Goal: Task Accomplishment & Management: Complete application form

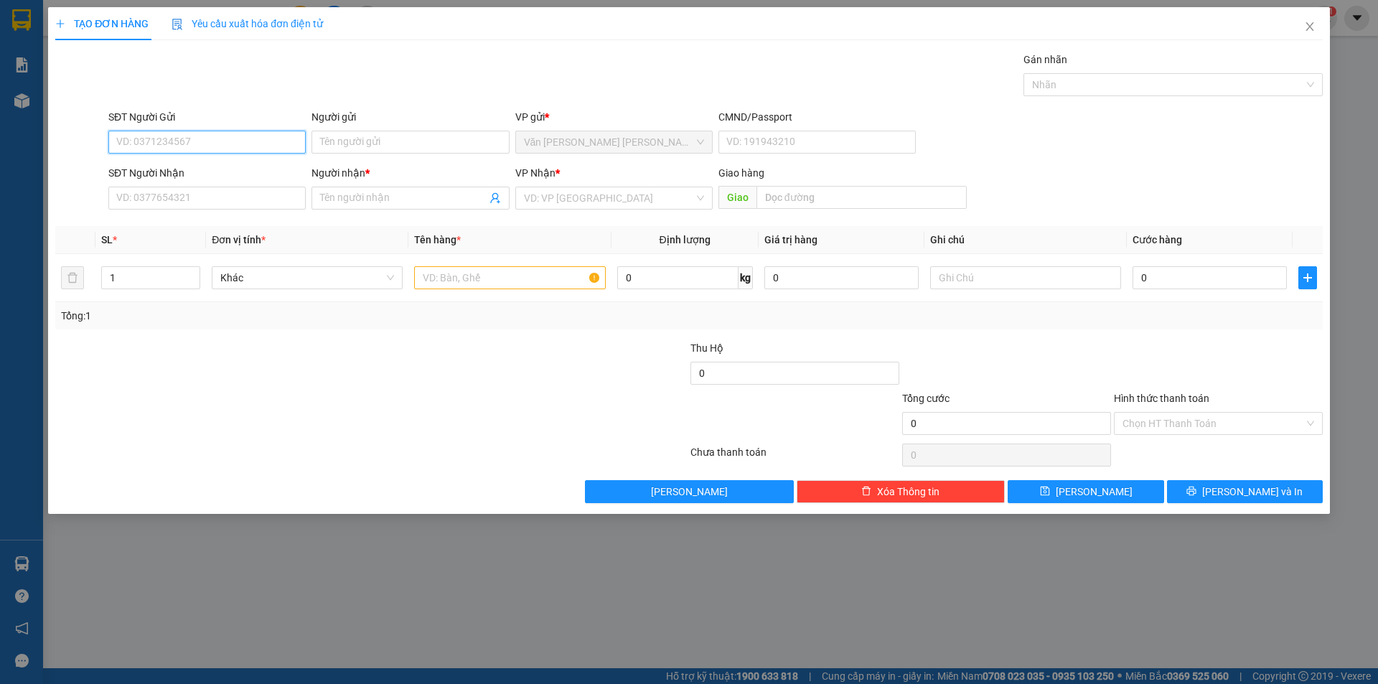
drag, startPoint x: 159, startPoint y: 143, endPoint x: 120, endPoint y: 151, distance: 40.3
click at [157, 143] on input "SĐT Người Gửi" at bounding box center [206, 142] width 197 height 23
type input "0905422267"
click at [207, 173] on div "0905422267 - [PERSON_NAME]" at bounding box center [207, 171] width 180 height 16
type input "CHỊ TRÂN"
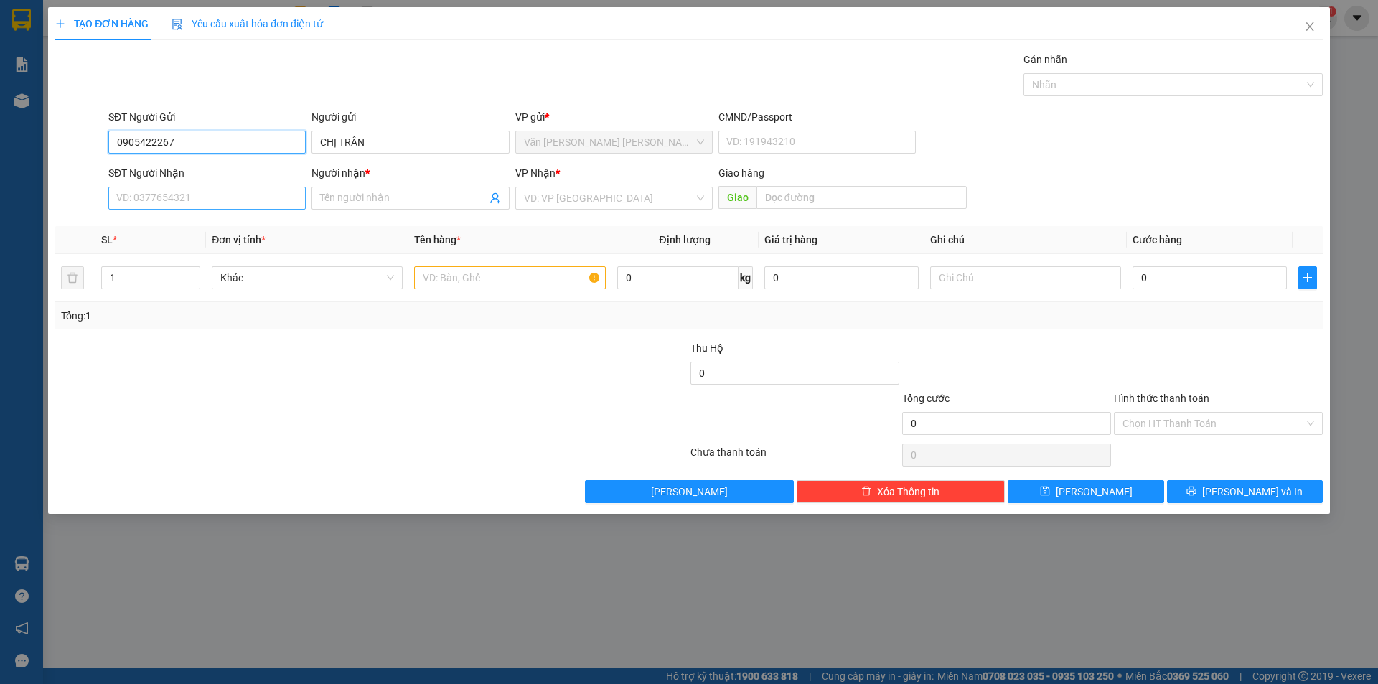
type input "0905422267"
click at [193, 202] on input "SĐT Người Nhận" at bounding box center [206, 198] width 197 height 23
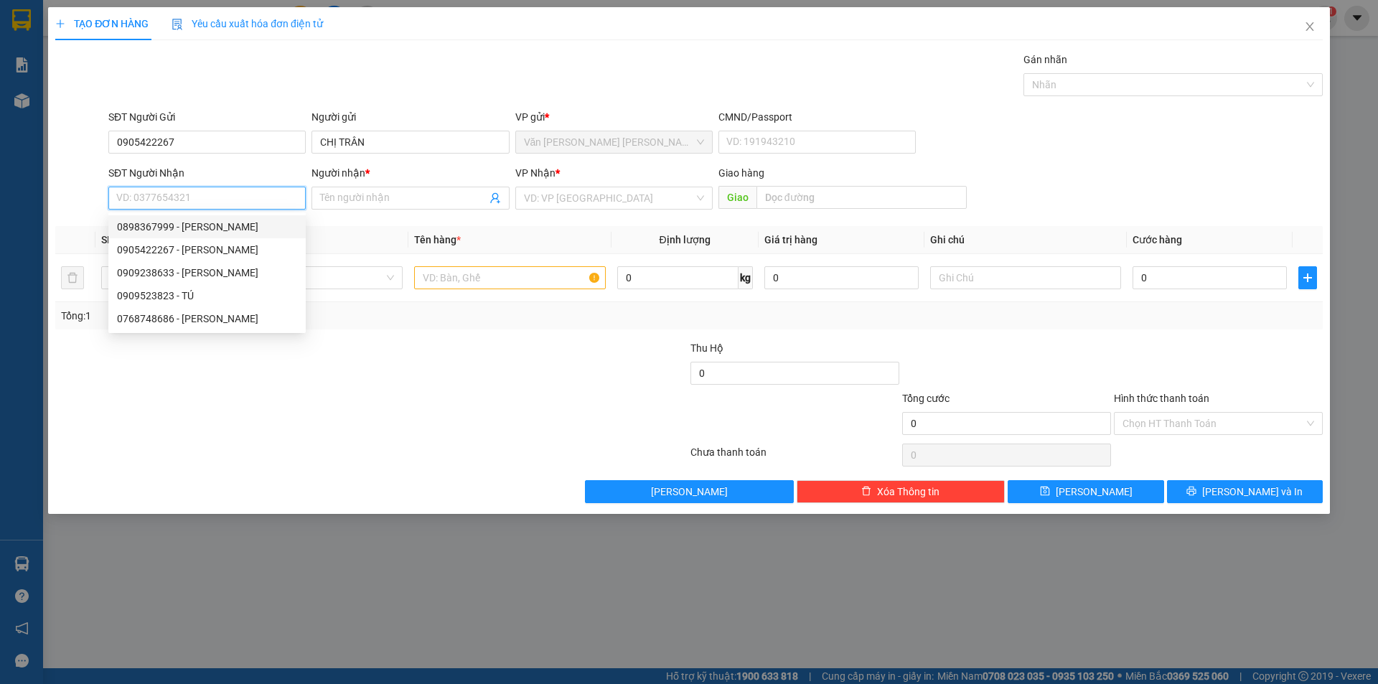
drag, startPoint x: 171, startPoint y: 229, endPoint x: 215, endPoint y: 247, distance: 48.0
click at [174, 229] on div "0898367999 - [PERSON_NAME]" at bounding box center [207, 227] width 180 height 16
type input "0898367999"
type input "KHÔI"
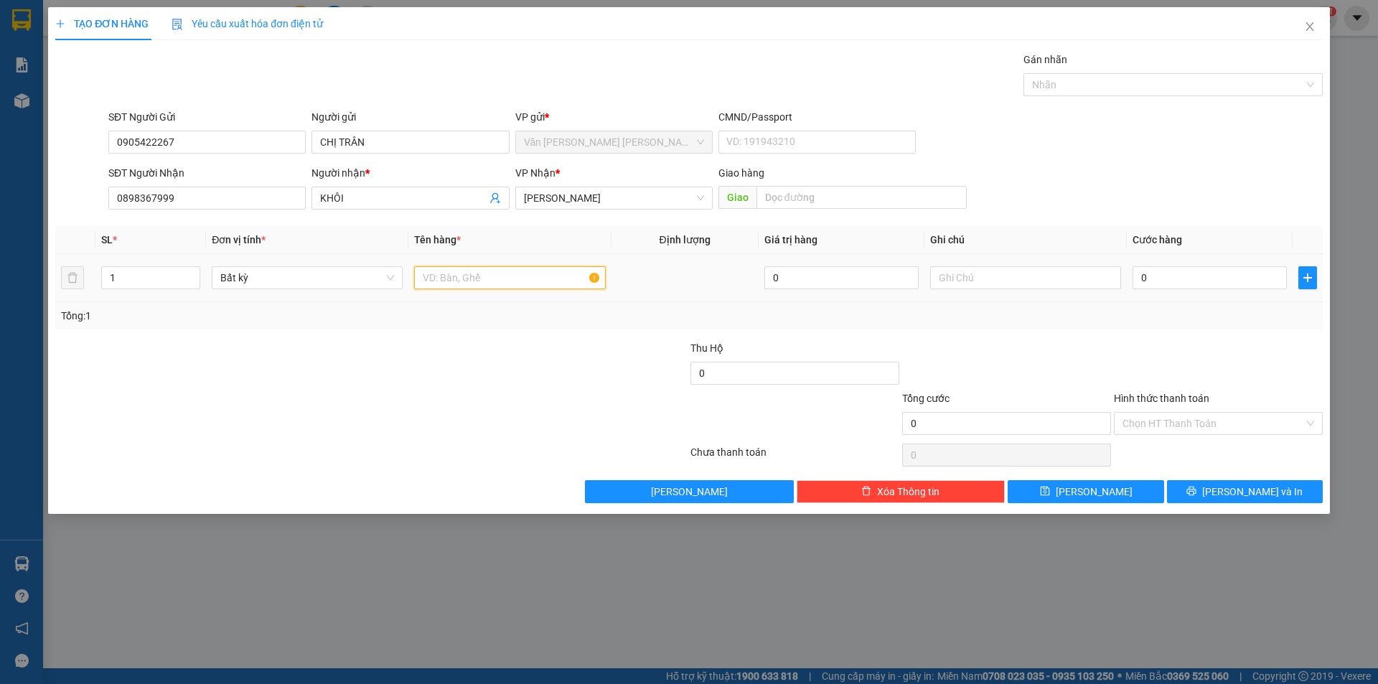
click at [466, 275] on input "text" at bounding box center [509, 277] width 191 height 23
type input "[GEOGRAPHIC_DATA]"
click at [1143, 277] on input "0" at bounding box center [1210, 277] width 154 height 23
type input "2"
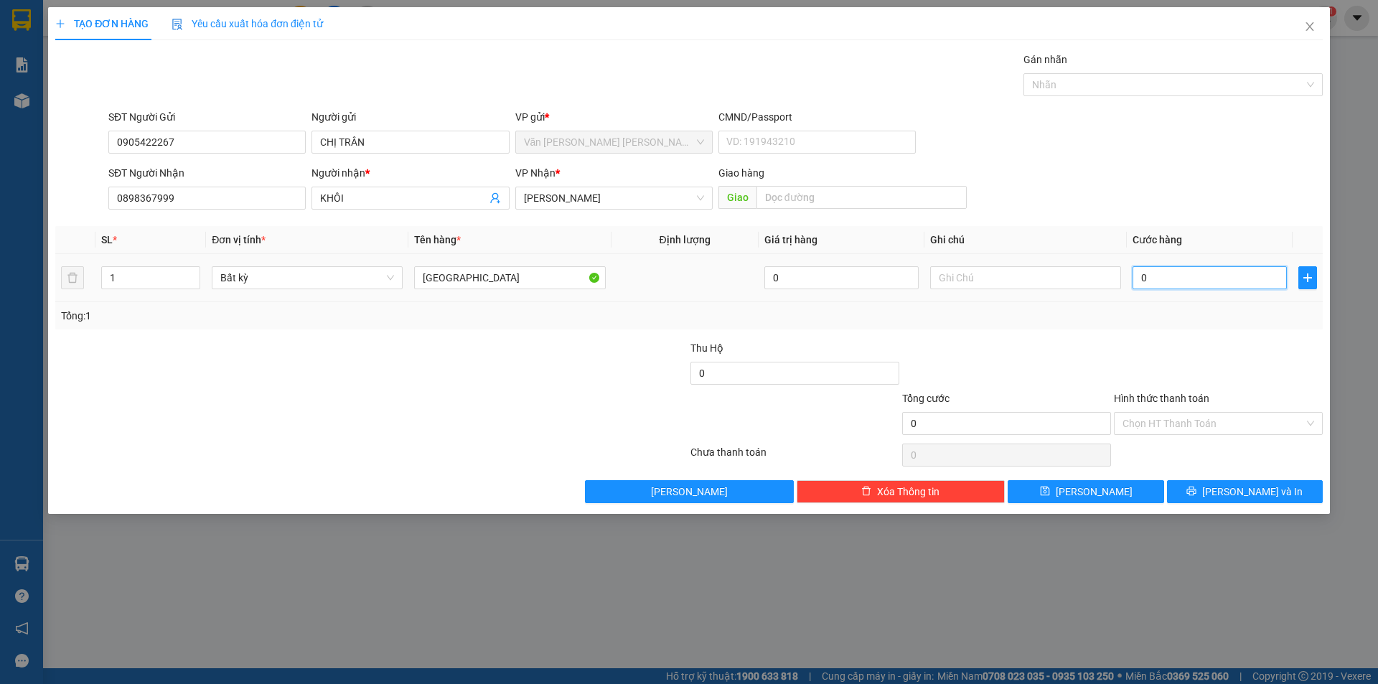
type input "2"
type input "20"
type input "20.000"
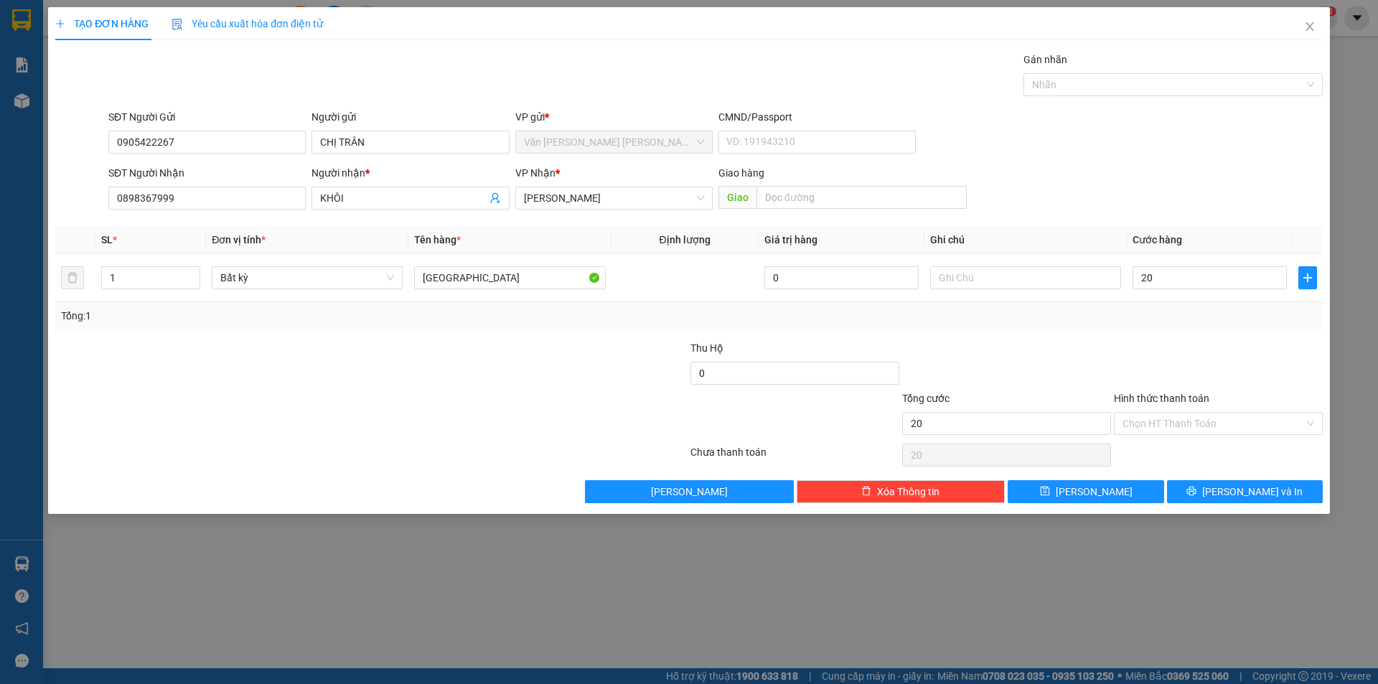
type input "20.000"
click at [1103, 329] on div "Transit Pickup Surcharge Ids Transit Deliver Surcharge Ids Transit Deliver Surc…" at bounding box center [689, 277] width 1268 height 451
click at [1163, 425] on input "Hình thức thanh toán" at bounding box center [1214, 424] width 182 height 22
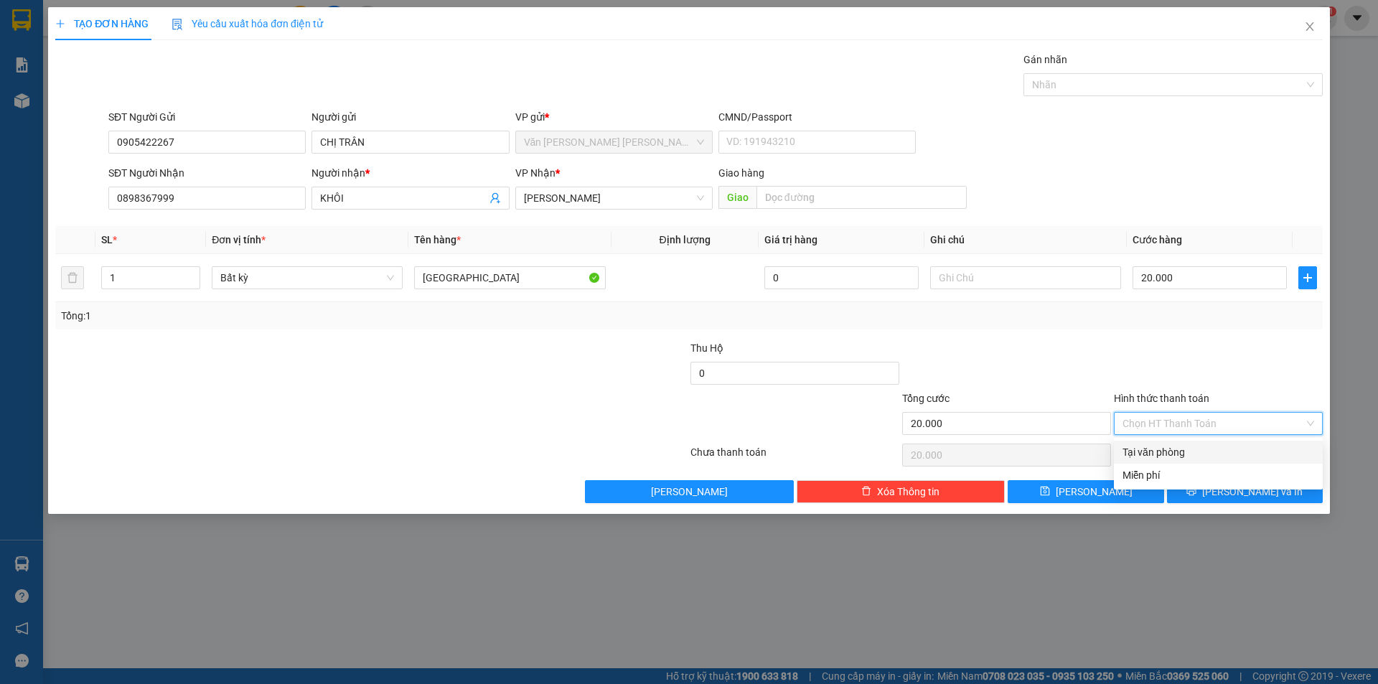
click at [1161, 452] on div "Tại văn phòng" at bounding box center [1219, 452] width 192 height 16
type input "0"
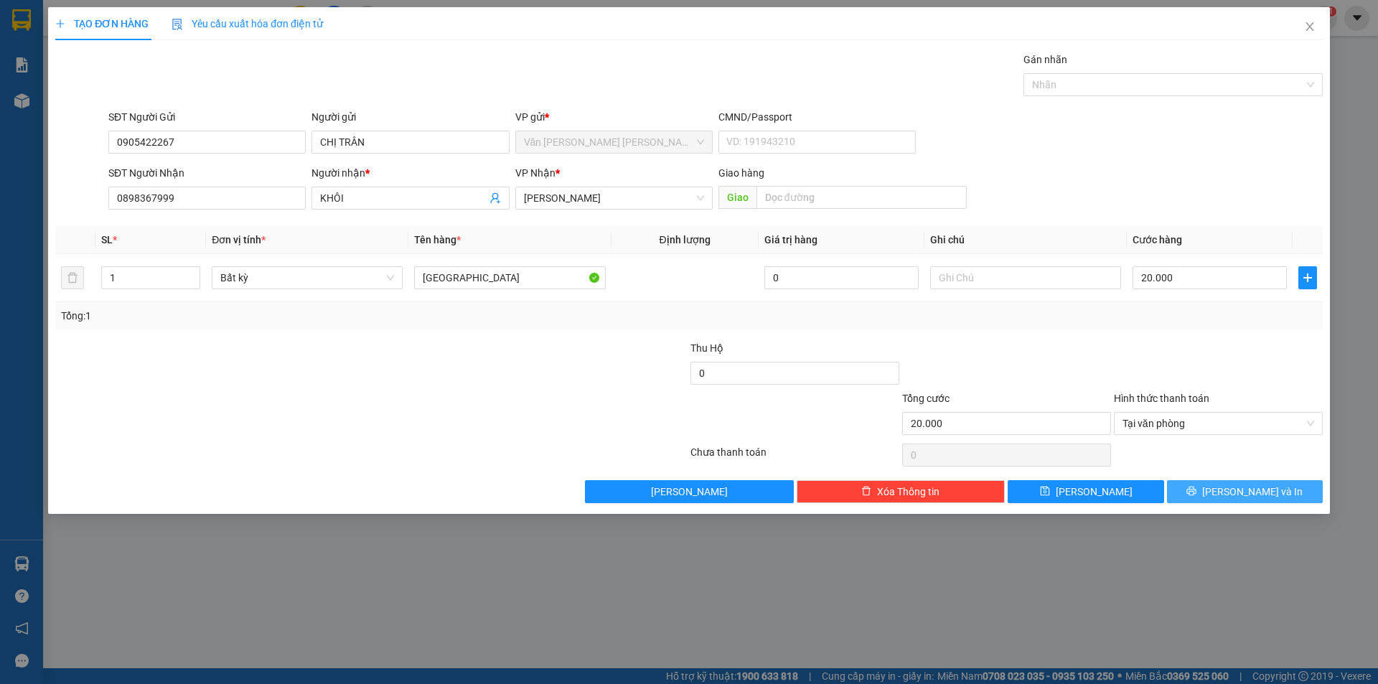
click at [1232, 490] on button "[PERSON_NAME] và In" at bounding box center [1245, 491] width 156 height 23
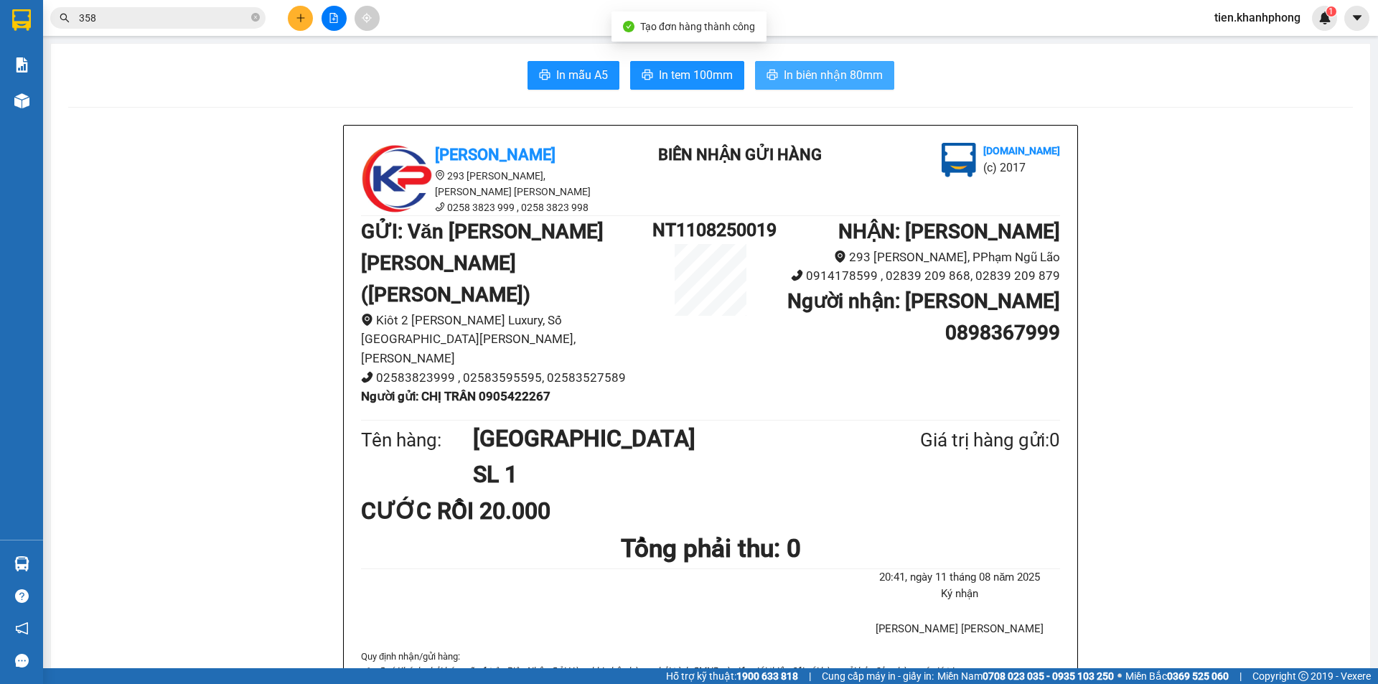
click at [794, 88] on button "In biên nhận 80mm" at bounding box center [824, 75] width 139 height 29
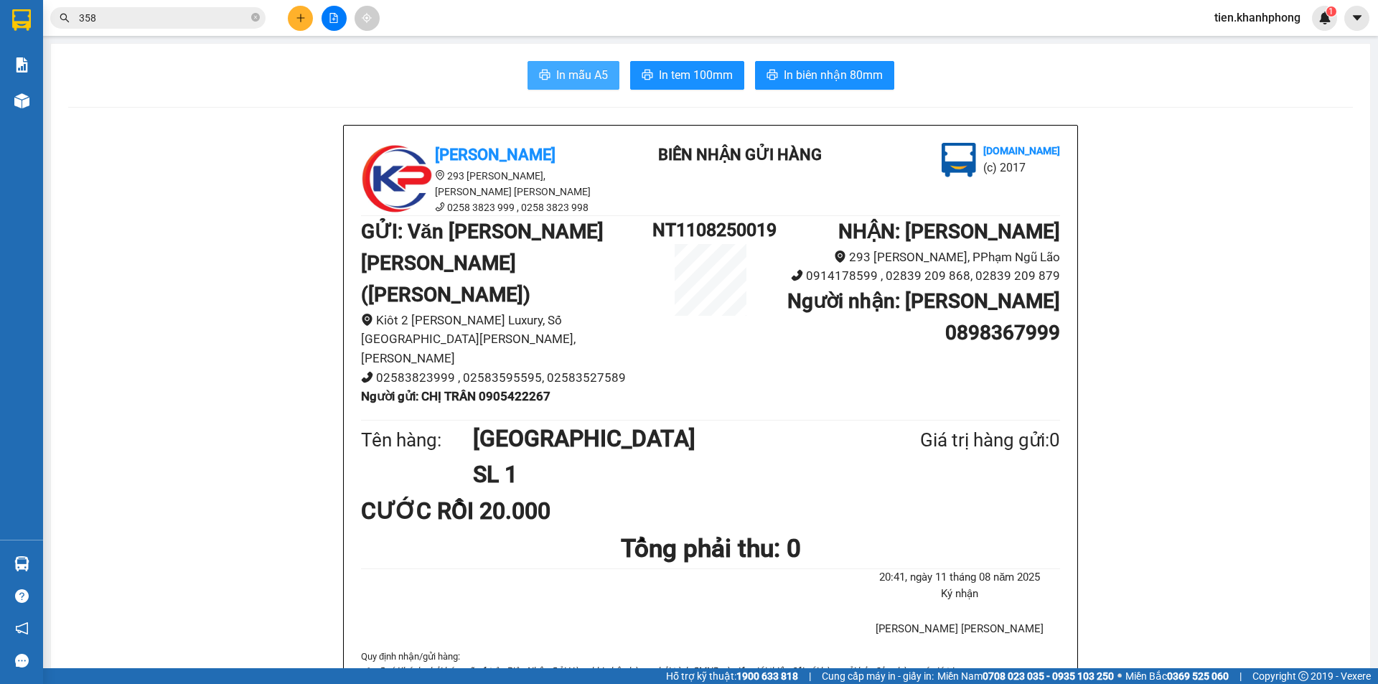
click at [570, 77] on span "In mẫu A5" at bounding box center [582, 75] width 52 height 18
click at [146, 22] on input "358" at bounding box center [163, 18] width 169 height 16
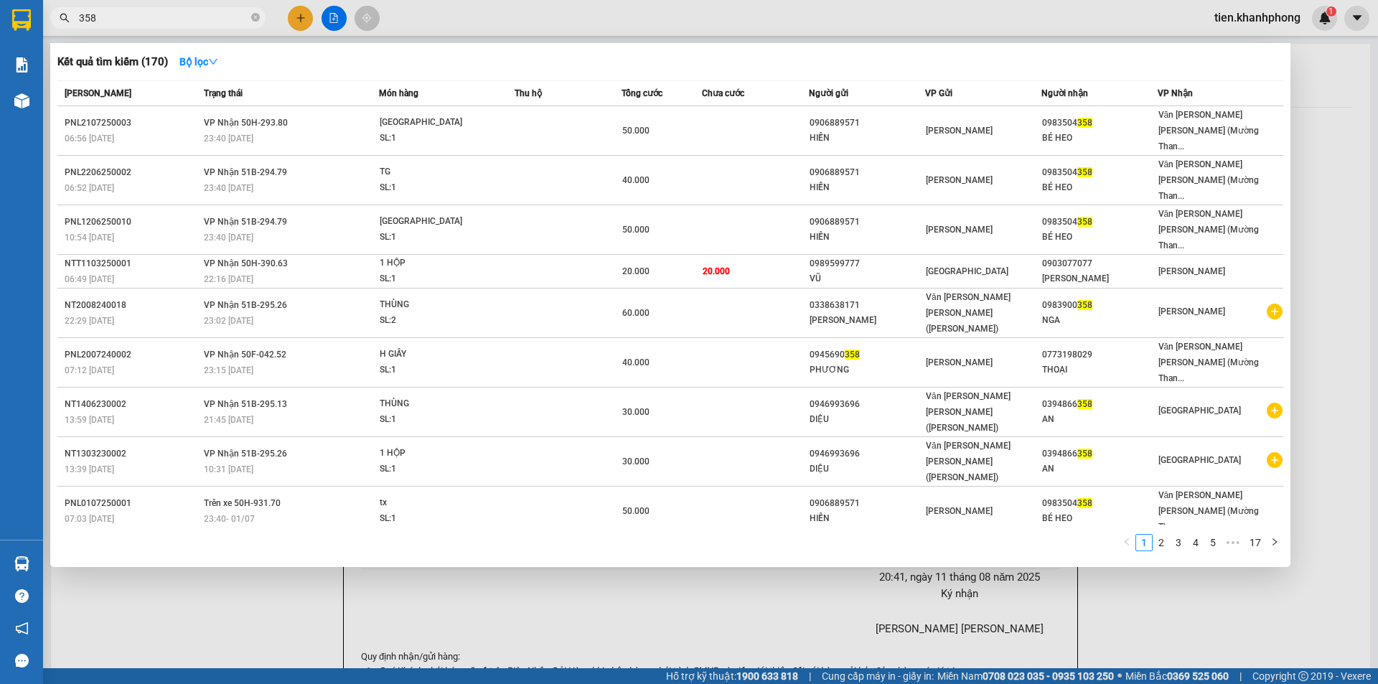
click at [146, 22] on input "358" at bounding box center [163, 18] width 169 height 16
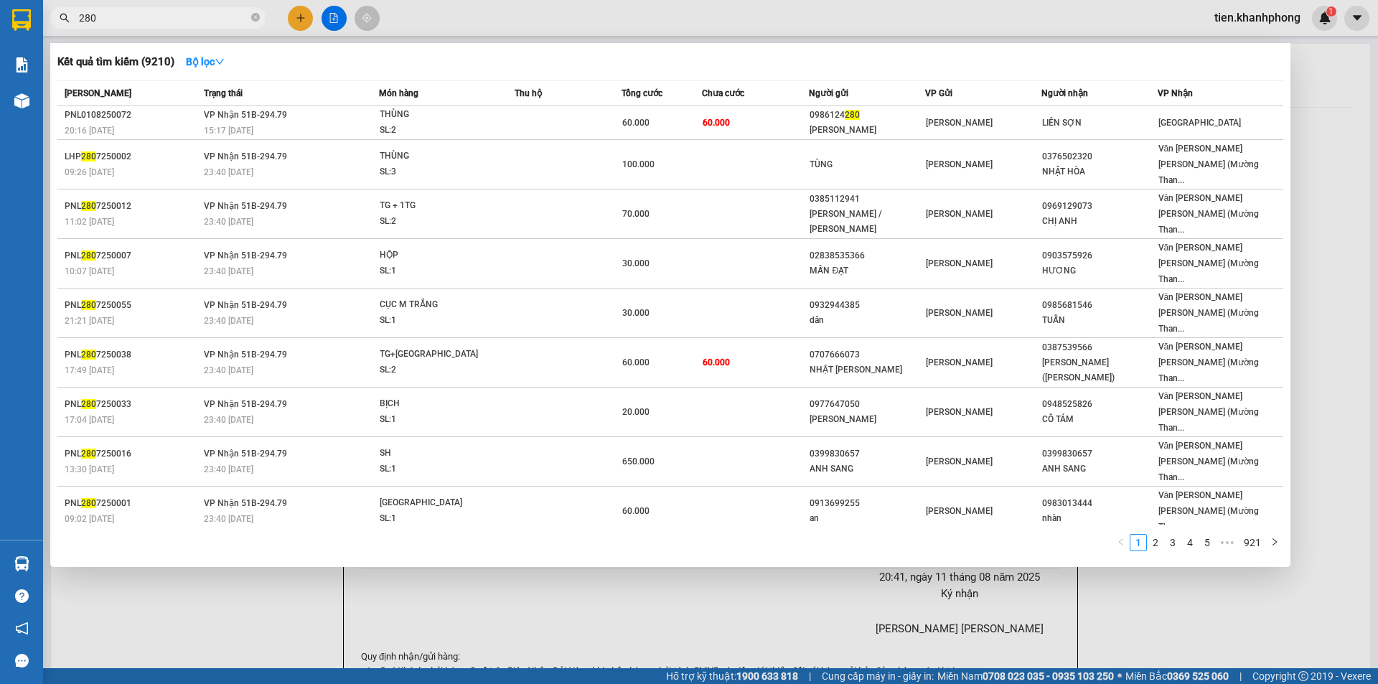
click at [123, 16] on input "280" at bounding box center [163, 18] width 169 height 16
type input "280"
click at [462, 21] on div at bounding box center [689, 342] width 1378 height 684
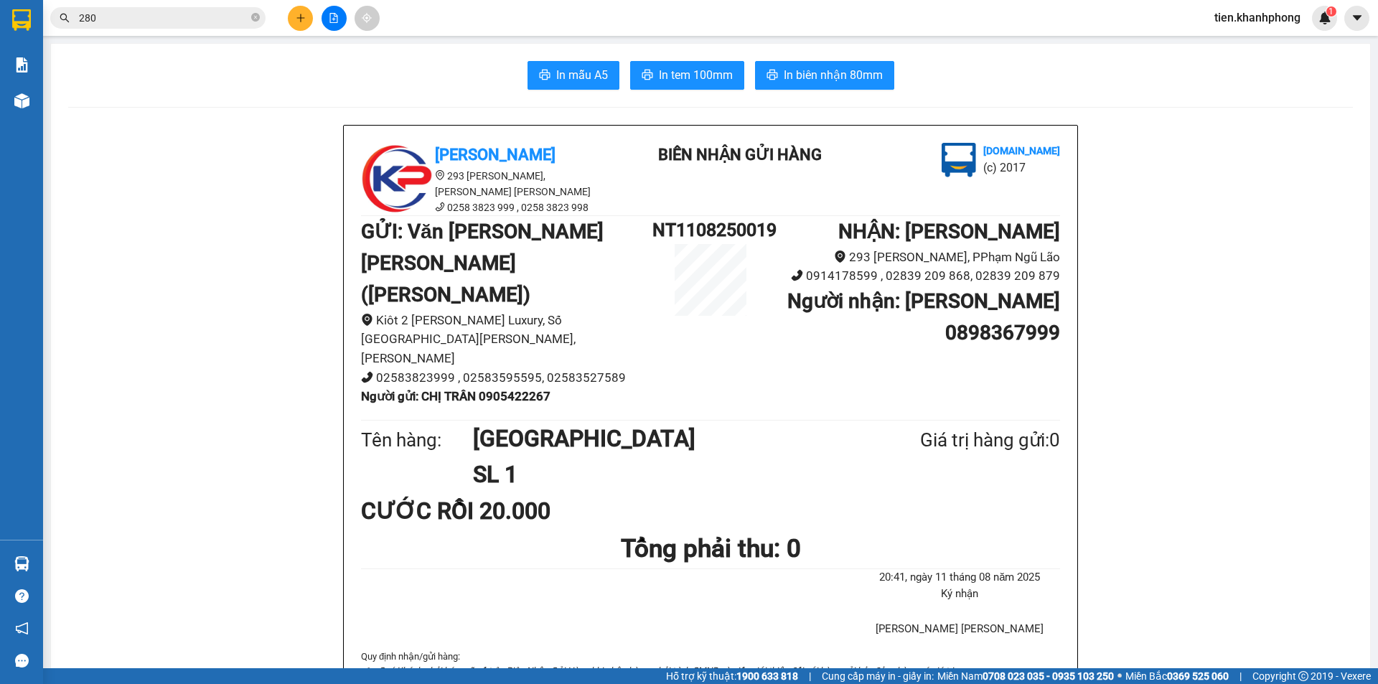
click at [136, 21] on input "280" at bounding box center [163, 18] width 169 height 16
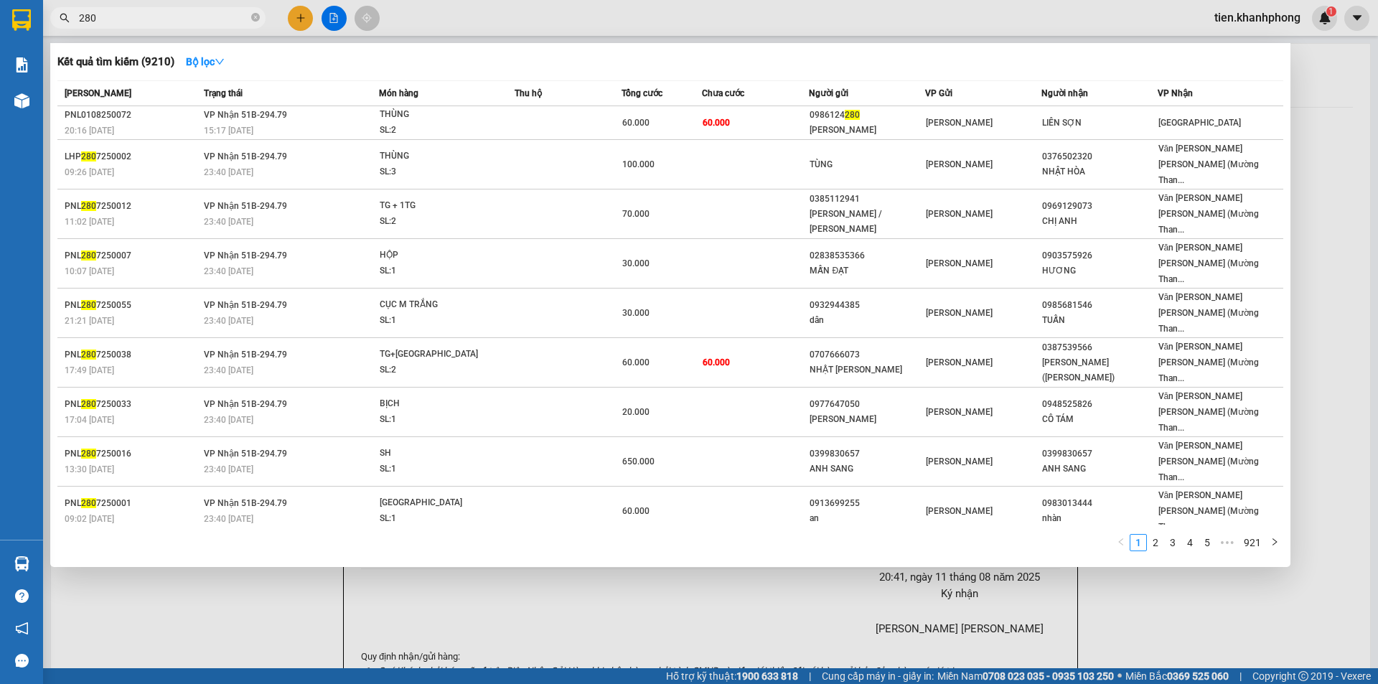
click at [136, 21] on input "280" at bounding box center [163, 18] width 169 height 16
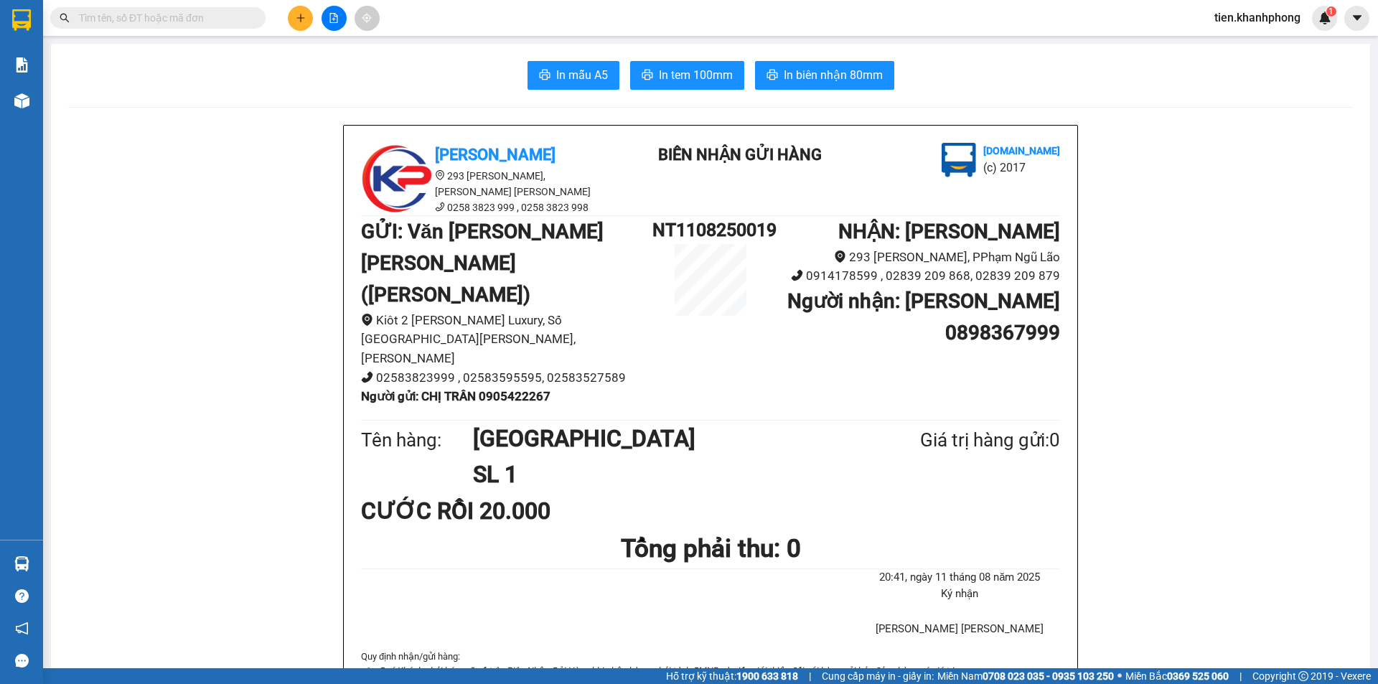
click at [144, 18] on input "text" at bounding box center [163, 18] width 169 height 16
click at [143, 17] on input "text" at bounding box center [163, 18] width 169 height 16
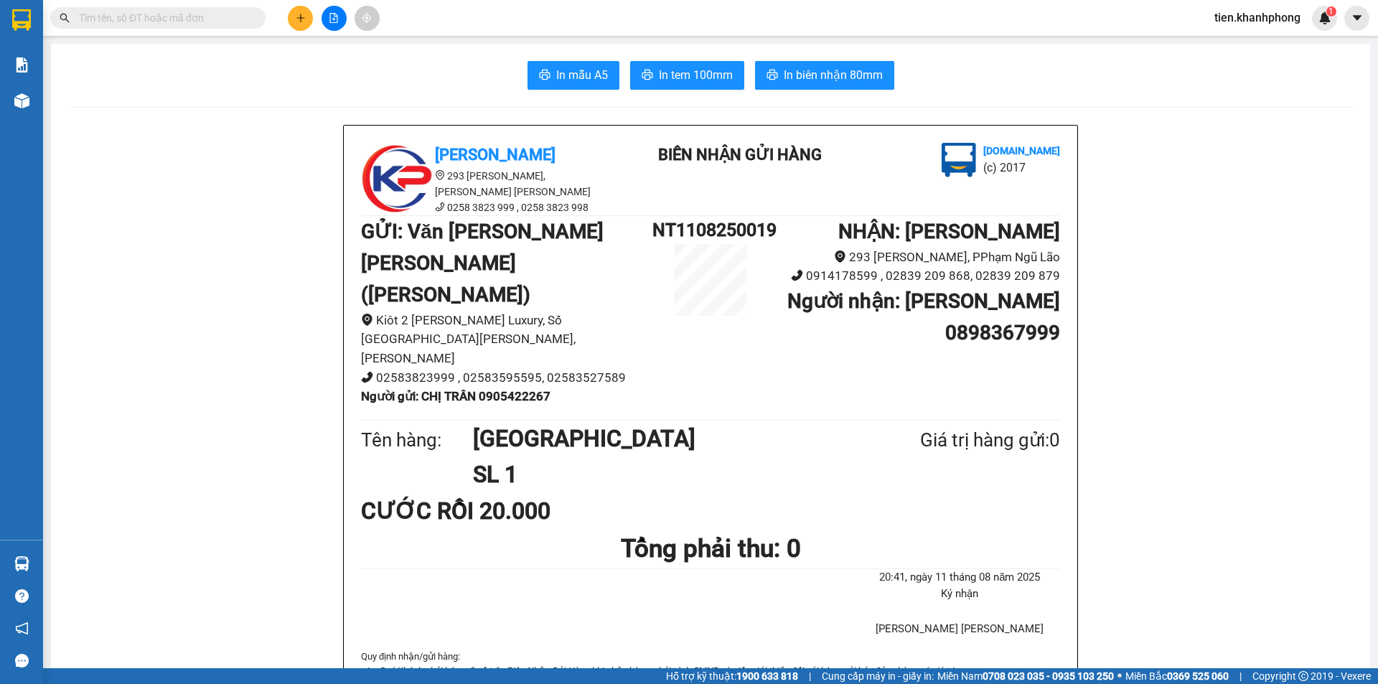
click at [146, 9] on span at bounding box center [157, 18] width 215 height 22
click at [132, 20] on input "text" at bounding box center [163, 18] width 169 height 16
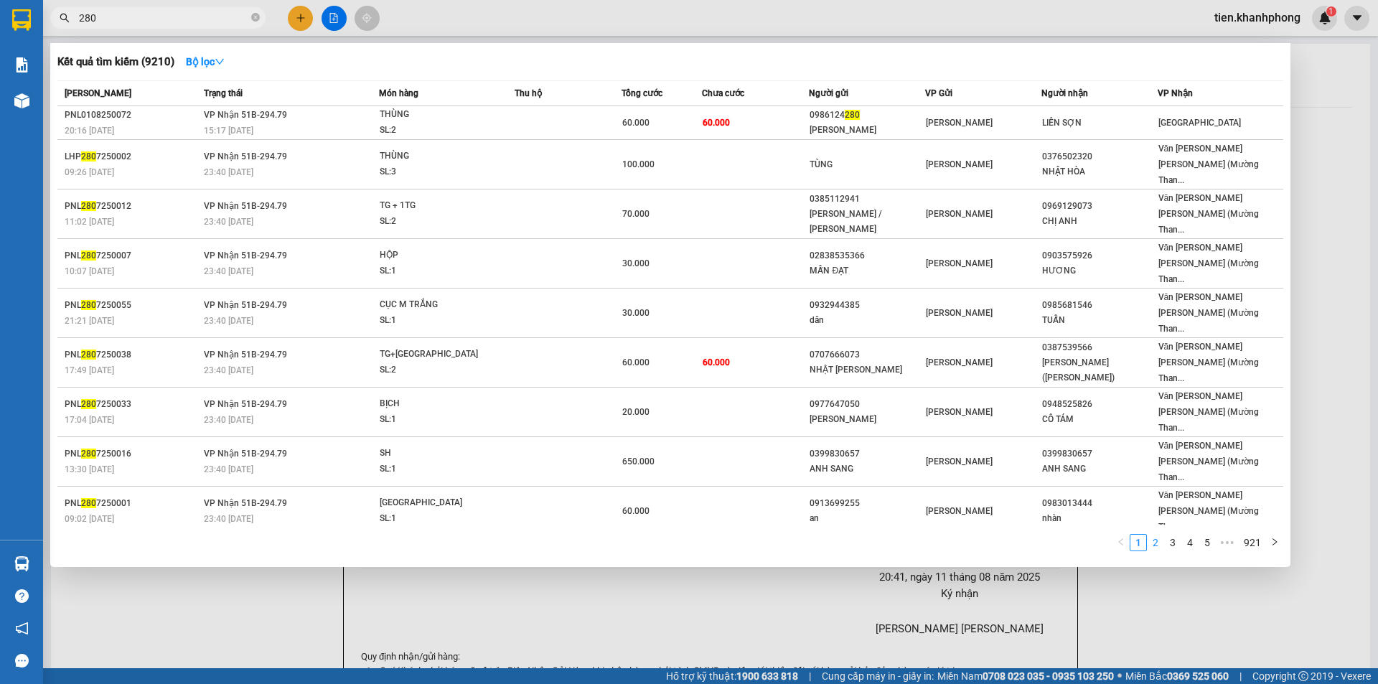
type input "280"
click at [1159, 535] on link "2" at bounding box center [1156, 543] width 16 height 16
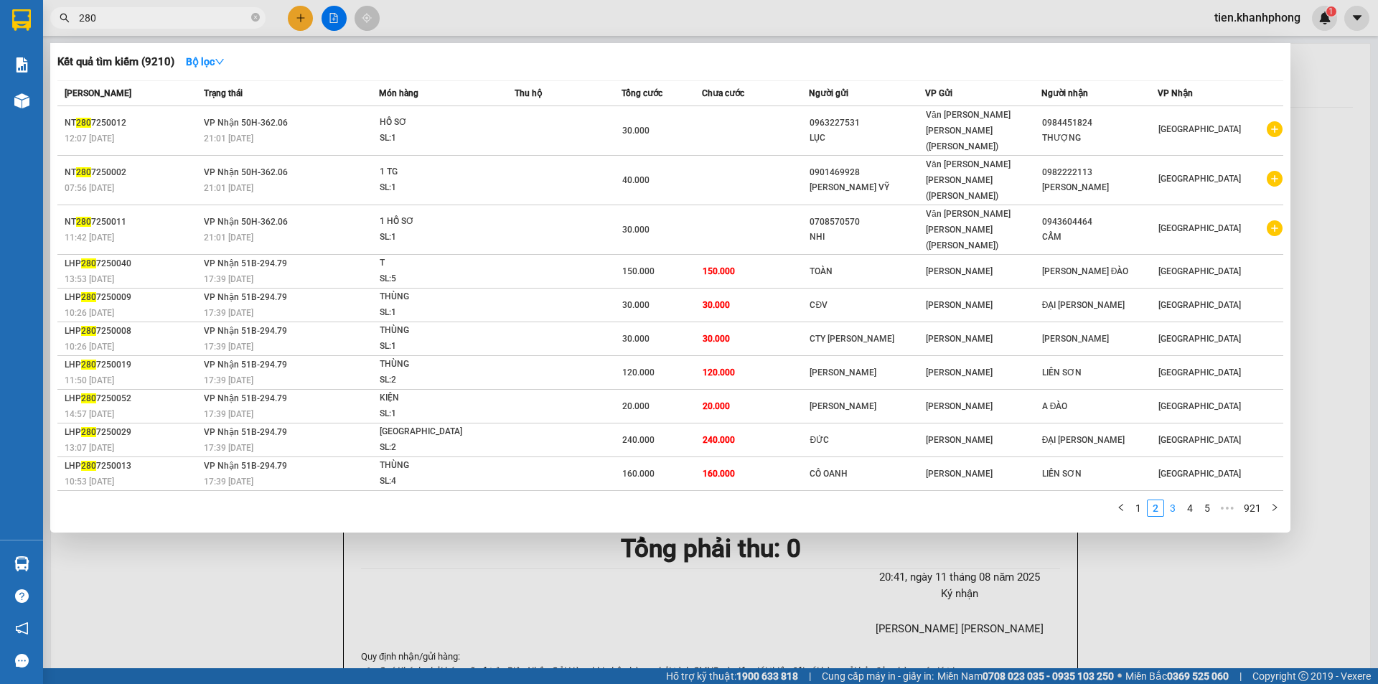
click at [1168, 500] on link "3" at bounding box center [1173, 508] width 16 height 16
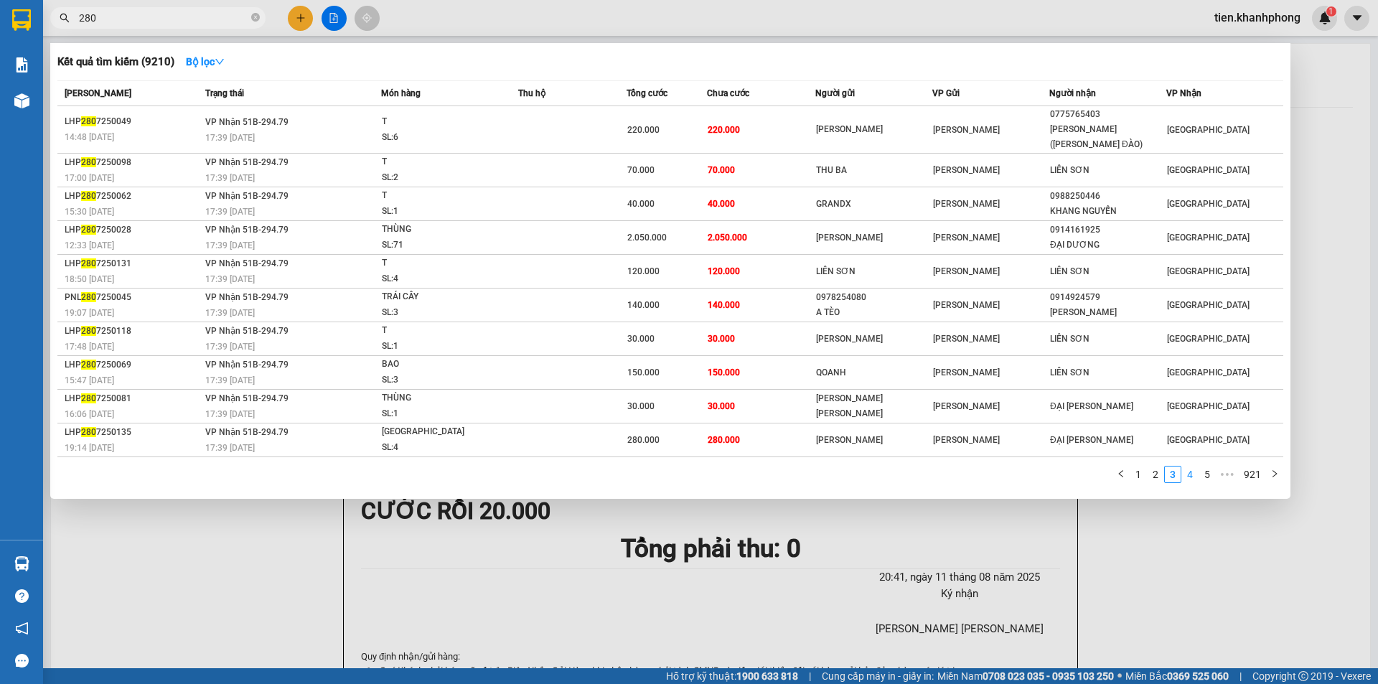
click at [1192, 467] on link "4" at bounding box center [1190, 475] width 16 height 16
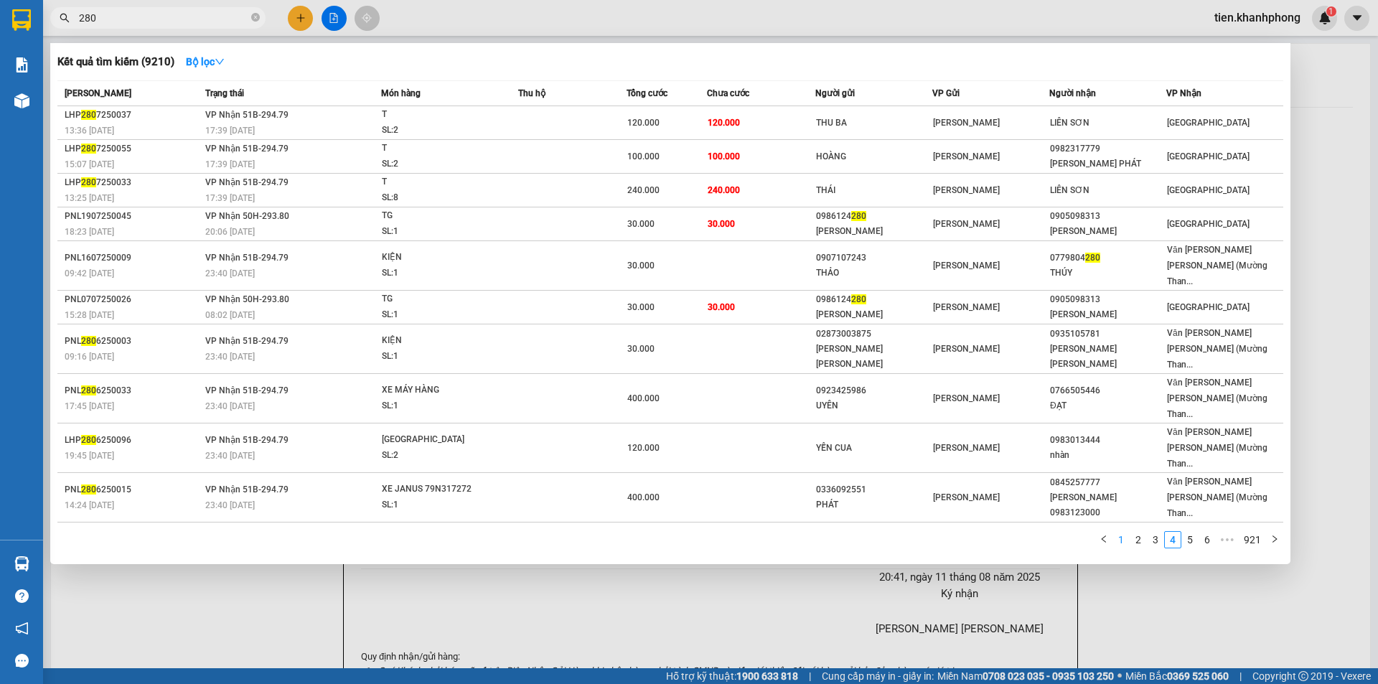
click at [1121, 532] on link "1" at bounding box center [1121, 540] width 16 height 16
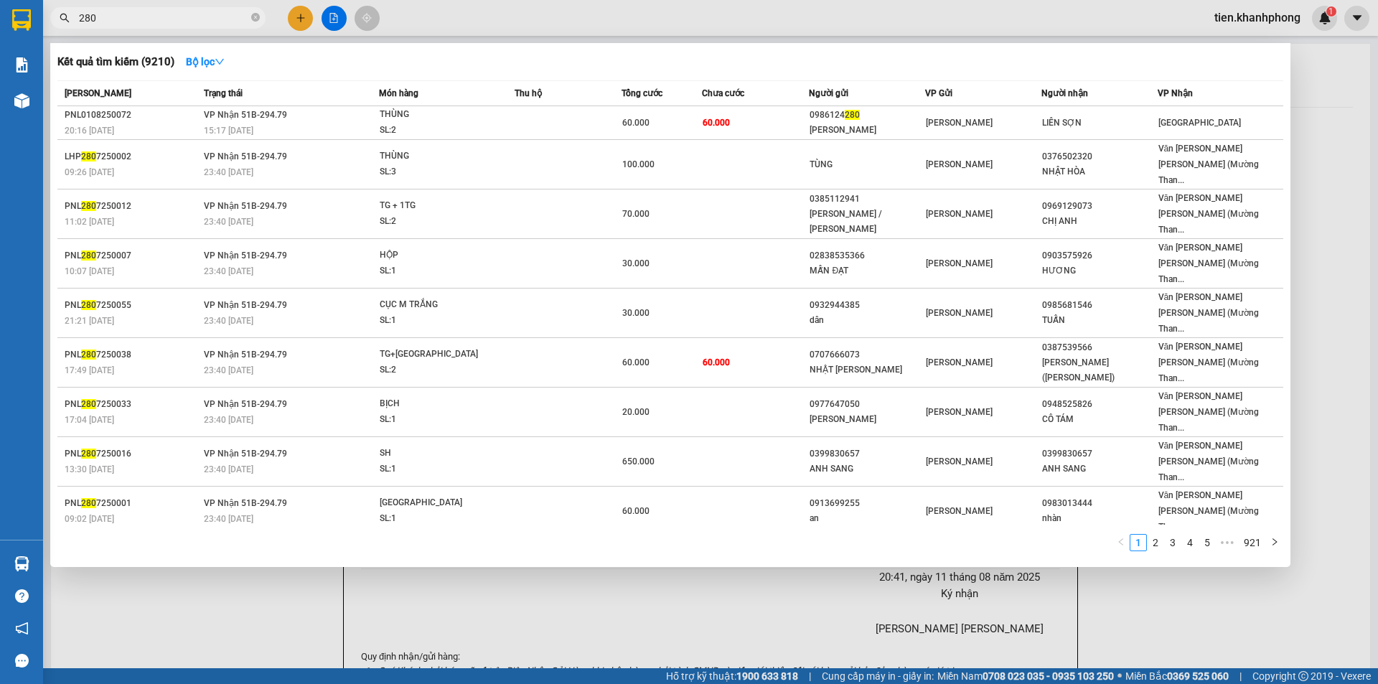
click at [174, 22] on input "280" at bounding box center [163, 18] width 169 height 16
click at [1317, 111] on div at bounding box center [689, 342] width 1378 height 684
click at [257, 17] on icon "close-circle" at bounding box center [255, 17] width 9 height 9
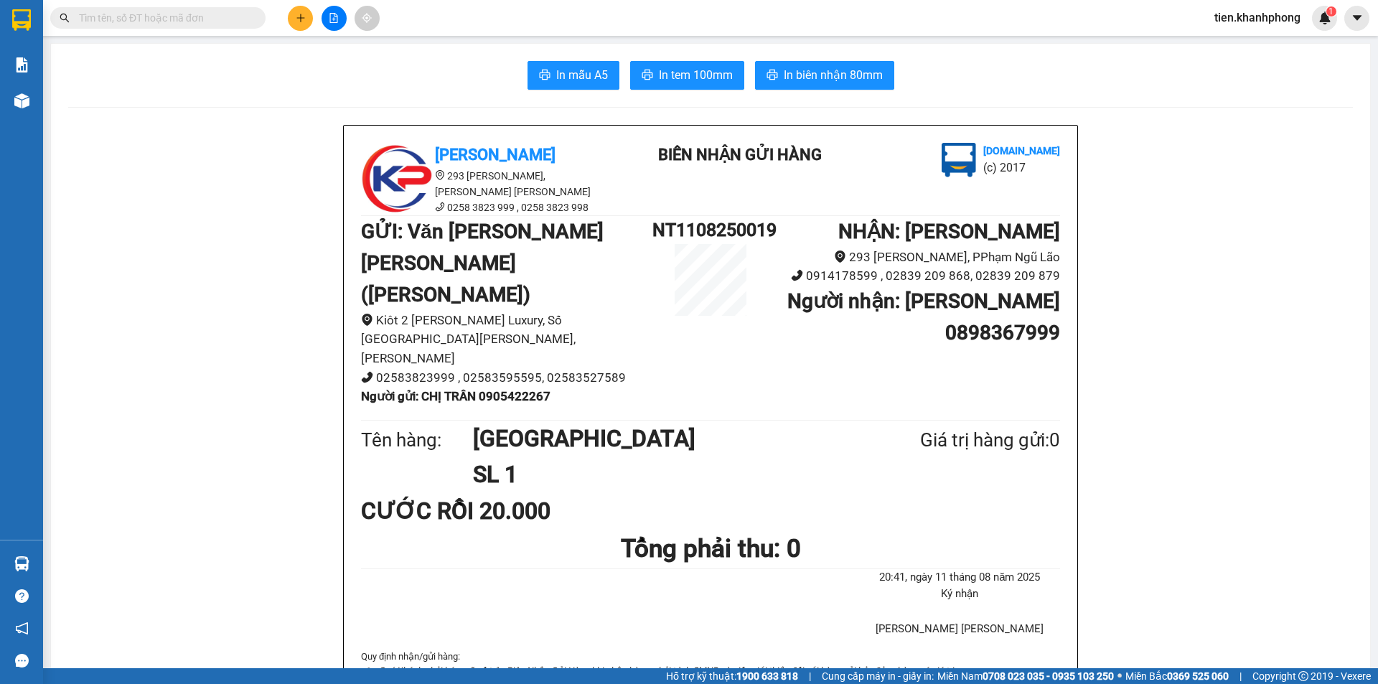
click at [189, 16] on input "text" at bounding box center [163, 18] width 169 height 16
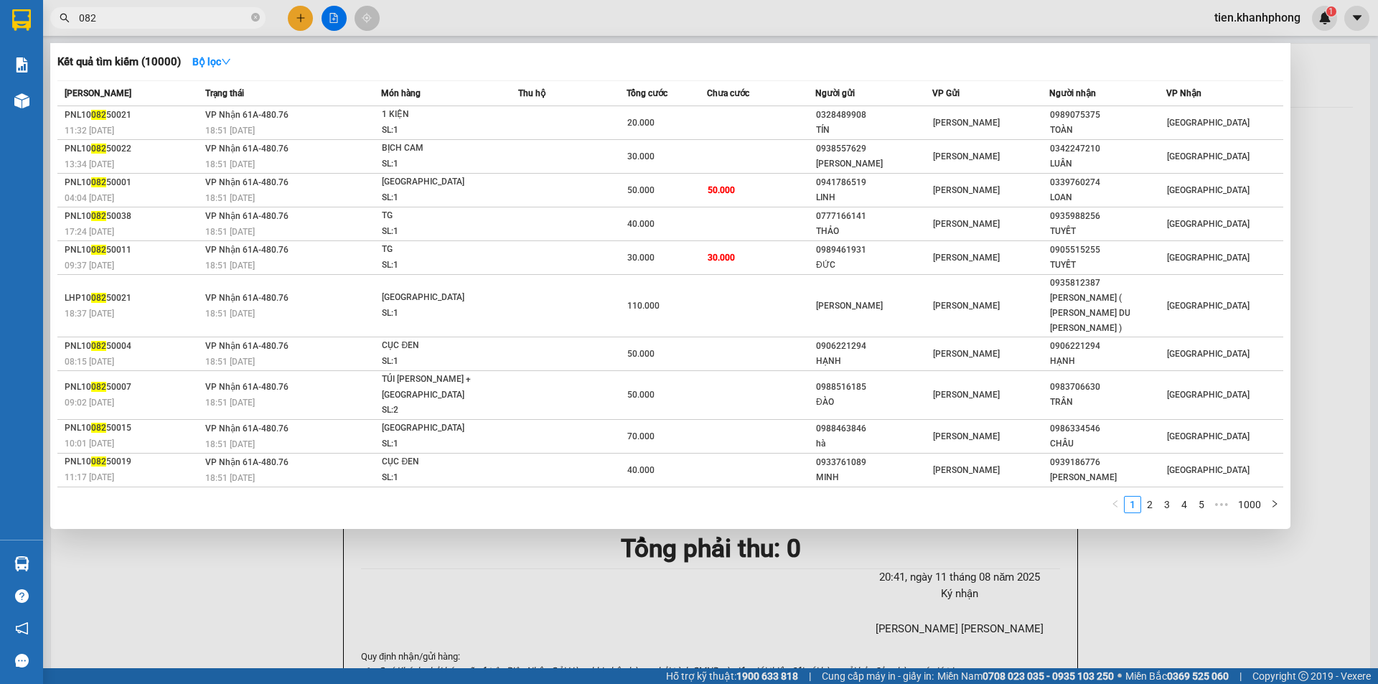
click at [111, 16] on input "082" at bounding box center [163, 18] width 169 height 16
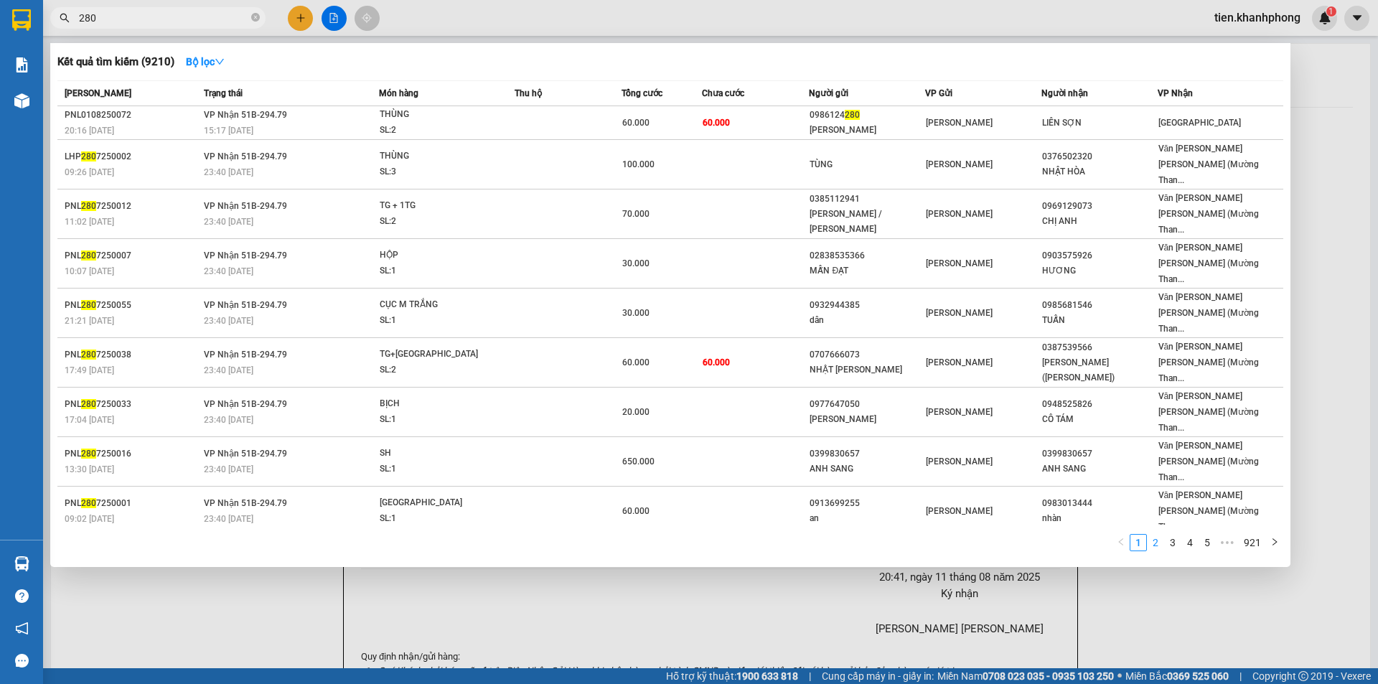
click at [1158, 535] on link "2" at bounding box center [1156, 543] width 16 height 16
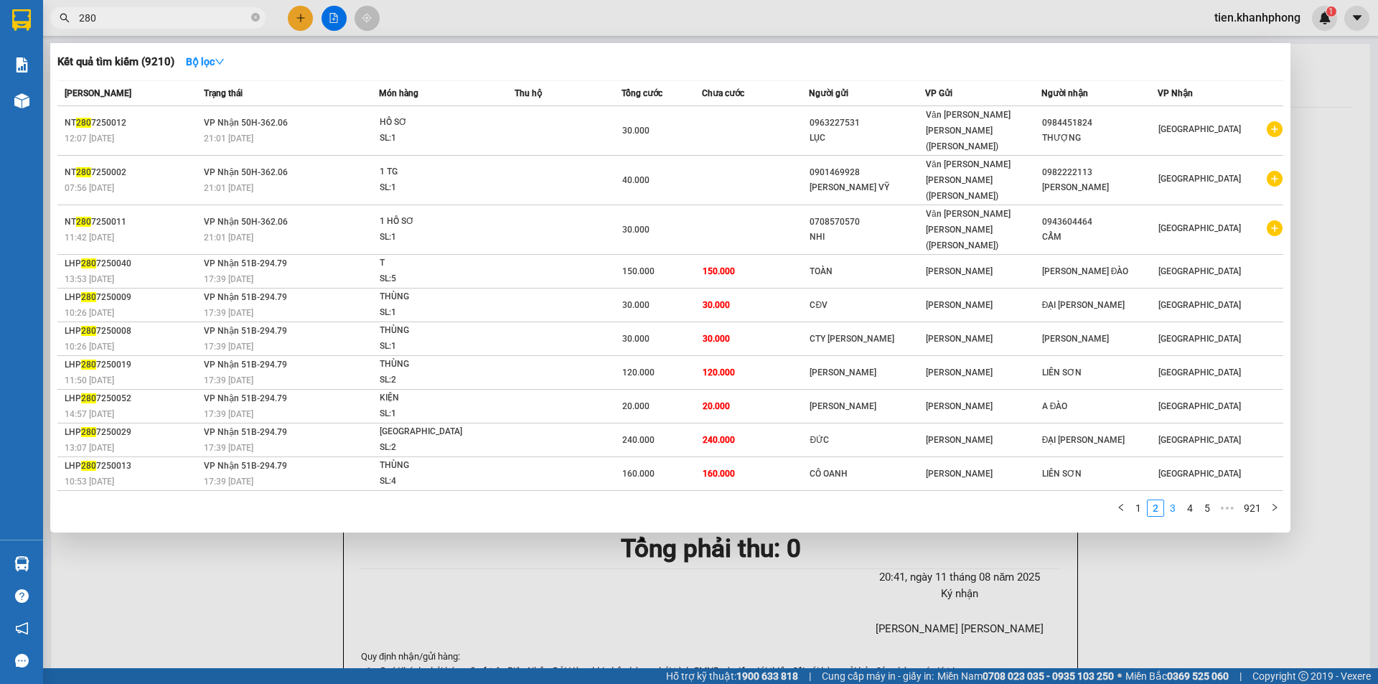
click at [1172, 500] on link "3" at bounding box center [1173, 508] width 16 height 16
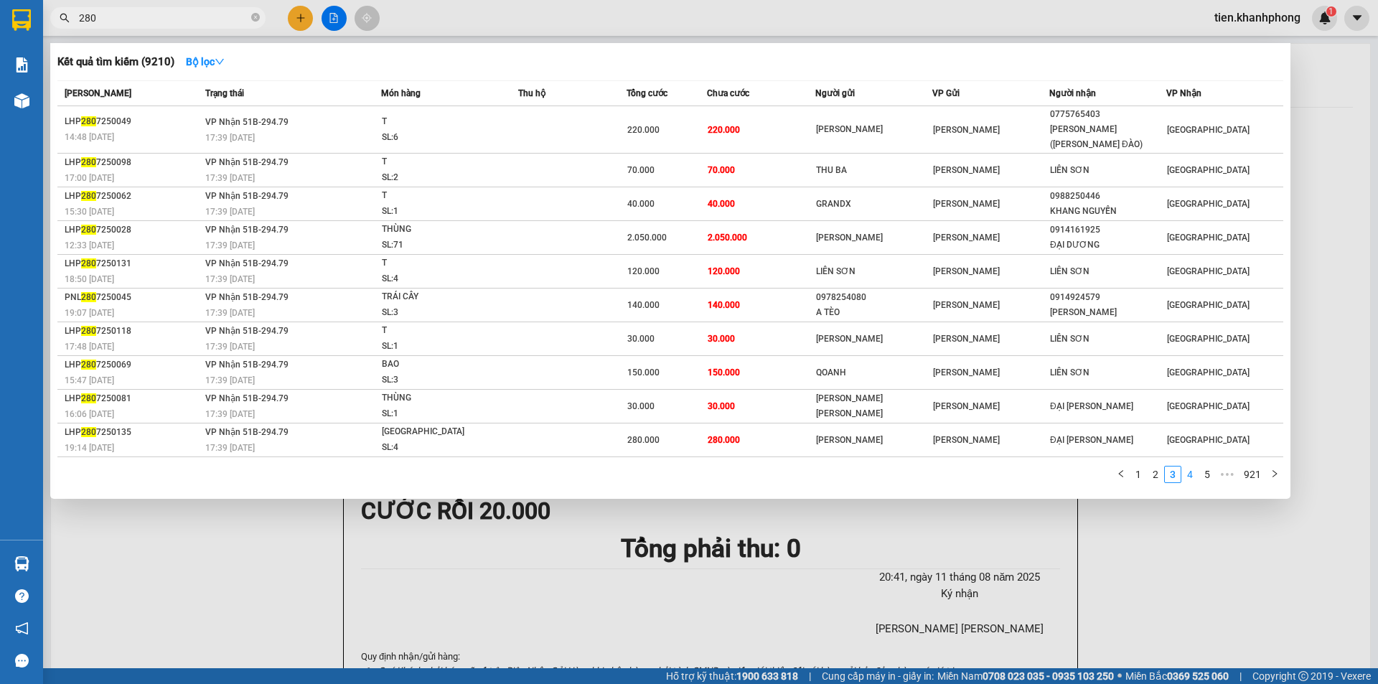
click at [1192, 467] on link "4" at bounding box center [1190, 475] width 16 height 16
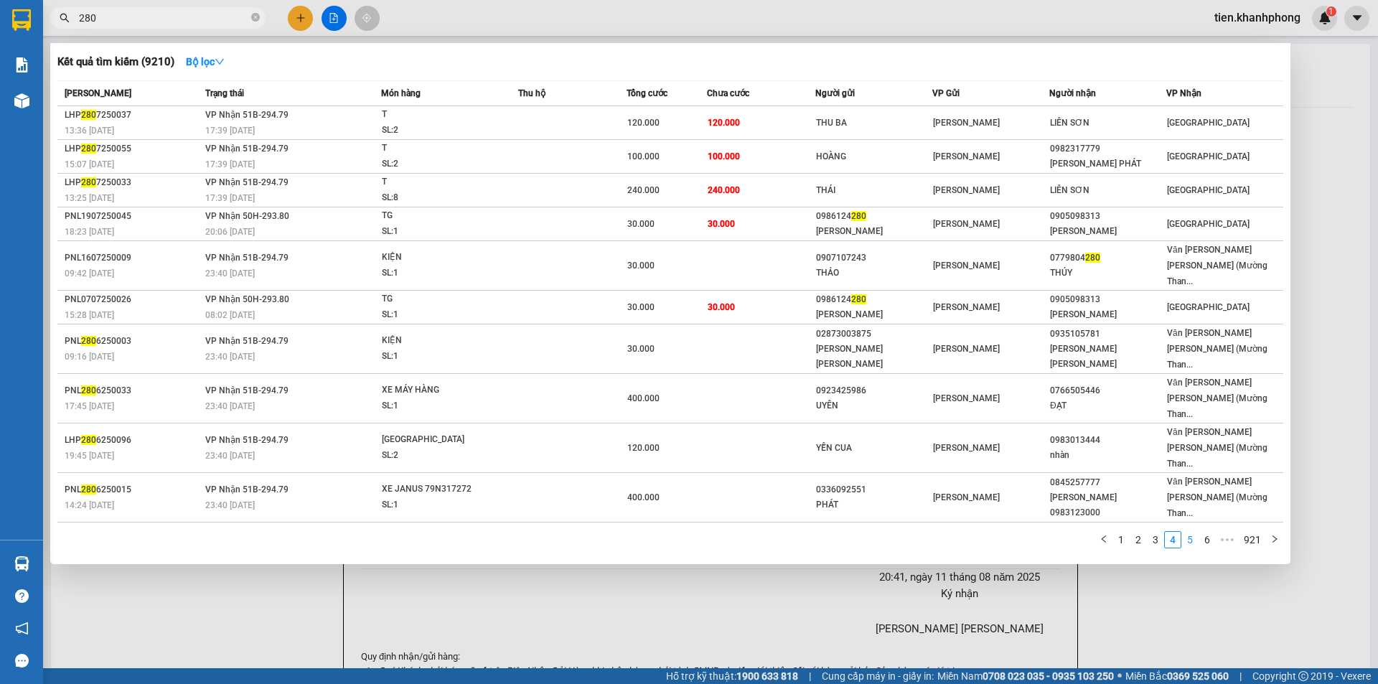
click at [1195, 532] on link "5" at bounding box center [1190, 540] width 16 height 16
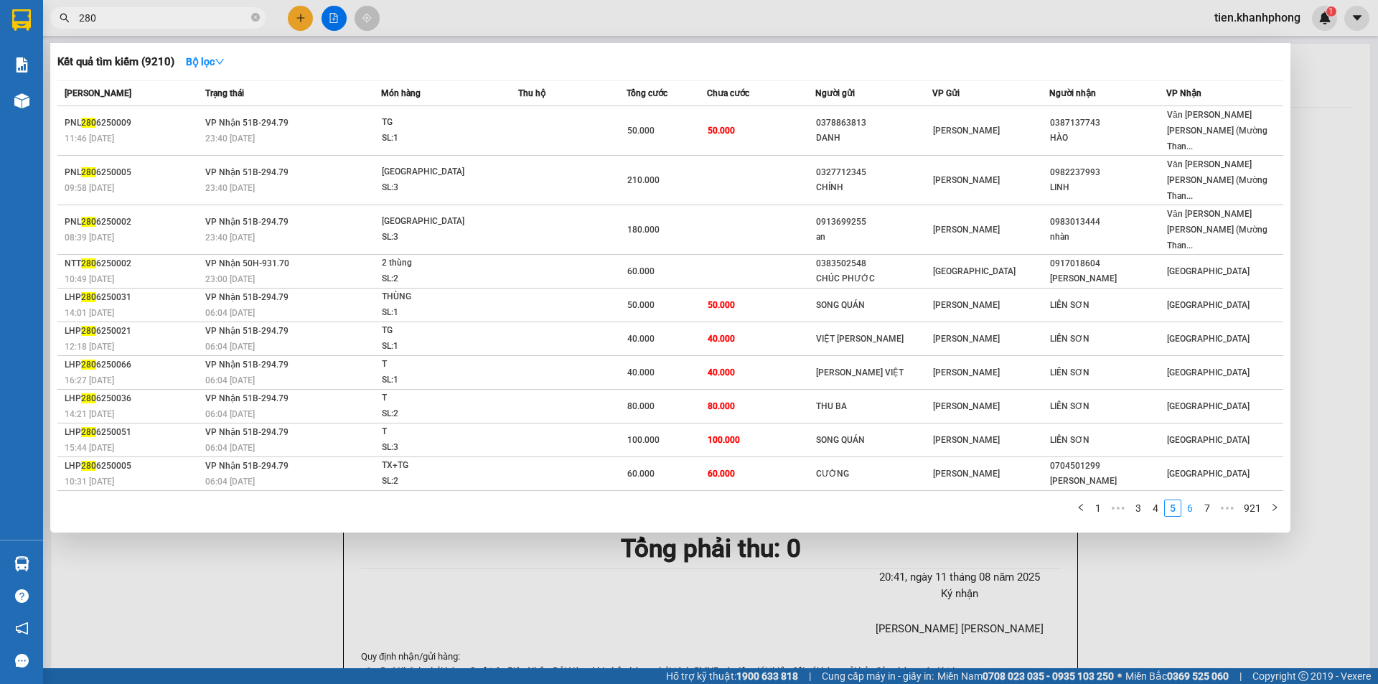
click at [1194, 500] on link "6" at bounding box center [1190, 508] width 16 height 16
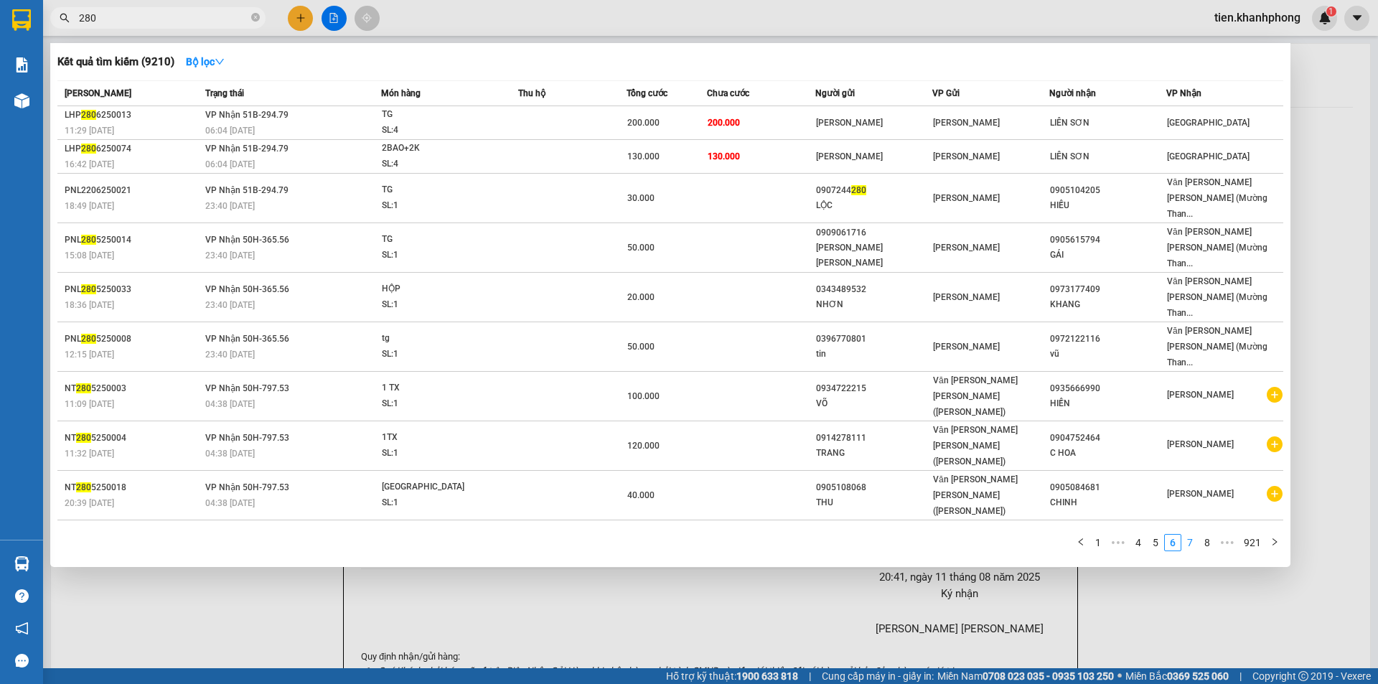
click at [1196, 535] on link "7" at bounding box center [1190, 543] width 16 height 16
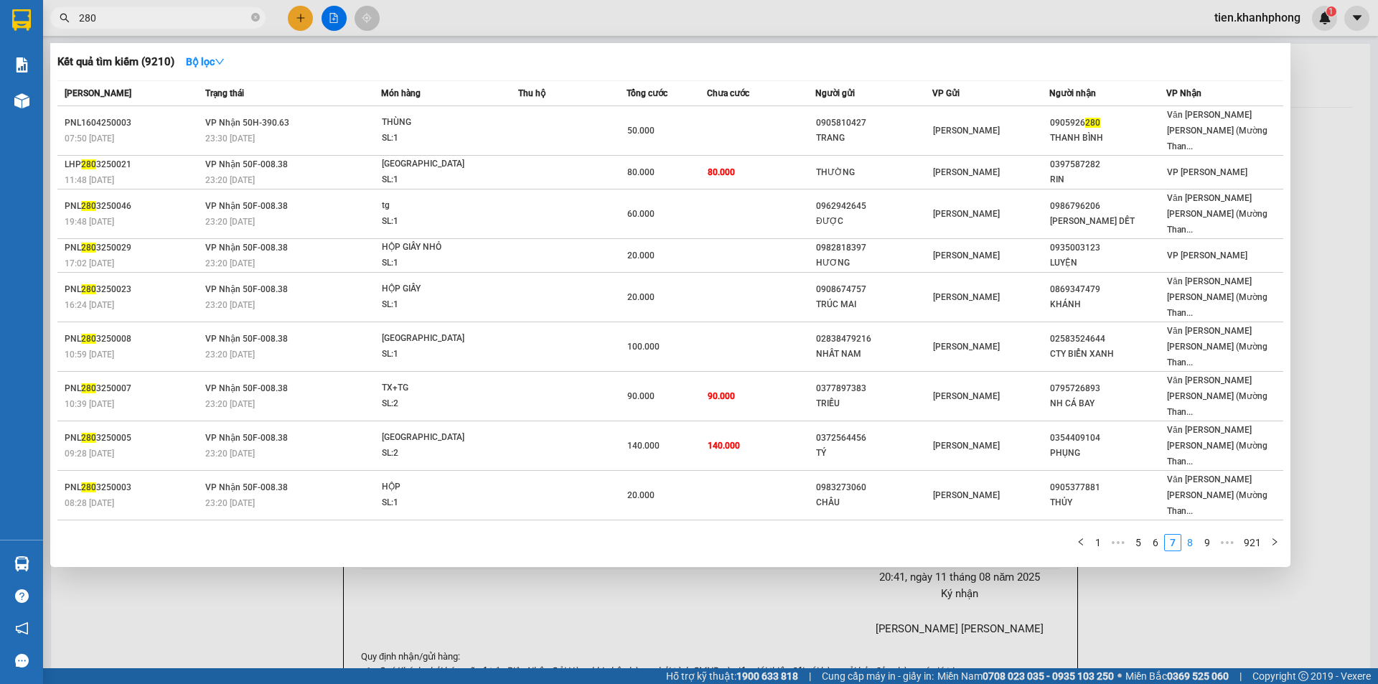
click at [1194, 535] on link "8" at bounding box center [1190, 543] width 16 height 16
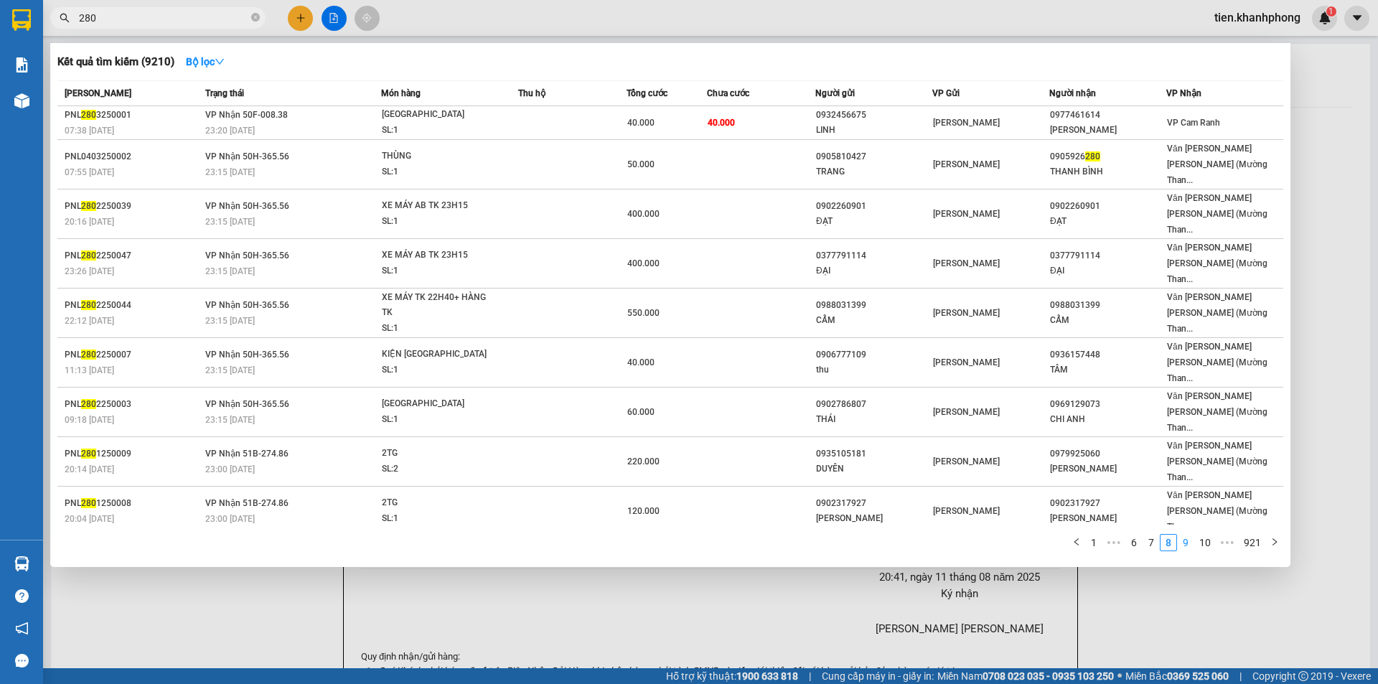
click at [1187, 535] on link "9" at bounding box center [1186, 543] width 16 height 16
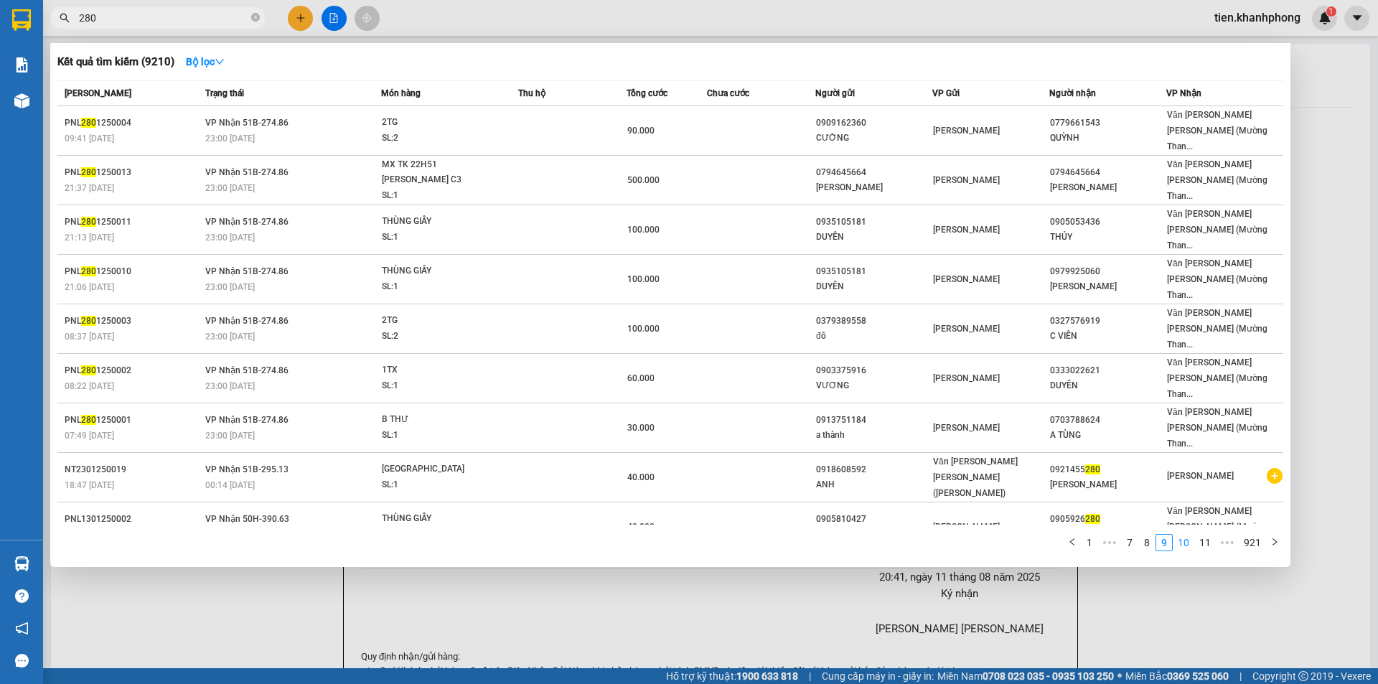
click at [1189, 535] on link "10" at bounding box center [1184, 543] width 20 height 16
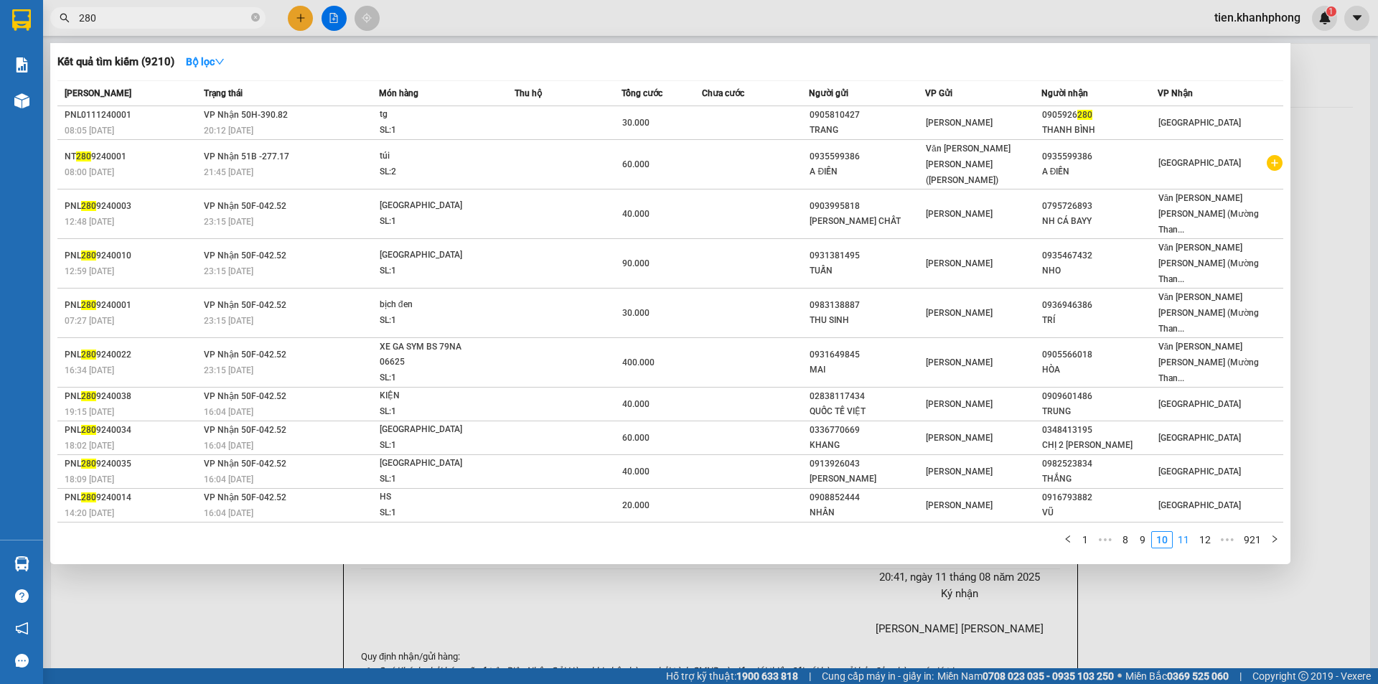
click at [1189, 532] on link "11" at bounding box center [1184, 540] width 20 height 16
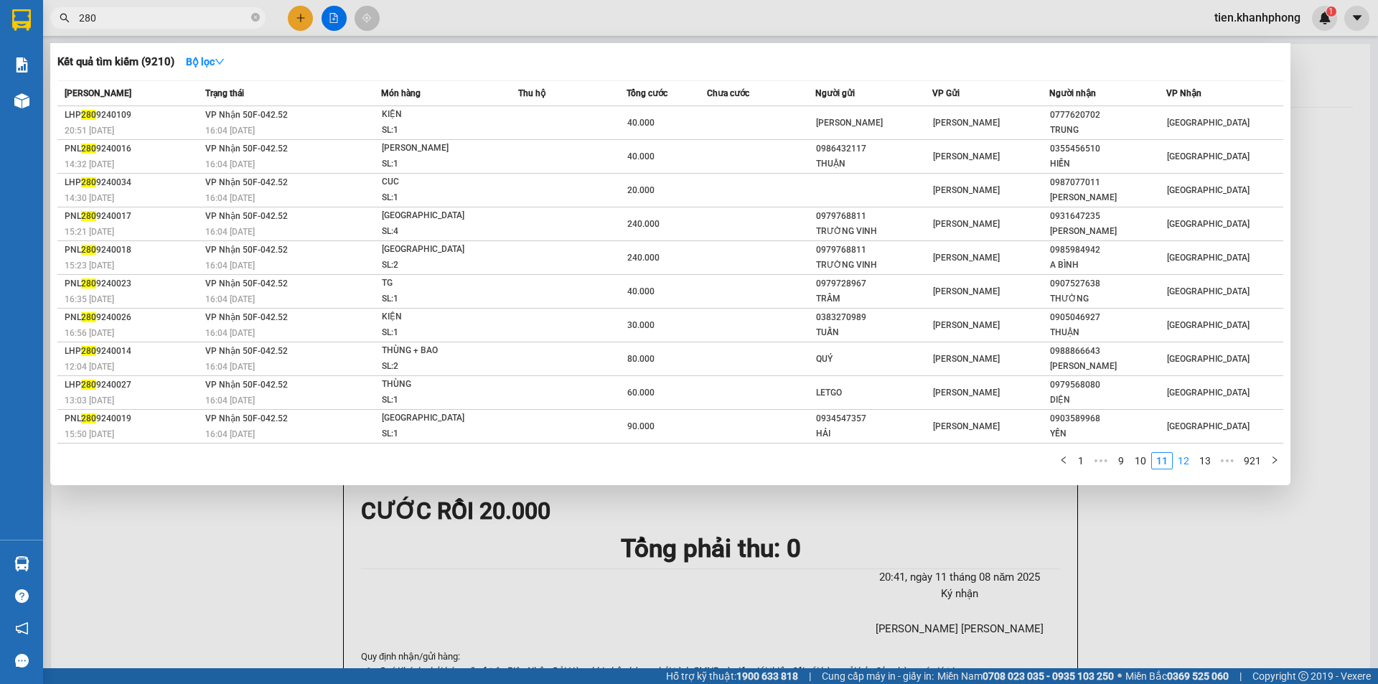
click at [1189, 464] on link "12" at bounding box center [1184, 461] width 20 height 16
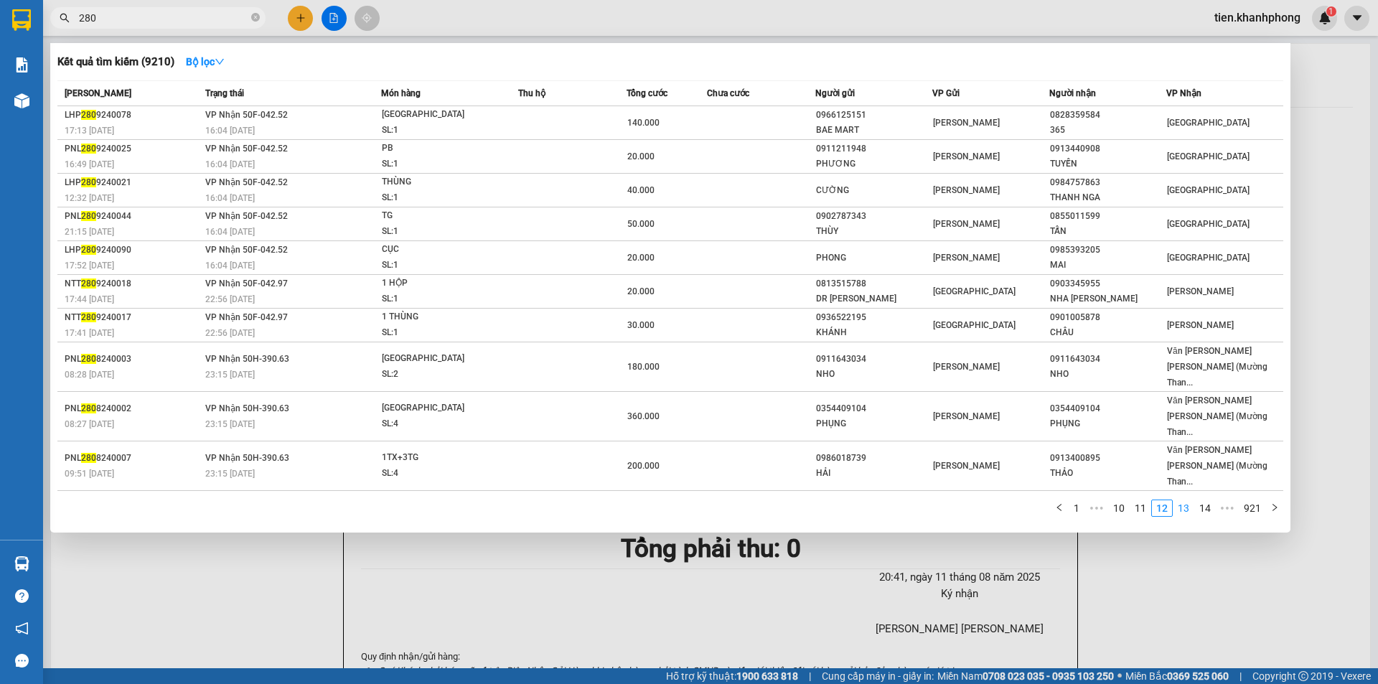
click at [1189, 500] on link "13" at bounding box center [1184, 508] width 20 height 16
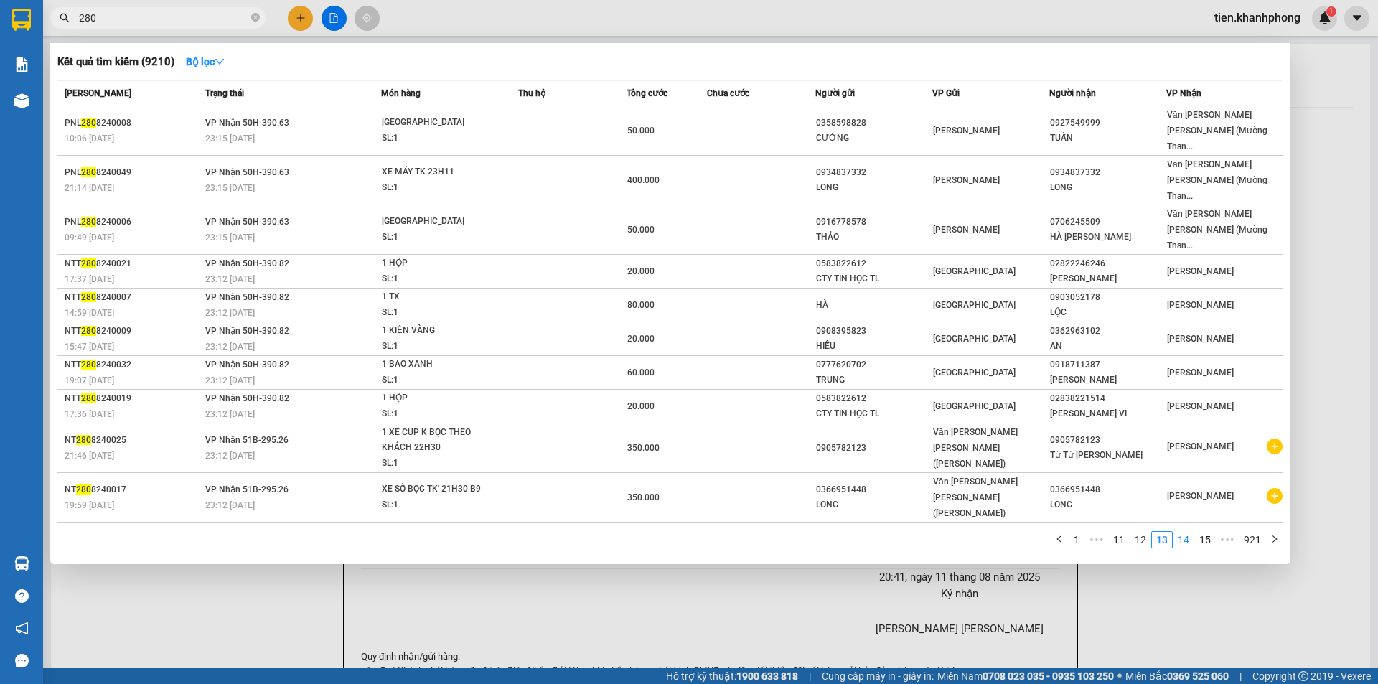
click at [1188, 532] on link "14" at bounding box center [1184, 540] width 20 height 16
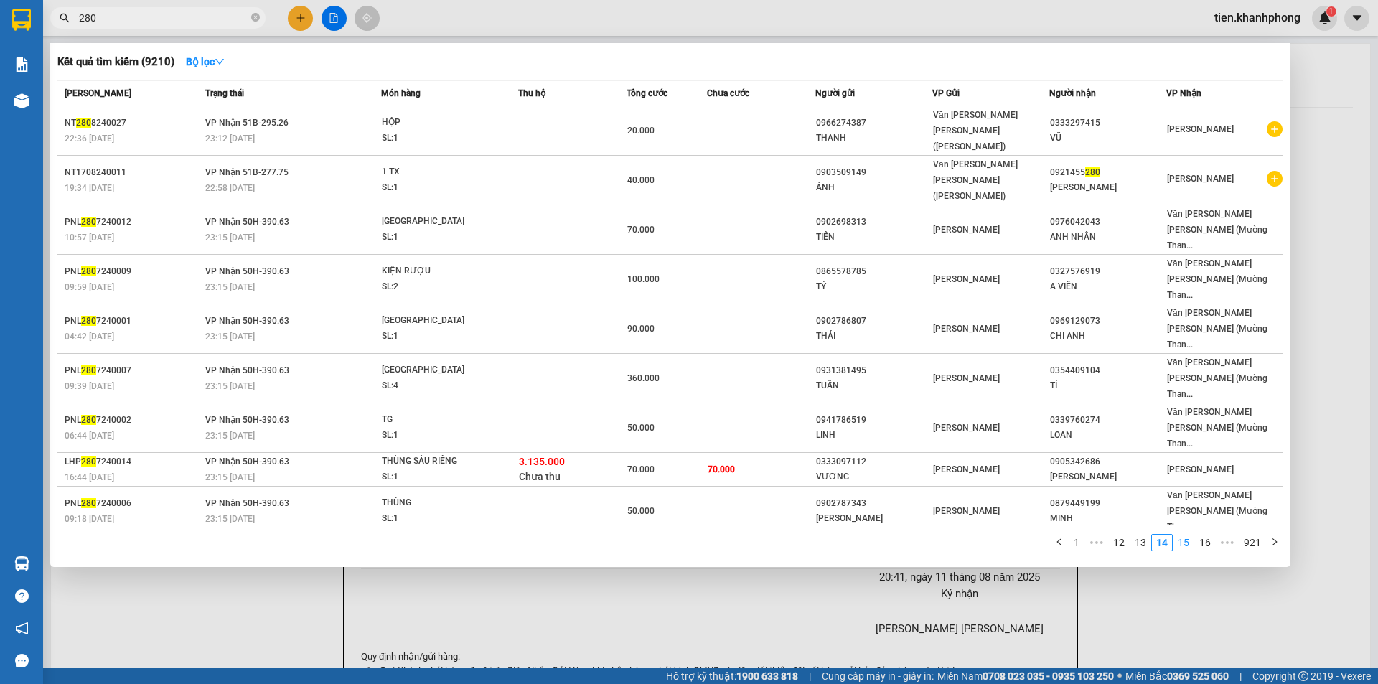
click at [1188, 535] on link "15" at bounding box center [1184, 543] width 20 height 16
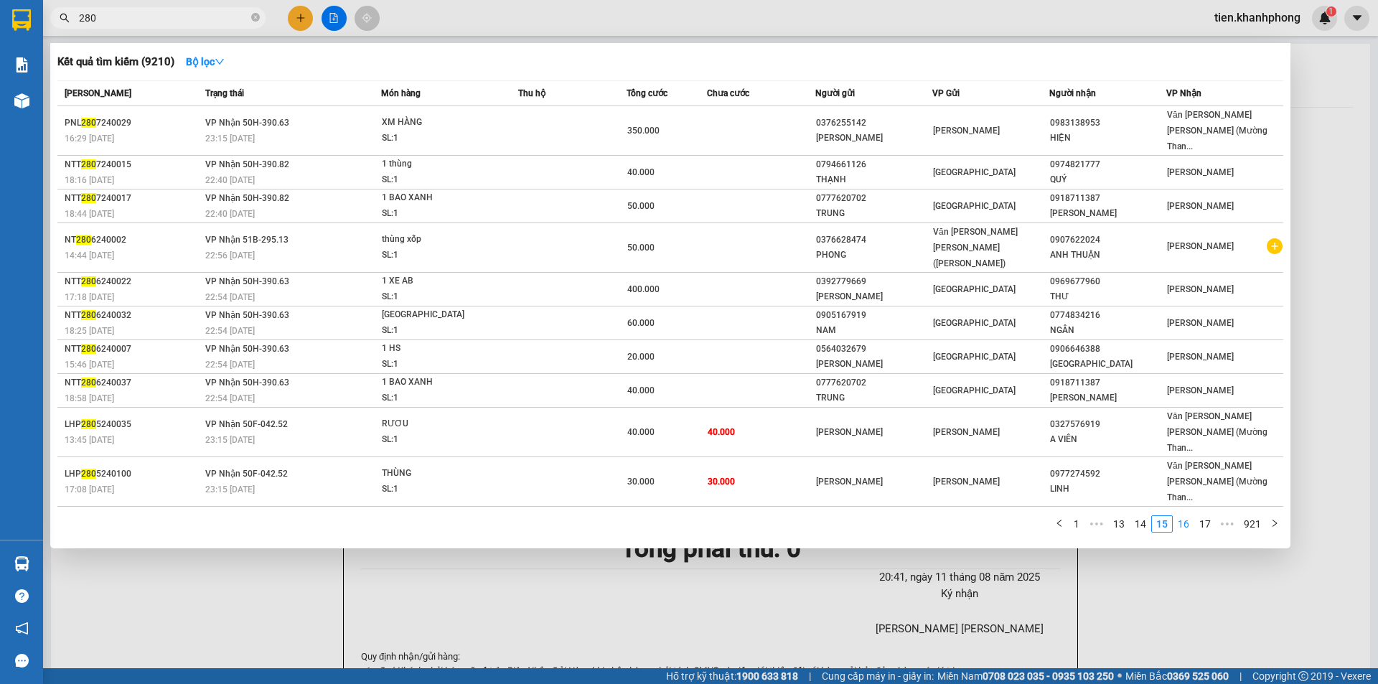
click at [1188, 516] on link "16" at bounding box center [1184, 524] width 20 height 16
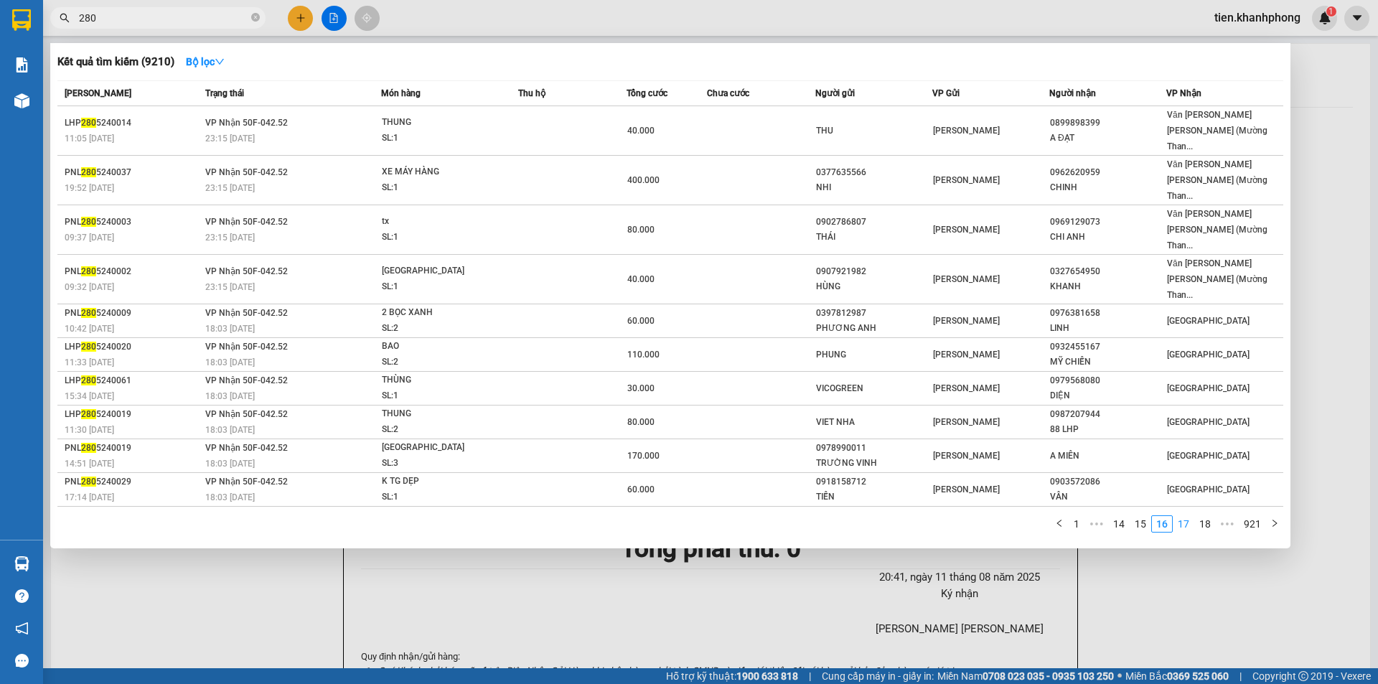
click at [1188, 516] on link "17" at bounding box center [1184, 524] width 20 height 16
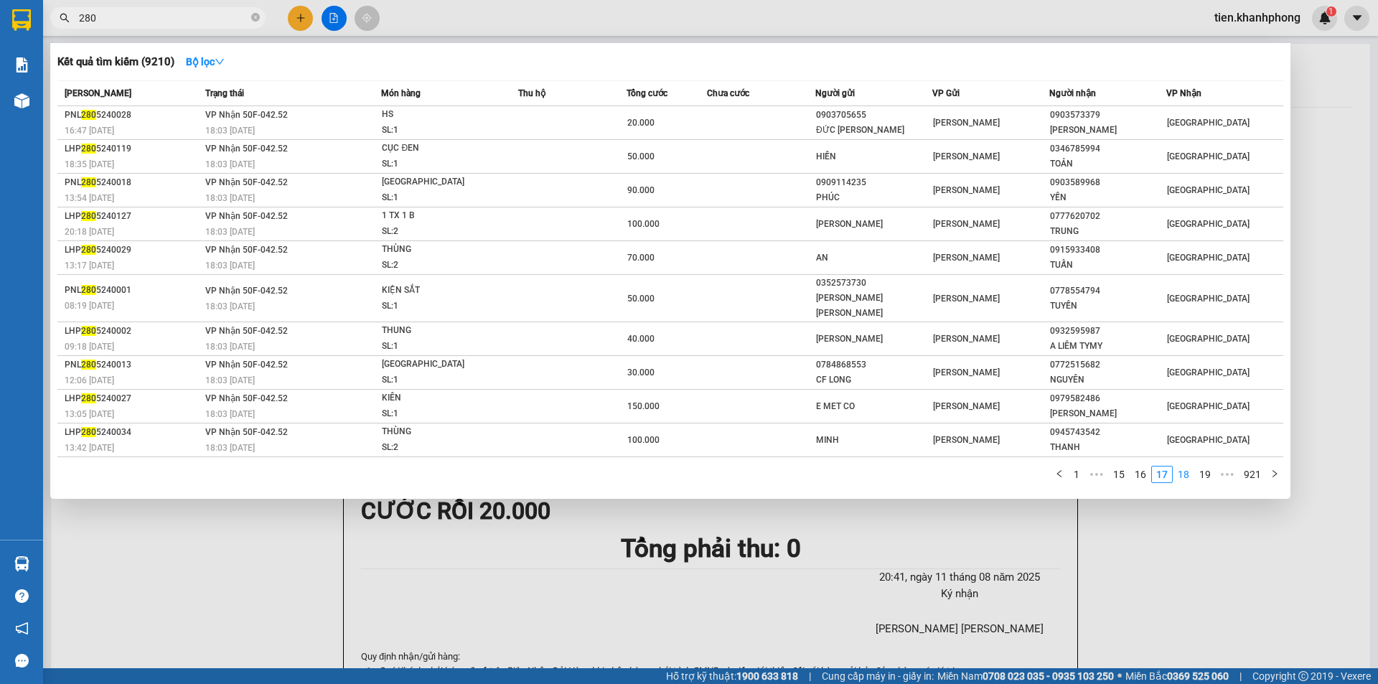
click at [1188, 467] on link "18" at bounding box center [1184, 475] width 20 height 16
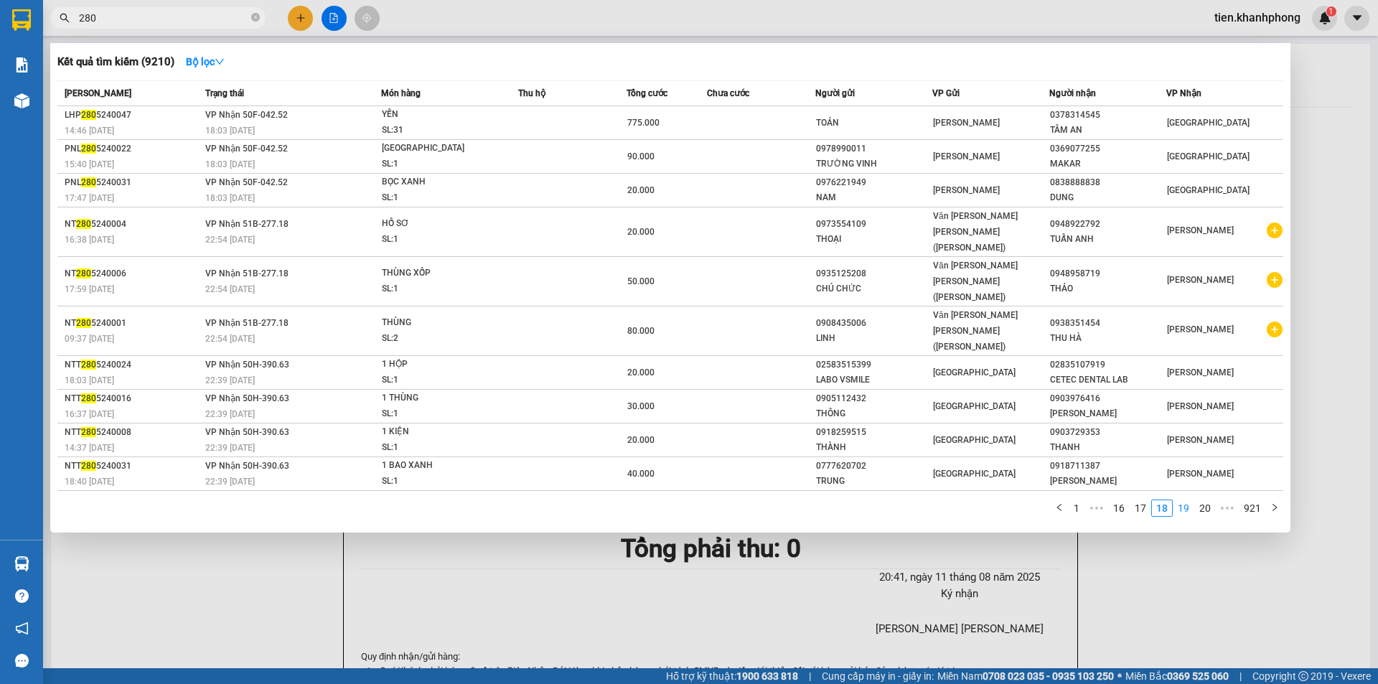
click at [1188, 500] on link "19" at bounding box center [1184, 508] width 20 height 16
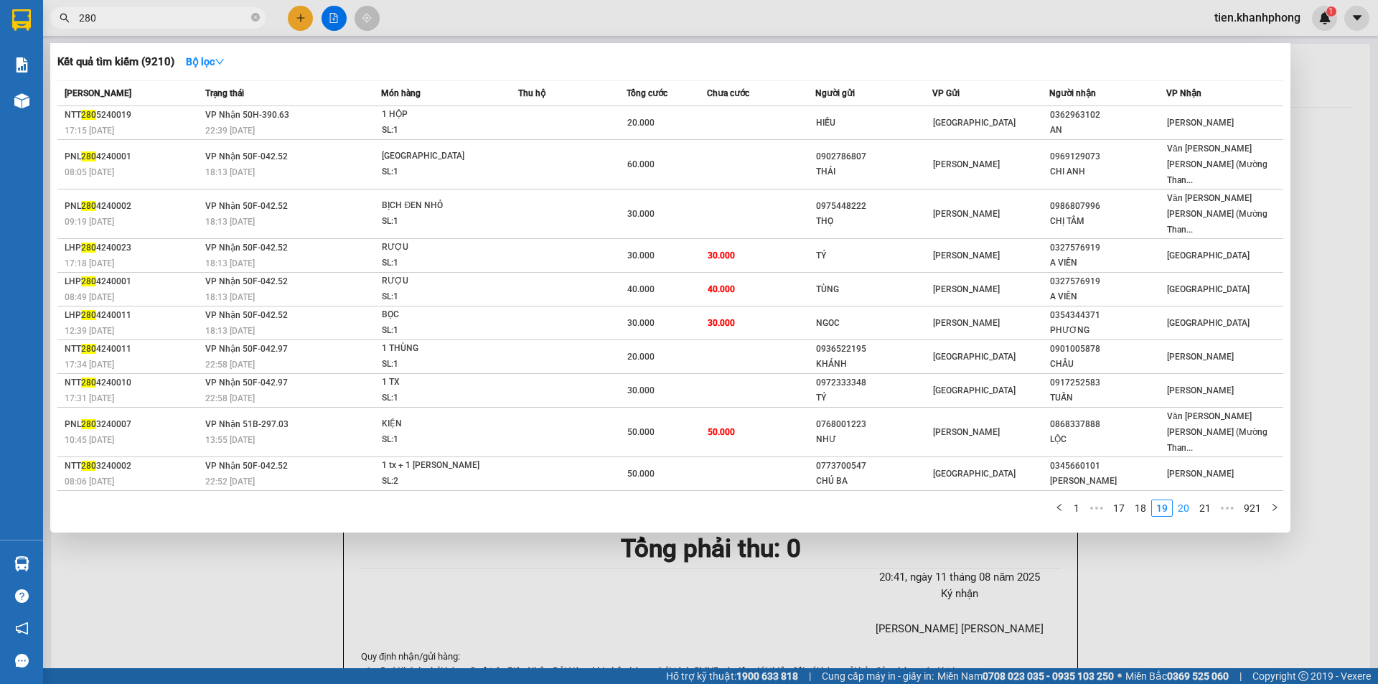
click at [1188, 500] on link "20" at bounding box center [1184, 508] width 20 height 16
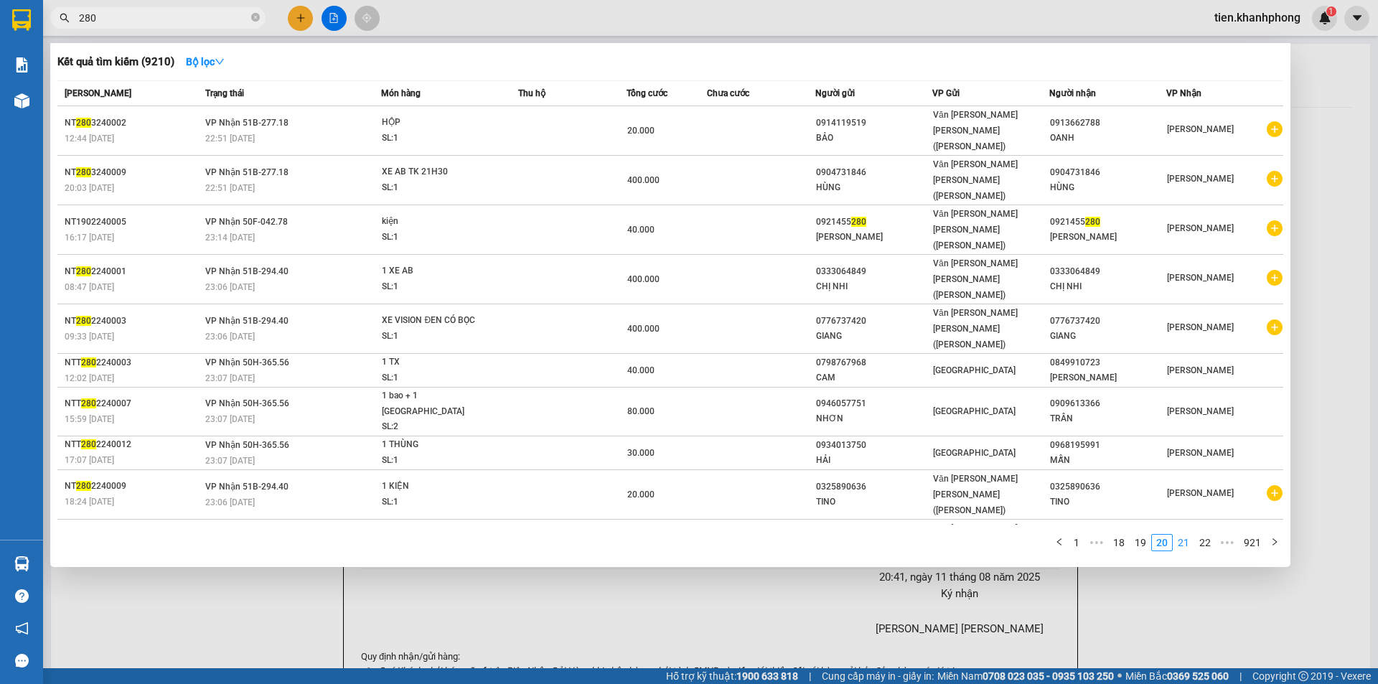
click at [1188, 535] on link "21" at bounding box center [1184, 543] width 20 height 16
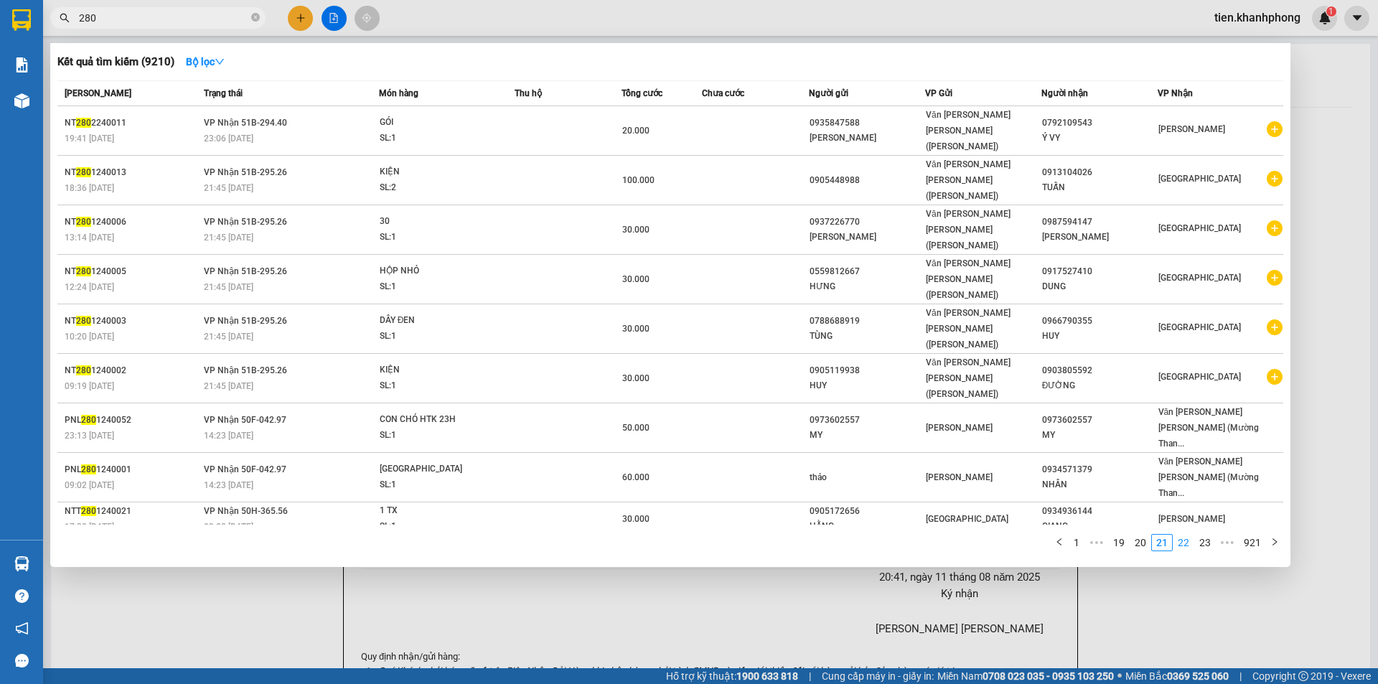
click at [1188, 535] on link "22" at bounding box center [1184, 543] width 20 height 16
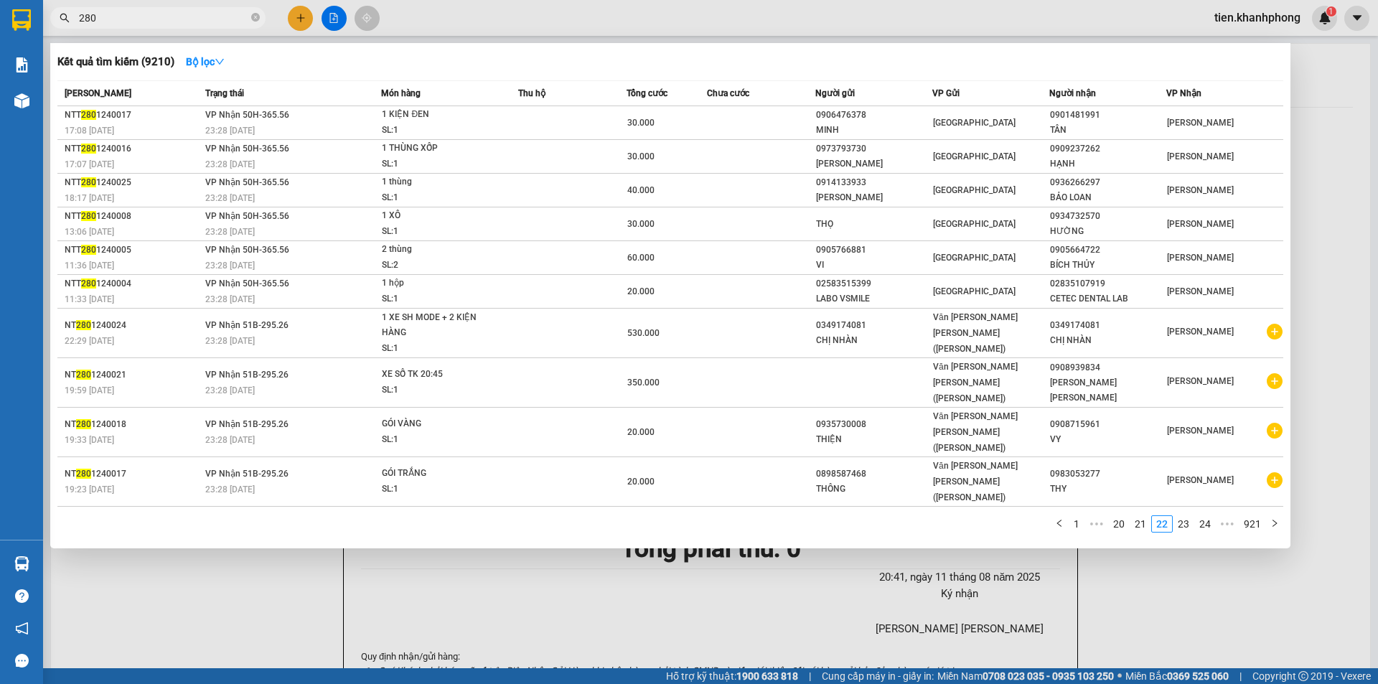
click at [146, 17] on input "280" at bounding box center [163, 18] width 169 height 16
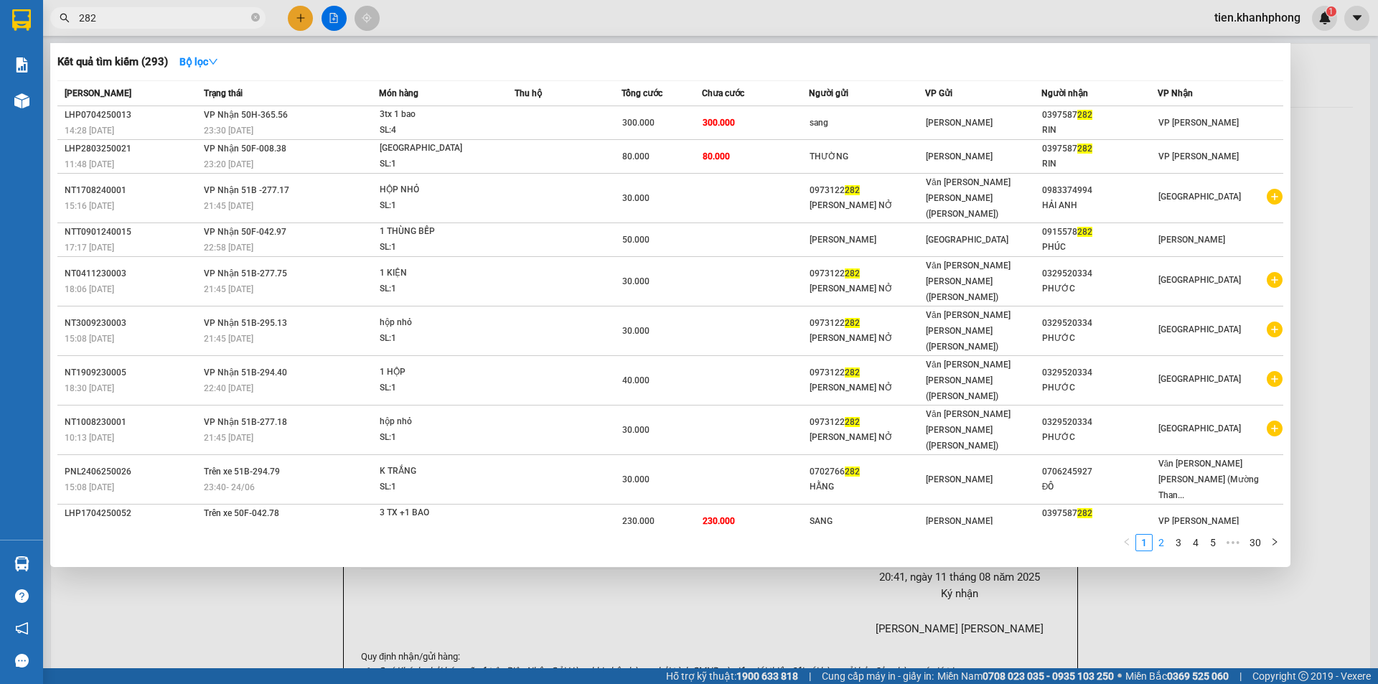
click at [1161, 535] on link "2" at bounding box center [1161, 543] width 16 height 16
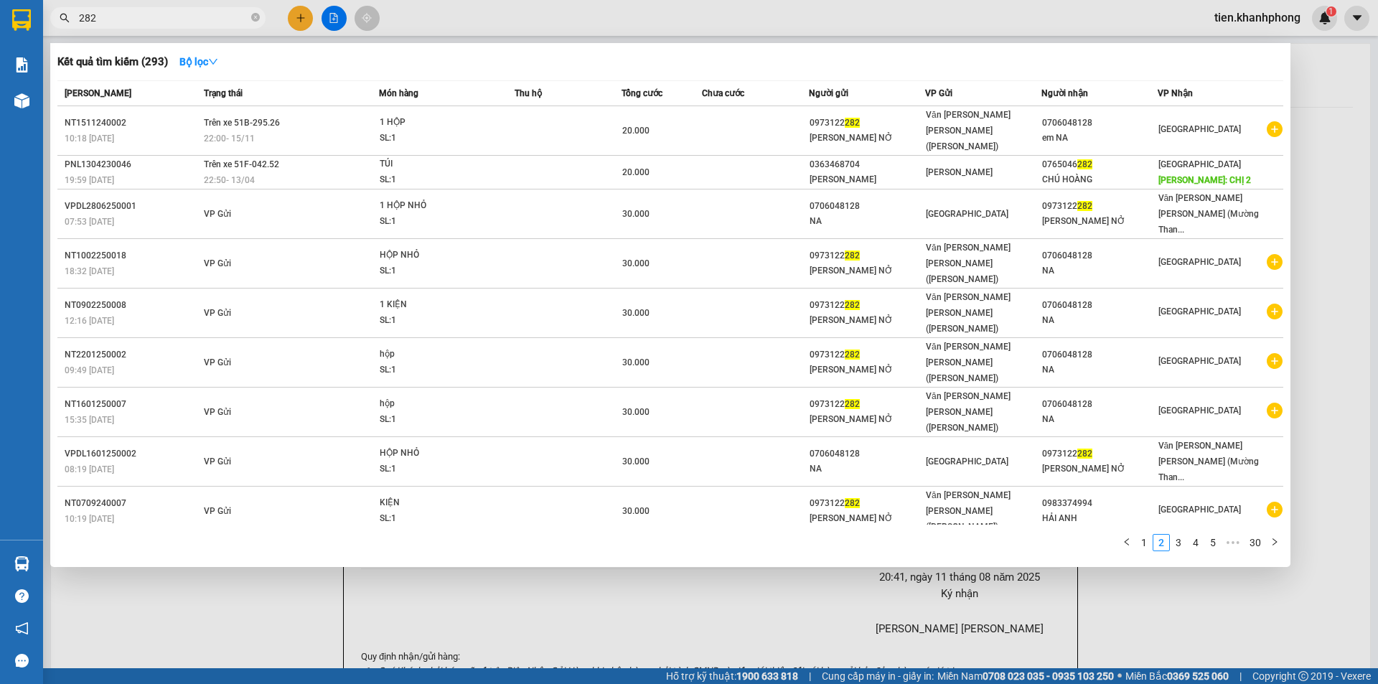
click at [85, 14] on input "282" at bounding box center [163, 18] width 169 height 16
type input "182"
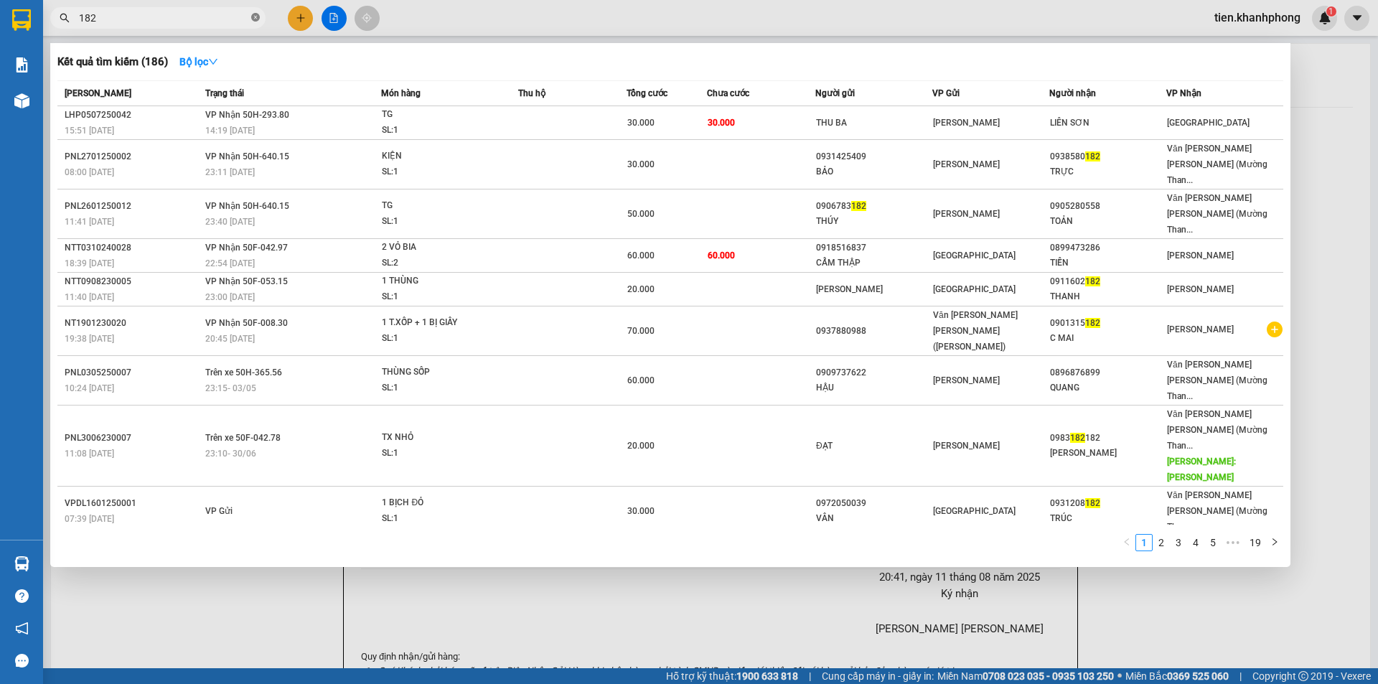
click at [256, 18] on icon "close-circle" at bounding box center [255, 17] width 9 height 9
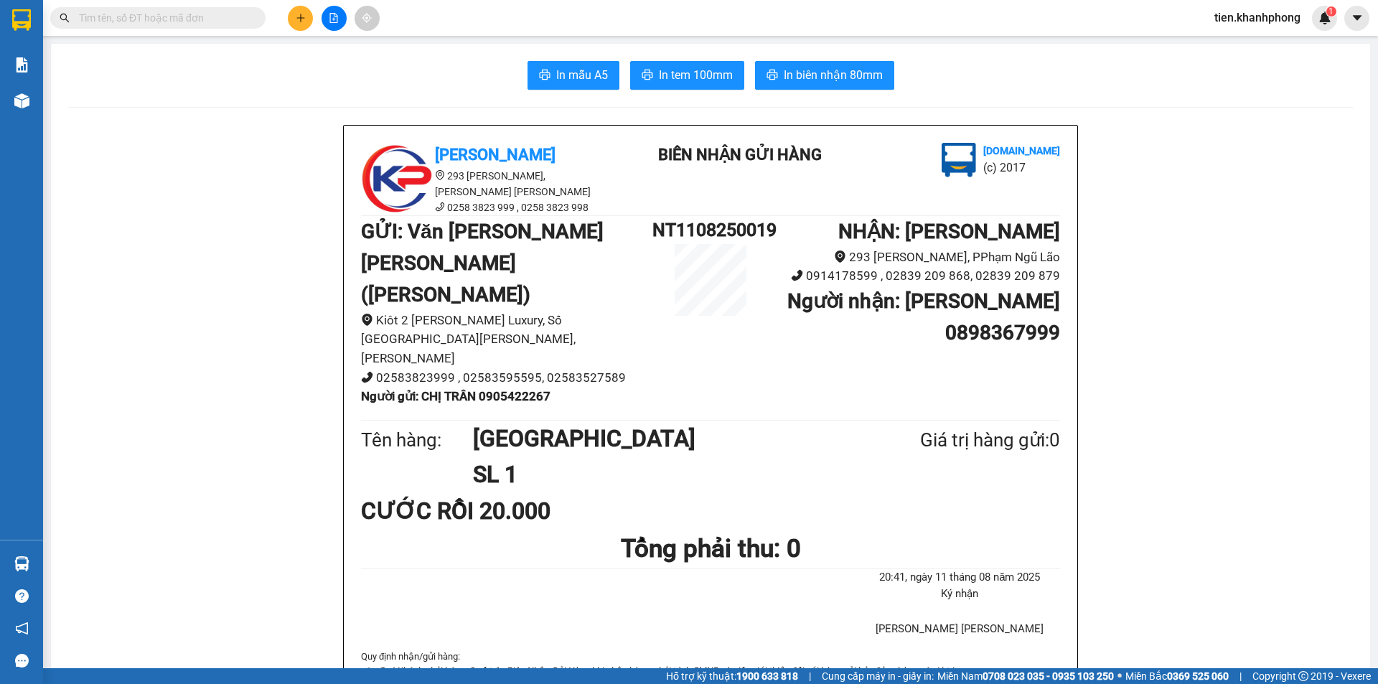
click at [102, 17] on input "text" at bounding box center [163, 18] width 169 height 16
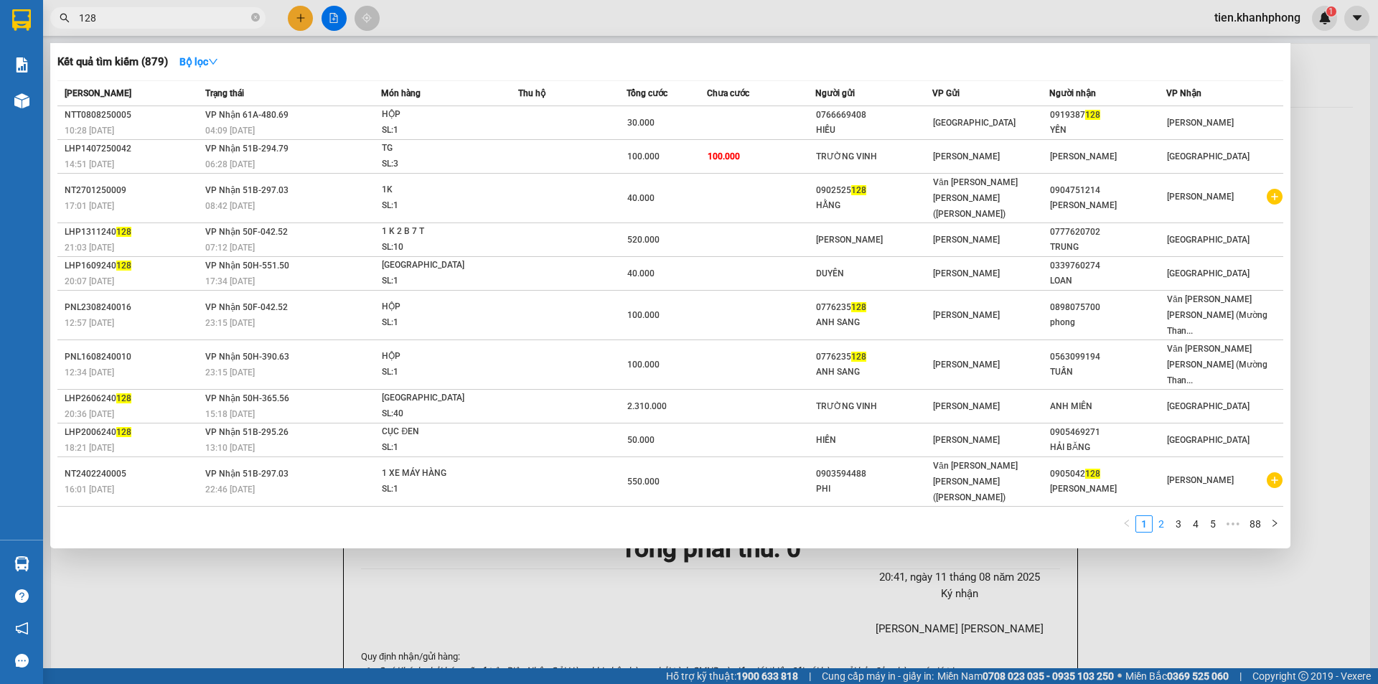
type input "128"
click at [1163, 516] on link "2" at bounding box center [1161, 524] width 16 height 16
click at [1176, 516] on link "3" at bounding box center [1179, 524] width 16 height 16
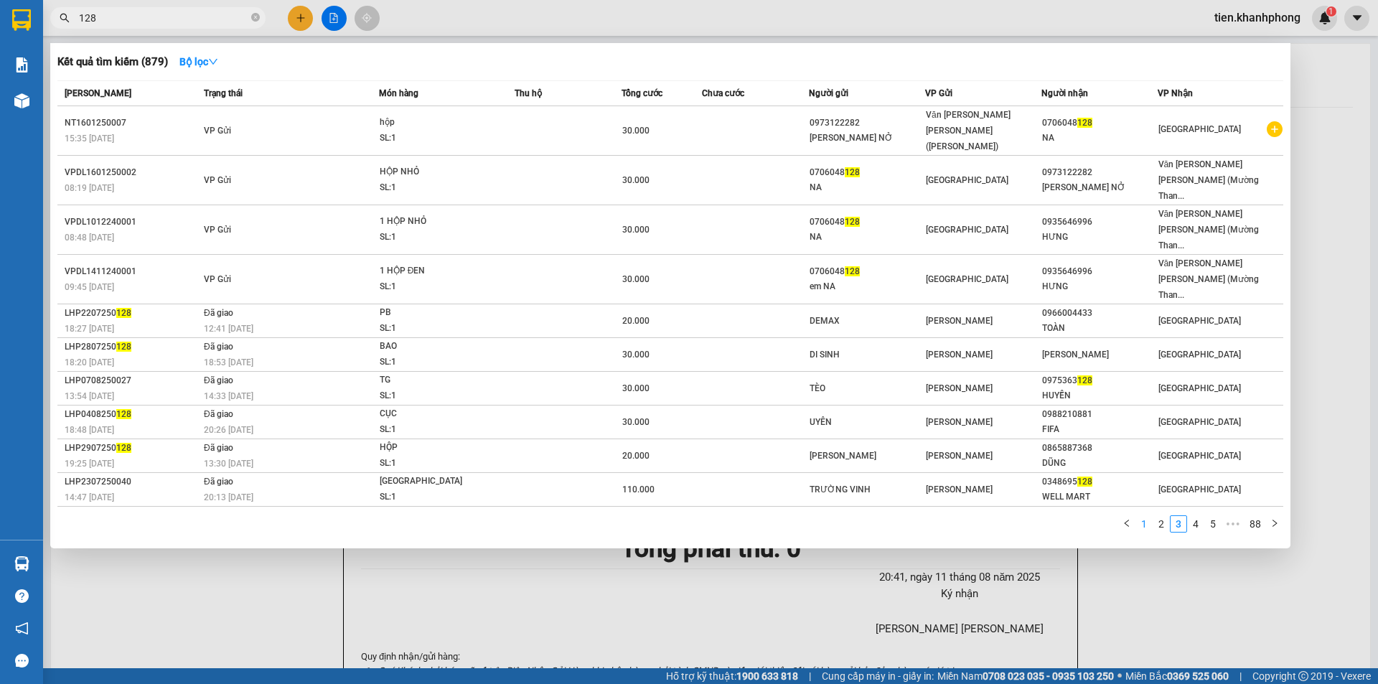
click at [1148, 516] on link "1" at bounding box center [1144, 524] width 16 height 16
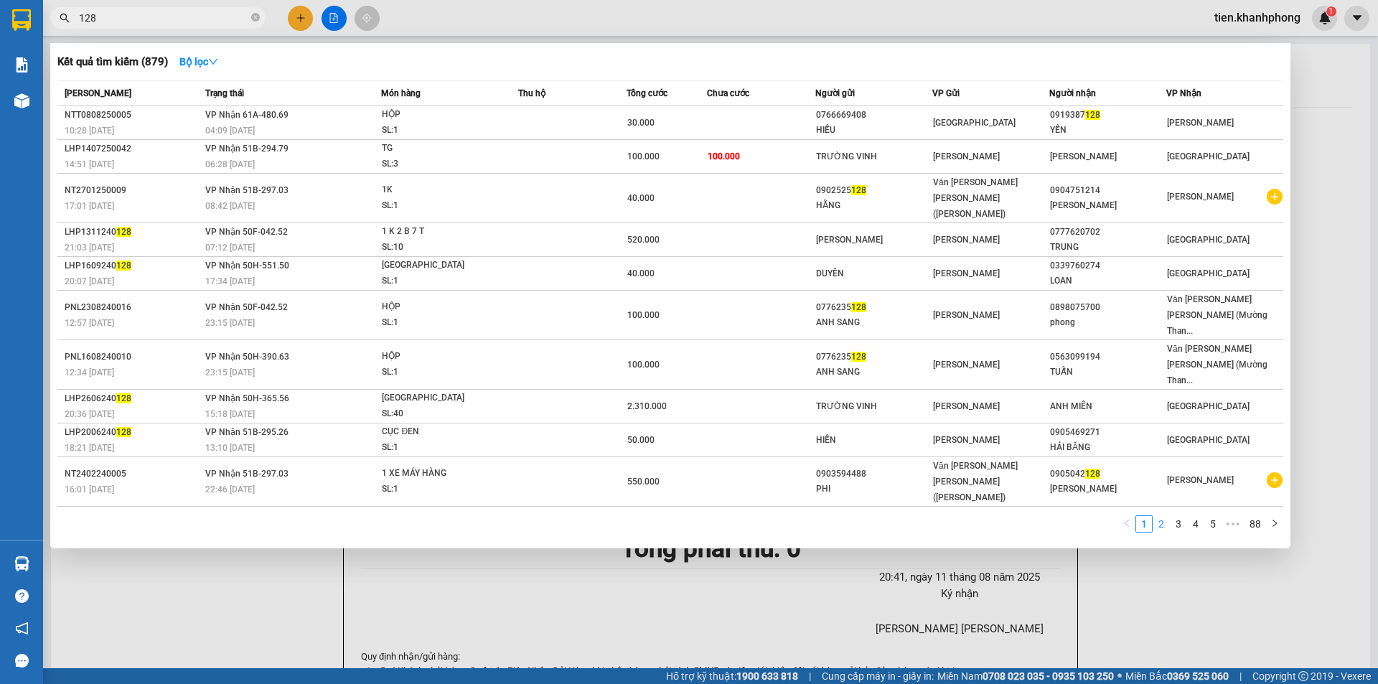
click at [1161, 516] on link "2" at bounding box center [1161, 524] width 16 height 16
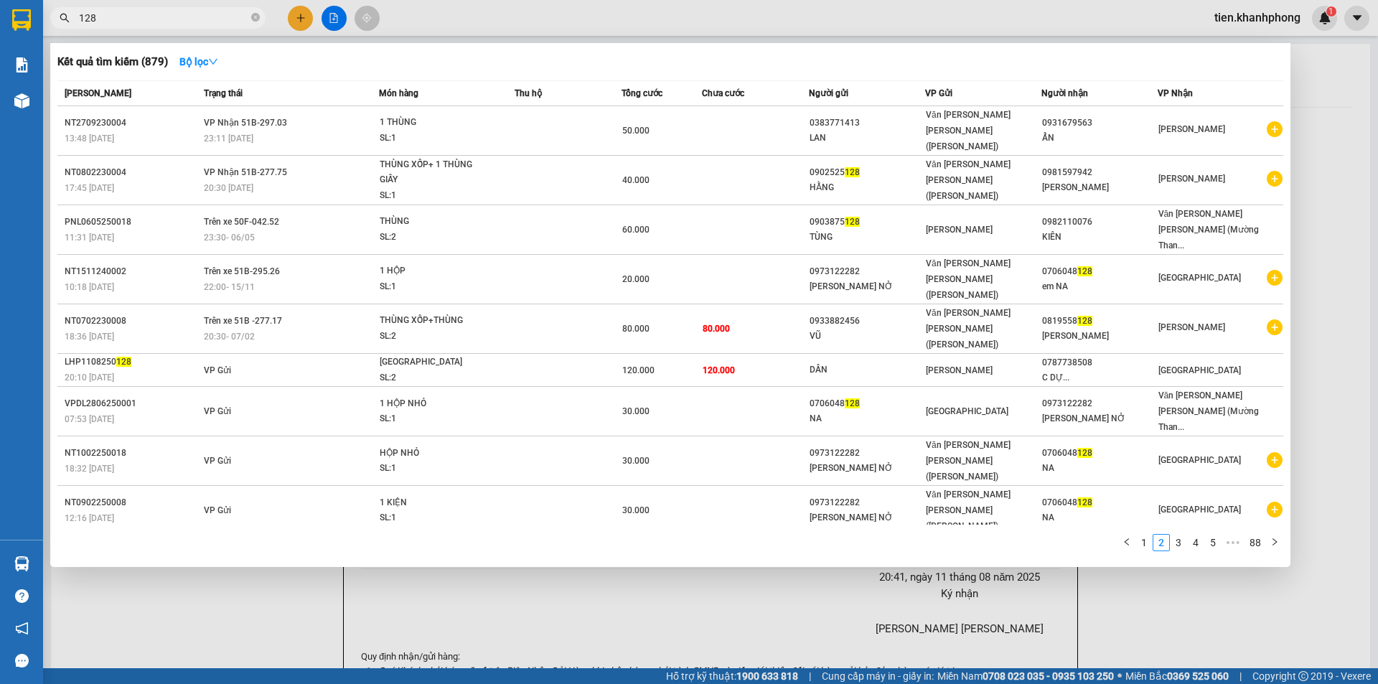
click at [1327, 259] on div at bounding box center [689, 342] width 1378 height 684
click at [142, 19] on input "128" at bounding box center [163, 18] width 169 height 16
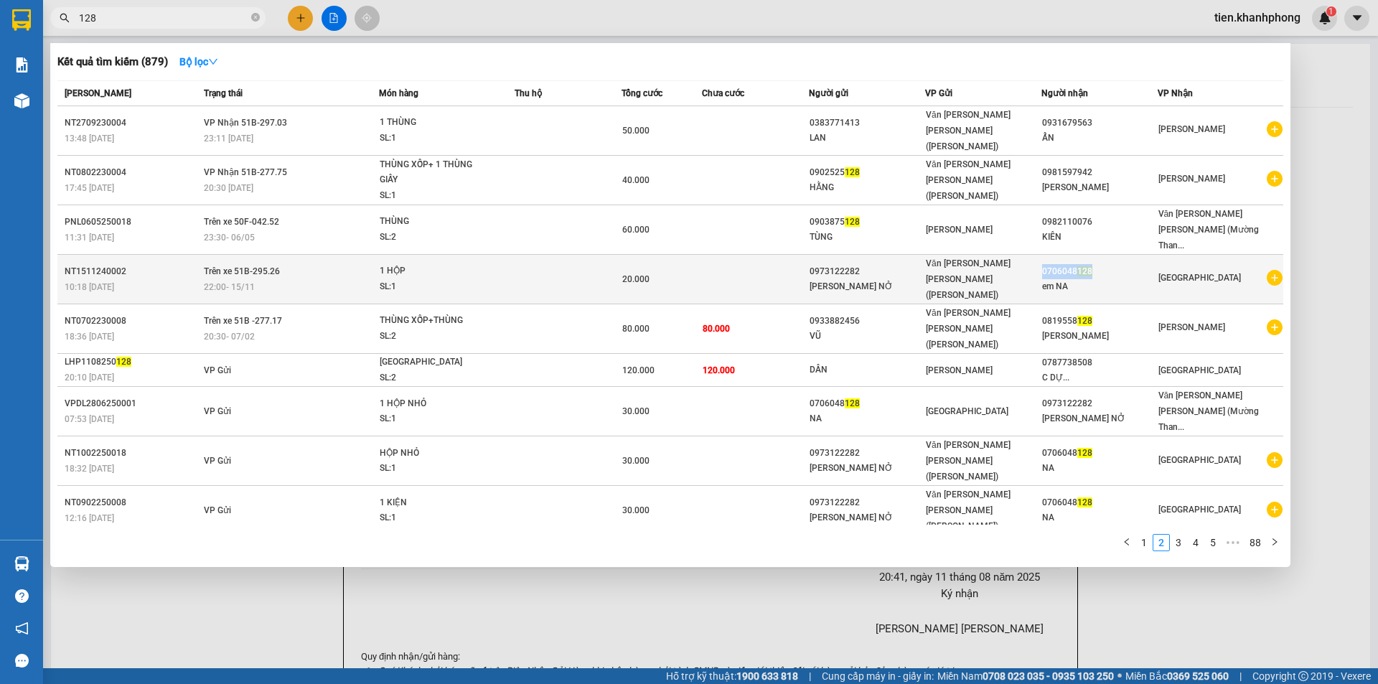
copy div "0706048 128"
drag, startPoint x: 1050, startPoint y: 232, endPoint x: 1101, endPoint y: 231, distance: 51.0
click at [1101, 264] on div "0706048 128" at bounding box center [1099, 271] width 115 height 15
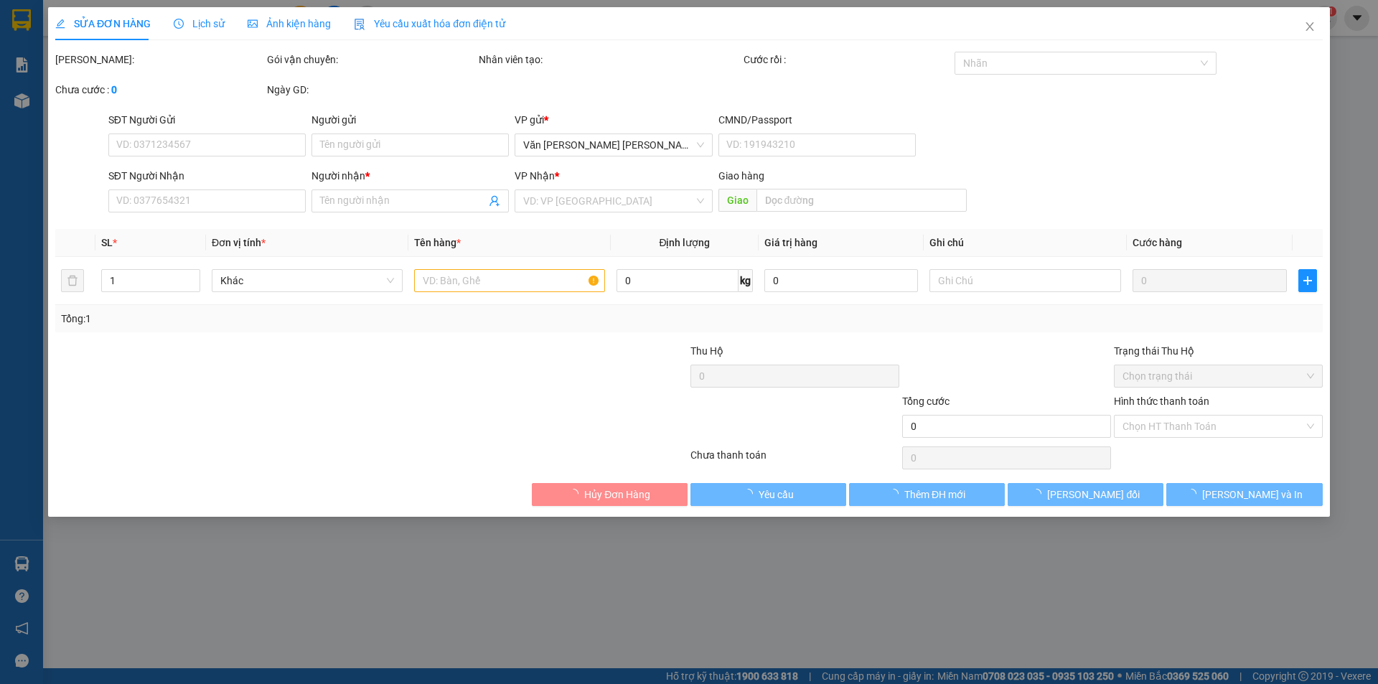
type input "0973122282"
type input "[PERSON_NAME] NỞ"
type input "0706048128"
type input "em NA"
type input "20.000"
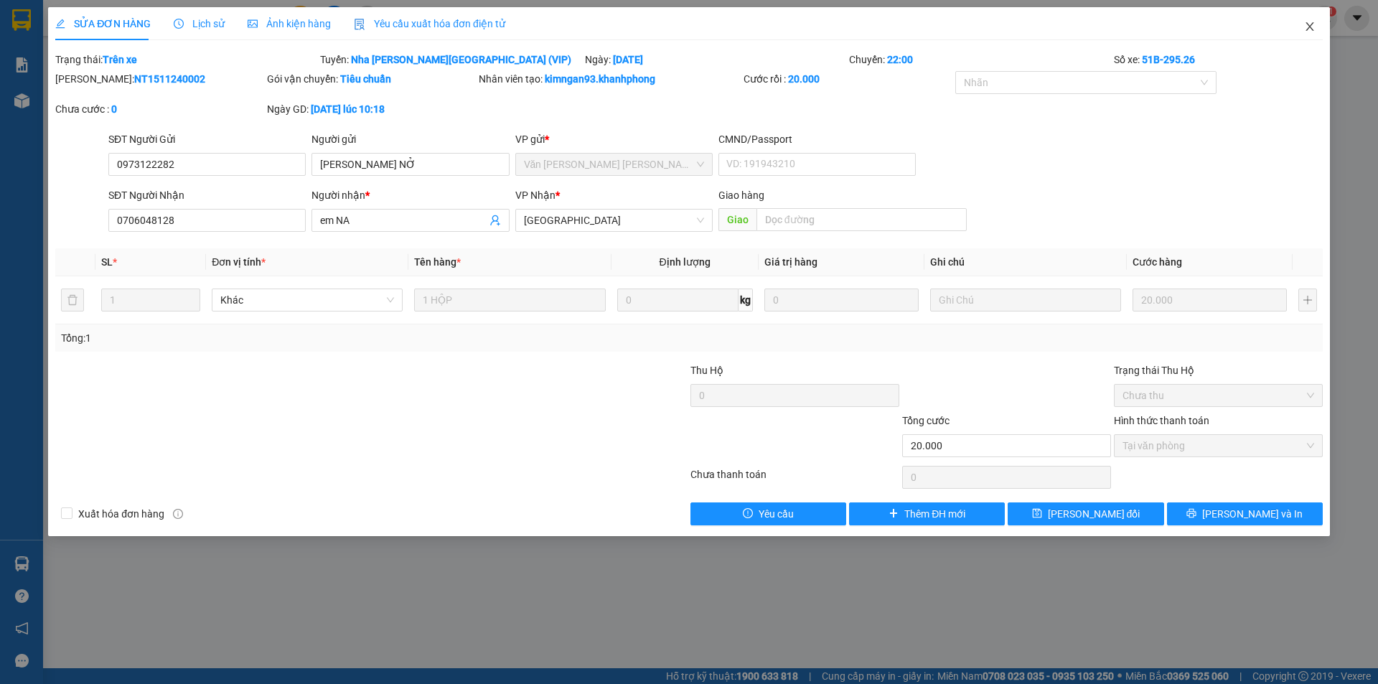
click at [1314, 24] on icon "close" at bounding box center [1309, 26] width 11 height 11
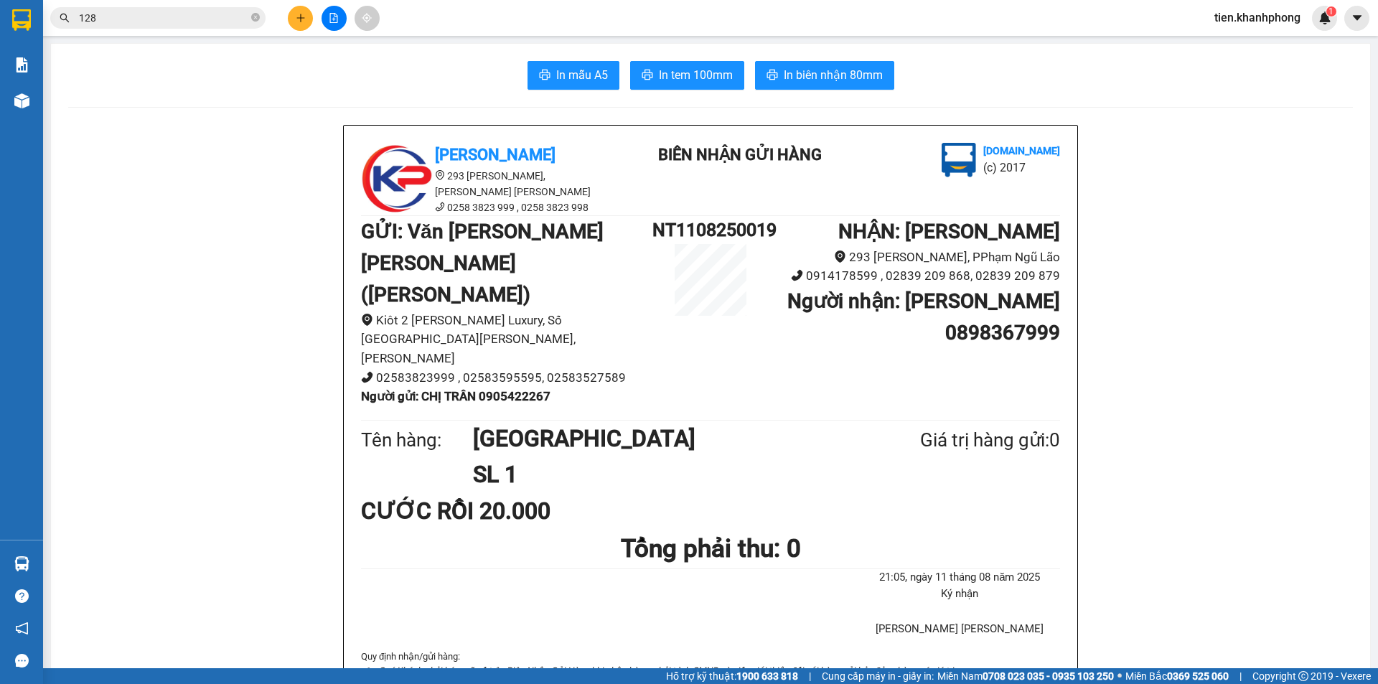
click at [148, 14] on input "128" at bounding box center [163, 18] width 169 height 16
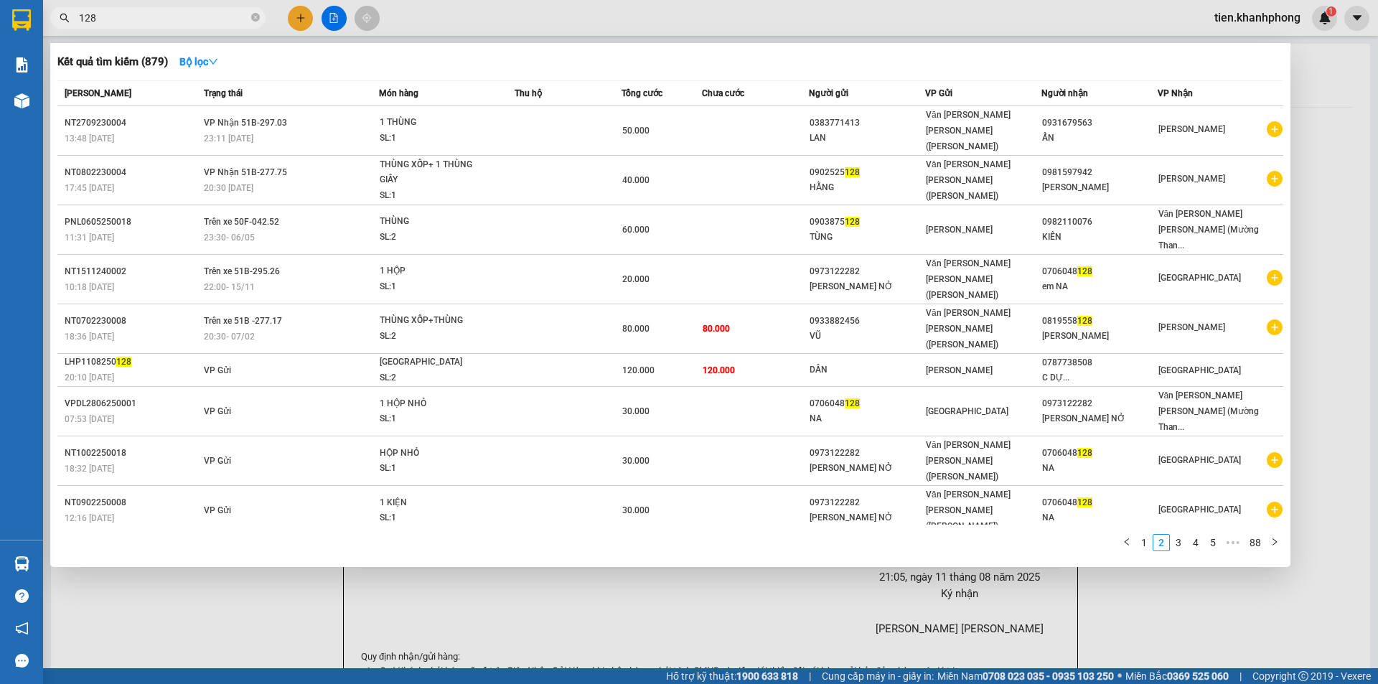
click at [148, 14] on input "128" at bounding box center [163, 18] width 169 height 16
paste input "0706048"
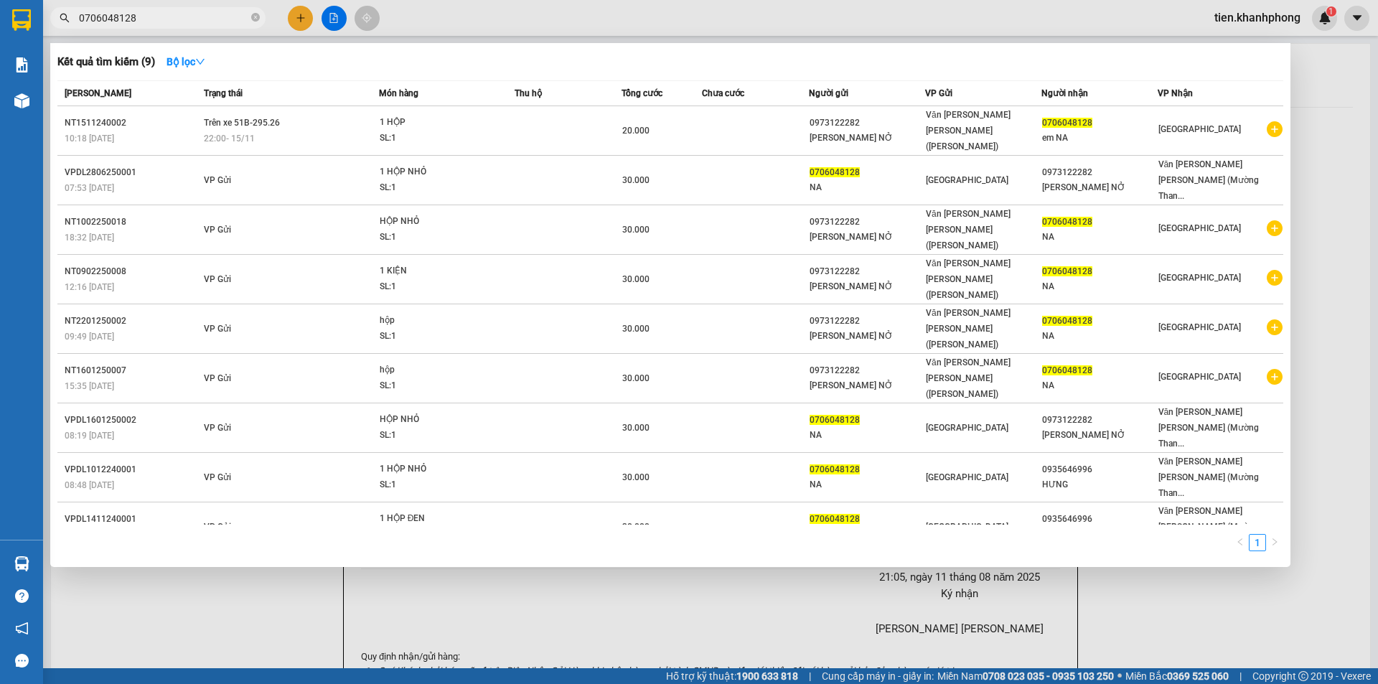
type input "0706048128"
click at [547, 18] on div at bounding box center [689, 342] width 1378 height 684
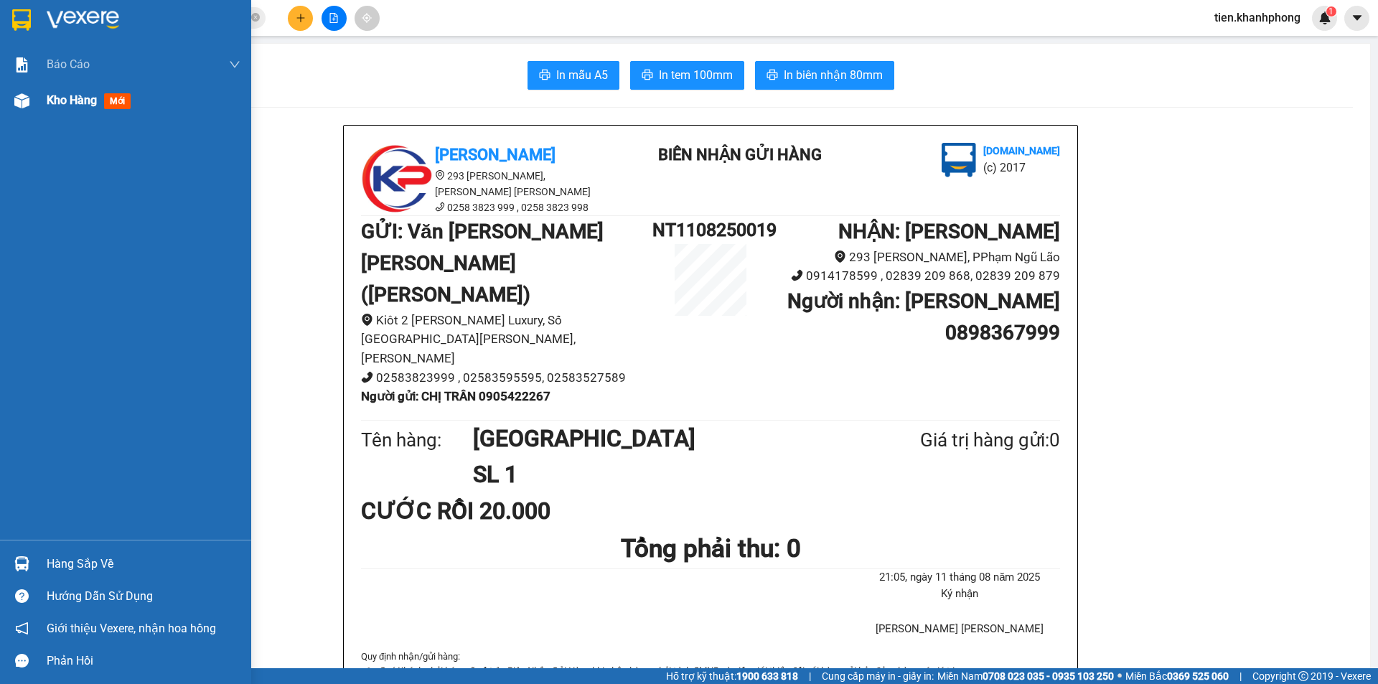
click at [77, 101] on span "Kho hàng" at bounding box center [72, 100] width 50 height 14
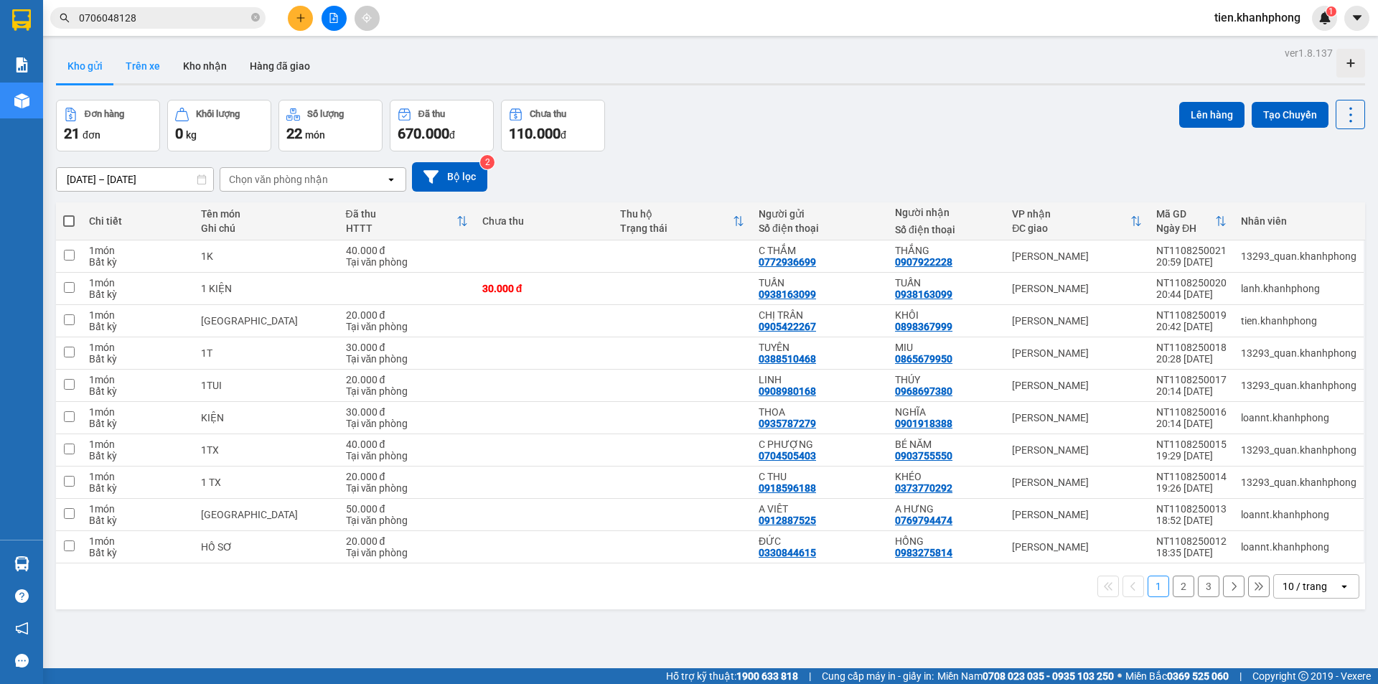
click at [142, 66] on button "Trên xe" at bounding box center [142, 66] width 57 height 34
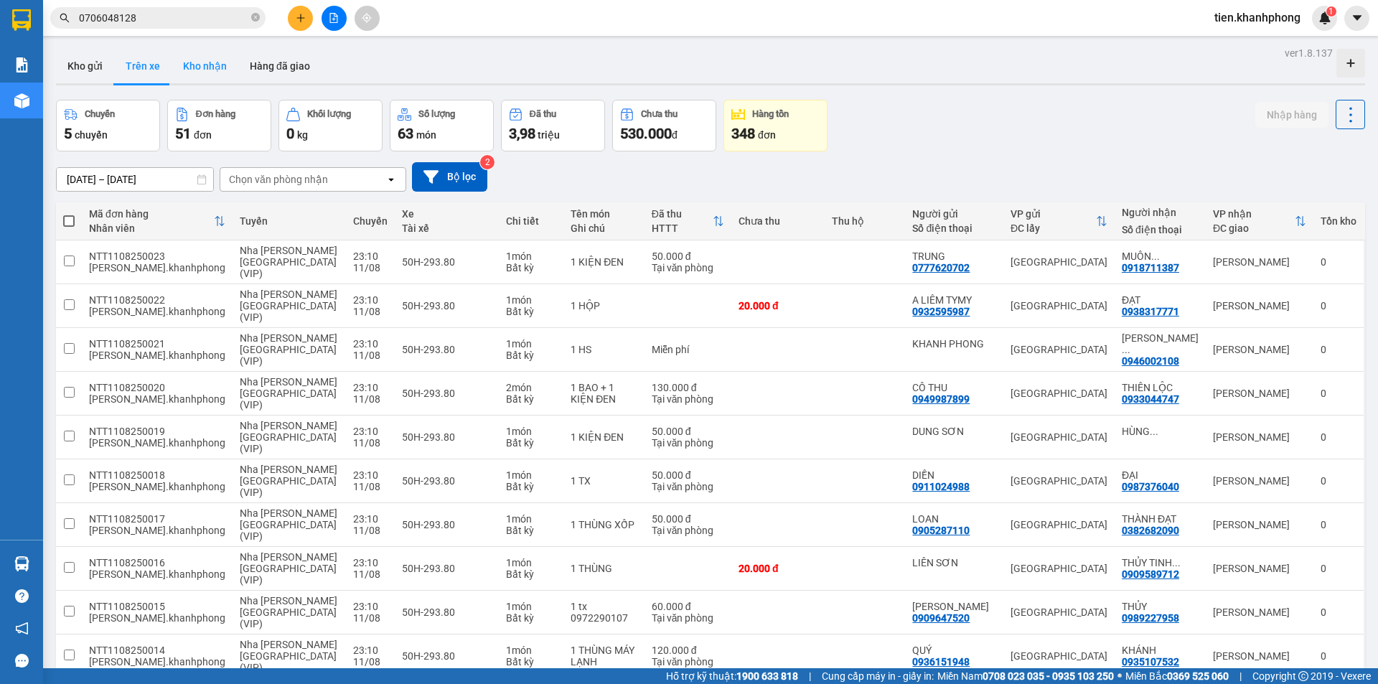
click at [204, 67] on button "Kho nhận" at bounding box center [205, 66] width 67 height 34
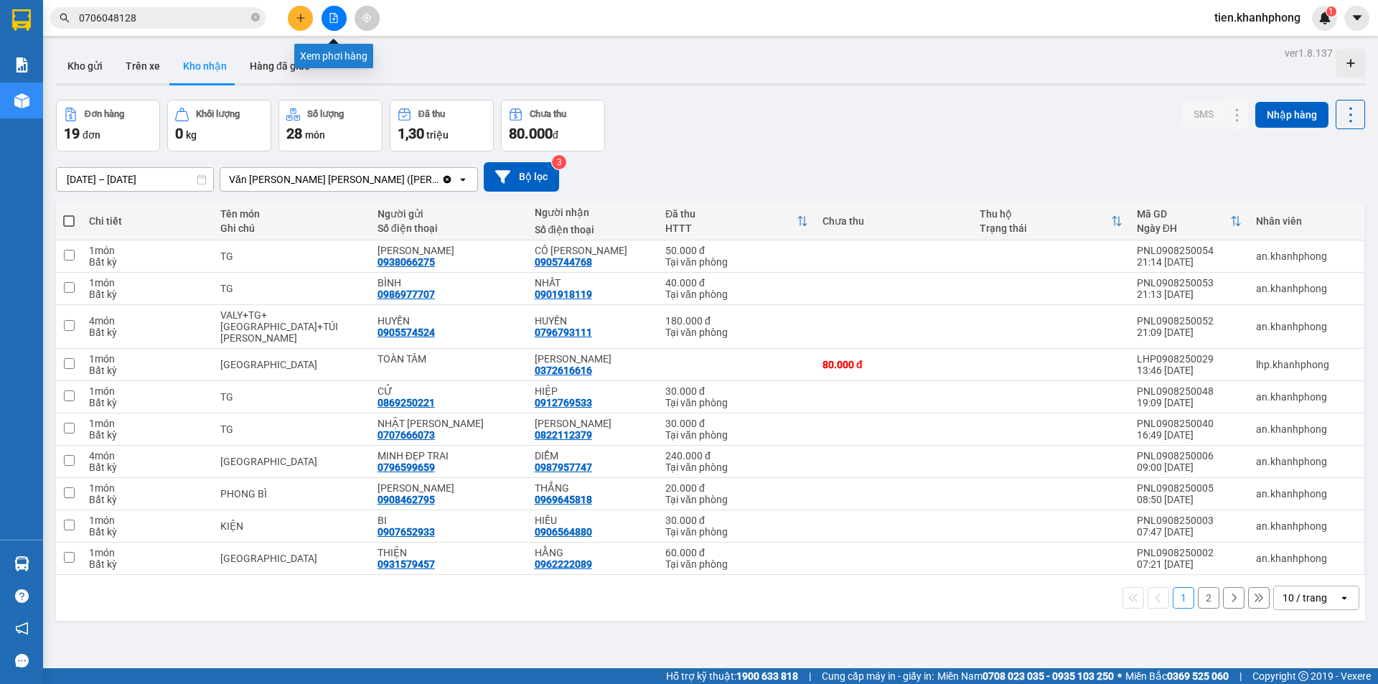
click at [332, 18] on icon "file-add" at bounding box center [334, 18] width 10 height 10
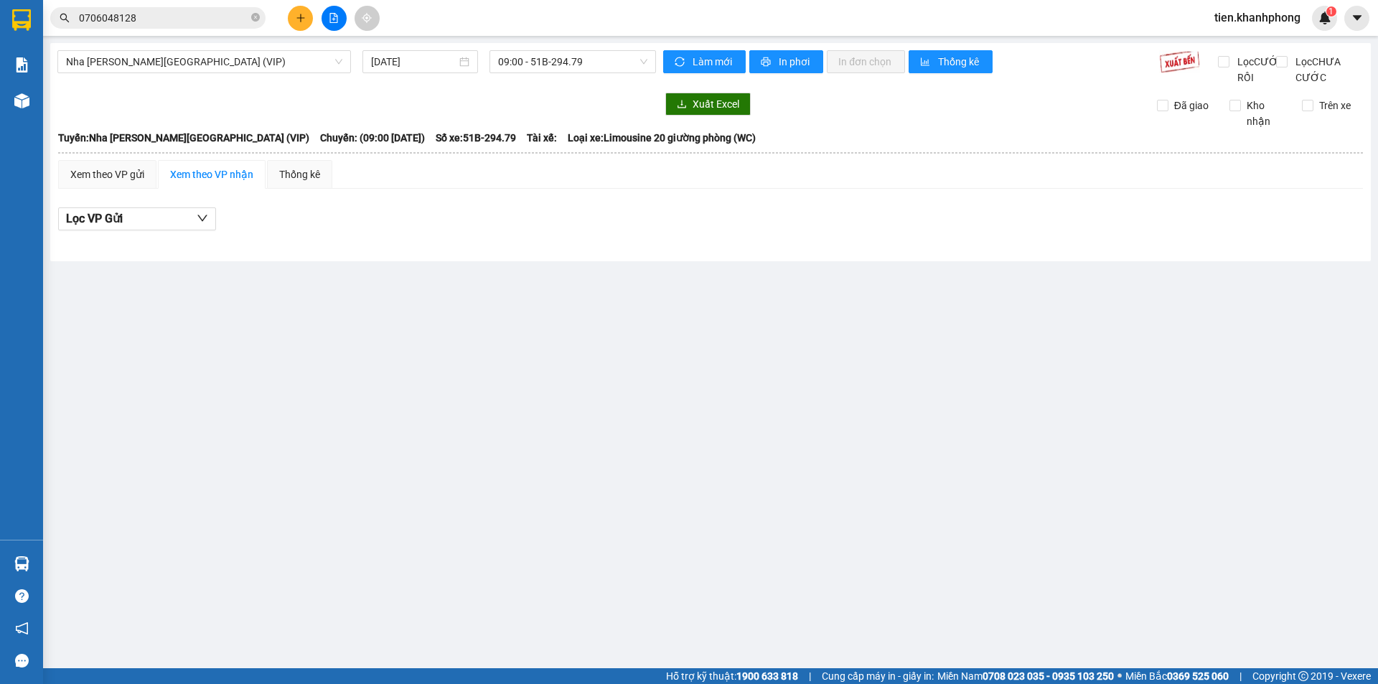
click at [386, 279] on main "[GEOGRAPHIC_DATA][PERSON_NAME][GEOGRAPHIC_DATA] (VIP) [DATE] 09:00 - 51B-294.79…" at bounding box center [689, 334] width 1378 height 668
click at [174, 58] on span "Nha [PERSON_NAME][GEOGRAPHIC_DATA] (VIP)" at bounding box center [204, 62] width 276 height 22
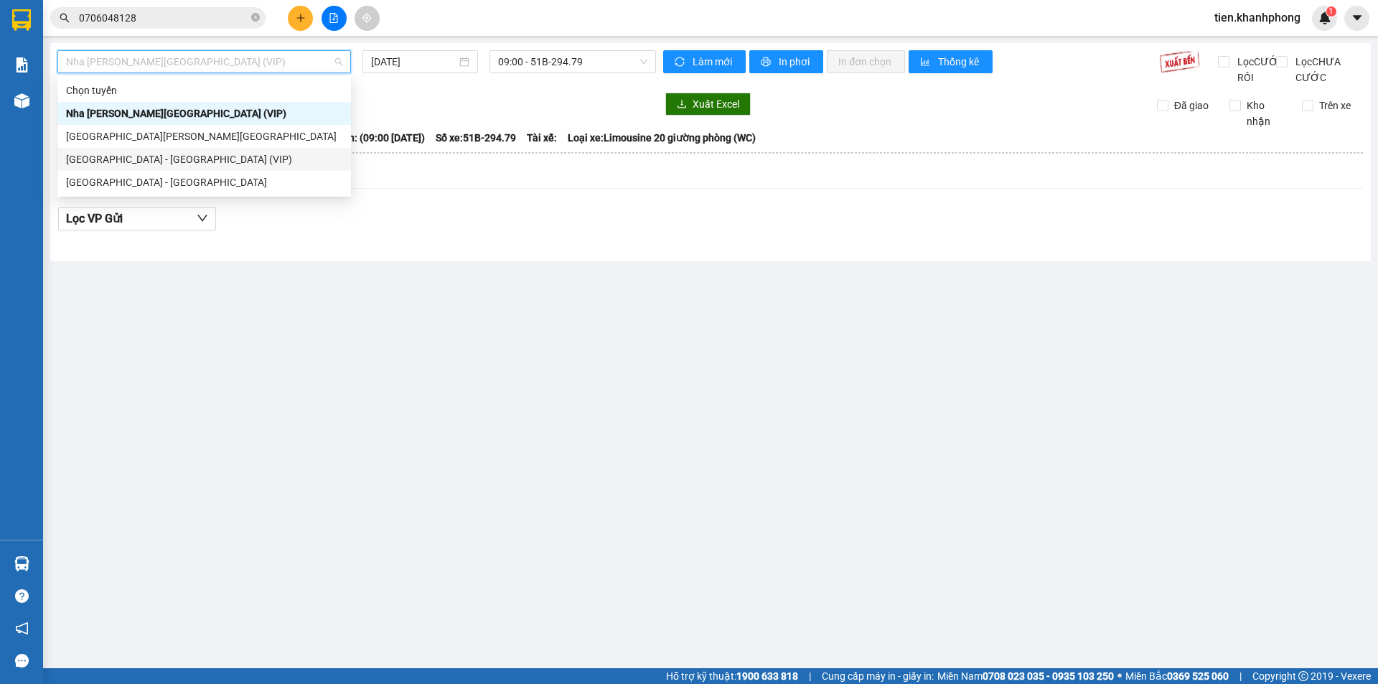
click at [139, 162] on div "[GEOGRAPHIC_DATA] - [GEOGRAPHIC_DATA] (VIP)" at bounding box center [204, 159] width 276 height 16
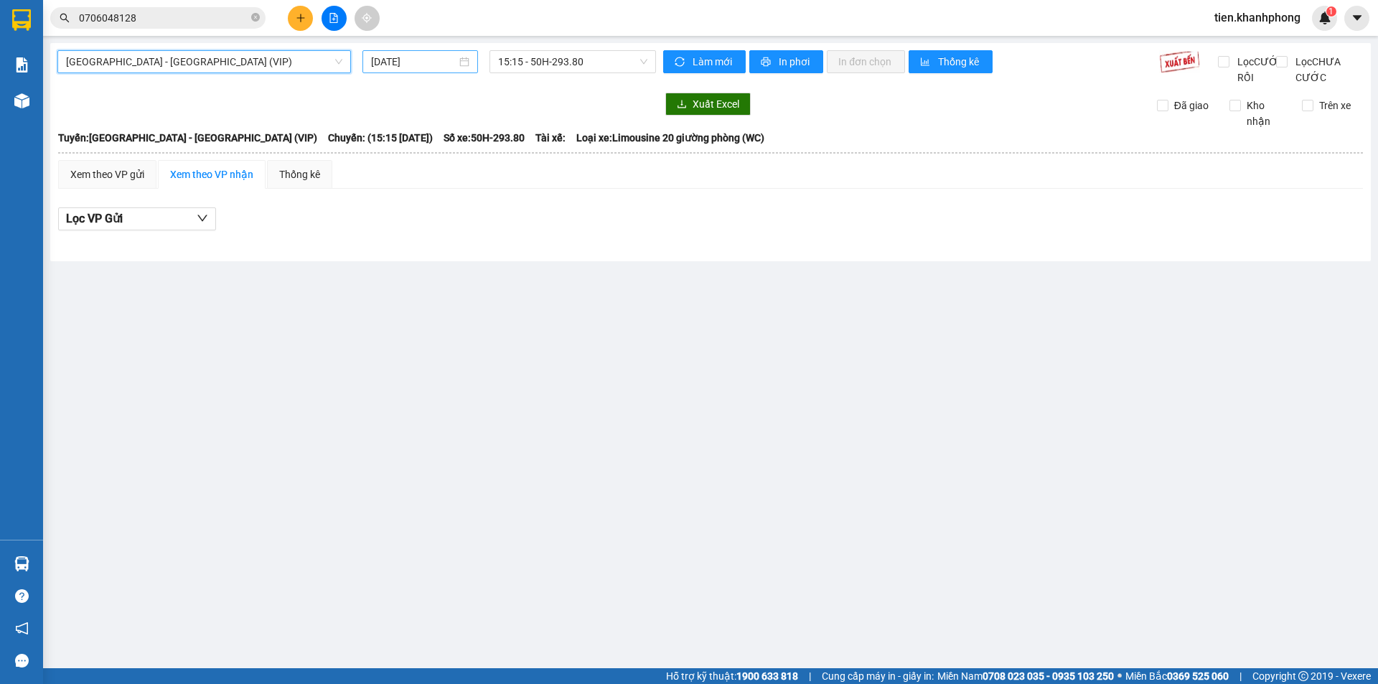
click at [422, 61] on input "[DATE]" at bounding box center [413, 62] width 85 height 16
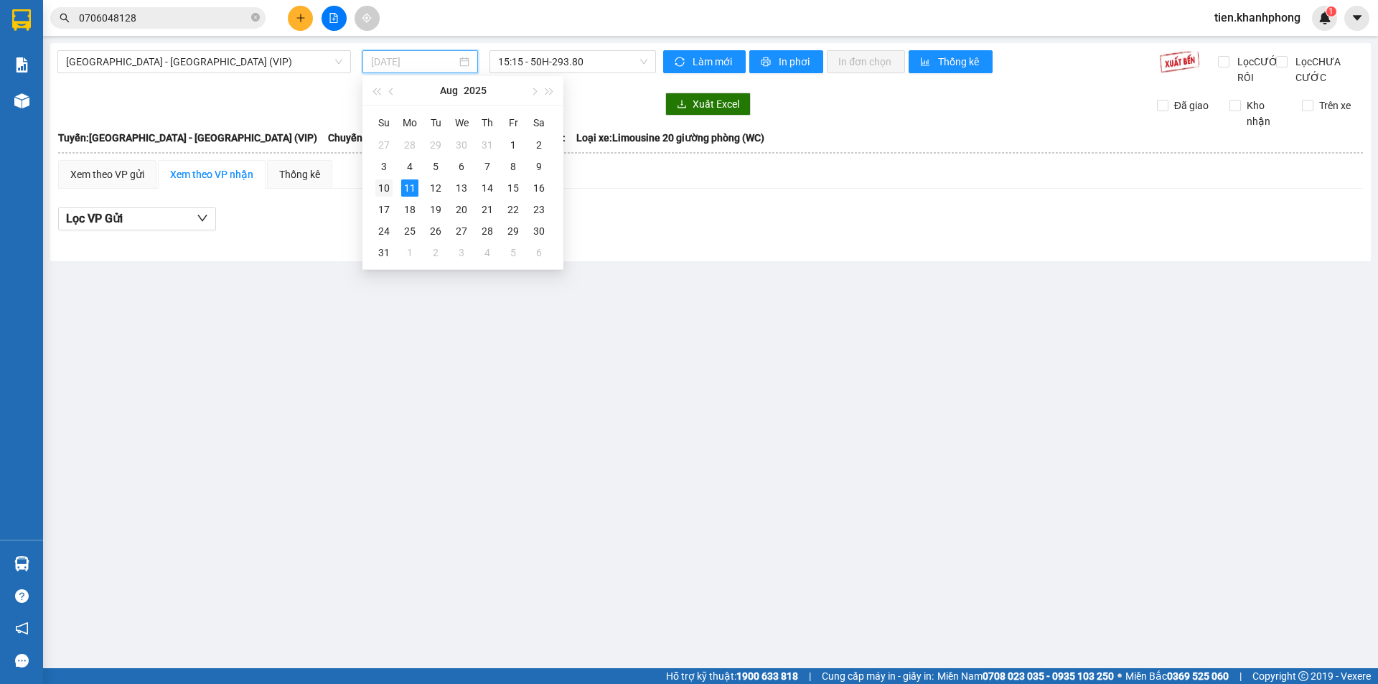
click at [385, 186] on div "10" at bounding box center [383, 187] width 17 height 17
type input "[DATE]"
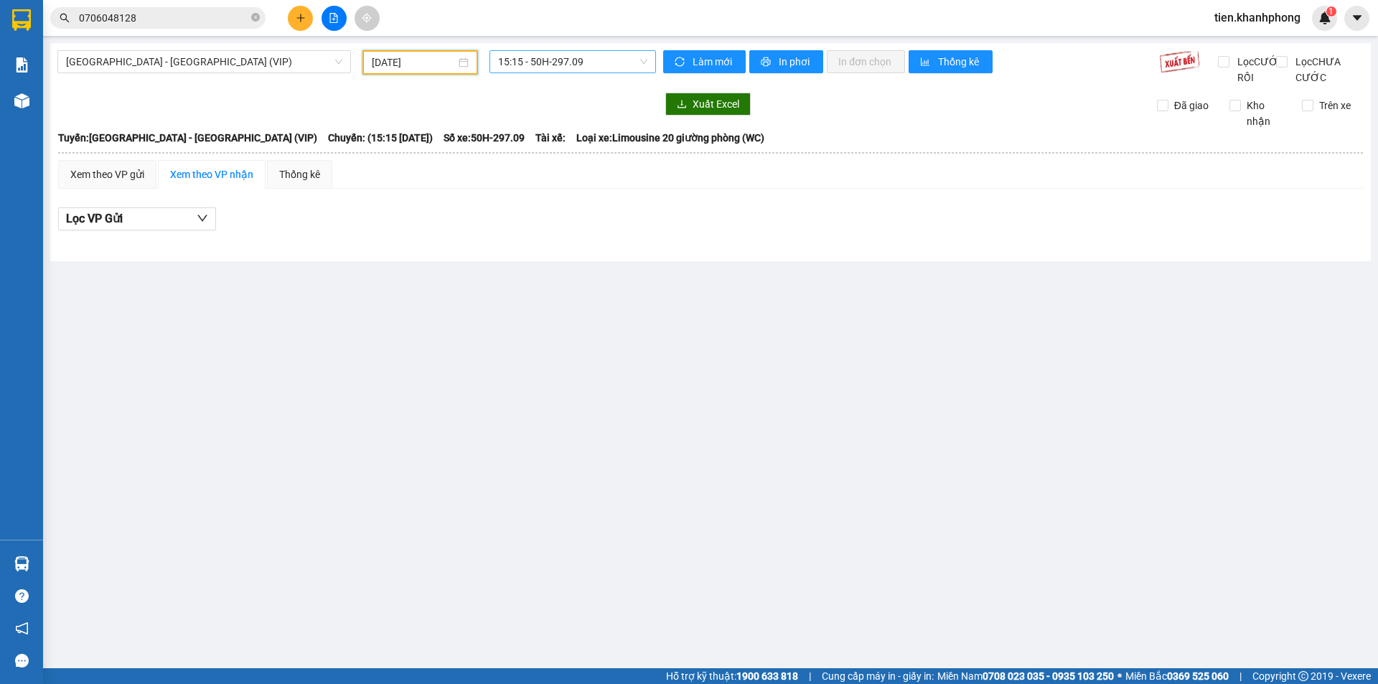
click at [642, 62] on span "15:15 - 50H-297.09" at bounding box center [572, 62] width 149 height 22
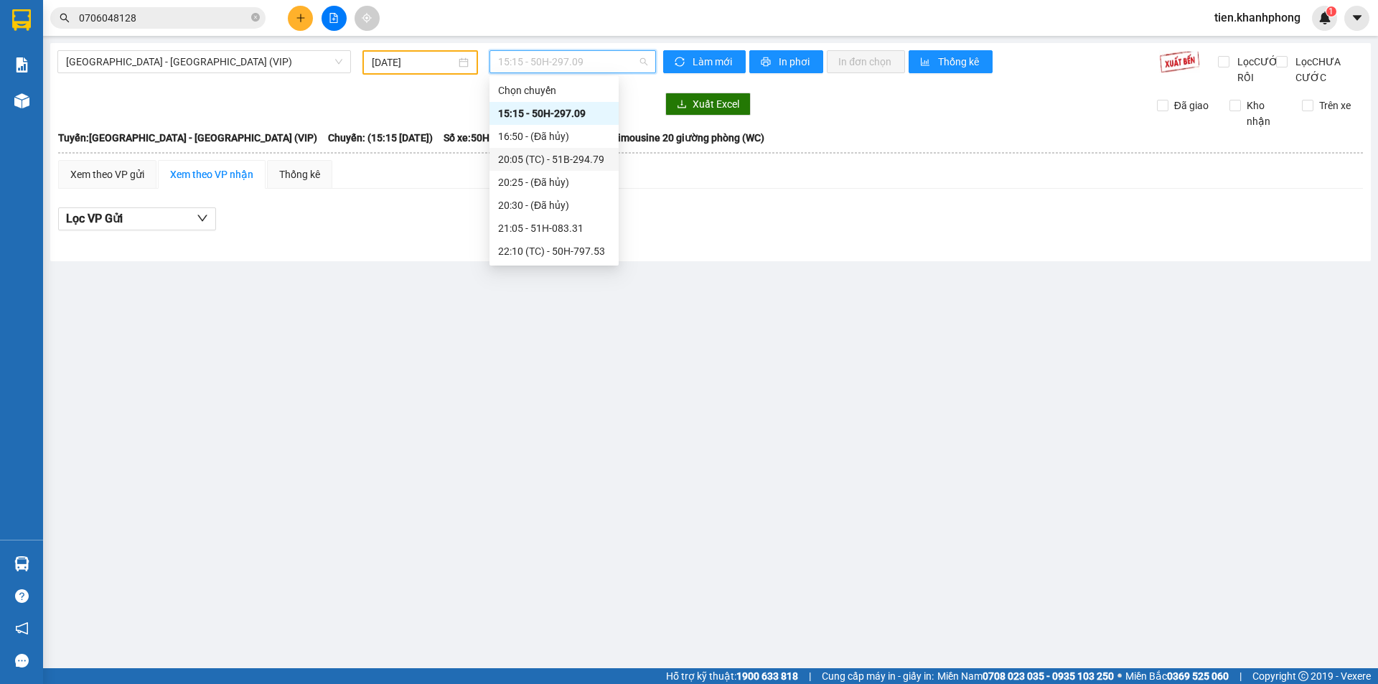
click at [540, 160] on div "20:05 (TC) - 51B-294.79" at bounding box center [554, 159] width 112 height 16
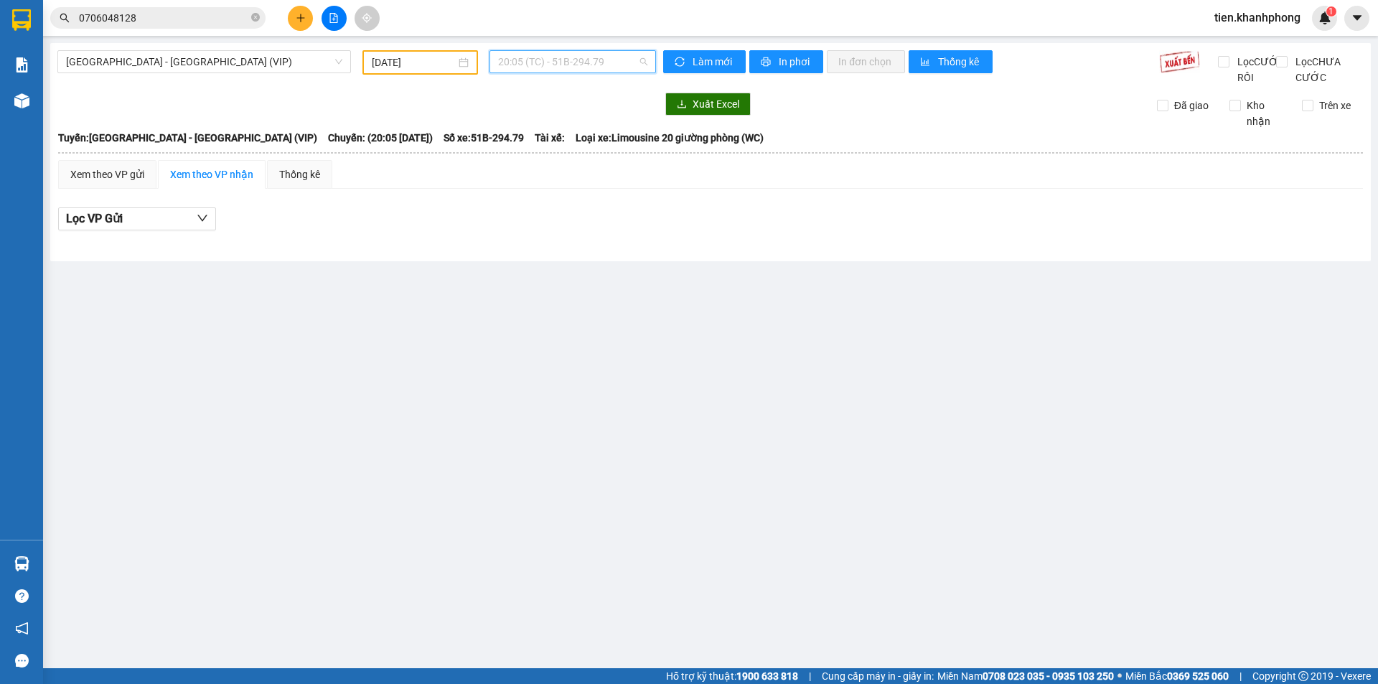
click at [595, 57] on span "20:05 (TC) - 51B-294.79" at bounding box center [572, 62] width 149 height 22
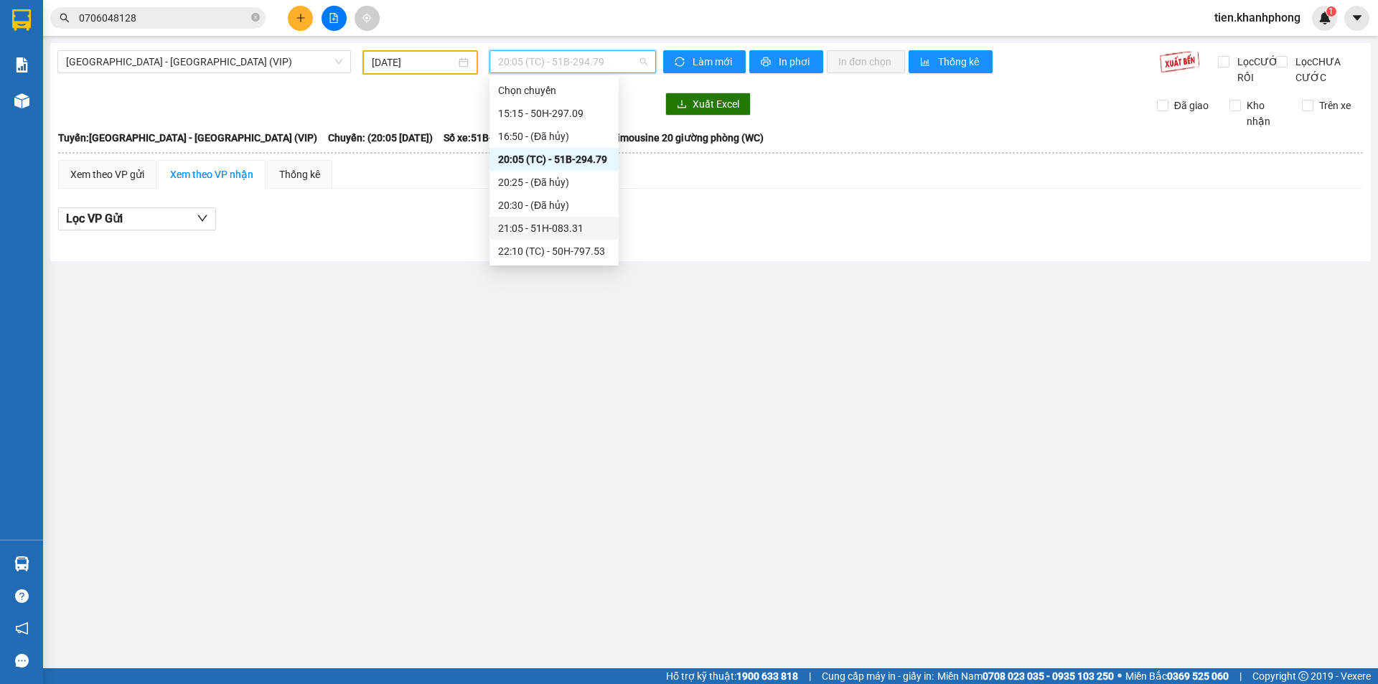
click at [544, 228] on div "21:05 - 51H-083.31" at bounding box center [554, 228] width 112 height 16
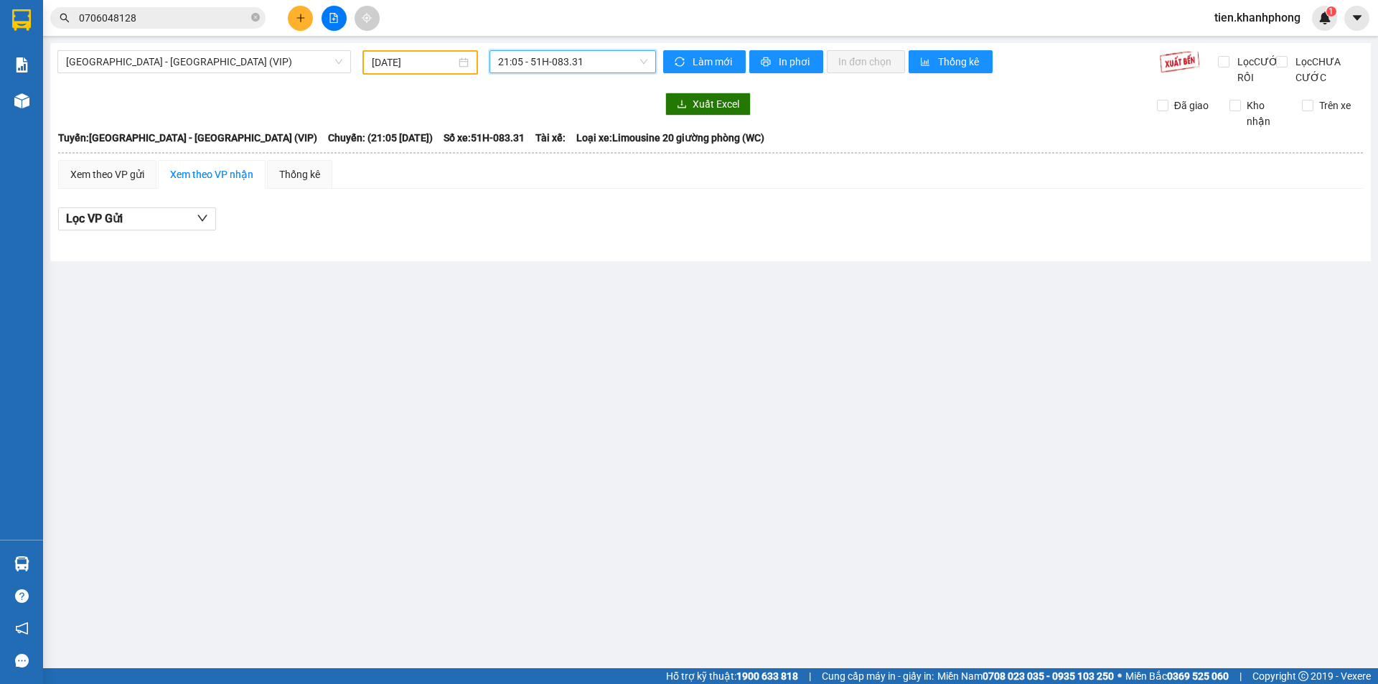
click at [591, 56] on span "21:05 - 51H-083.31" at bounding box center [572, 62] width 149 height 22
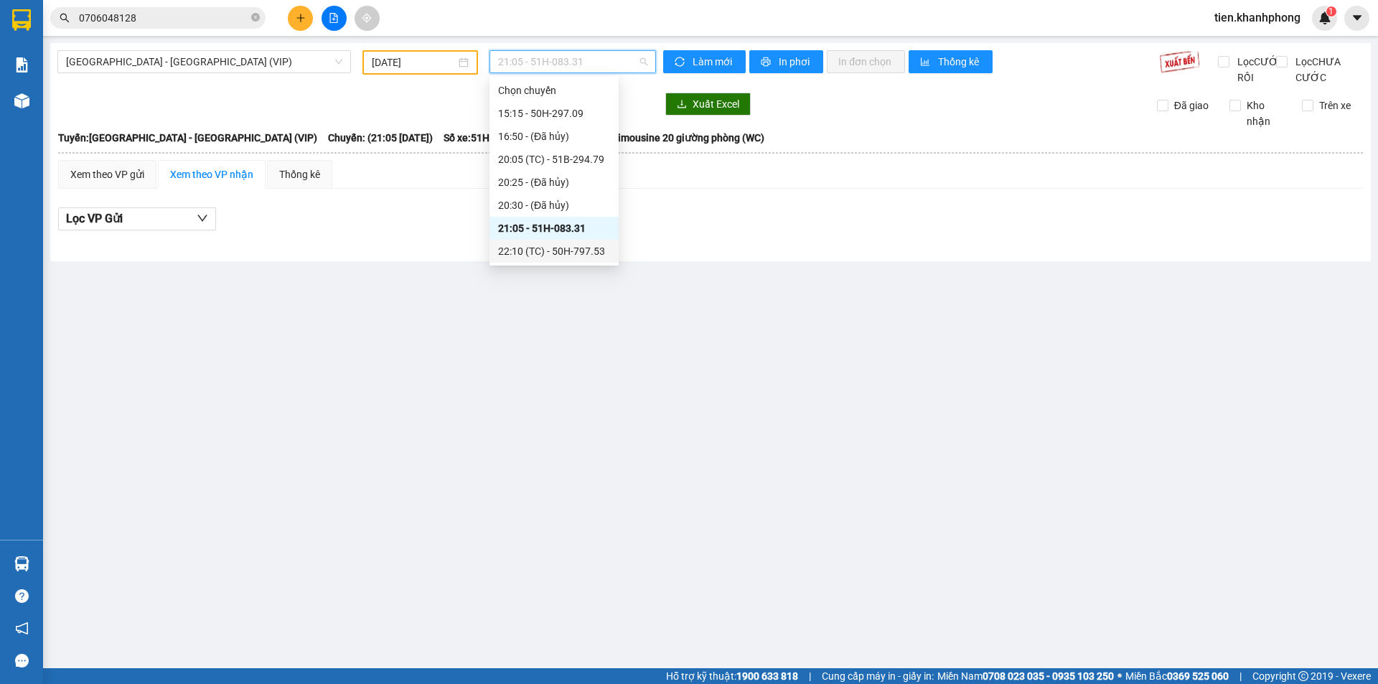
click at [566, 255] on div "22:10 (TC) - 50H-797.53" at bounding box center [554, 251] width 112 height 16
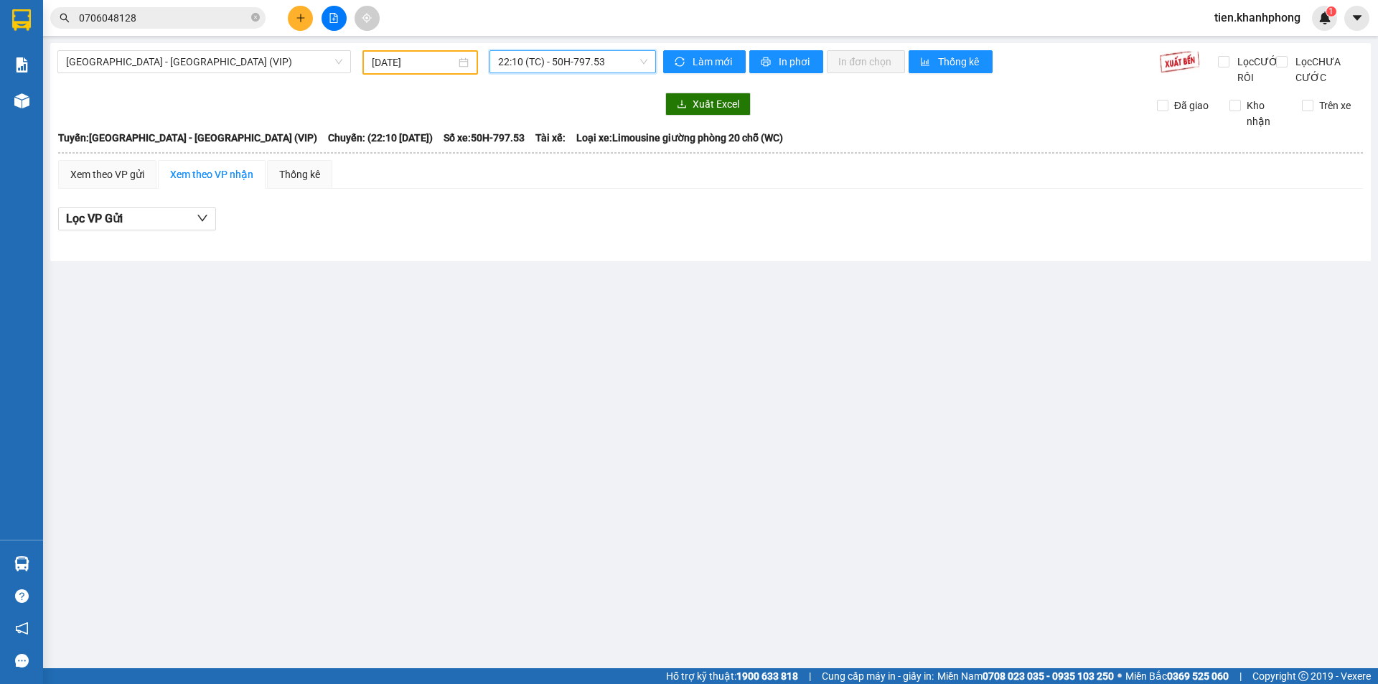
click at [590, 61] on span "22:10 (TC) - 50H-797.53" at bounding box center [572, 62] width 149 height 22
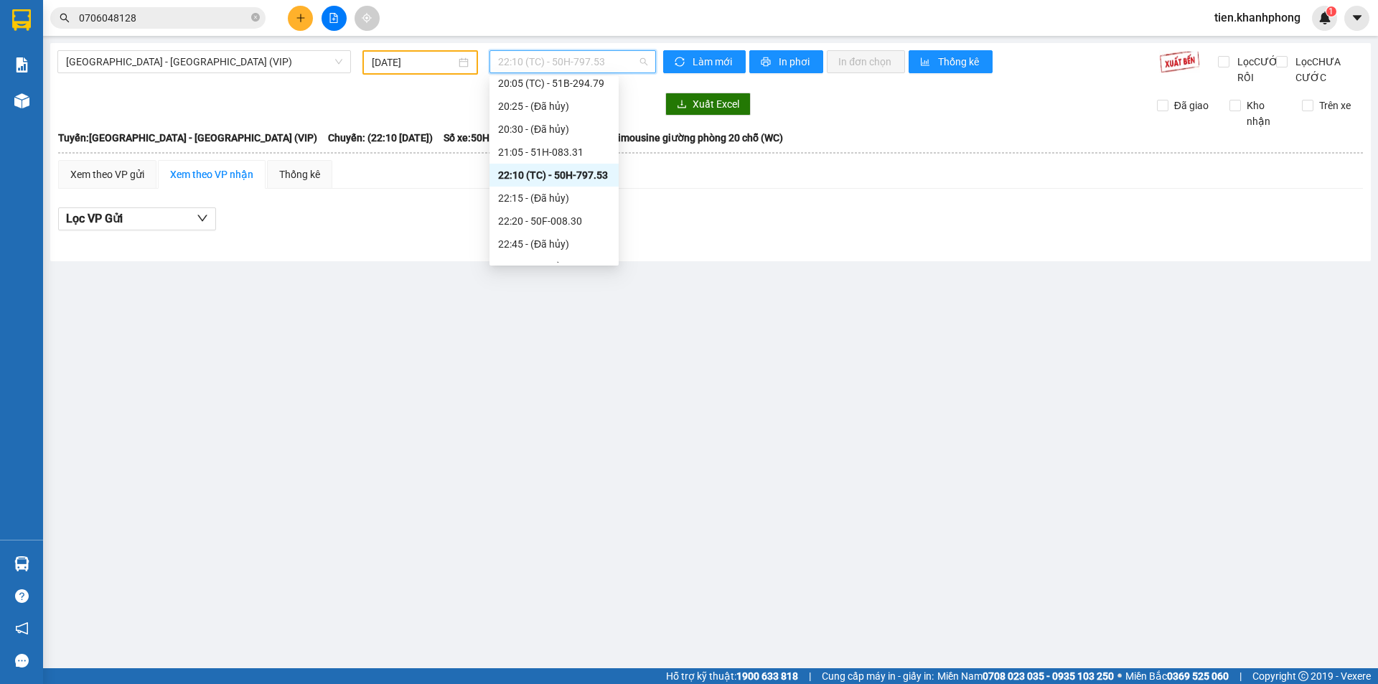
scroll to position [86, 0]
click at [567, 214] on div "22:20 - 50F-008.30" at bounding box center [554, 211] width 112 height 16
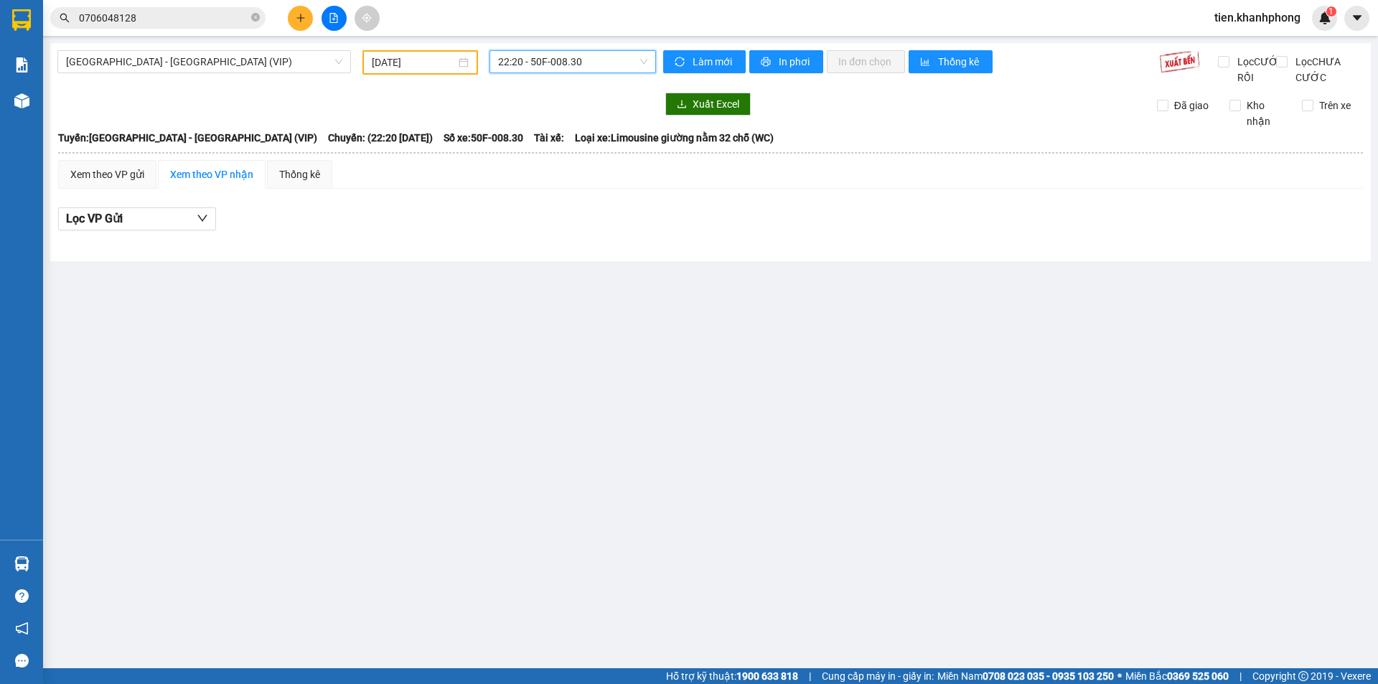
click at [579, 62] on span "22:20 - 50F-008.30" at bounding box center [572, 62] width 149 height 22
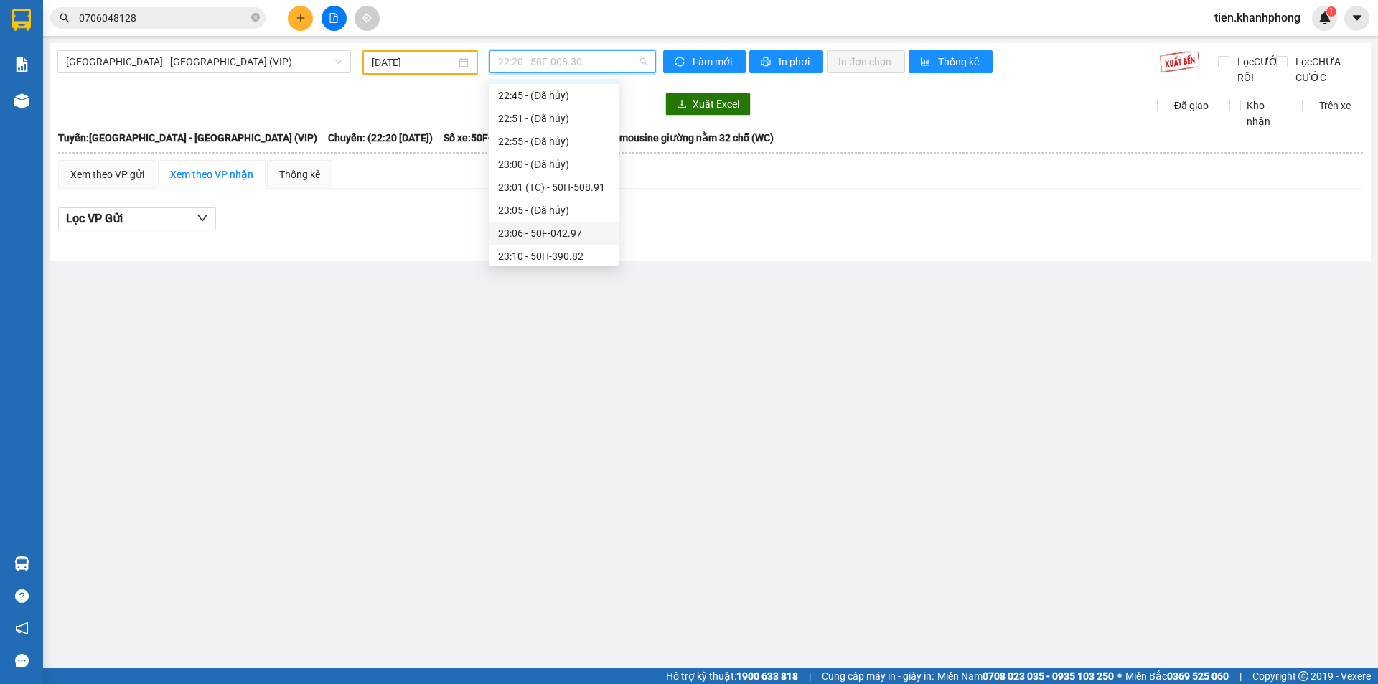
scroll to position [230, 0]
click at [572, 186] on div "23:01 (TC) - 50H-508.91" at bounding box center [554, 182] width 112 height 16
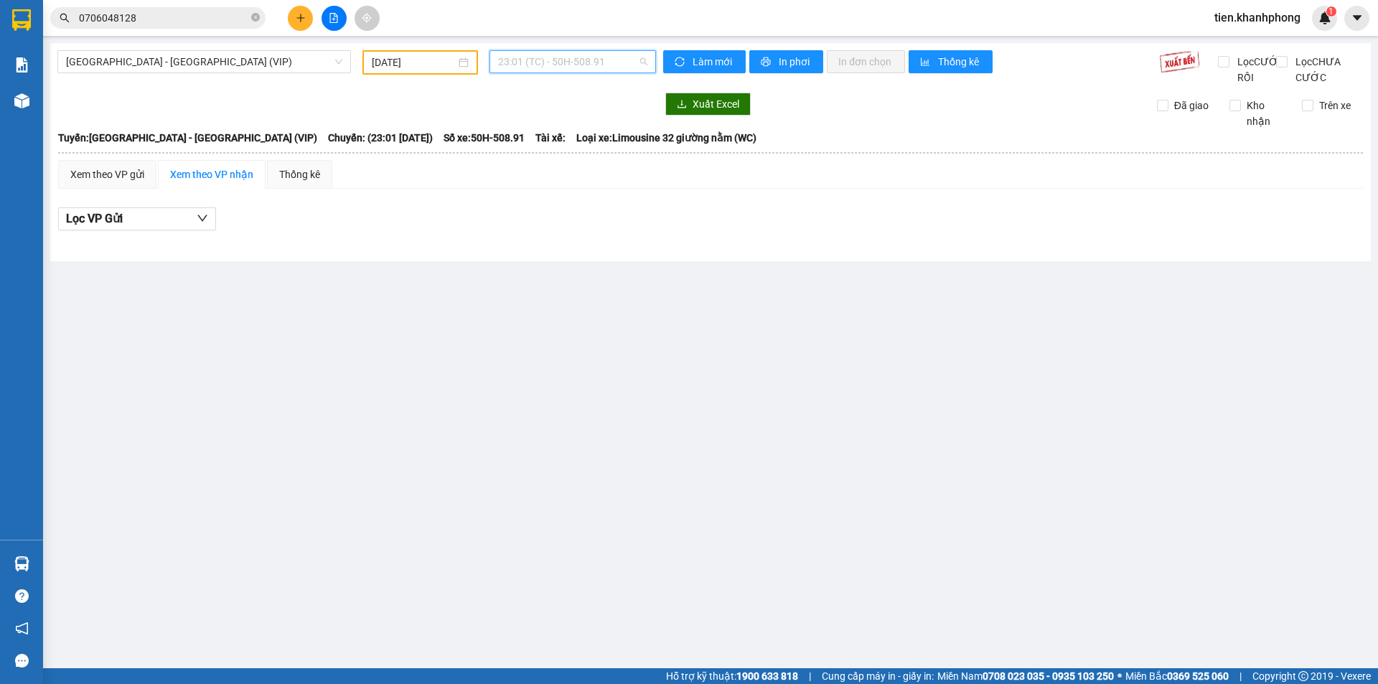
click at [608, 58] on span "23:01 (TC) - 50H-508.91" at bounding box center [572, 62] width 149 height 22
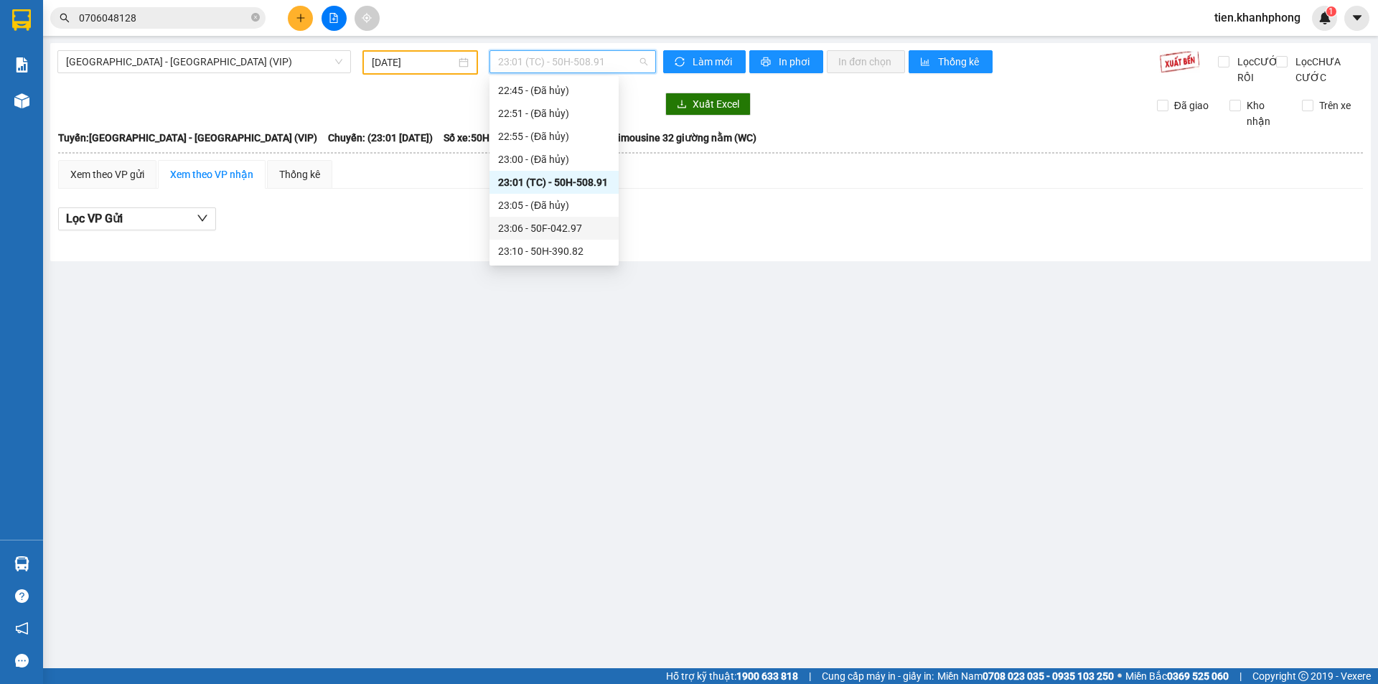
click at [576, 227] on div "23:06 - 50F-042.97" at bounding box center [554, 228] width 112 height 16
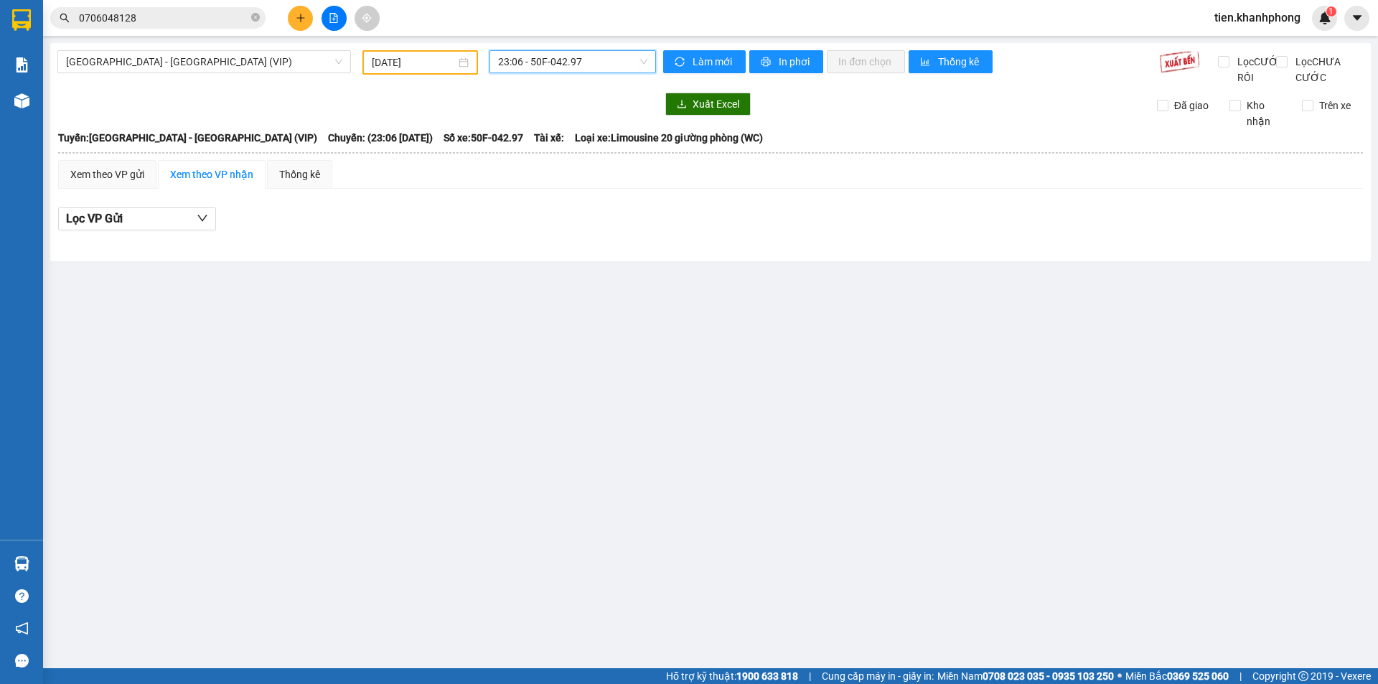
click at [586, 57] on span "23:06 - 50F-042.97" at bounding box center [572, 62] width 149 height 22
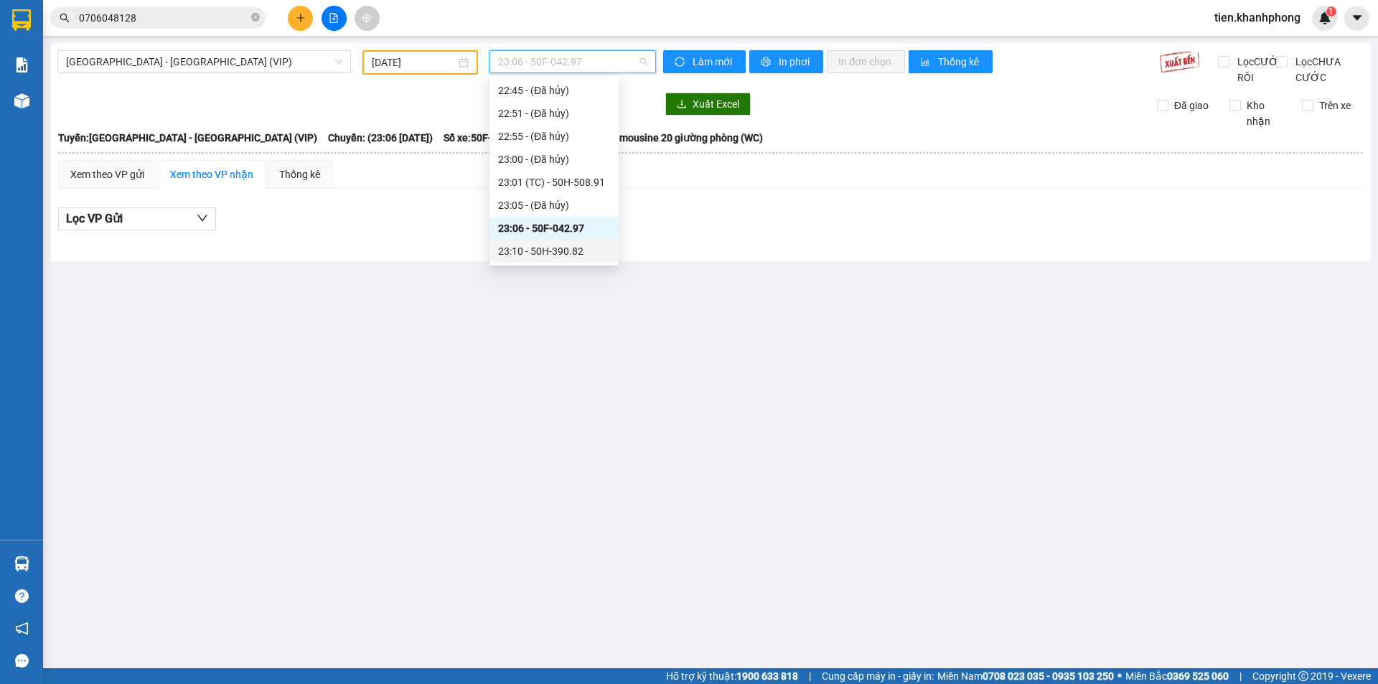
click at [567, 253] on div "23:10 - 50H-390.82" at bounding box center [554, 251] width 112 height 16
click at [587, 57] on span "23:10 - 50H-390.82" at bounding box center [572, 62] width 149 height 22
click at [568, 182] on div "23:15 - 50H-390.63" at bounding box center [554, 182] width 112 height 16
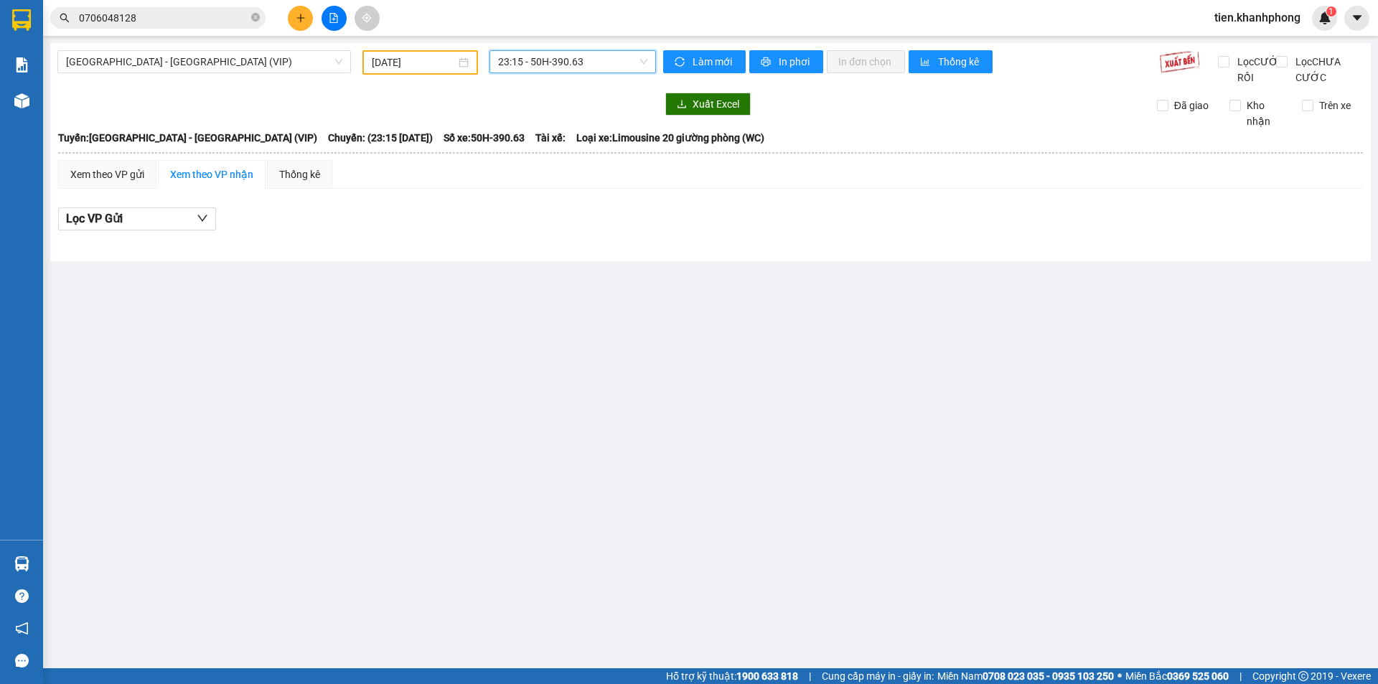
click at [558, 63] on span "23:15 - 50H-390.63" at bounding box center [572, 62] width 149 height 22
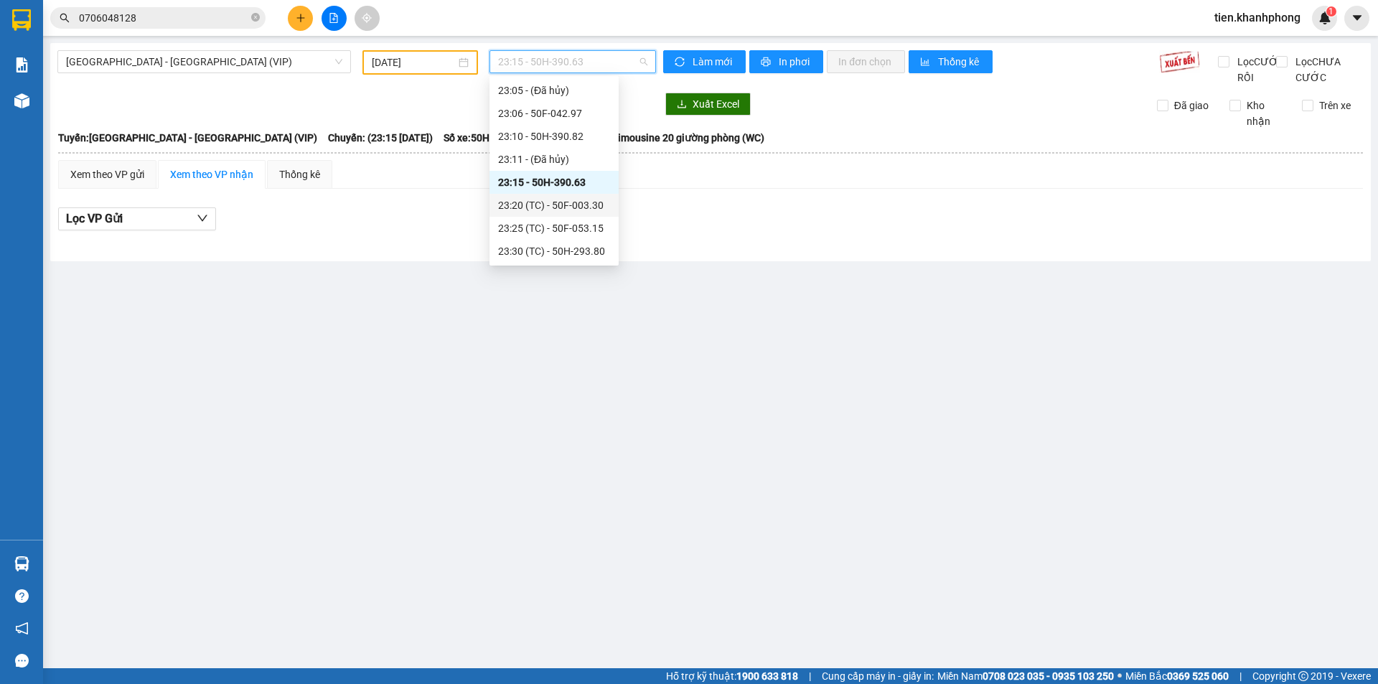
click at [577, 204] on div "23:20 (TC) - 50F-003.30" at bounding box center [554, 205] width 112 height 16
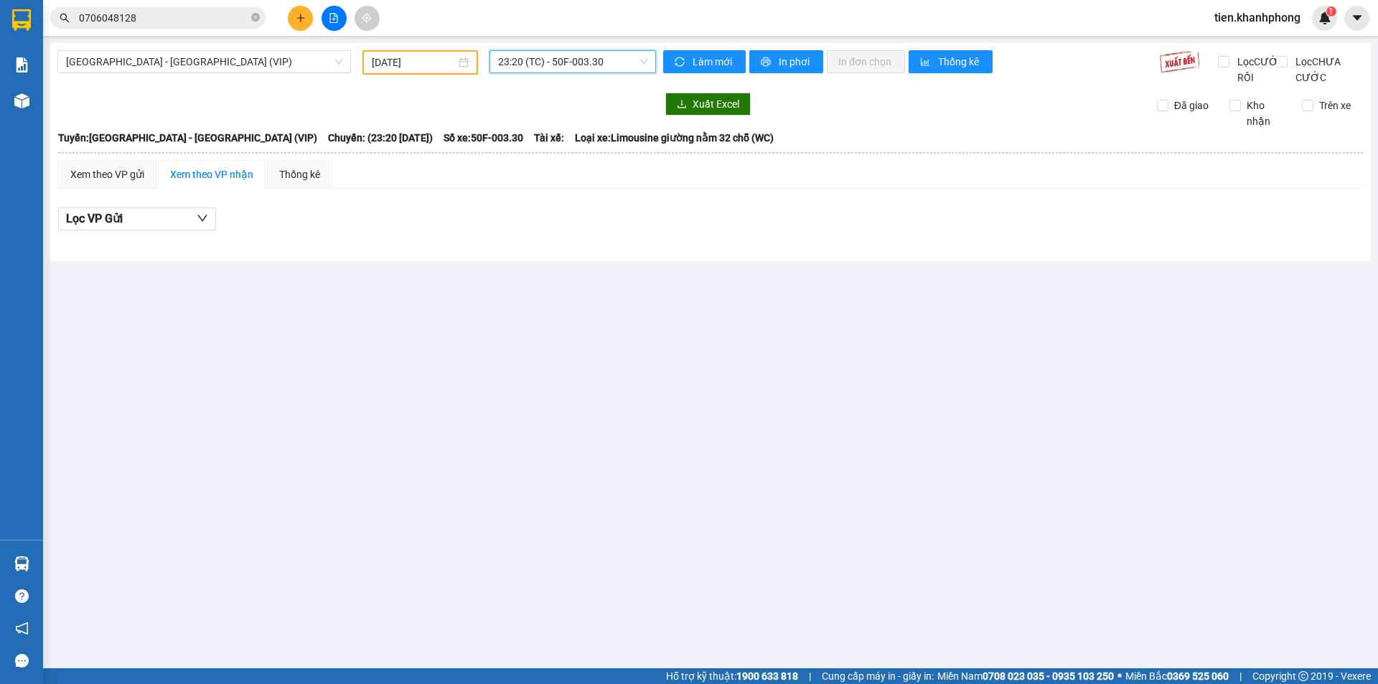
click at [572, 62] on span "23:20 (TC) - 50F-003.30" at bounding box center [572, 62] width 149 height 22
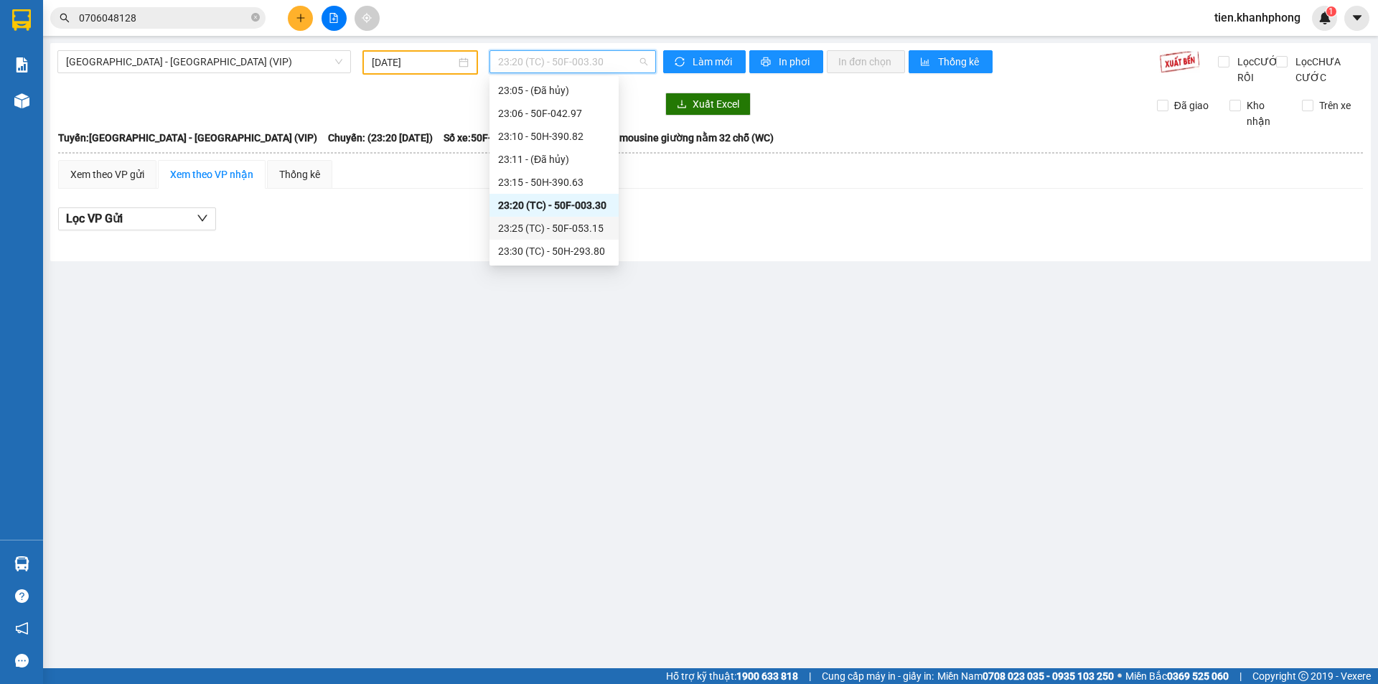
click at [574, 232] on div "23:25 (TC) - 50F-053.15" at bounding box center [554, 228] width 112 height 16
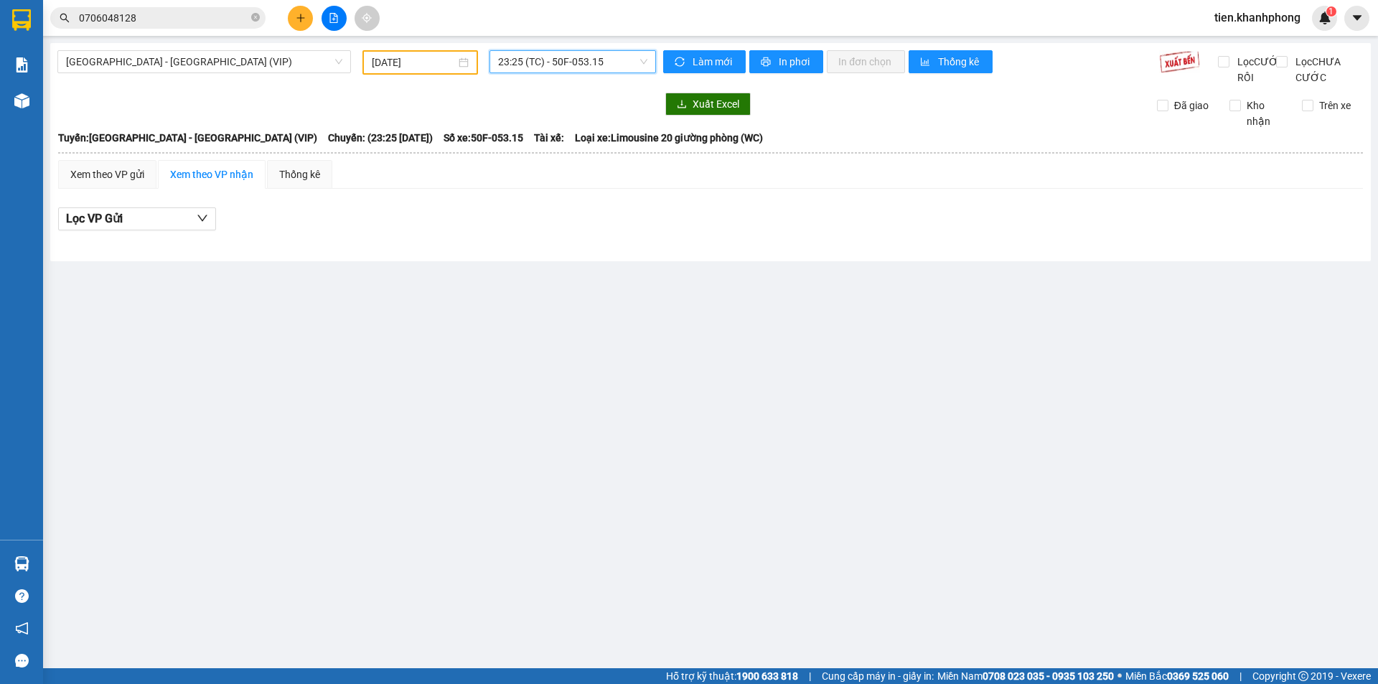
drag, startPoint x: 581, startPoint y: 59, endPoint x: 569, endPoint y: 76, distance: 20.7
click at [580, 58] on span "23:25 (TC) - 50F-053.15" at bounding box center [572, 62] width 149 height 22
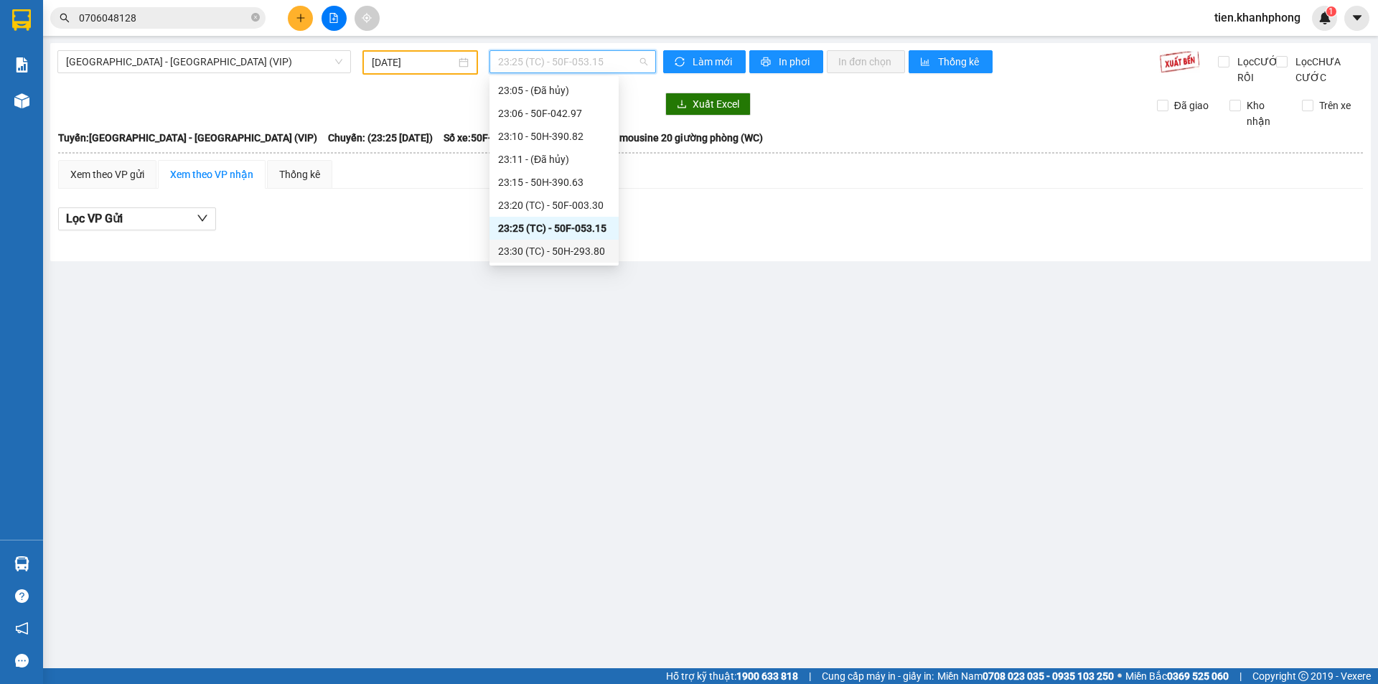
click at [562, 252] on div "23:30 (TC) - 50H-293.80" at bounding box center [554, 251] width 112 height 16
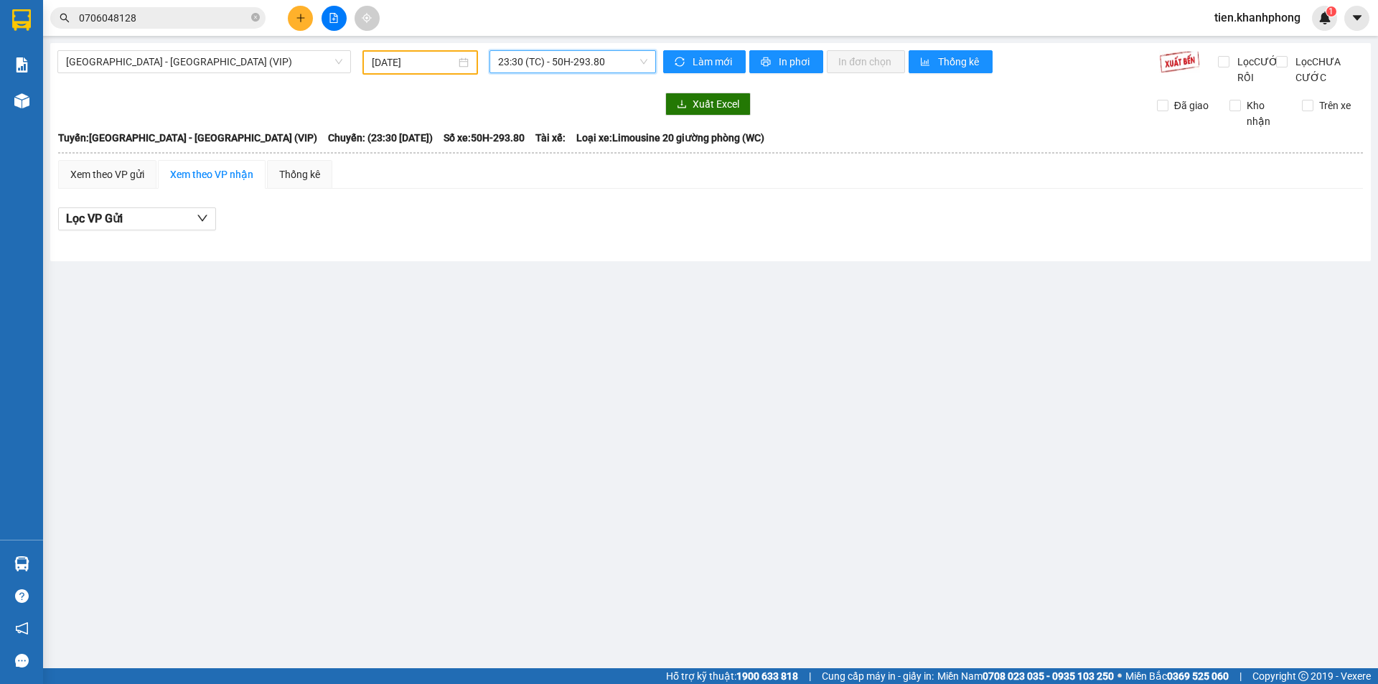
click at [599, 56] on span "23:30 (TC) - 50H-293.80" at bounding box center [572, 62] width 149 height 22
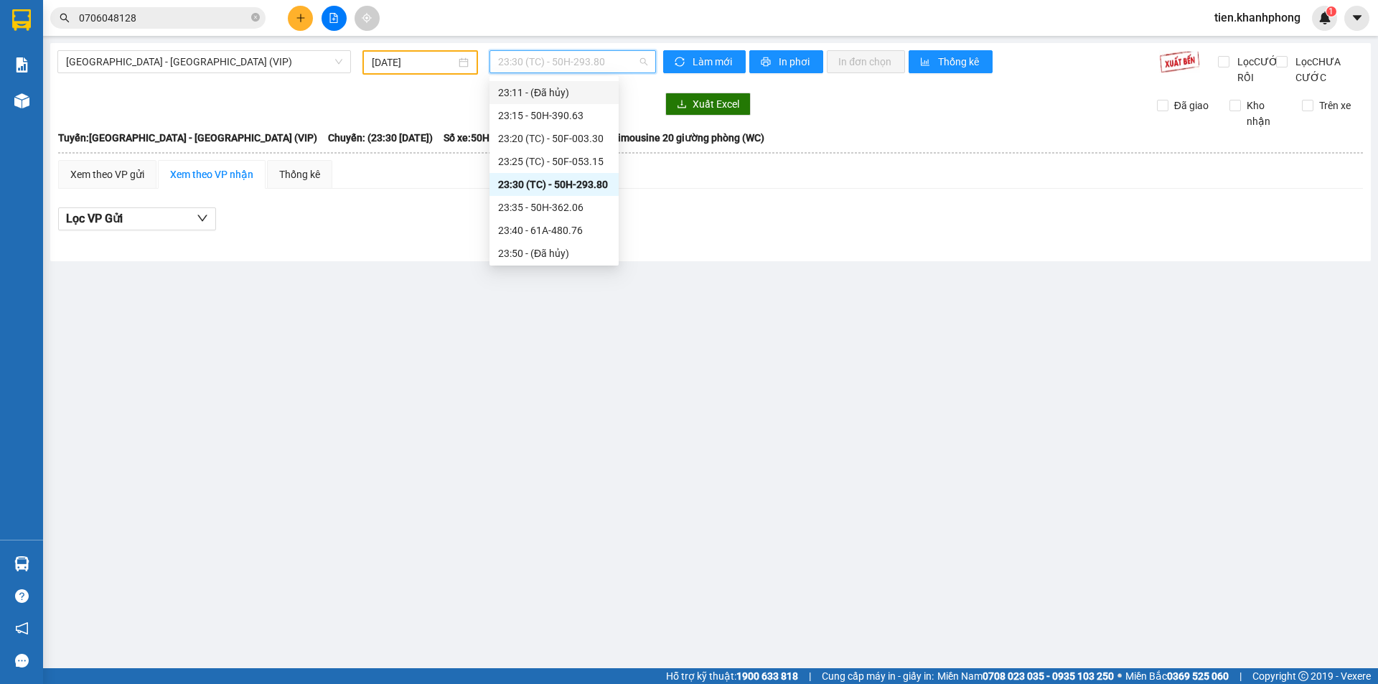
scroll to position [413, 0]
click at [571, 206] on div "23:35 - 50H-362.06" at bounding box center [554, 205] width 112 height 16
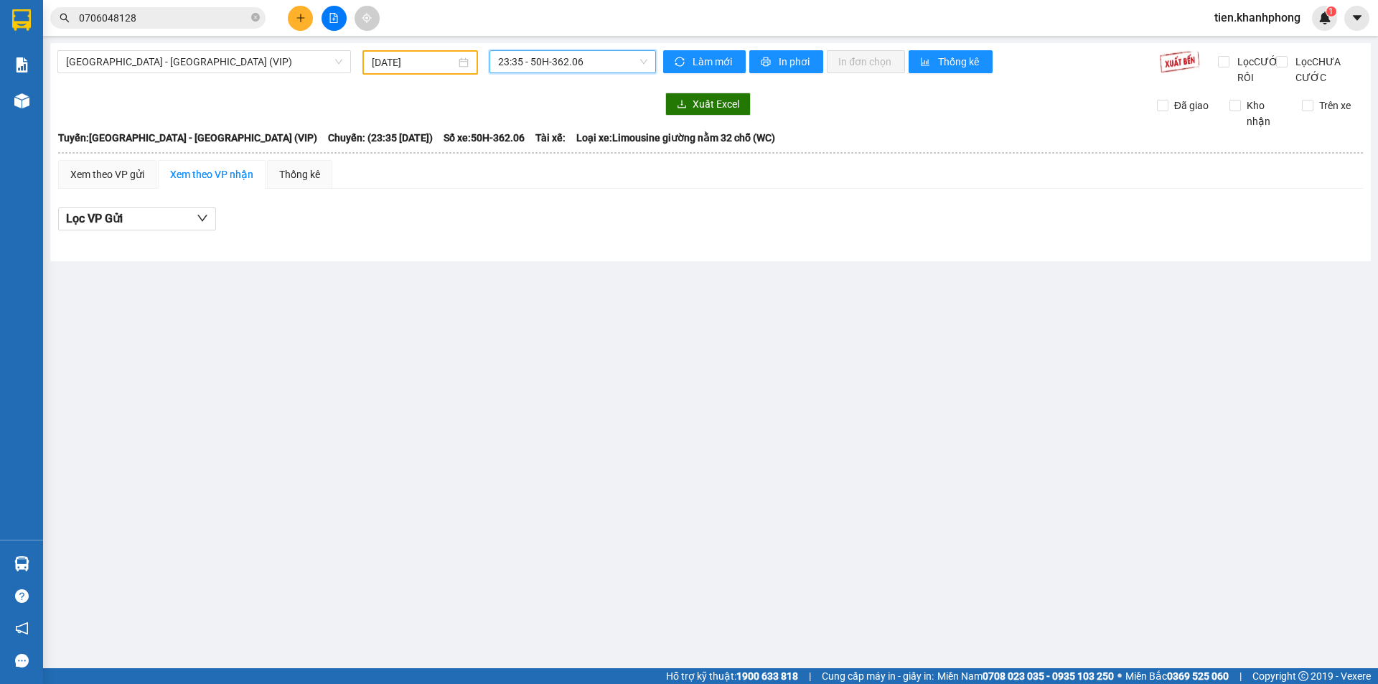
click at [586, 63] on span "23:35 - 50H-362.06" at bounding box center [572, 62] width 149 height 22
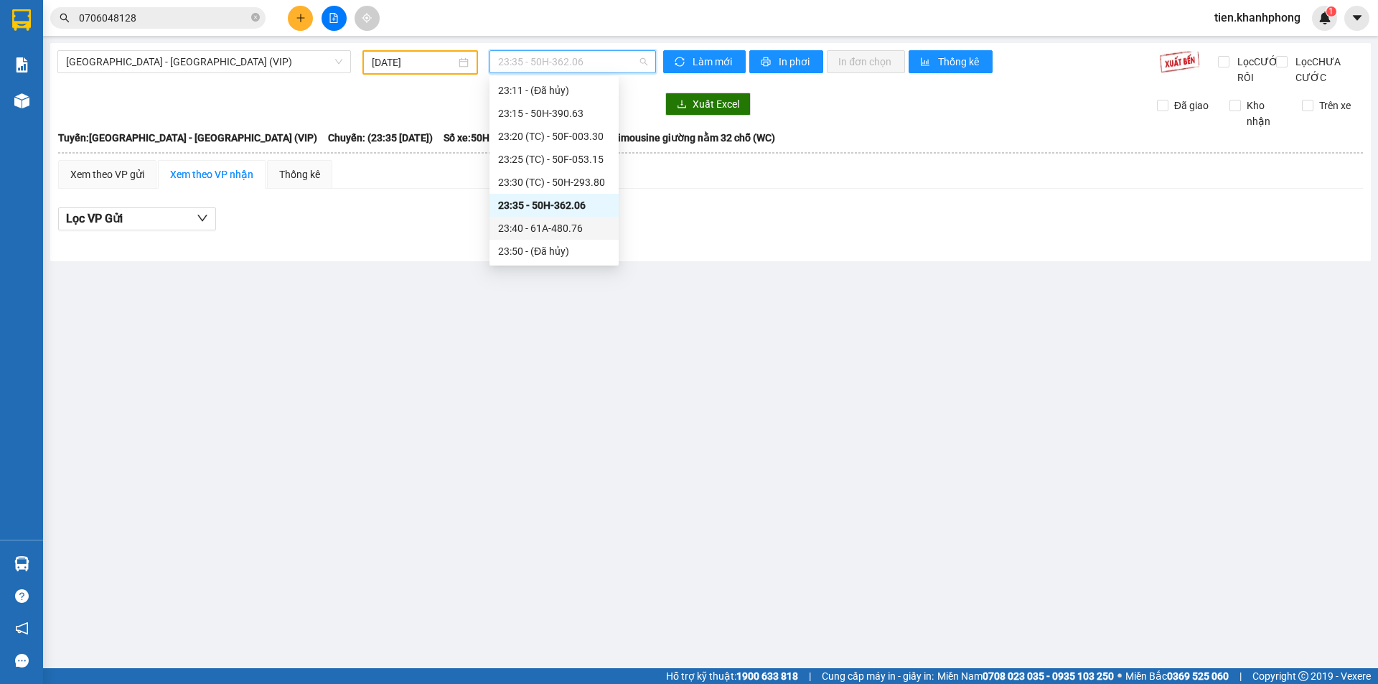
click at [573, 228] on div "23:40 - 61A-480.76" at bounding box center [554, 228] width 112 height 16
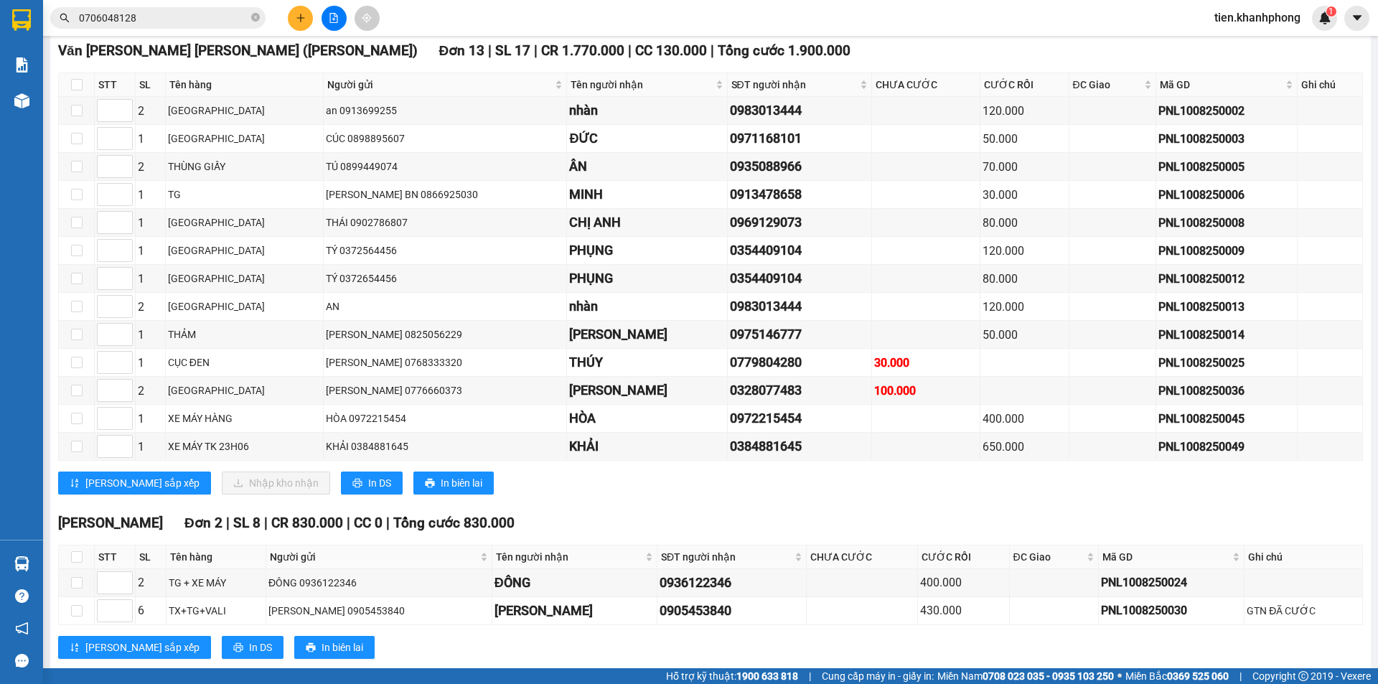
scroll to position [1878, 0]
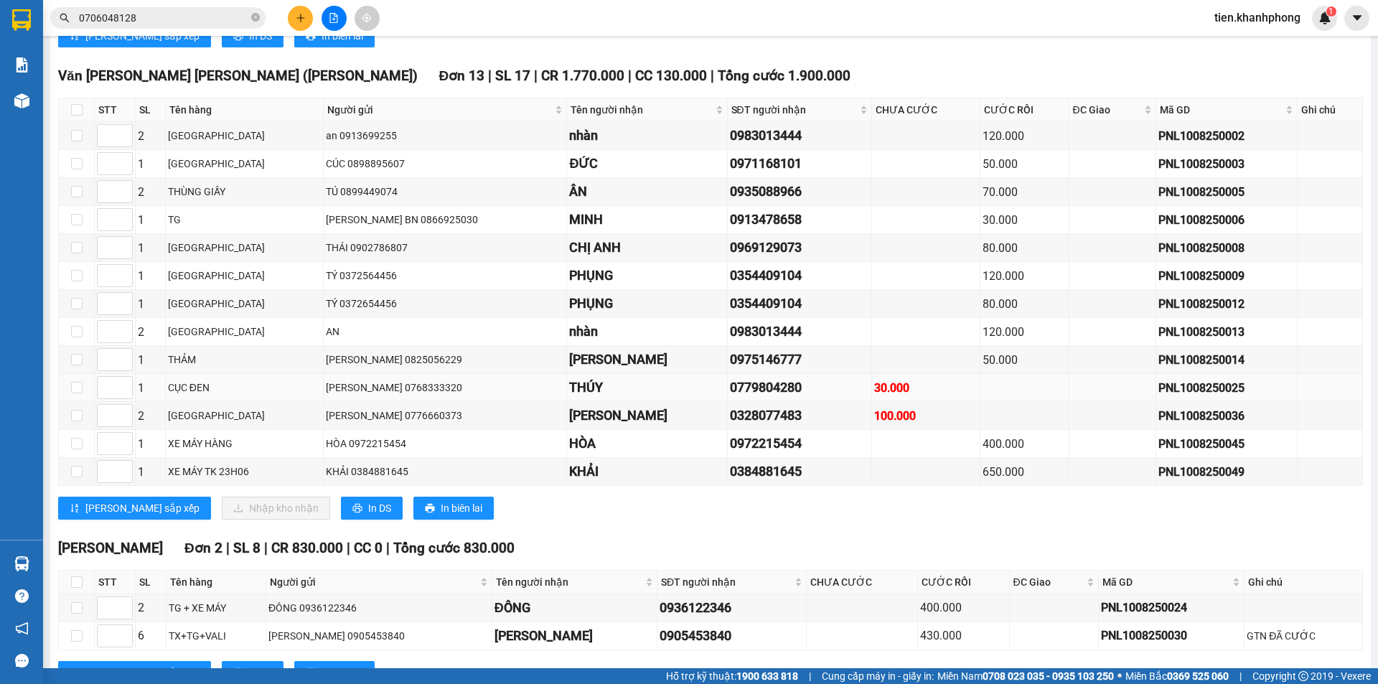
click at [730, 398] on div "0779804280" at bounding box center [800, 388] width 140 height 20
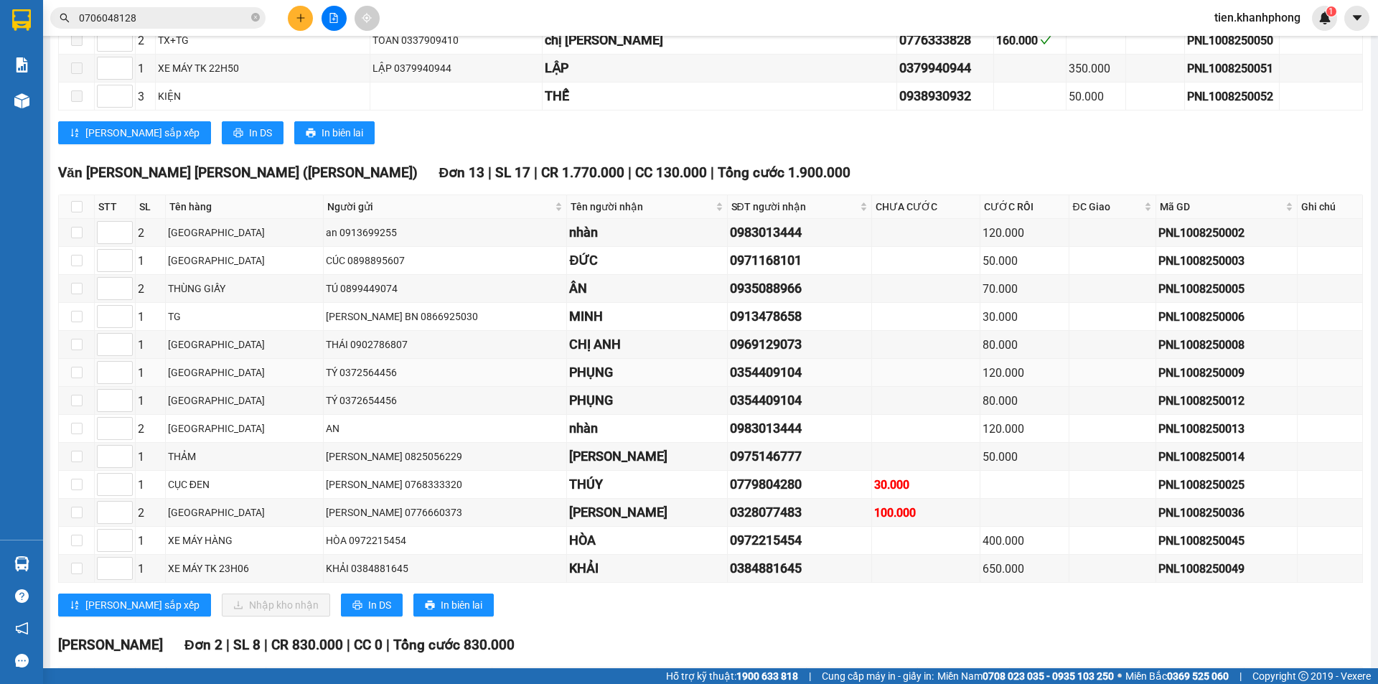
scroll to position [1807, 0]
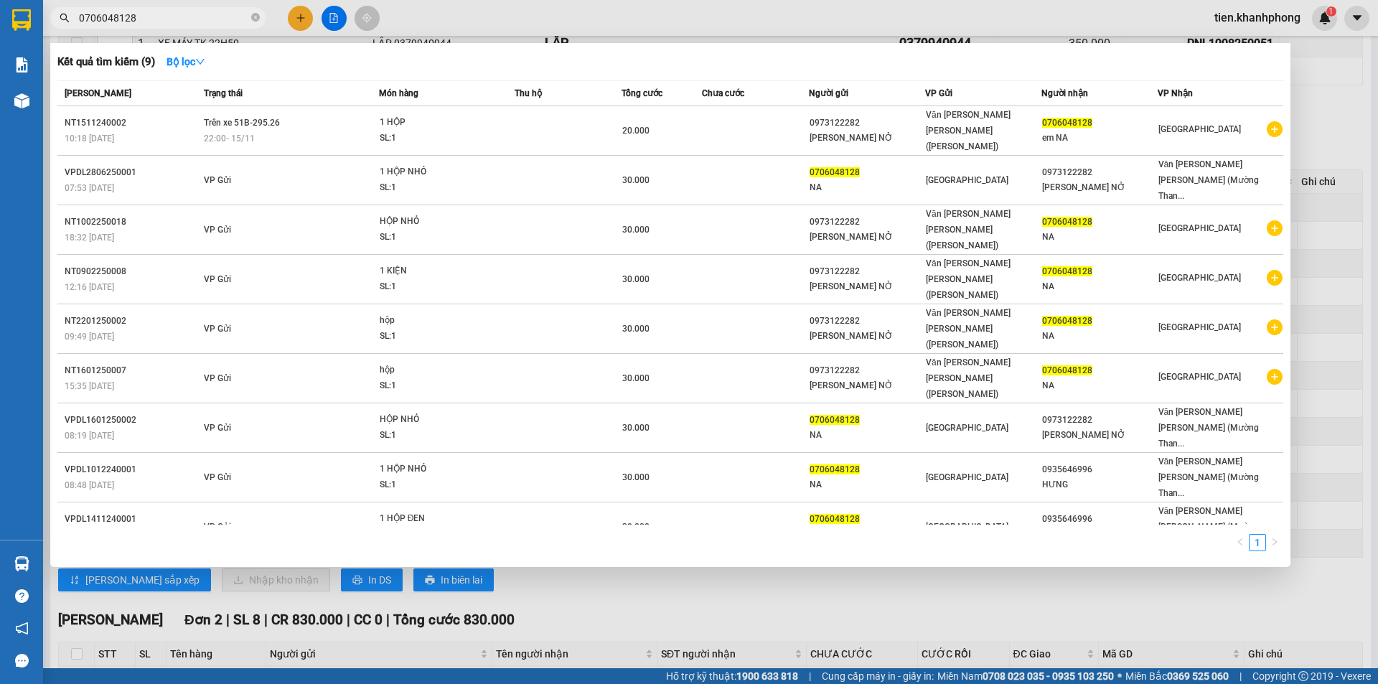
click at [160, 19] on input "0706048128" at bounding box center [163, 18] width 169 height 16
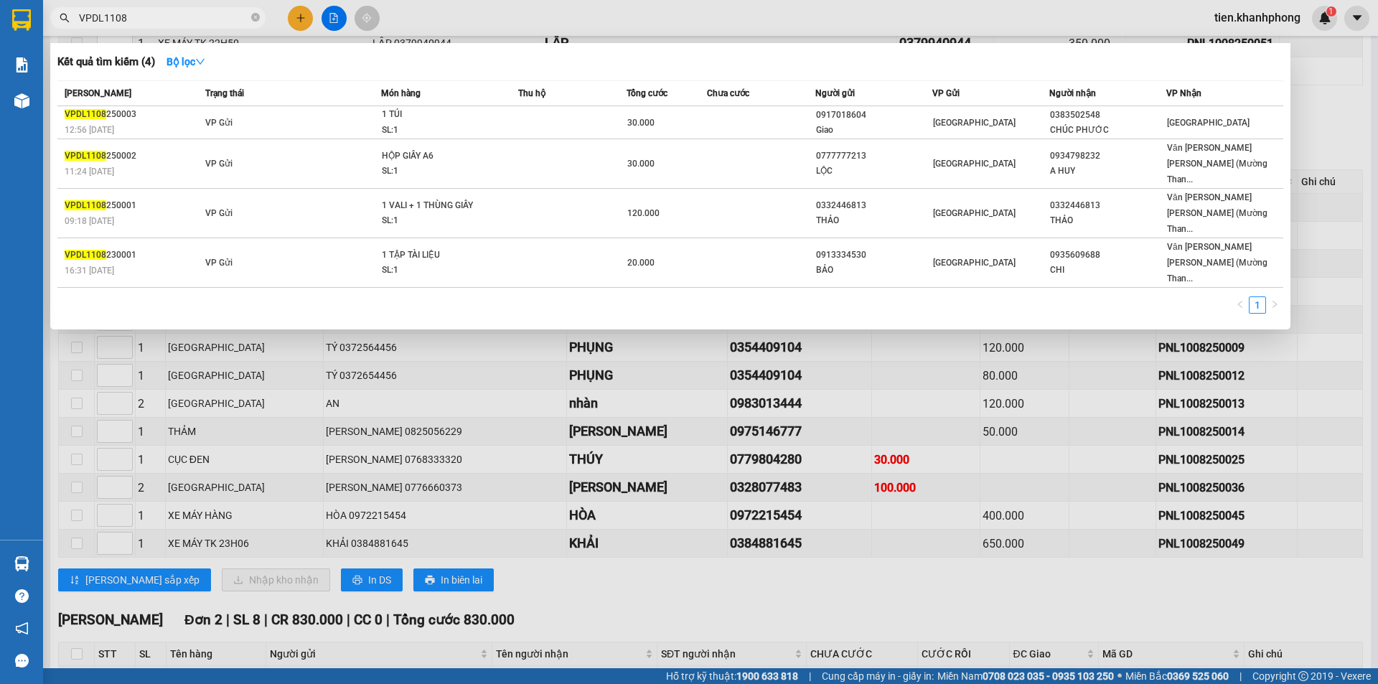
type input "VPDL1108"
click at [800, 563] on div at bounding box center [689, 342] width 1378 height 684
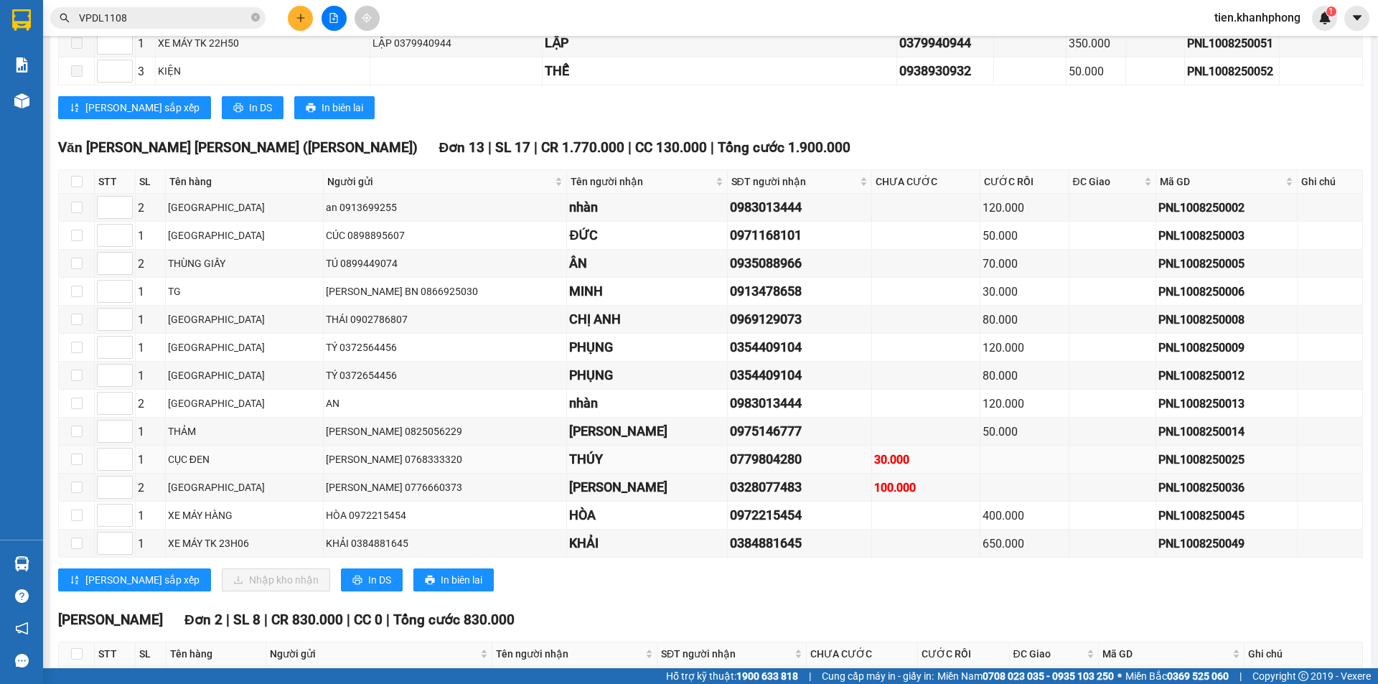
click at [569, 469] on div "THÚY" at bounding box center [646, 459] width 155 height 20
click at [730, 497] on div "0328077483" at bounding box center [800, 487] width 140 height 20
click at [569, 525] on div "HÒA" at bounding box center [646, 515] width 155 height 20
click at [730, 525] on div "0972215454" at bounding box center [800, 515] width 140 height 20
click at [730, 553] on div "0384881645" at bounding box center [800, 543] width 140 height 20
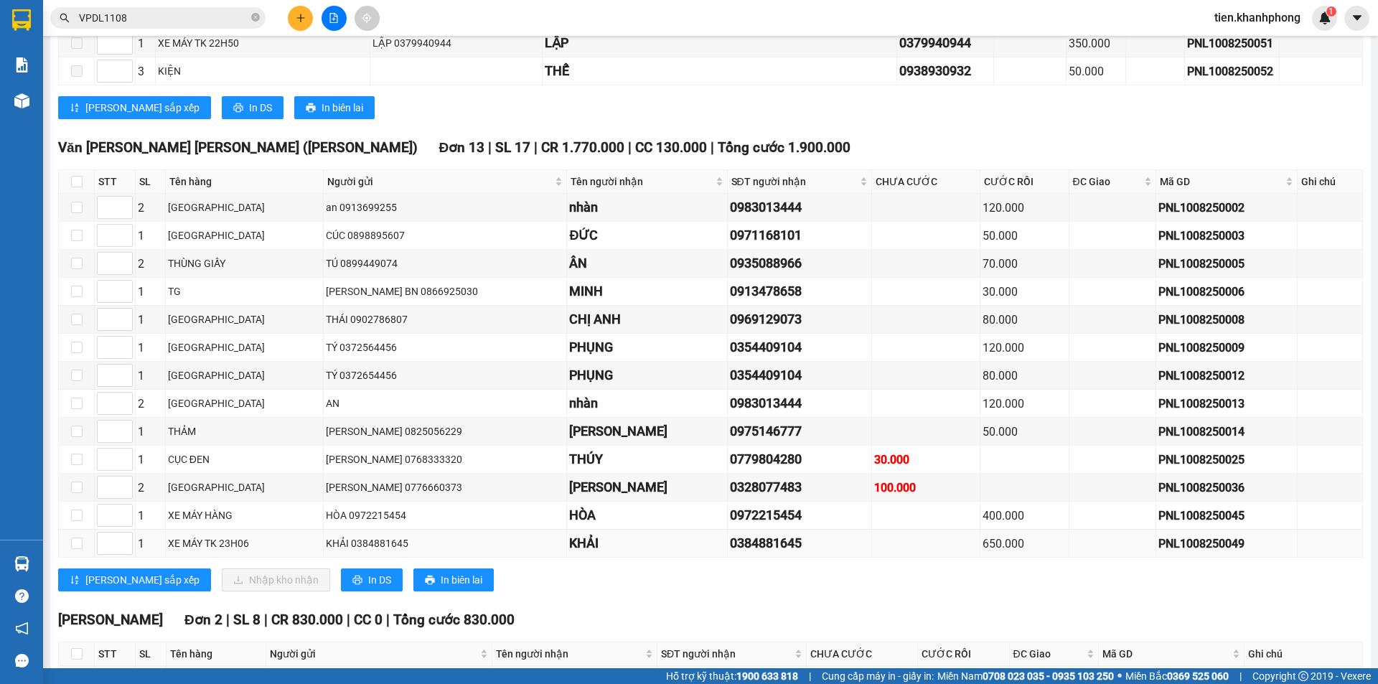
click at [741, 553] on div "0384881645" at bounding box center [800, 543] width 140 height 20
click at [730, 217] on div "0983013444" at bounding box center [800, 207] width 140 height 20
click at [222, 19] on input "VPDL1108" at bounding box center [163, 18] width 169 height 16
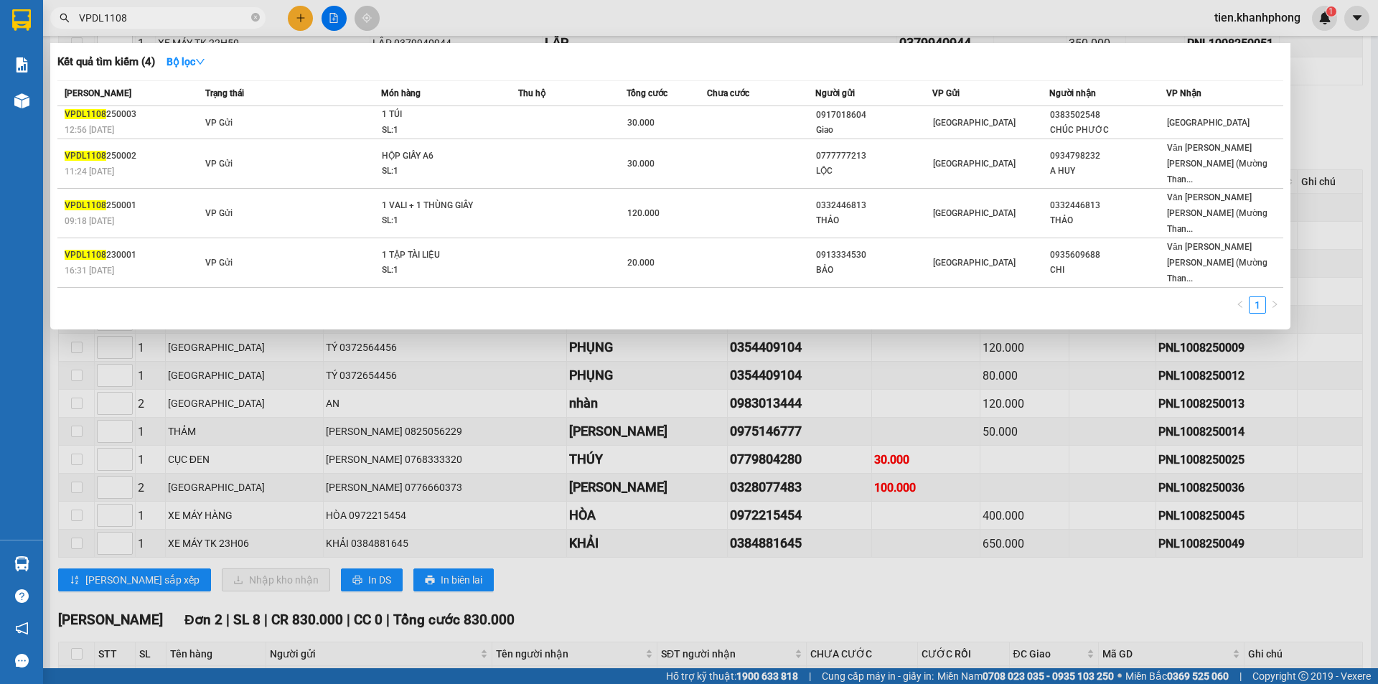
click at [849, 632] on div at bounding box center [689, 342] width 1378 height 684
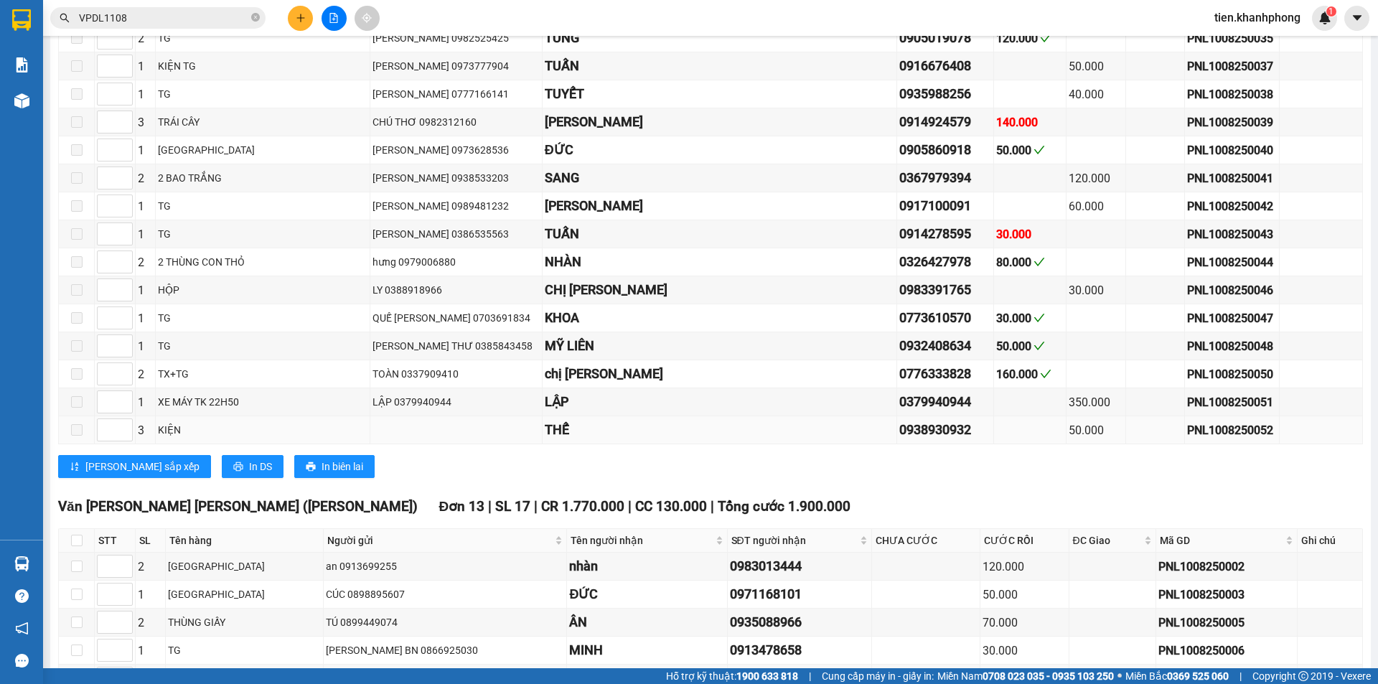
scroll to position [1376, 0]
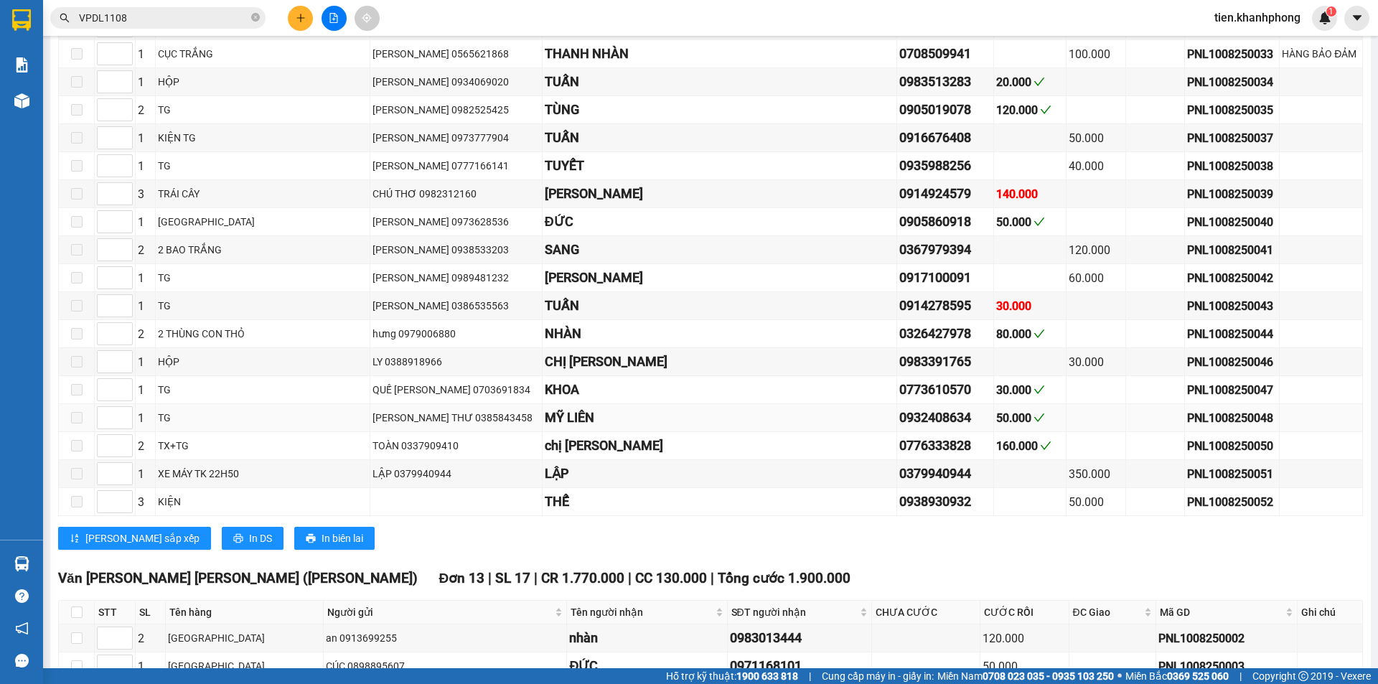
click at [545, 428] on div "MỸ LIÊN" at bounding box center [720, 418] width 350 height 20
click at [545, 400] on div "KHOA" at bounding box center [720, 390] width 350 height 20
click at [545, 372] on div "CHỊ [PERSON_NAME]" at bounding box center [720, 362] width 350 height 20
click at [546, 342] on div "NHÀN" at bounding box center [720, 334] width 350 height 20
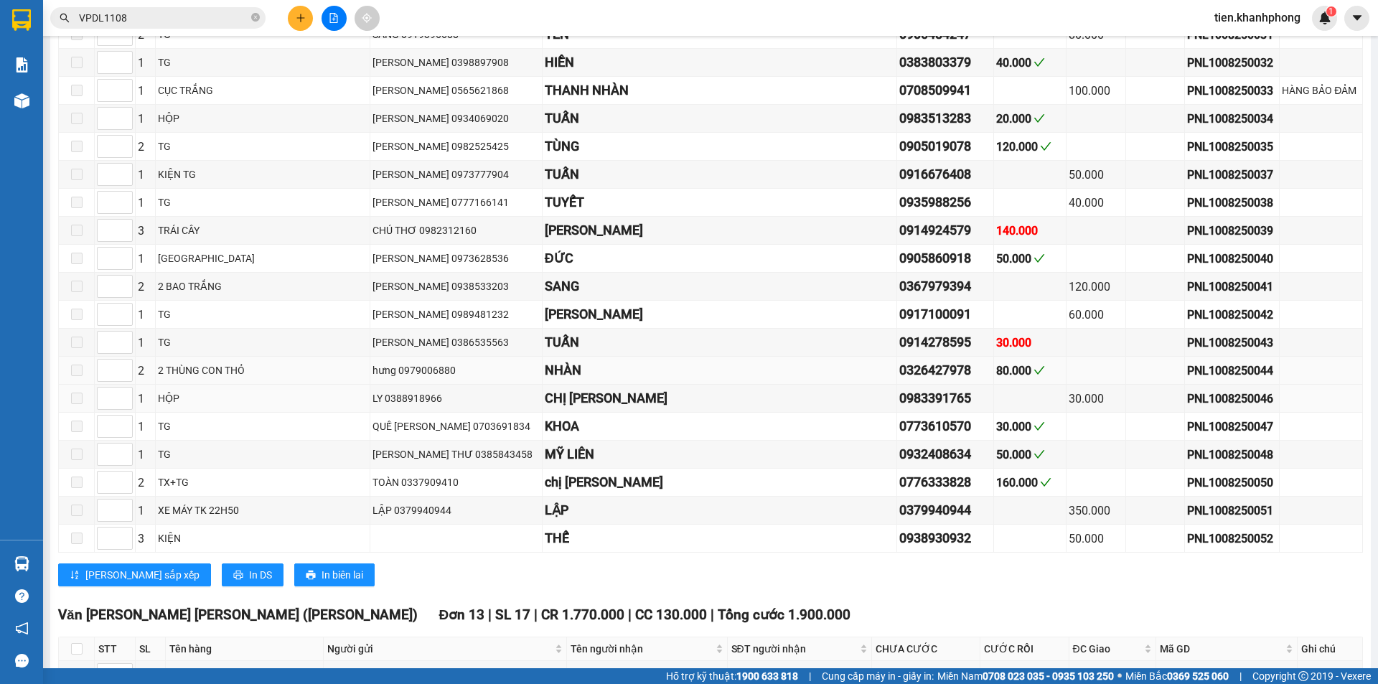
scroll to position [1304, 0]
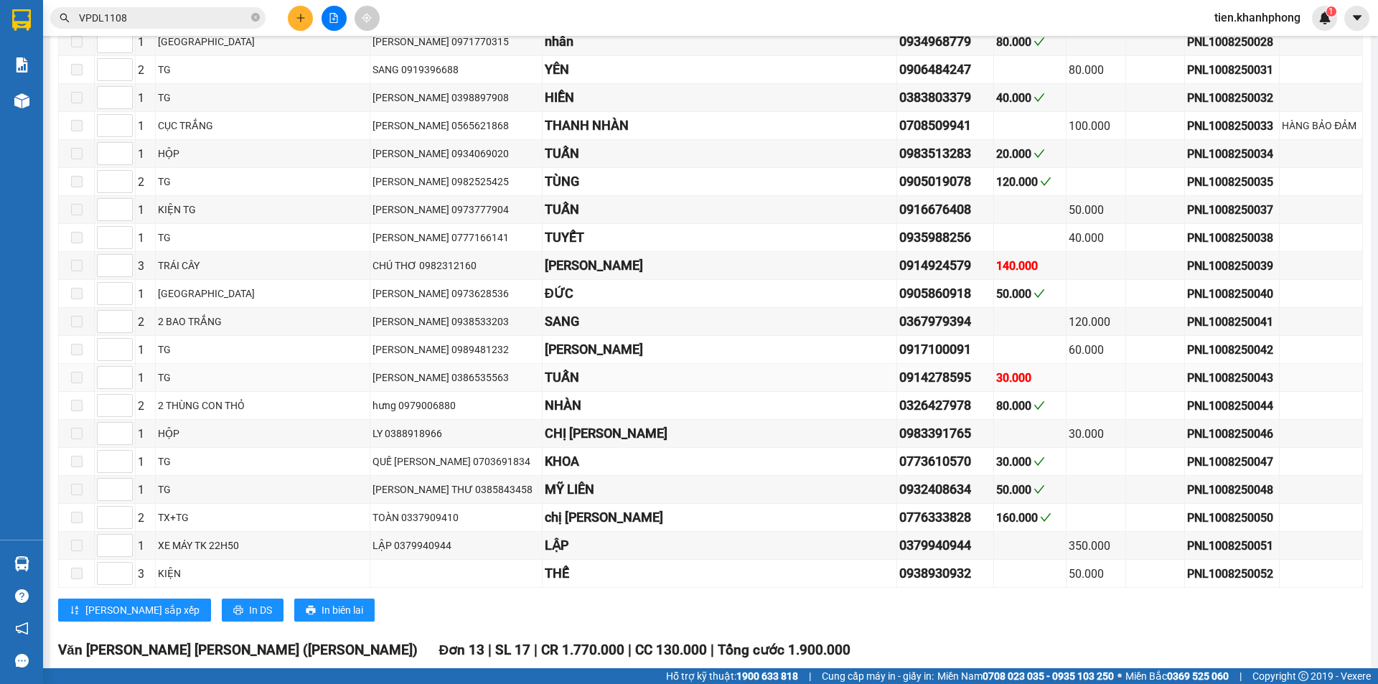
click at [545, 388] on div "TUẤN" at bounding box center [720, 378] width 350 height 20
click at [545, 360] on div "[PERSON_NAME]" at bounding box center [720, 350] width 350 height 20
click at [545, 332] on div "SANG" at bounding box center [720, 322] width 350 height 20
click at [545, 304] on div "ĐỨC" at bounding box center [720, 294] width 350 height 20
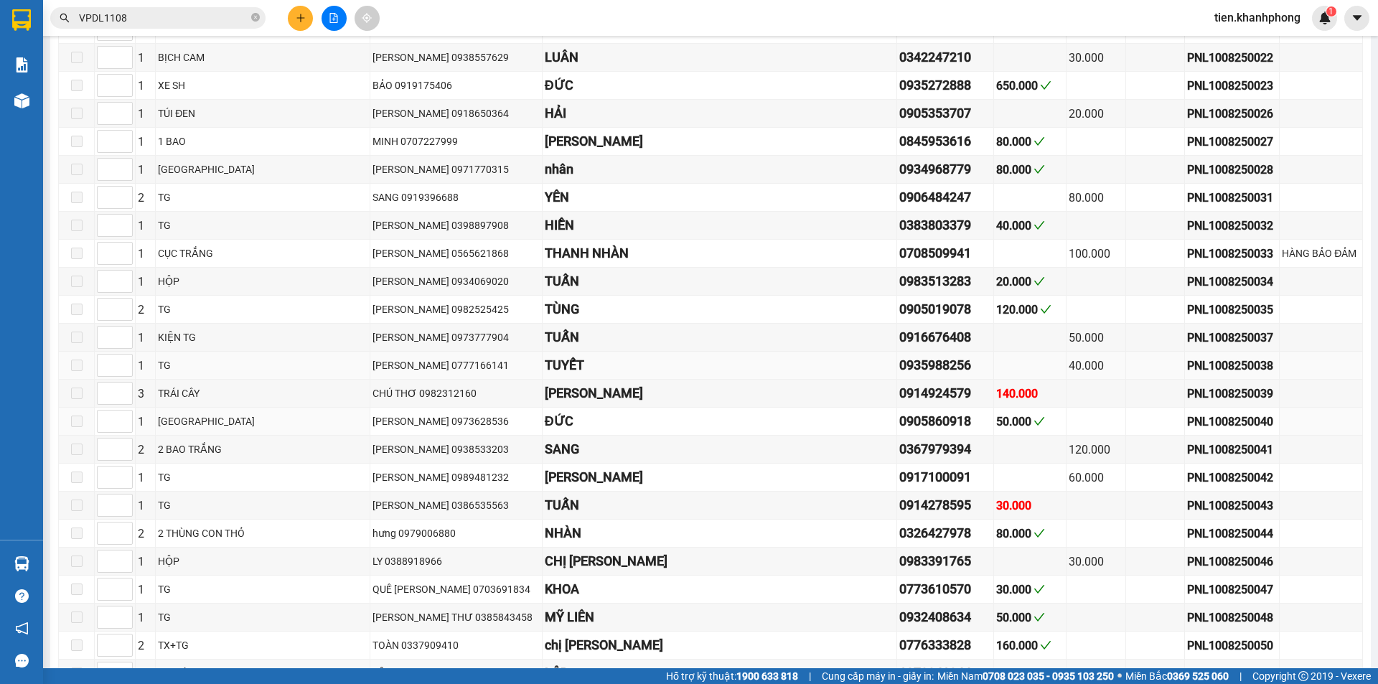
scroll to position [1161, 0]
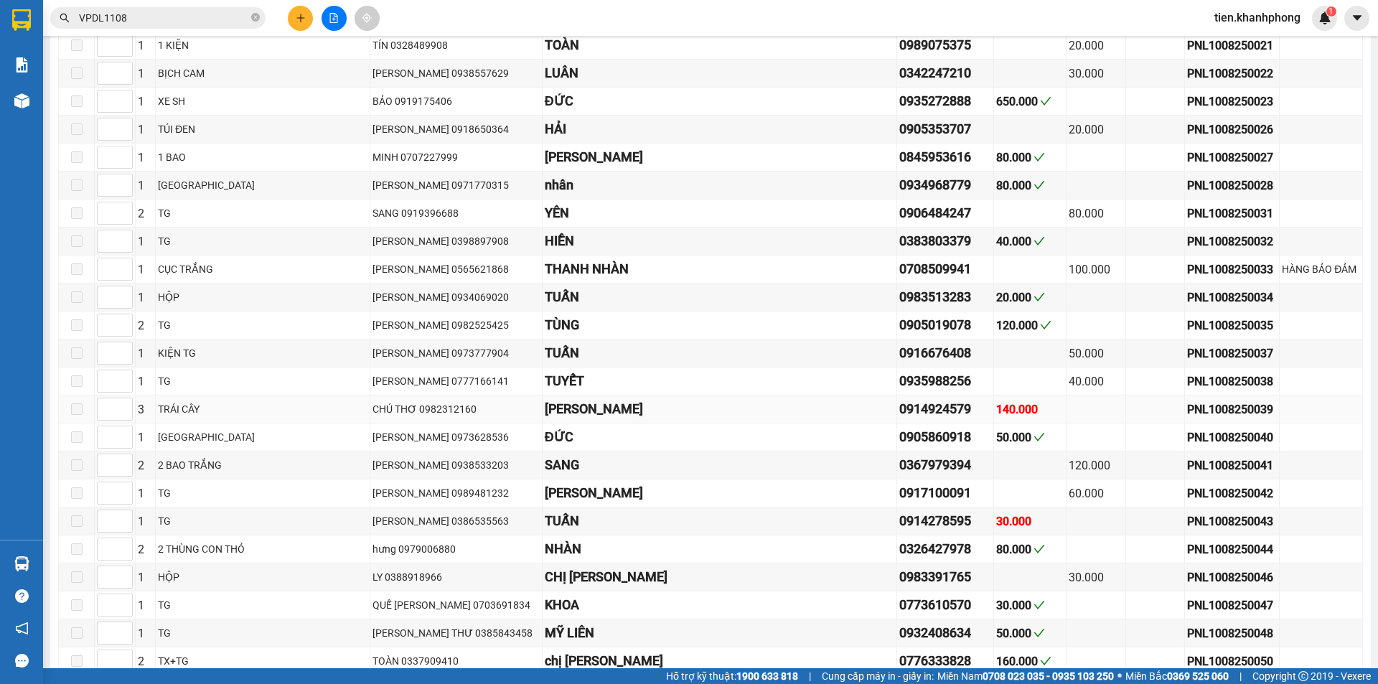
click at [545, 419] on div "[PERSON_NAME]" at bounding box center [720, 409] width 350 height 20
drag, startPoint x: 517, startPoint y: 402, endPoint x: 517, endPoint y: 382, distance: 20.1
click at [545, 391] on div "TUYẾT" at bounding box center [720, 381] width 350 height 20
click at [545, 363] on div "TUẤN" at bounding box center [720, 353] width 350 height 20
click at [545, 335] on div "TÙNG" at bounding box center [720, 325] width 350 height 20
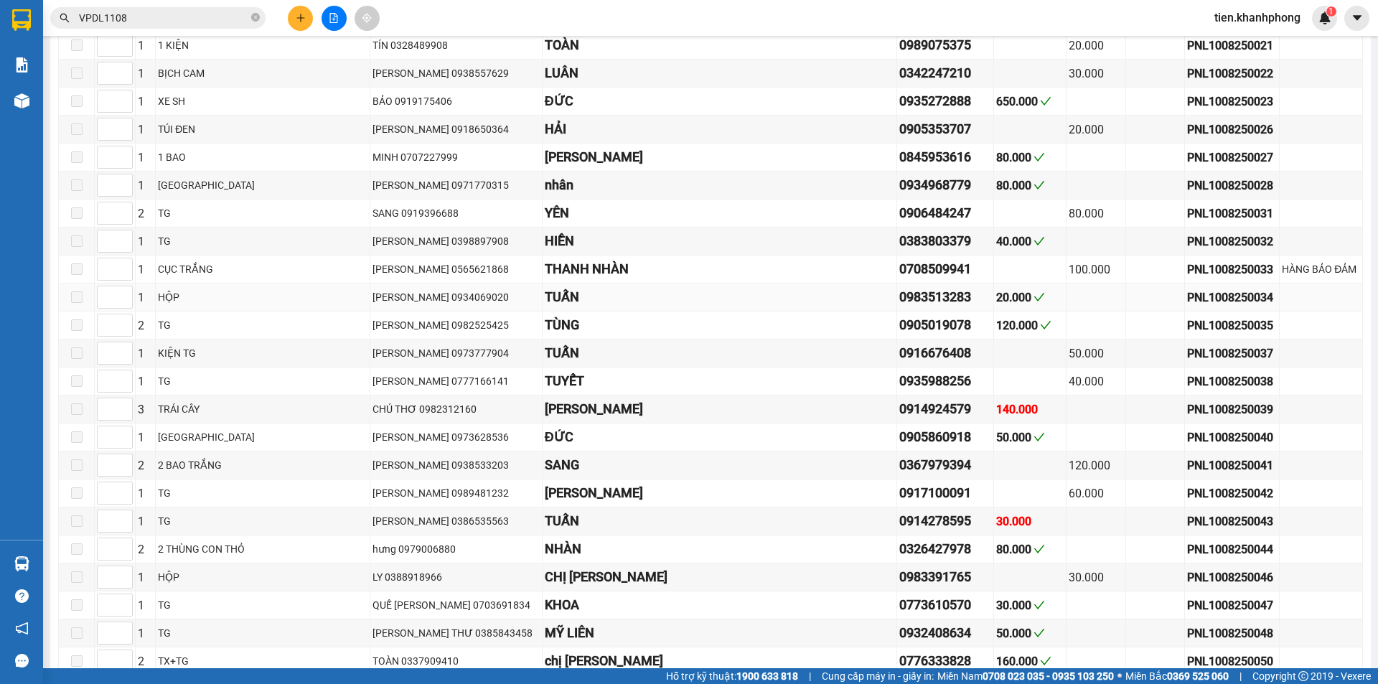
click at [545, 307] on div "TUẤN" at bounding box center [720, 297] width 350 height 20
click at [545, 279] on div "THANH NHÀN" at bounding box center [720, 269] width 350 height 20
click at [545, 251] on div "HIỀN" at bounding box center [720, 241] width 350 height 20
click at [545, 223] on div "YÊN" at bounding box center [720, 213] width 350 height 20
click at [545, 195] on div "nhân" at bounding box center [720, 185] width 350 height 20
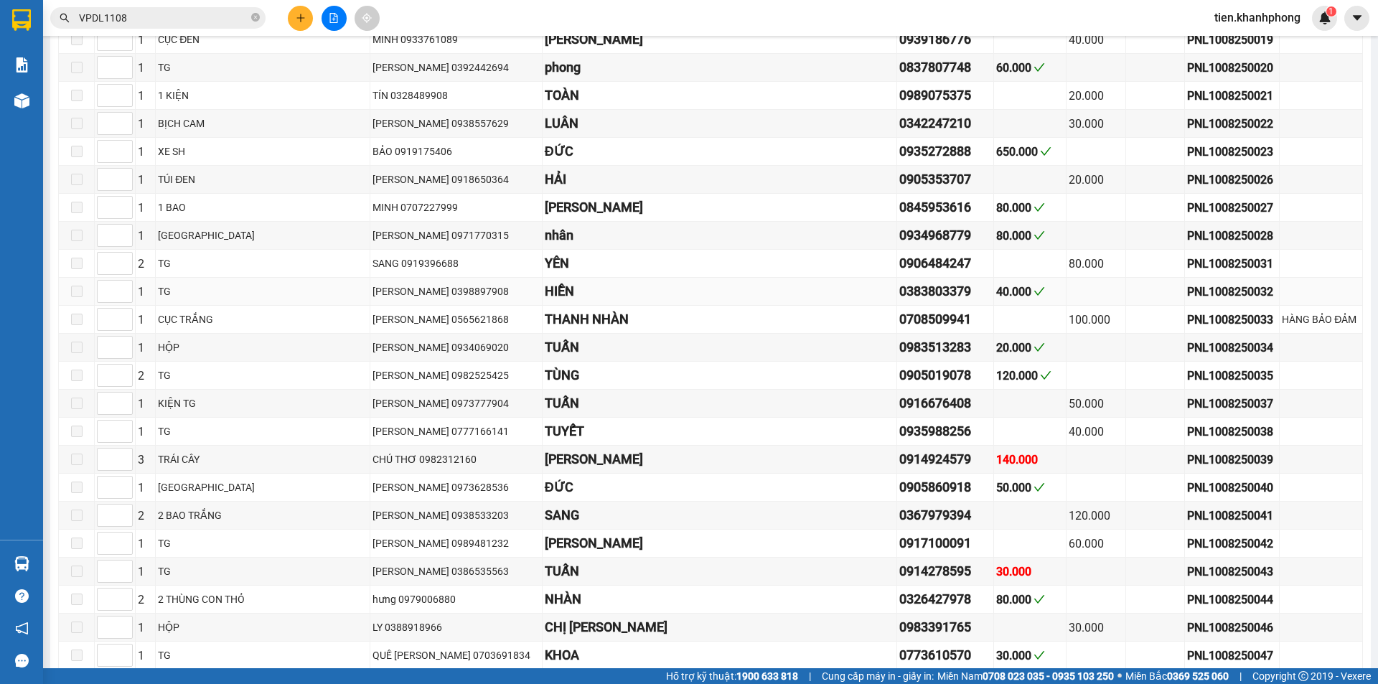
scroll to position [1089, 0]
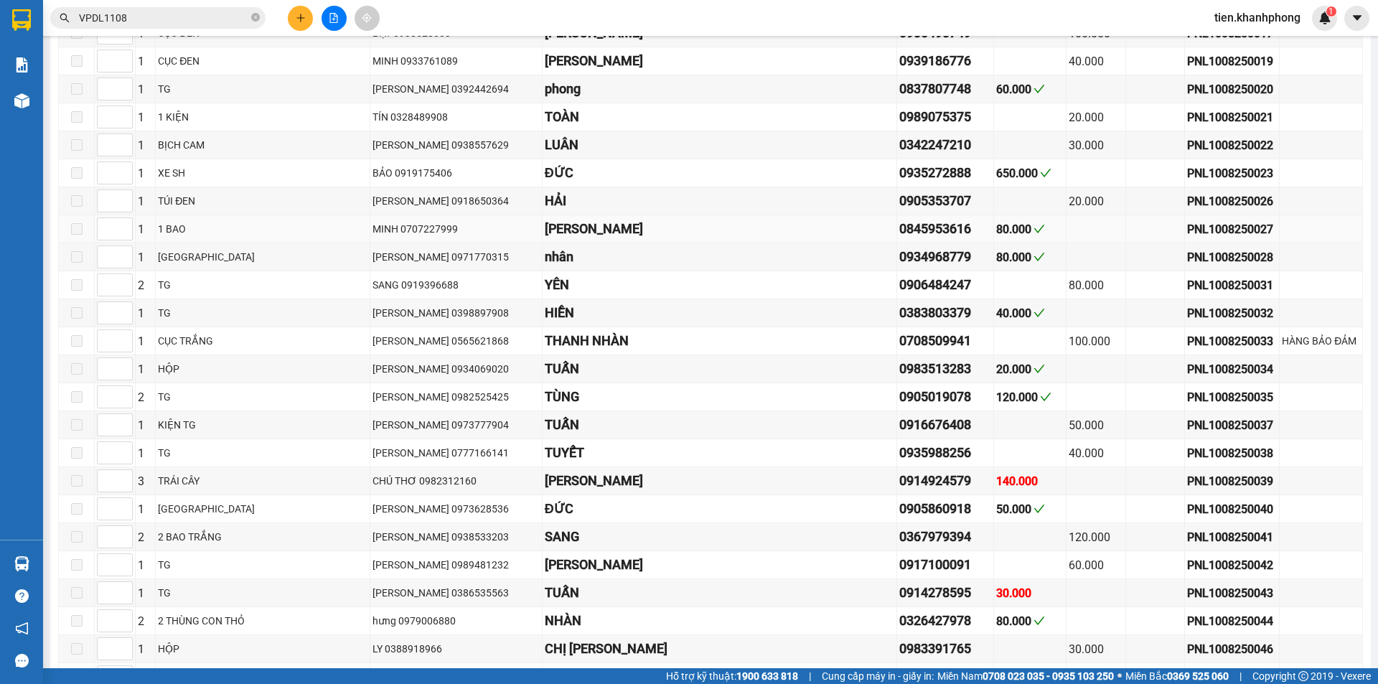
click at [545, 239] on div "[PERSON_NAME]" at bounding box center [720, 229] width 350 height 20
click at [545, 211] on div "HẢI" at bounding box center [720, 201] width 350 height 20
click at [545, 183] on div "ĐỨC" at bounding box center [720, 173] width 350 height 20
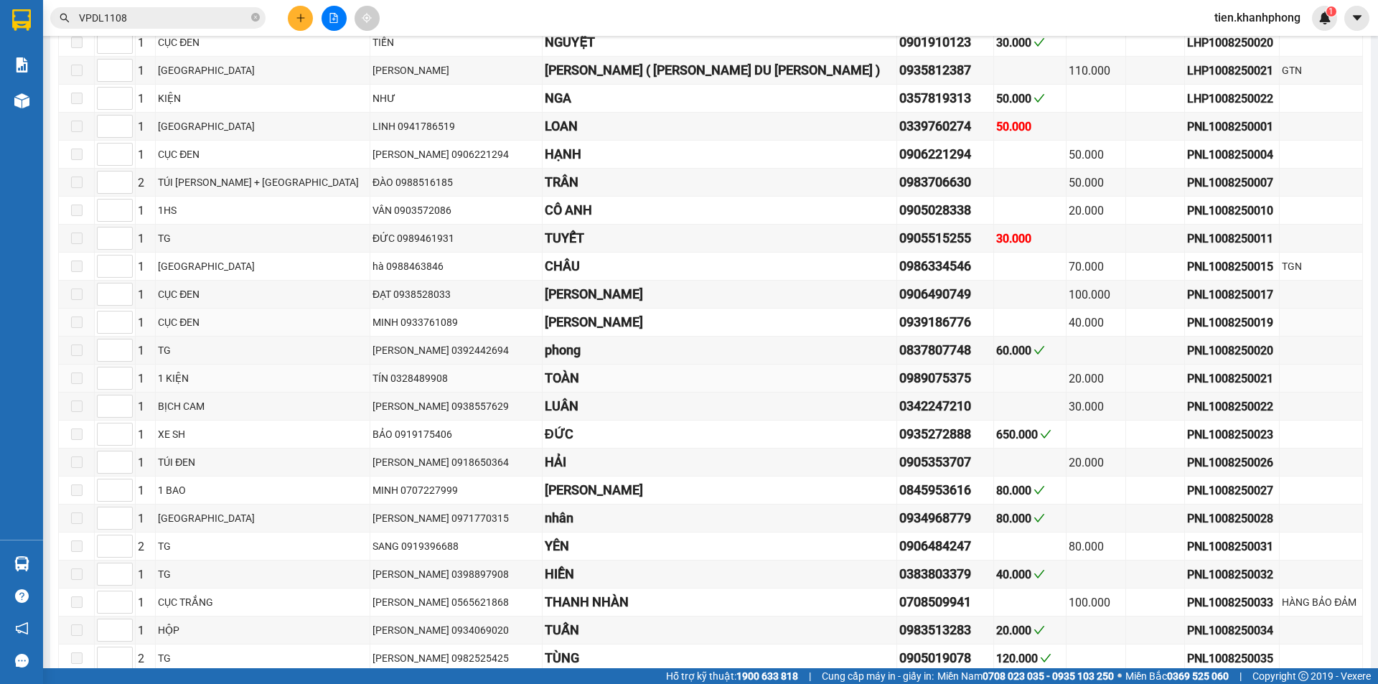
scroll to position [802, 0]
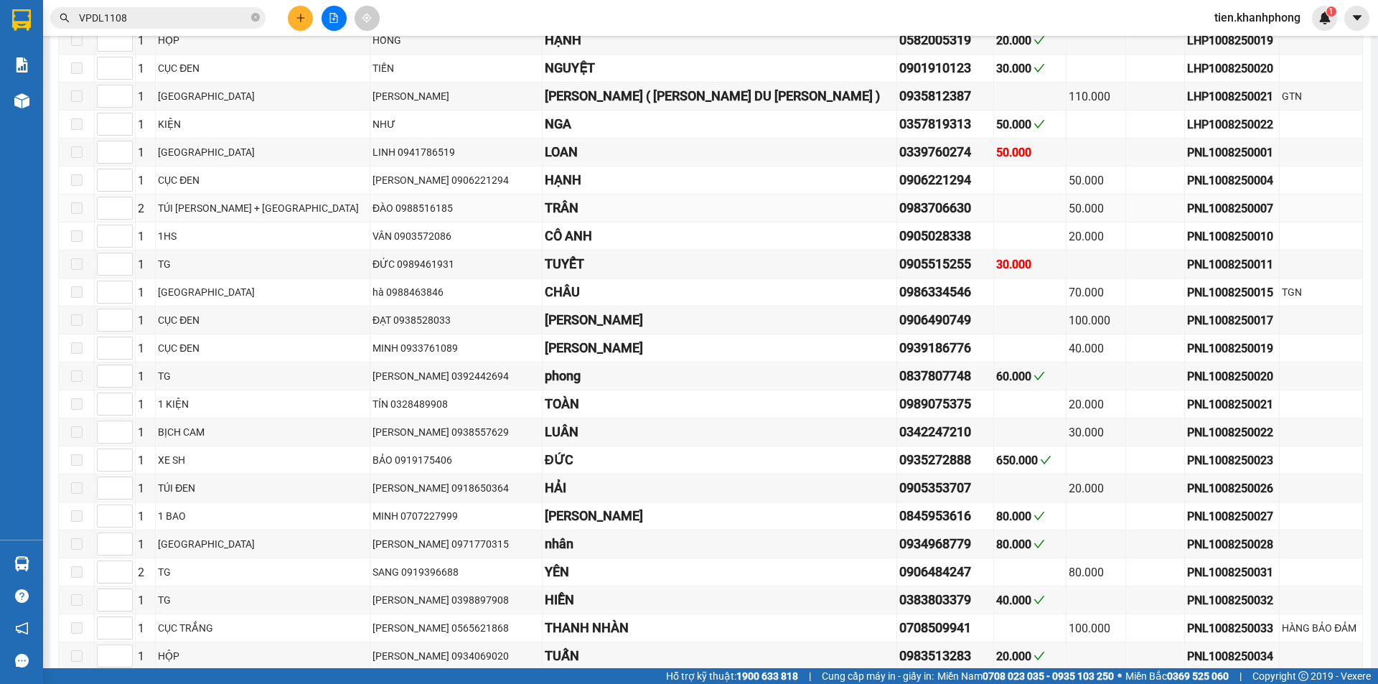
click at [897, 223] on td "0983706630" at bounding box center [946, 209] width 98 height 28
click at [594, 195] on td "HẠNH" at bounding box center [720, 181] width 355 height 28
click at [576, 162] on div "LOAN" at bounding box center [720, 152] width 350 height 20
click at [582, 134] on div "NGA" at bounding box center [720, 124] width 350 height 20
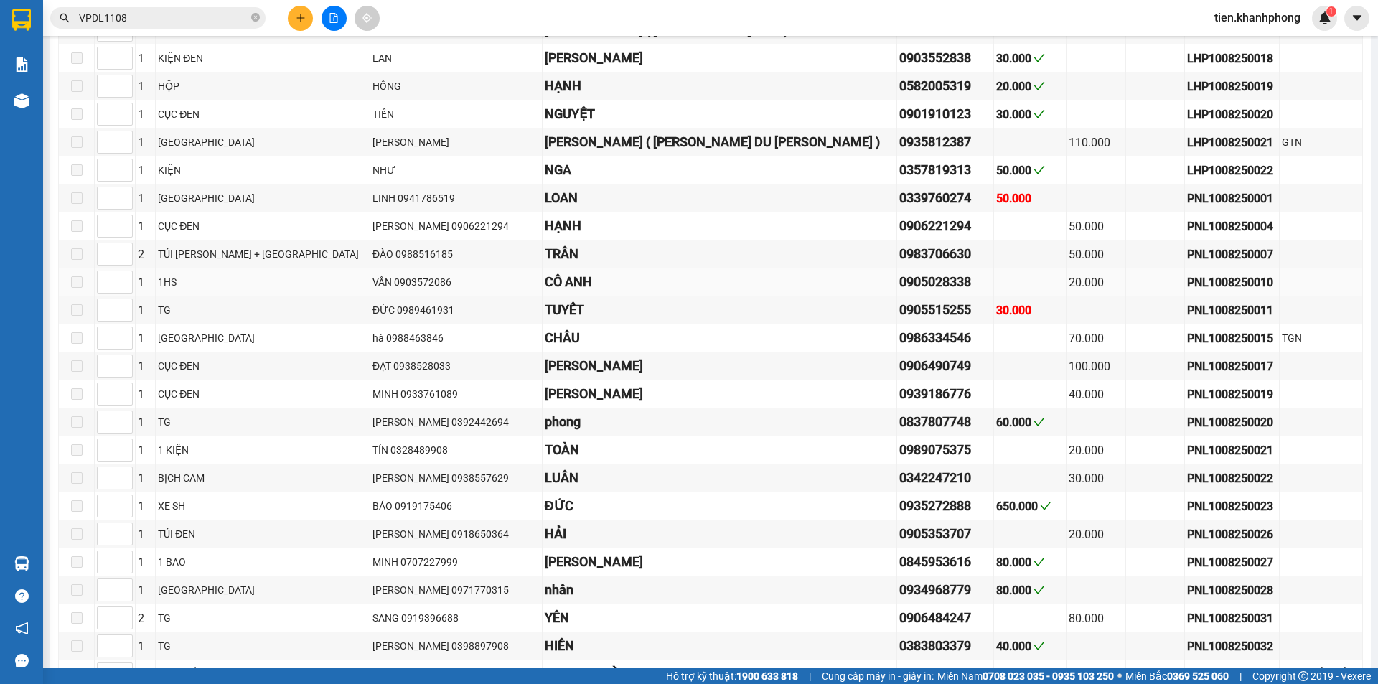
scroll to position [730, 0]
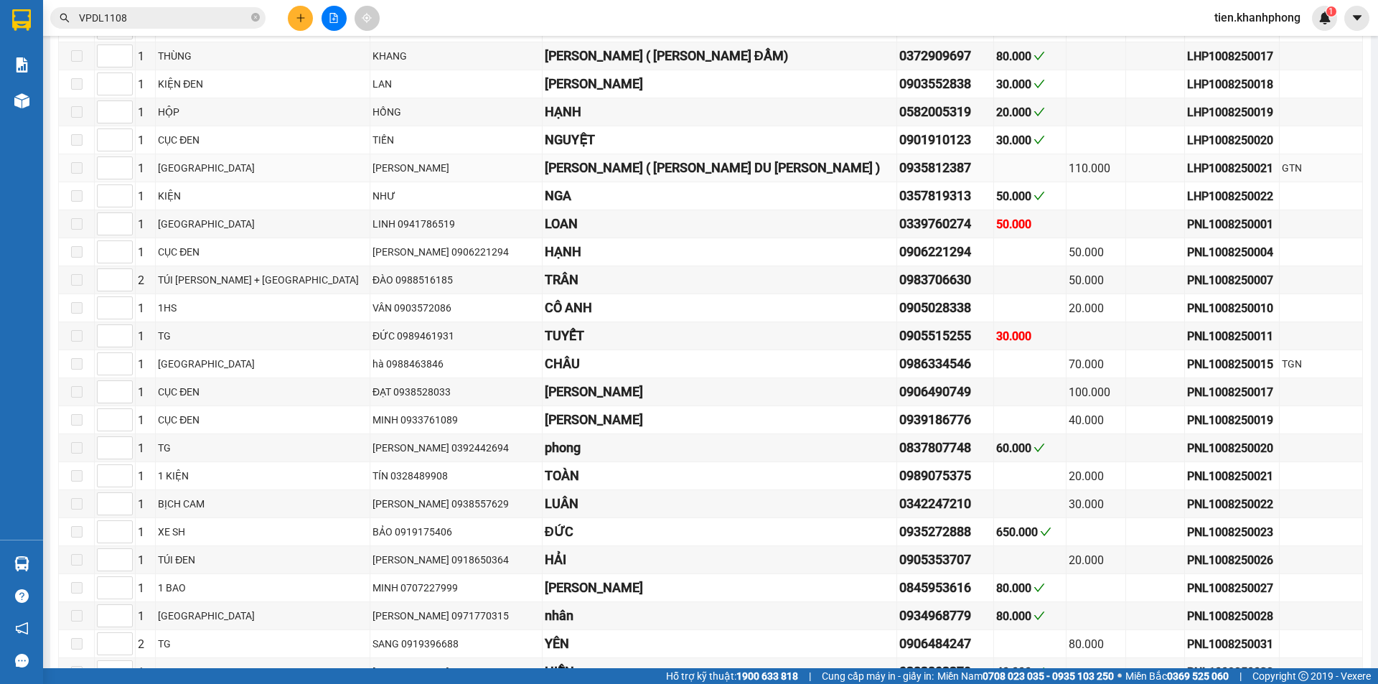
click at [637, 178] on div "[PERSON_NAME] ( [PERSON_NAME] DU [PERSON_NAME] )" at bounding box center [720, 168] width 350 height 20
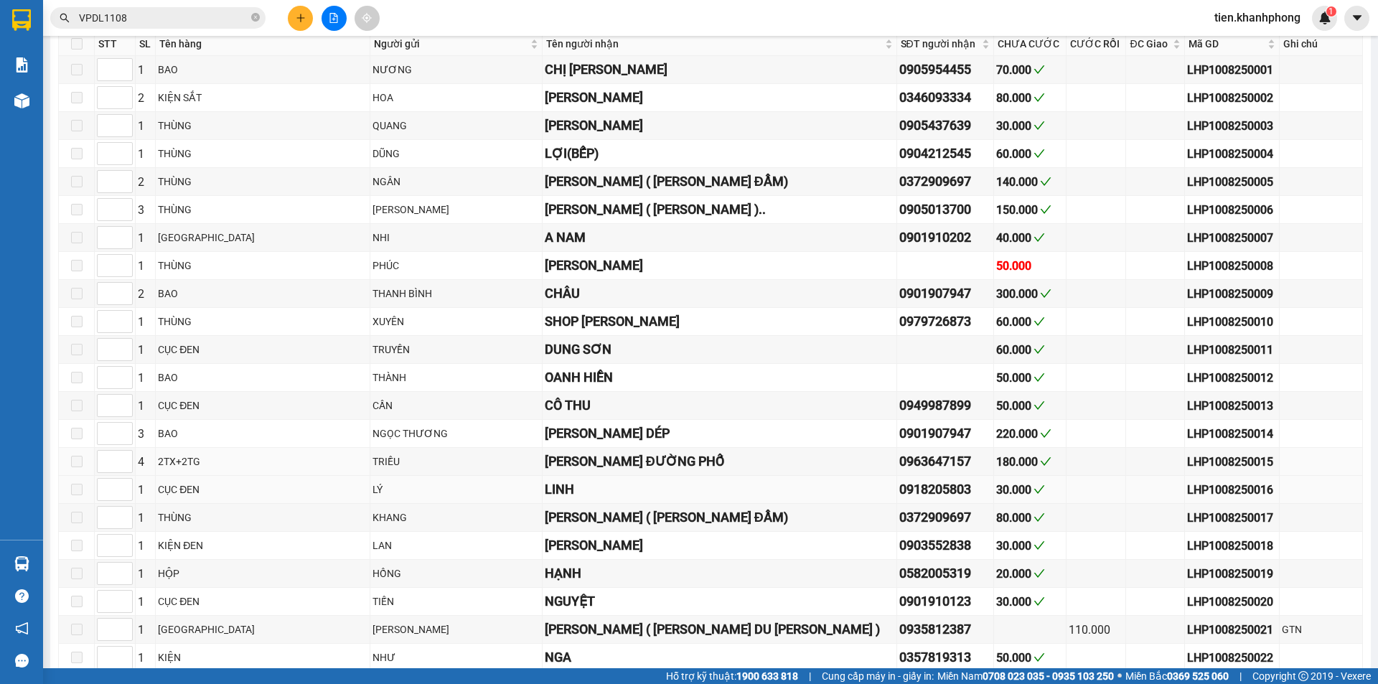
scroll to position [228, 0]
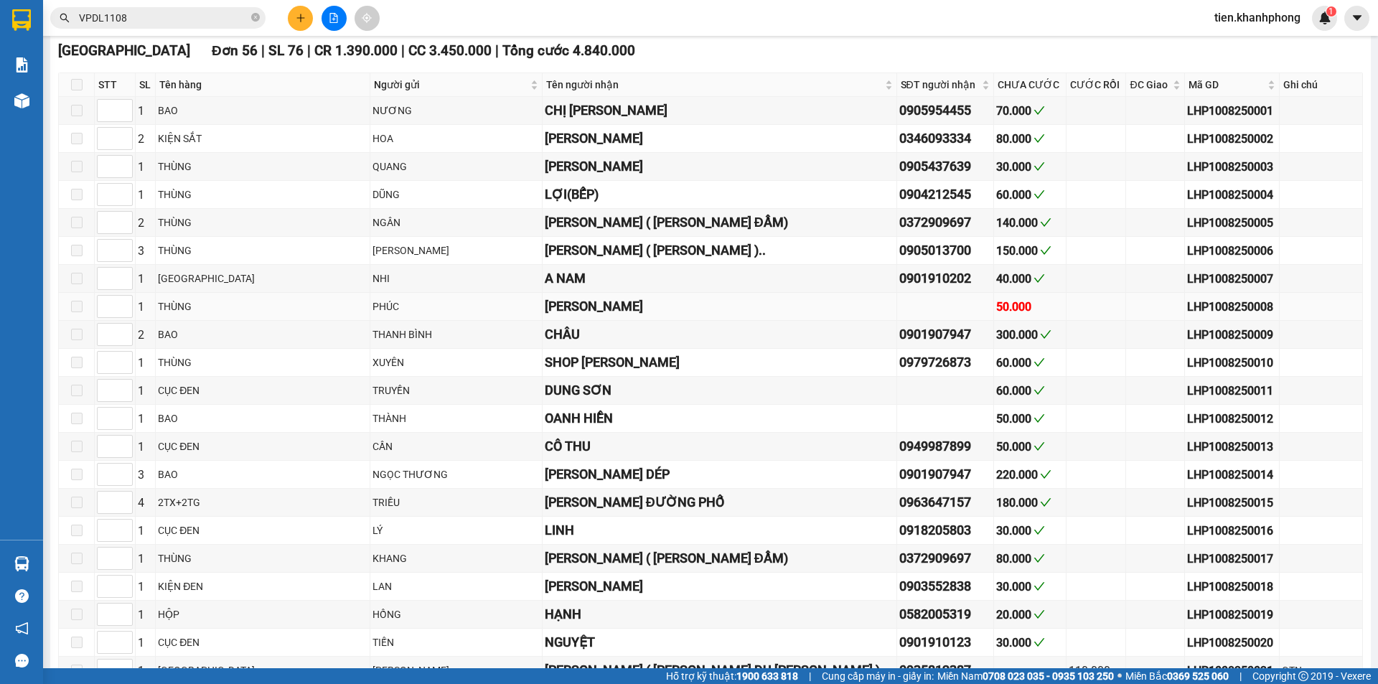
click at [584, 317] on div "[PERSON_NAME]" at bounding box center [720, 306] width 350 height 20
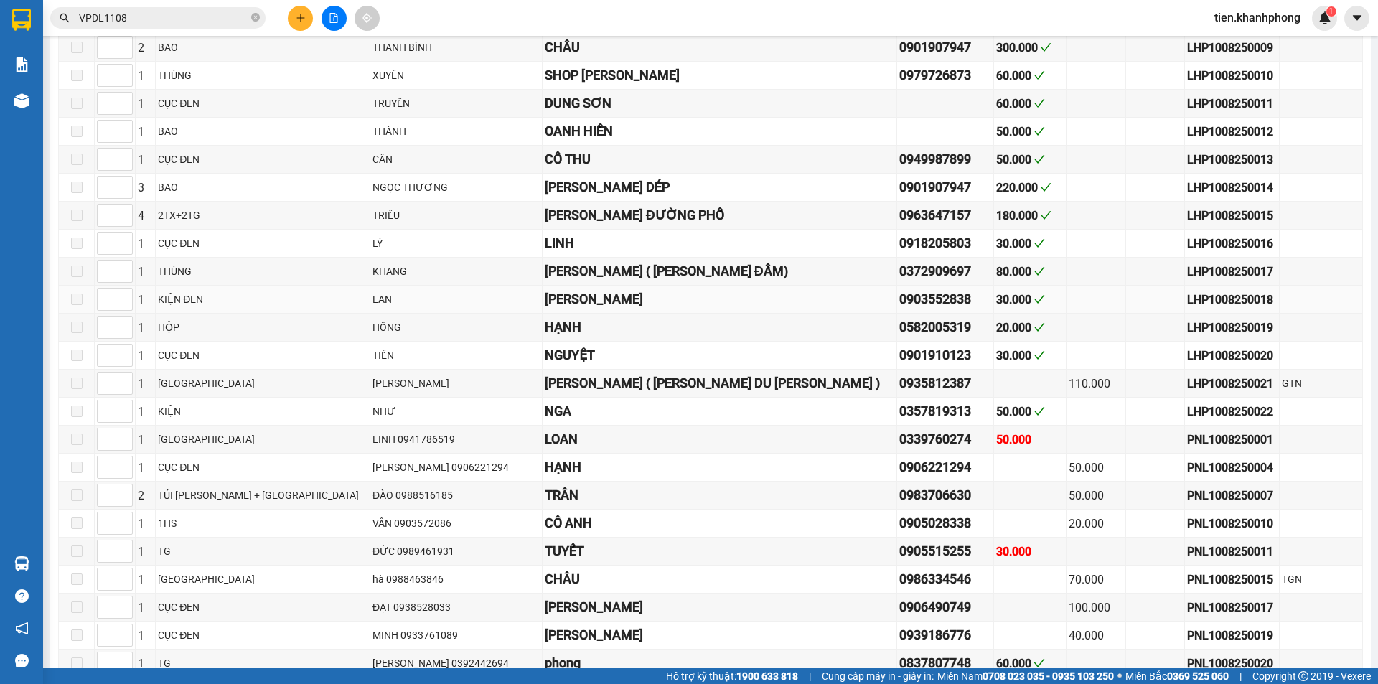
scroll to position [586, 0]
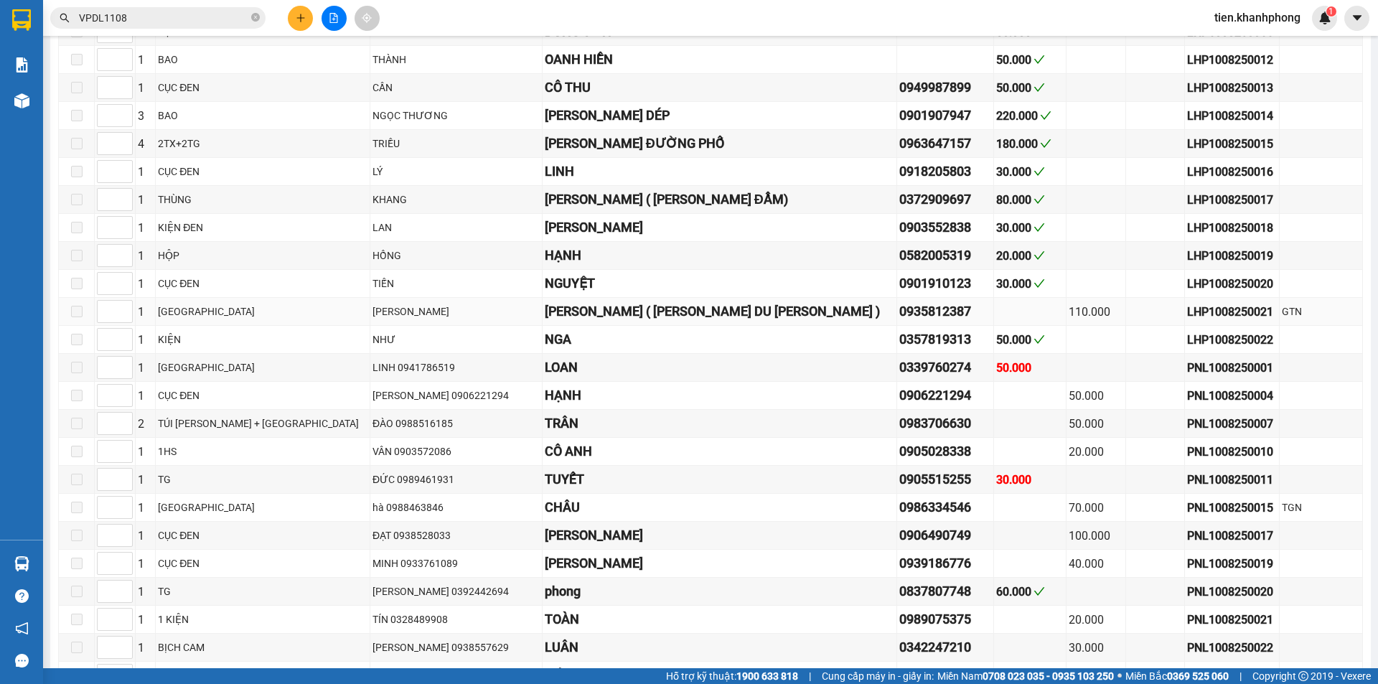
click at [603, 322] on div "[PERSON_NAME] ( [PERSON_NAME] DU [PERSON_NAME] )" at bounding box center [720, 311] width 350 height 20
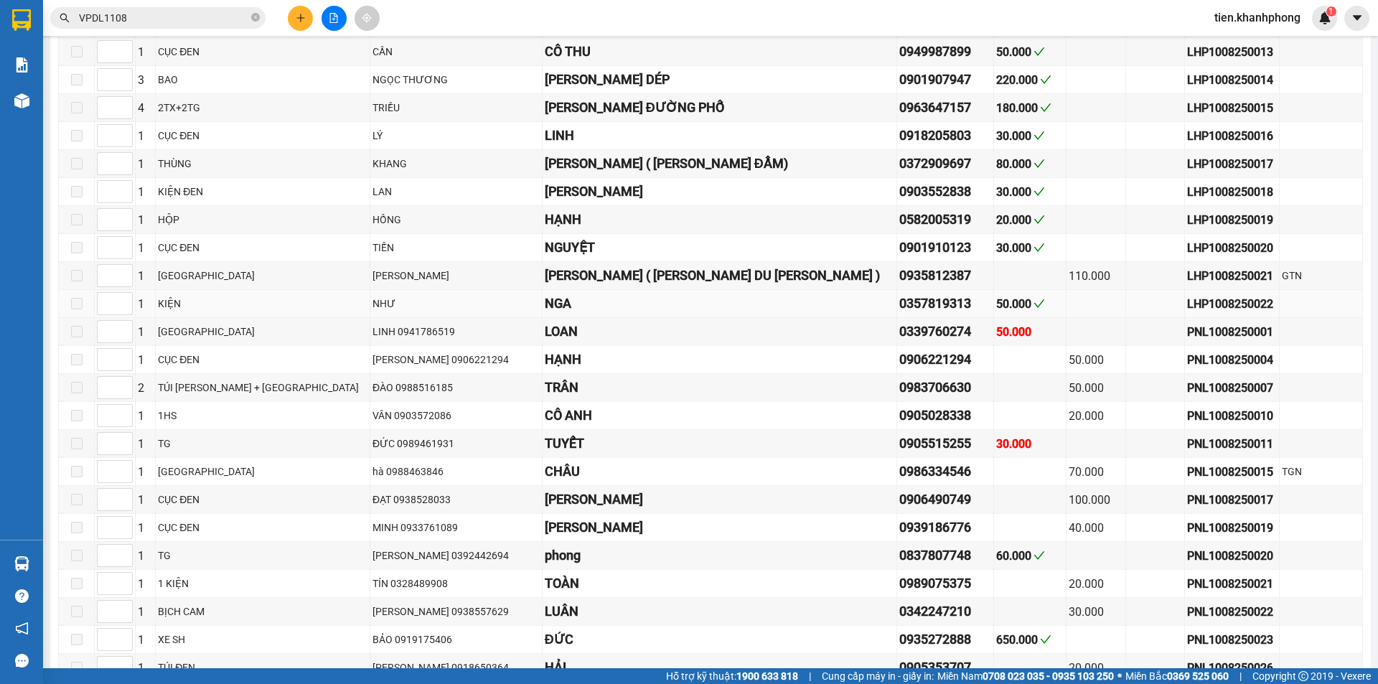
scroll to position [658, 0]
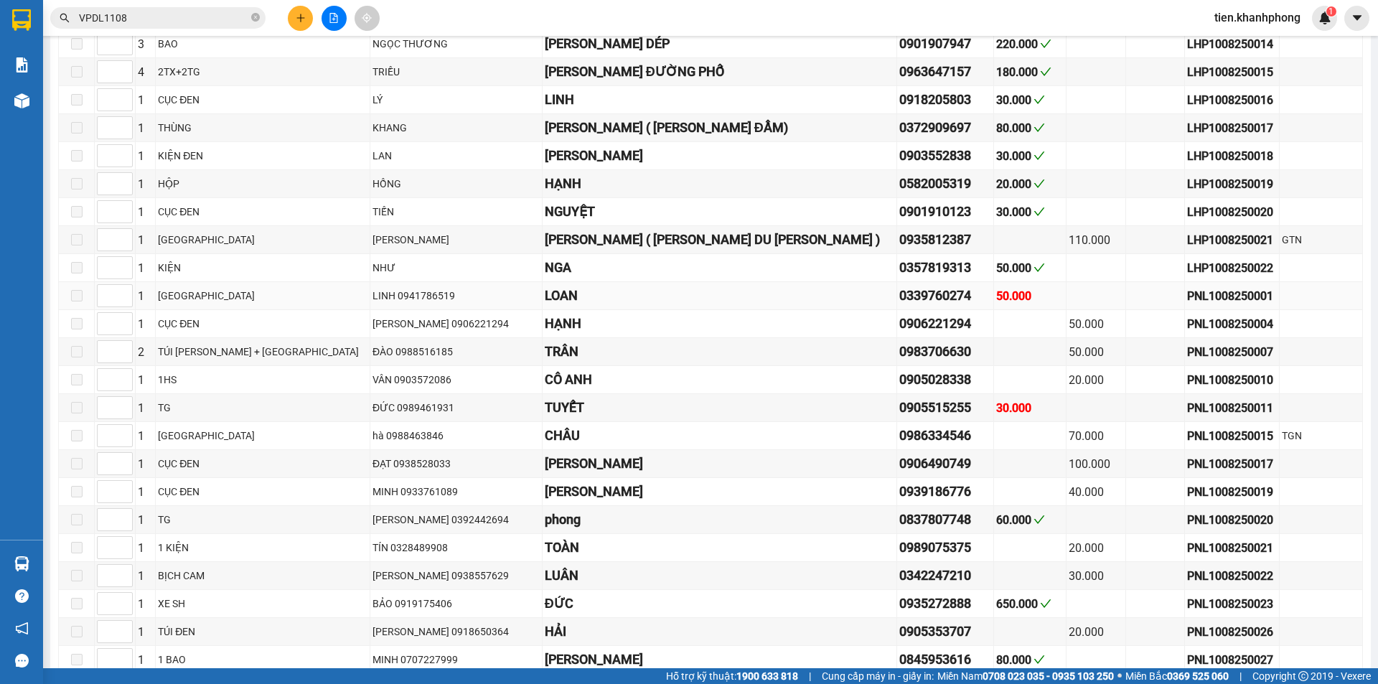
click at [899, 306] on div "0339760274" at bounding box center [945, 296] width 93 height 20
click at [899, 334] on div "0906221294" at bounding box center [945, 324] width 93 height 20
click at [899, 362] on div "0983706630" at bounding box center [945, 352] width 93 height 20
click at [899, 390] on div "0905028338" at bounding box center [945, 380] width 93 height 20
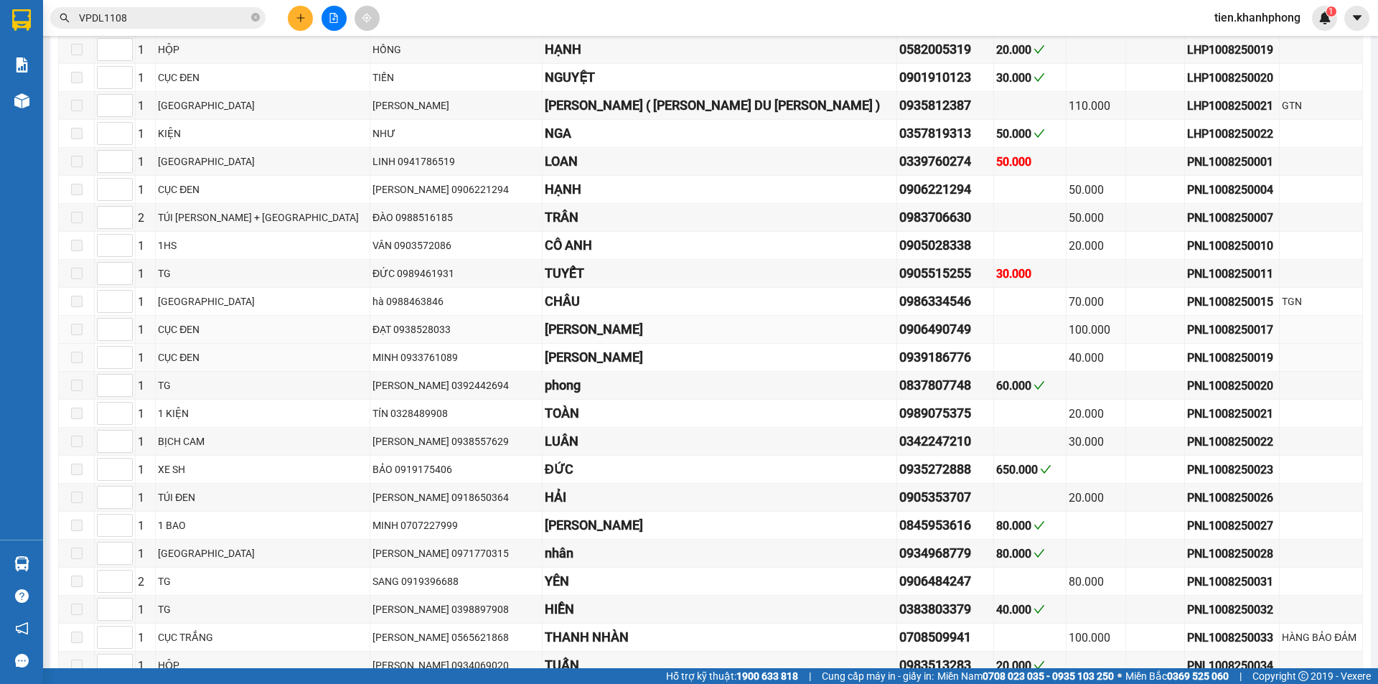
scroll to position [802, 0]
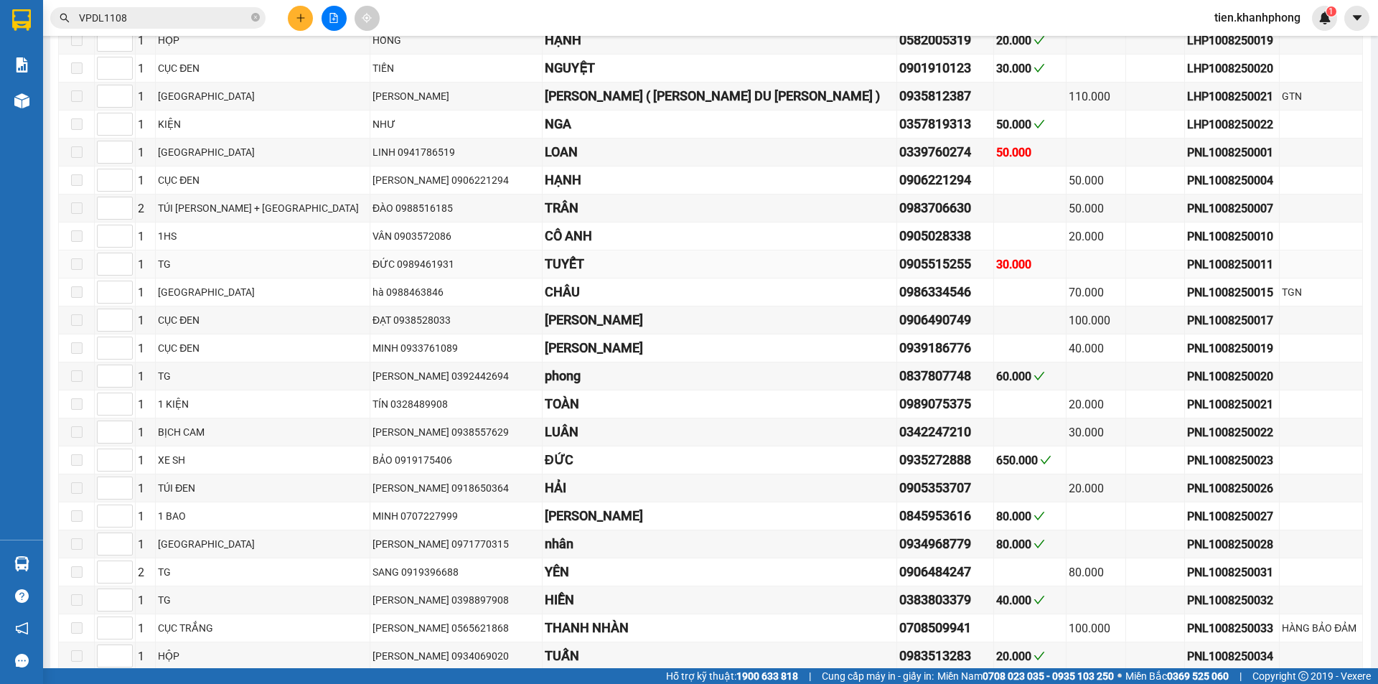
click at [899, 274] on div "0905515255" at bounding box center [945, 264] width 93 height 20
click at [899, 302] on div "0986334546" at bounding box center [945, 292] width 93 height 20
click at [899, 330] on div "0906490749" at bounding box center [945, 320] width 93 height 20
click at [899, 358] on div "0939186776" at bounding box center [945, 348] width 93 height 20
click at [899, 386] on div "0837807748" at bounding box center [945, 376] width 93 height 20
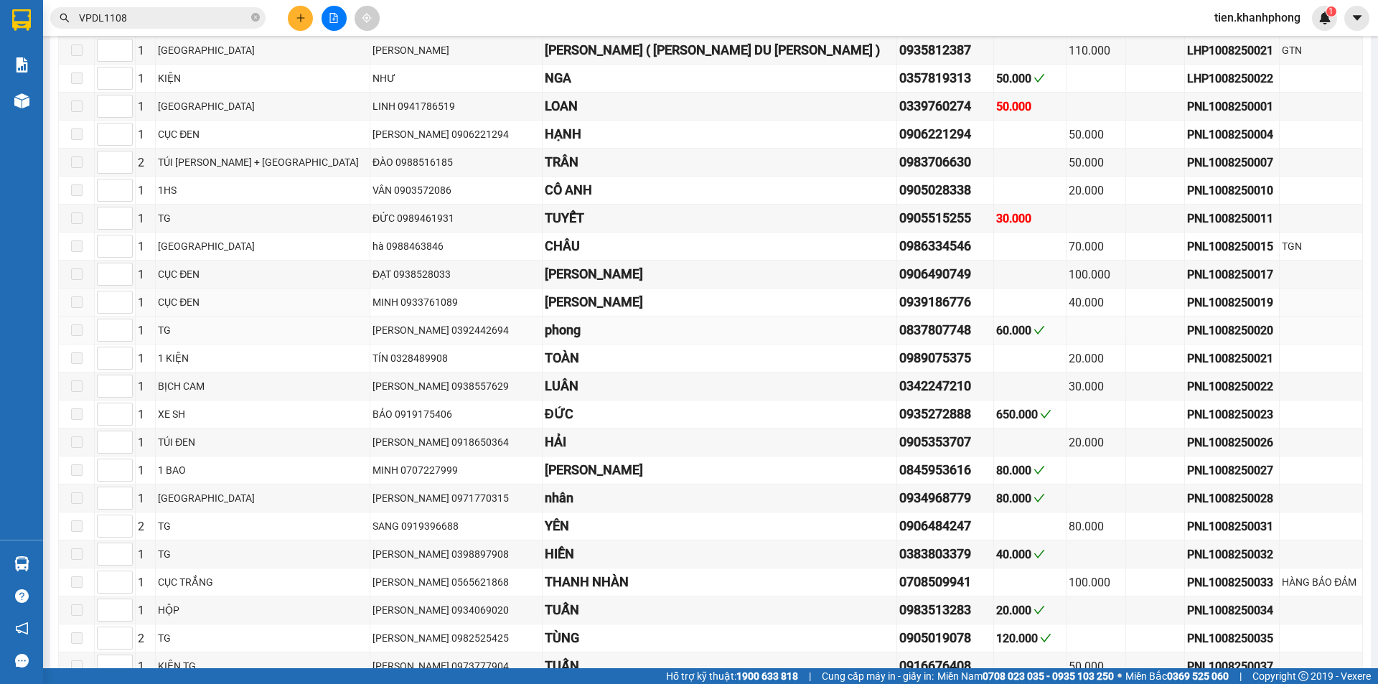
scroll to position [874, 0]
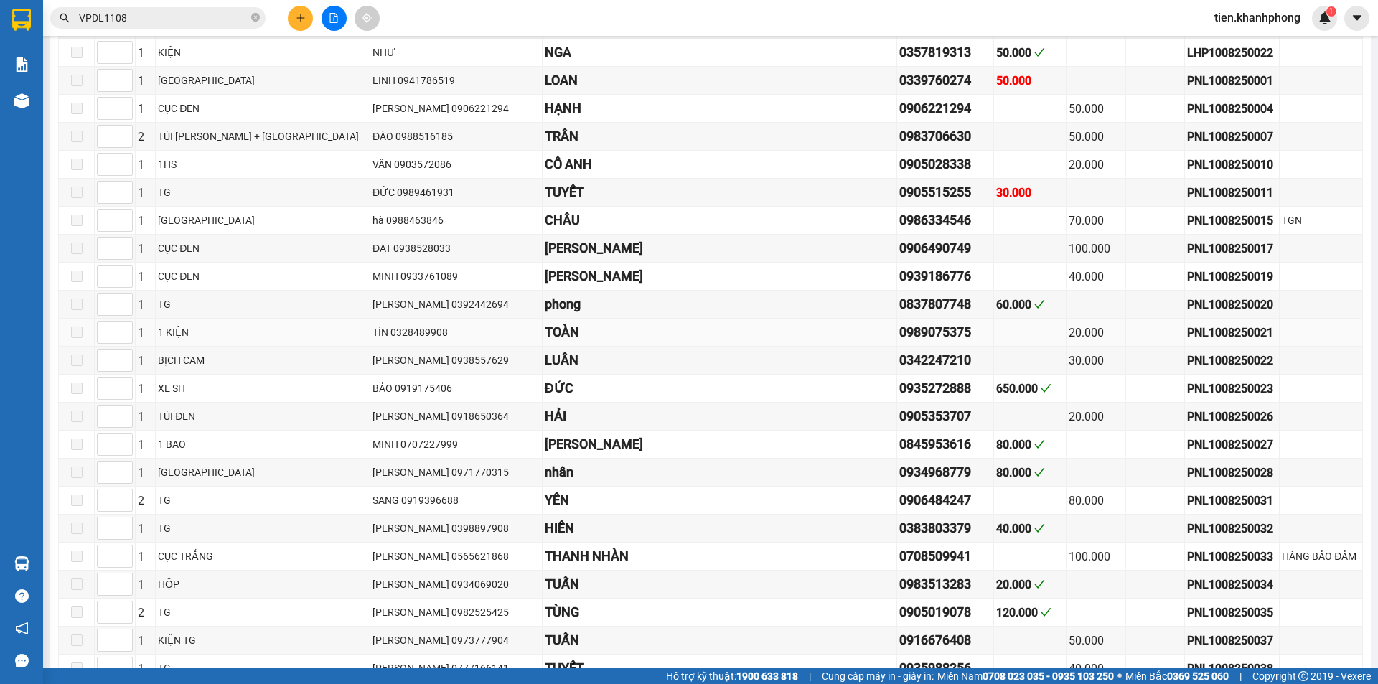
click at [899, 342] on div "0989075375" at bounding box center [945, 332] width 93 height 20
click at [899, 370] on div "0342247210" at bounding box center [945, 360] width 93 height 20
click at [899, 426] on div "0905353707" at bounding box center [945, 416] width 93 height 20
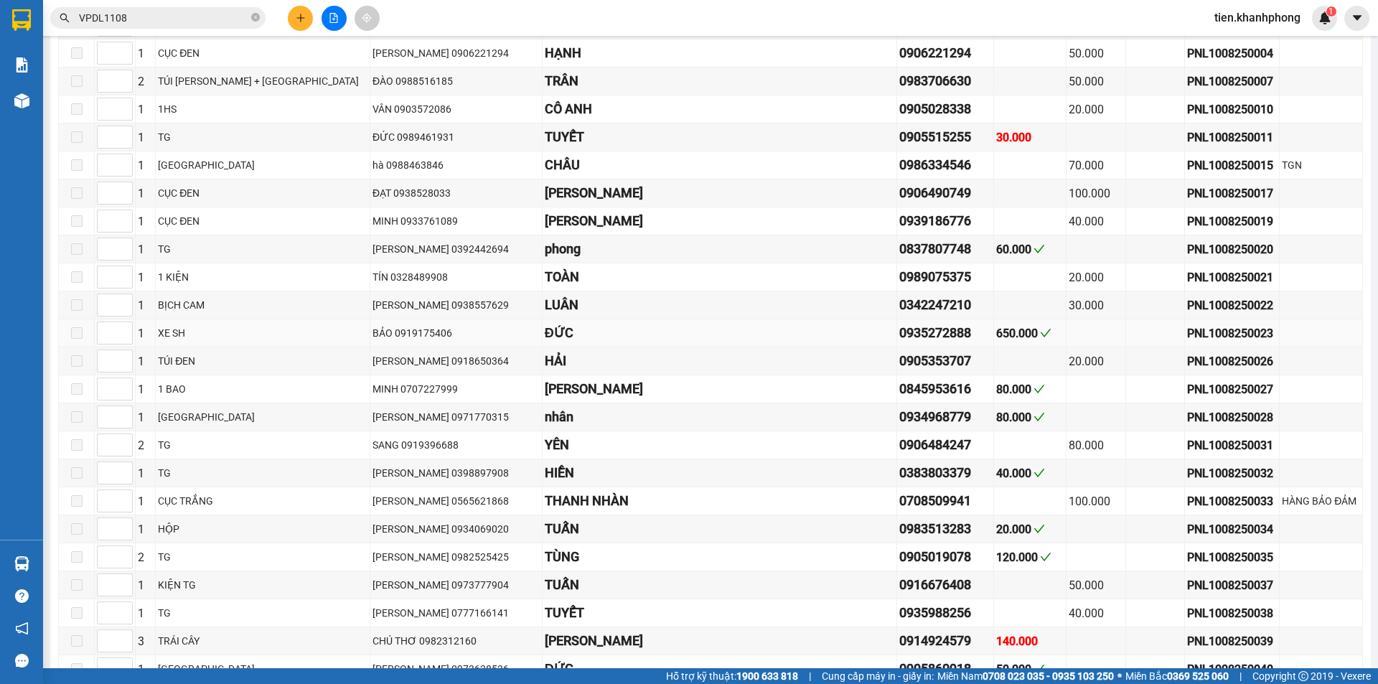
scroll to position [945, 0]
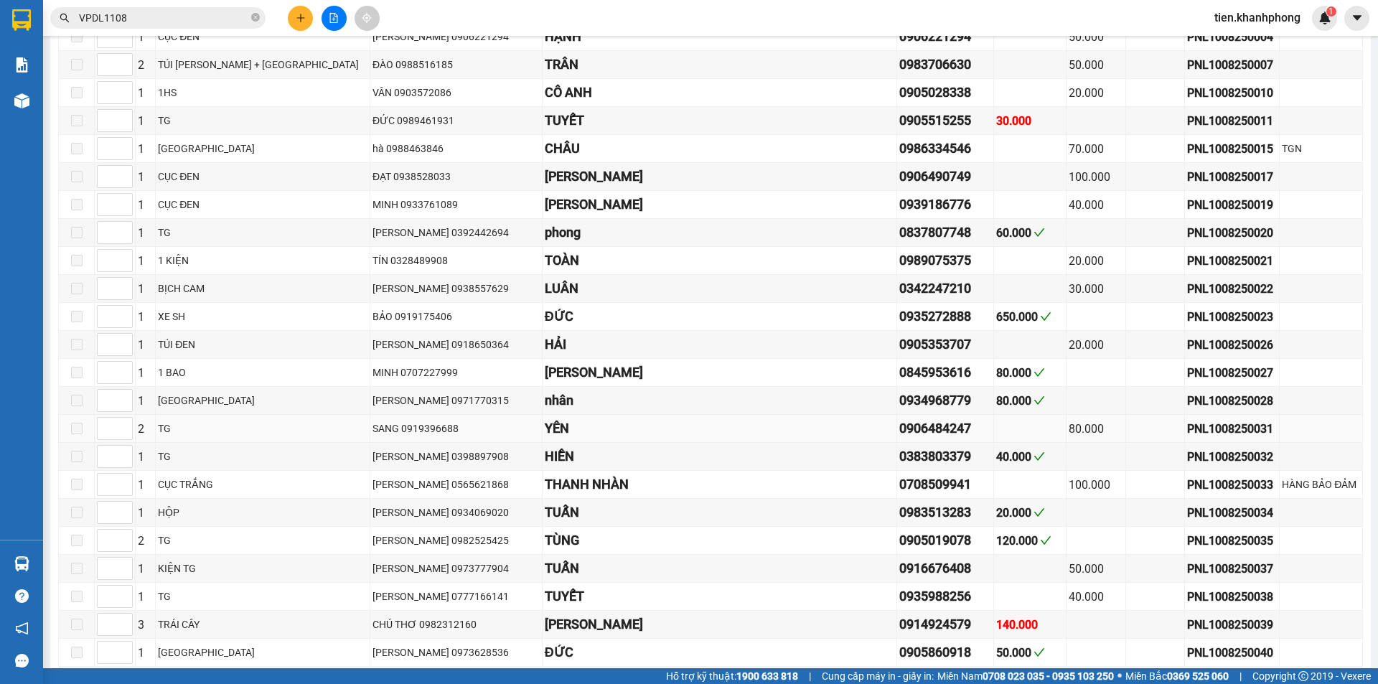
click at [899, 439] on div "0906484247" at bounding box center [945, 428] width 93 height 20
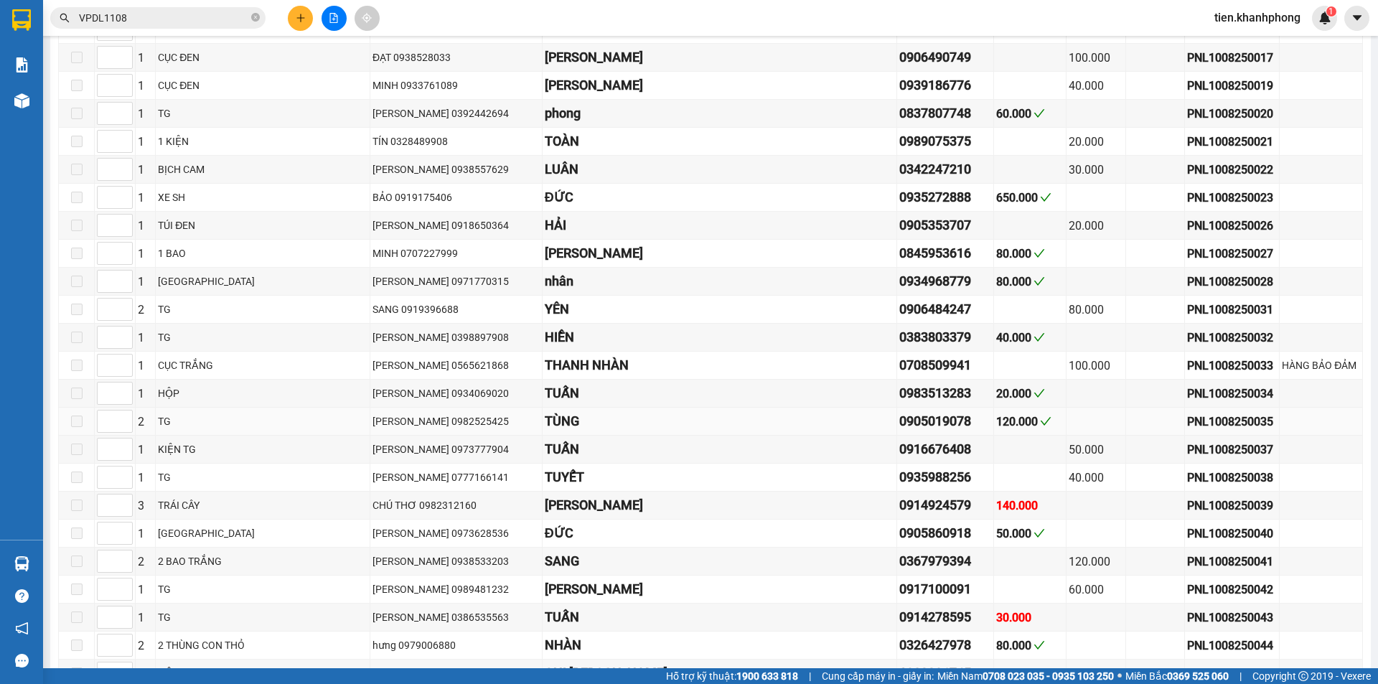
scroll to position [1089, 0]
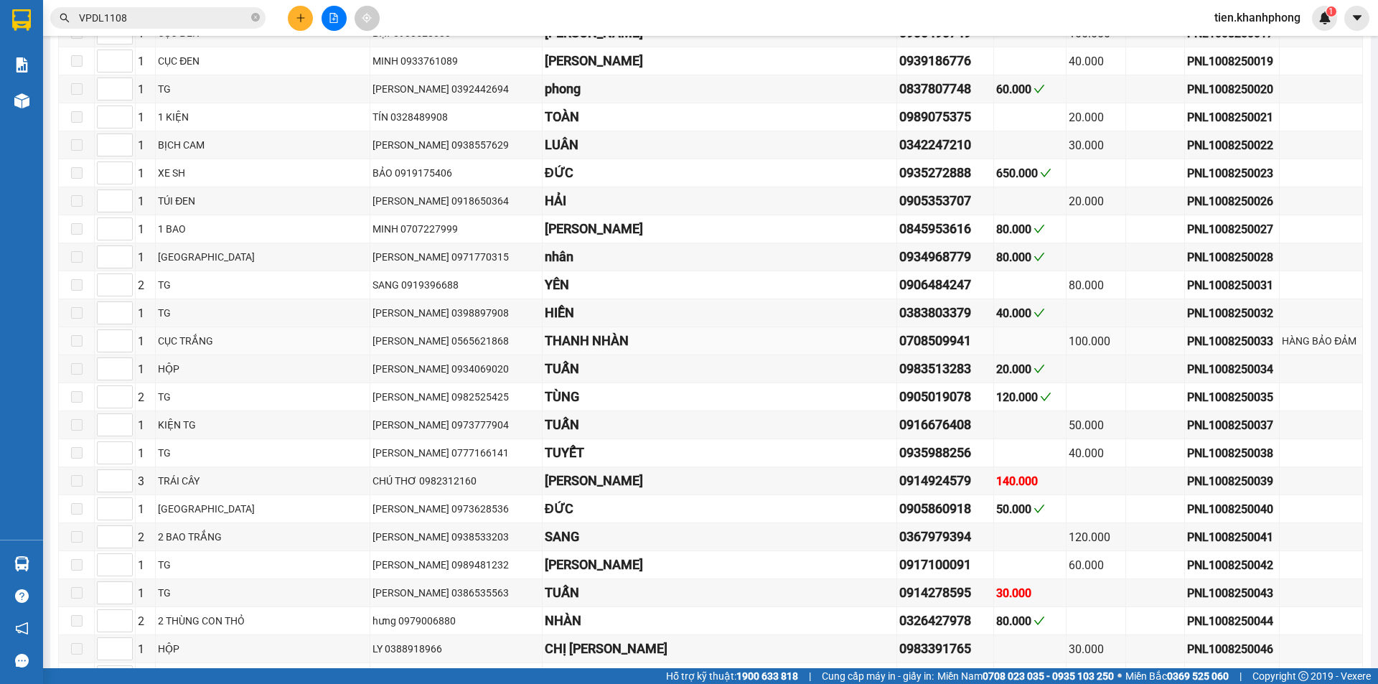
click at [899, 351] on div "0708509941" at bounding box center [945, 341] width 93 height 20
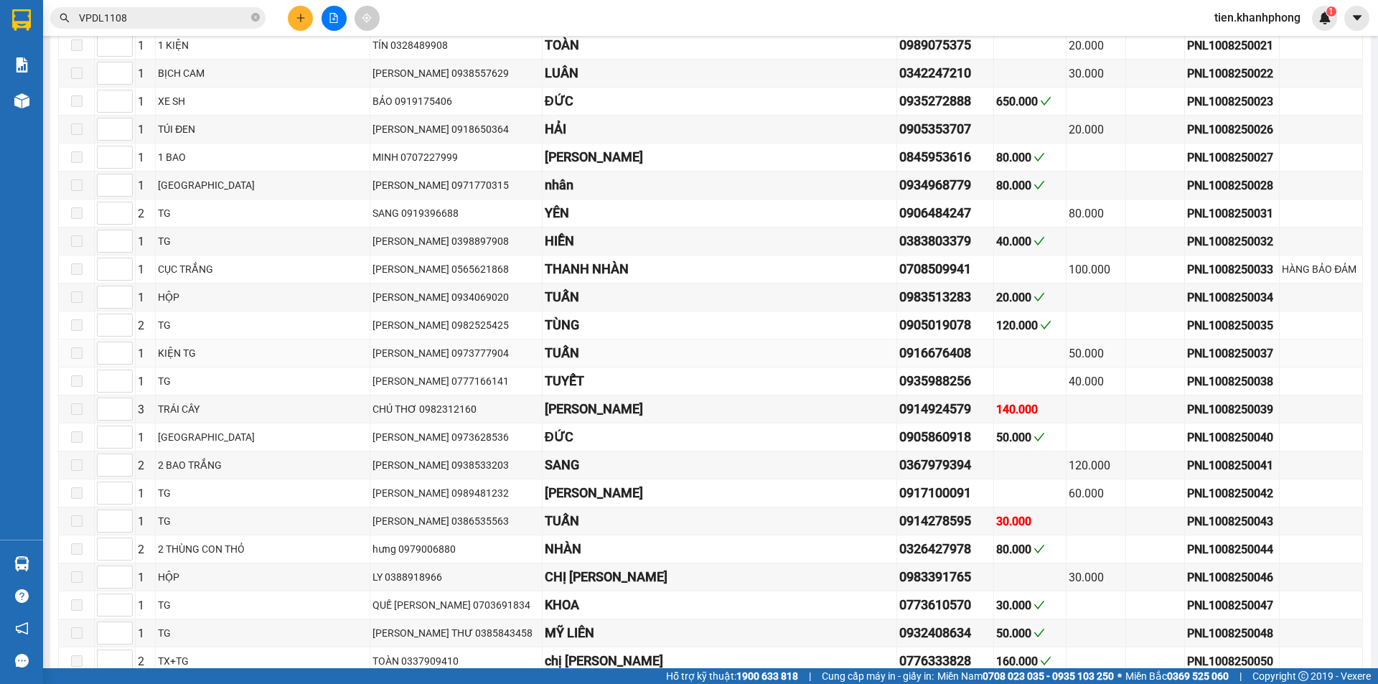
click at [899, 363] on div "0916676408" at bounding box center [945, 353] width 93 height 20
click at [897, 395] on td "0935988256" at bounding box center [946, 382] width 98 height 28
click at [899, 391] on div "0935988256" at bounding box center [945, 381] width 93 height 20
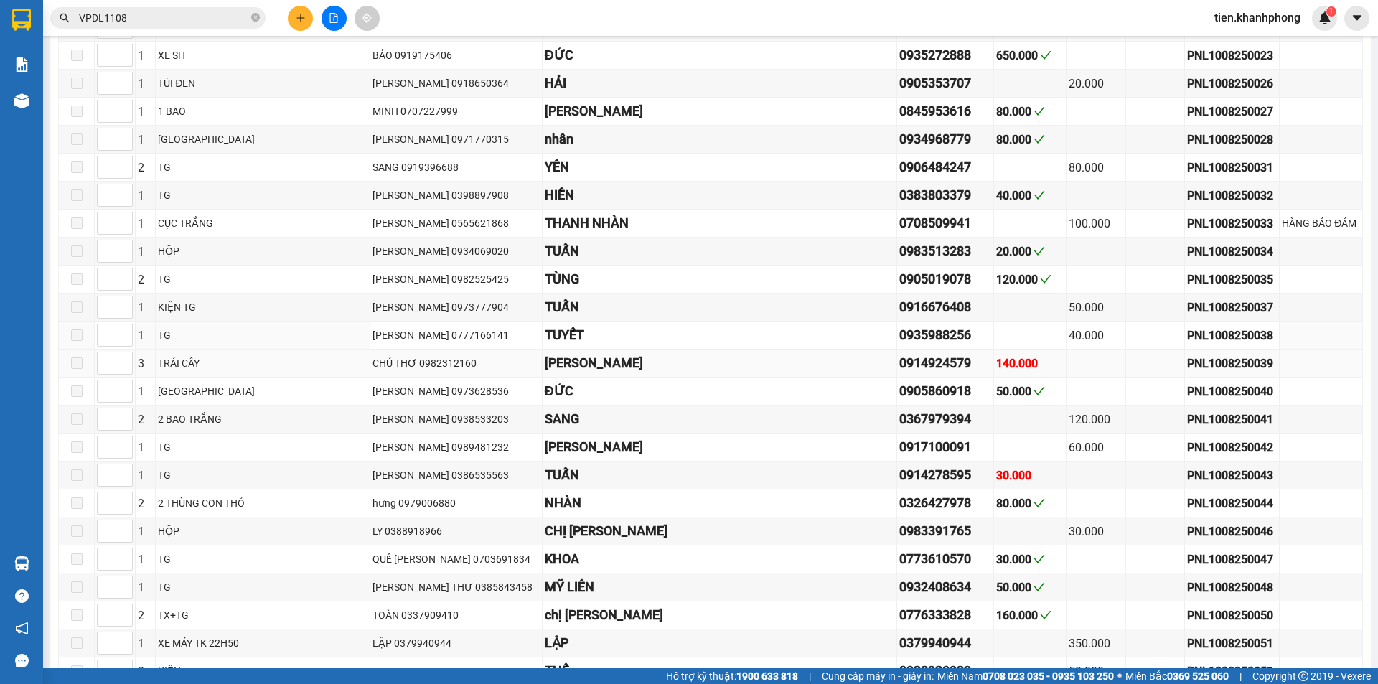
scroll to position [1232, 0]
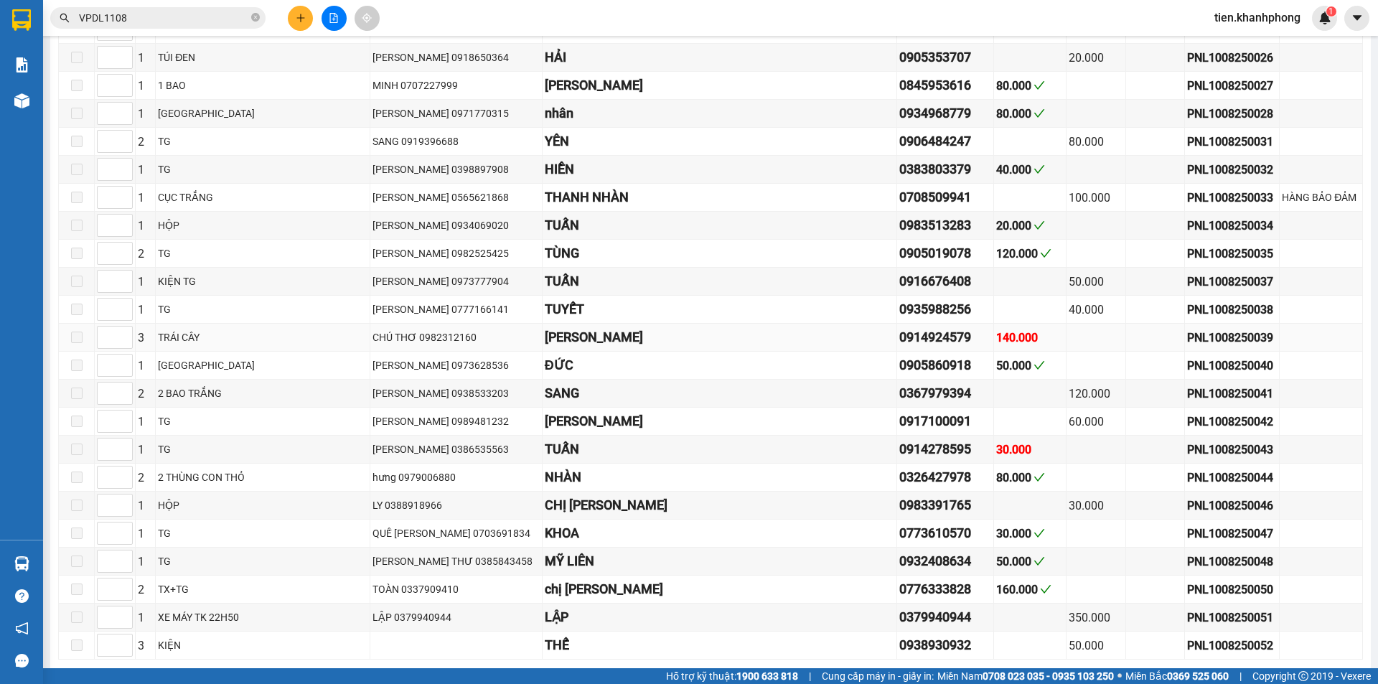
click at [899, 347] on div "0914924579" at bounding box center [945, 337] width 93 height 20
click at [899, 403] on div "0367979394" at bounding box center [945, 393] width 93 height 20
click at [899, 431] on div "0917100091" at bounding box center [945, 421] width 93 height 20
click at [899, 459] on div "0914278595" at bounding box center [945, 449] width 93 height 20
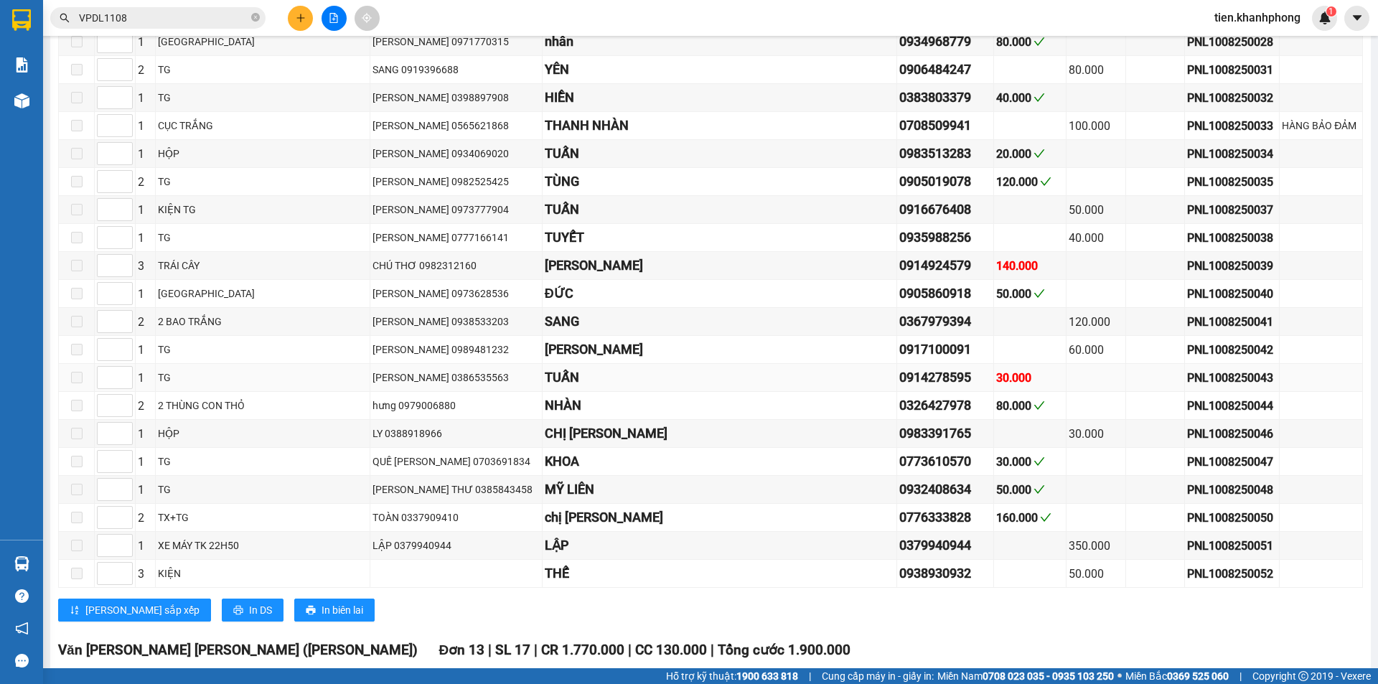
scroll to position [1376, 0]
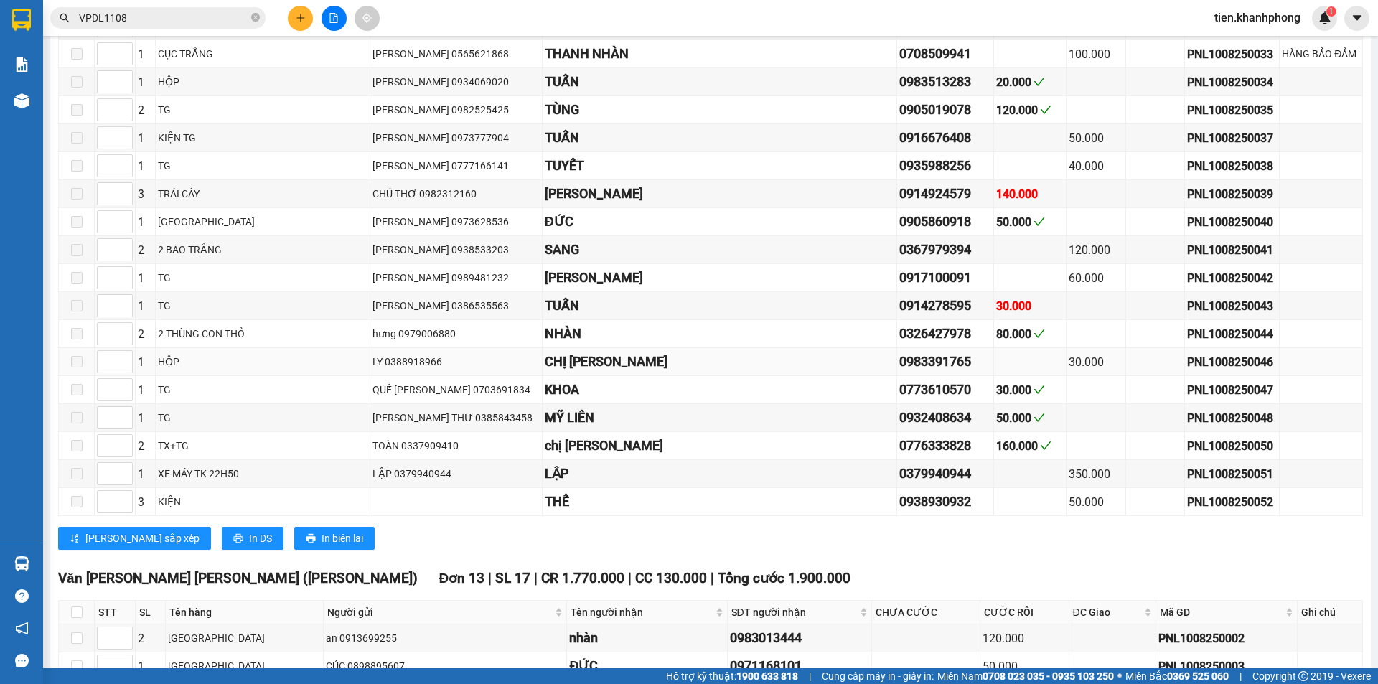
click at [899, 372] on div "0983391765" at bounding box center [945, 362] width 93 height 20
click at [899, 484] on div "0379940944" at bounding box center [945, 474] width 93 height 20
click at [899, 512] on div "0938930932" at bounding box center [945, 502] width 93 height 20
drag, startPoint x: 770, startPoint y: 518, endPoint x: 805, endPoint y: 518, distance: 35.2
click at [899, 512] on div "0938930932" at bounding box center [945, 502] width 93 height 20
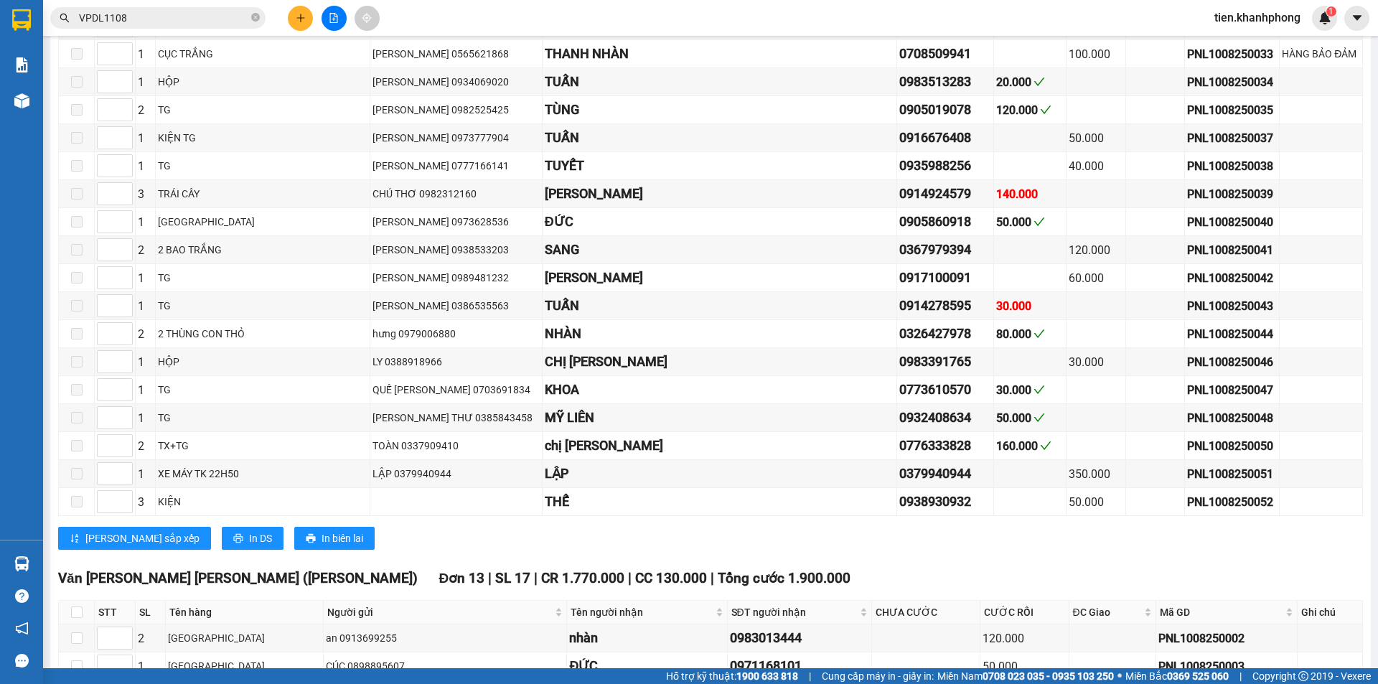
click at [808, 550] on div "[PERSON_NAME] sắp xếp In DS In biên lai" at bounding box center [710, 538] width 1305 height 23
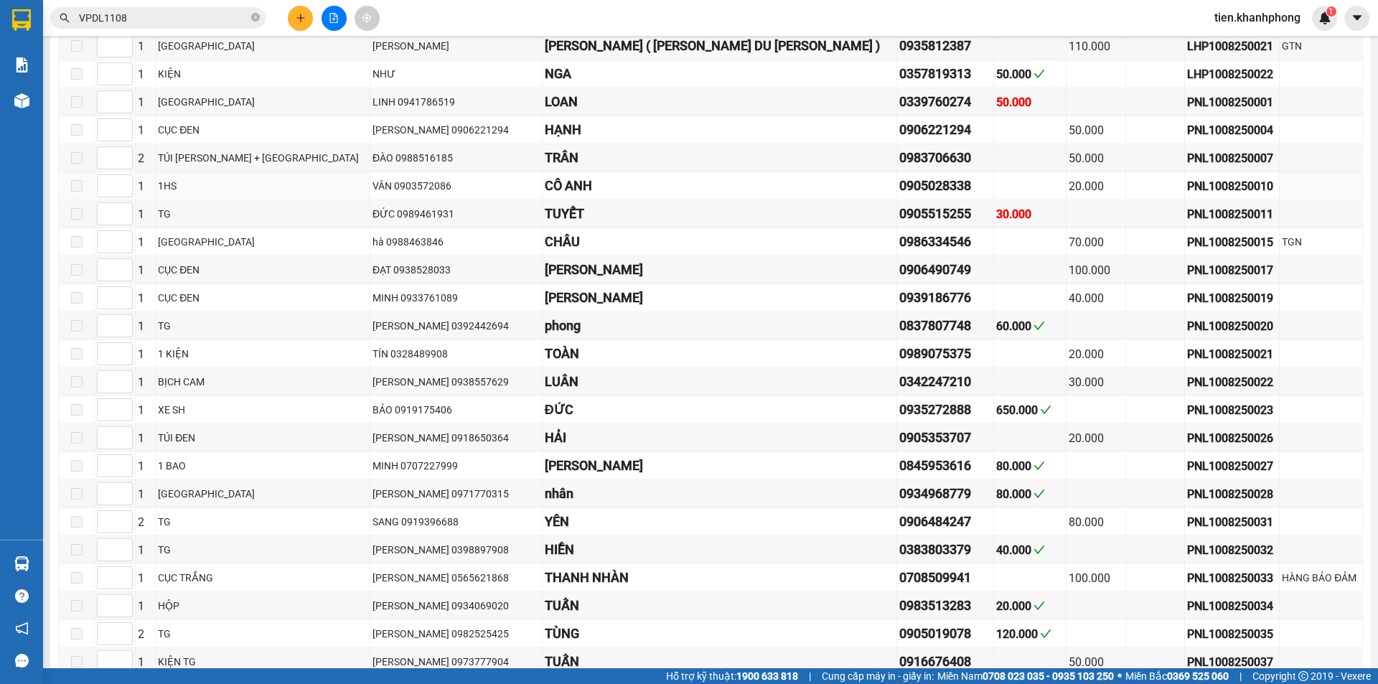
scroll to position [730, 0]
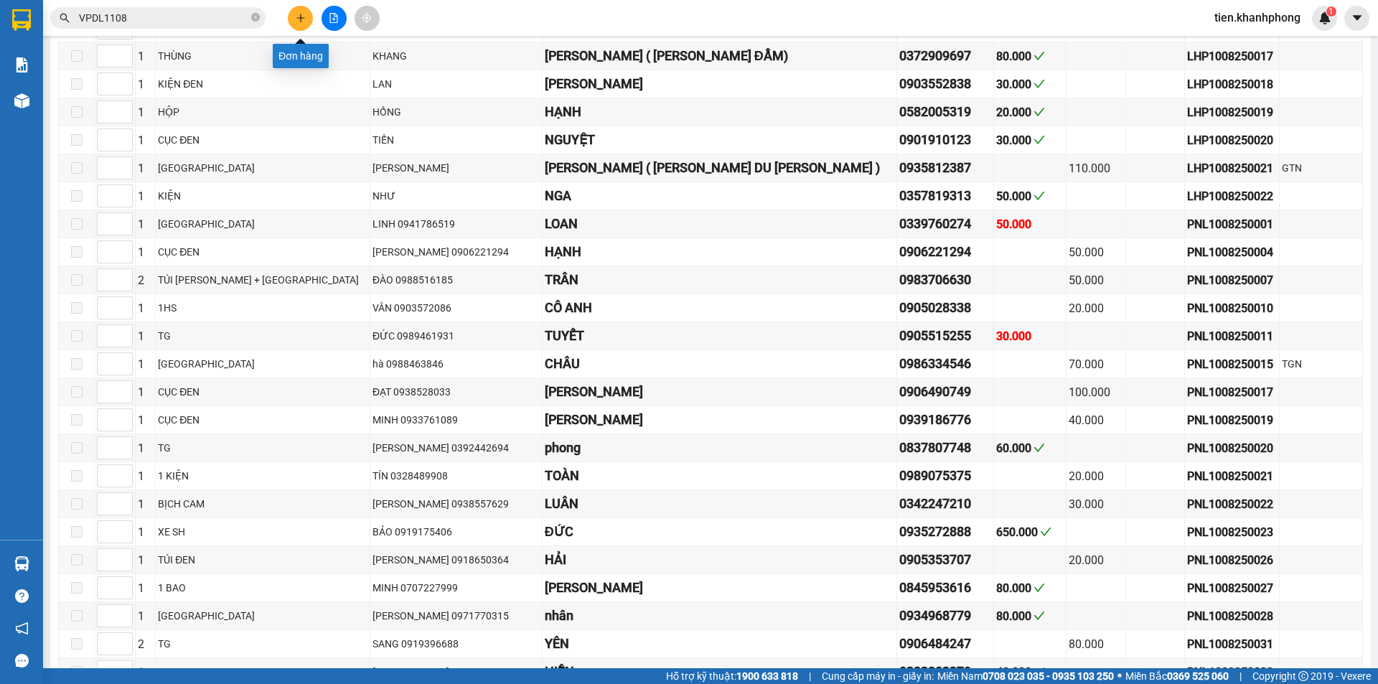
click at [296, 18] on icon "plus" at bounding box center [301, 18] width 10 height 10
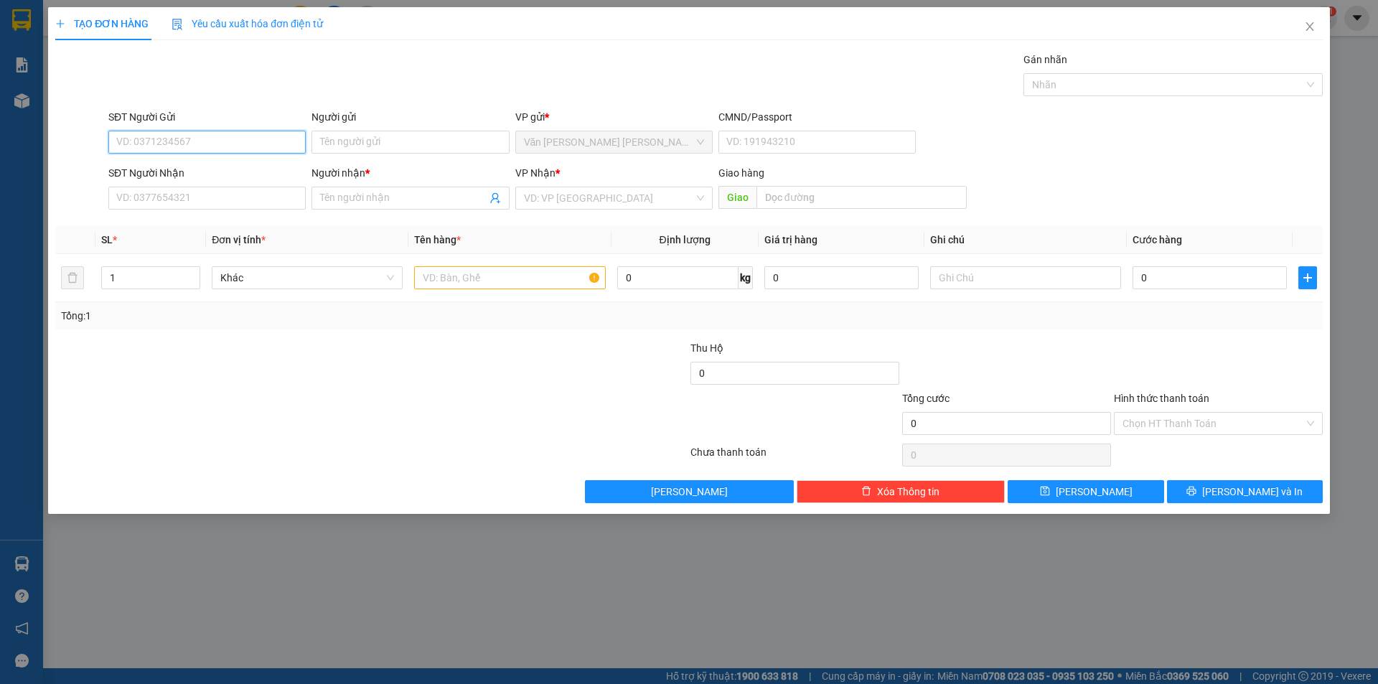
click at [223, 137] on input "SĐT Người Gửi" at bounding box center [206, 142] width 197 height 23
type input "0905616457"
click at [183, 167] on div "0905616457 - VY" at bounding box center [207, 171] width 180 height 16
type input "VY"
type input "0905616457"
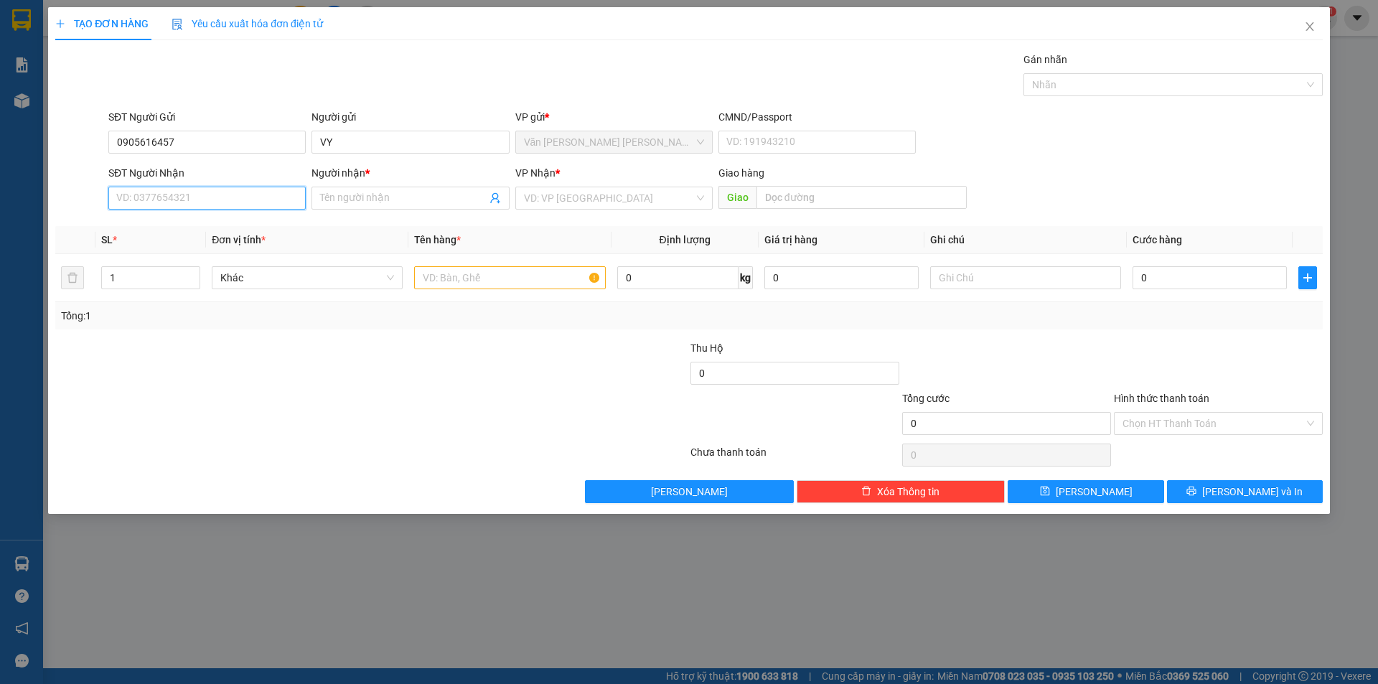
click at [177, 197] on input "SĐT Người Nhận" at bounding box center [206, 198] width 197 height 23
drag, startPoint x: 186, startPoint y: 273, endPoint x: 216, endPoint y: 279, distance: 30.6
click at [187, 273] on div "0772427172 - [PERSON_NAME]" at bounding box center [207, 273] width 180 height 16
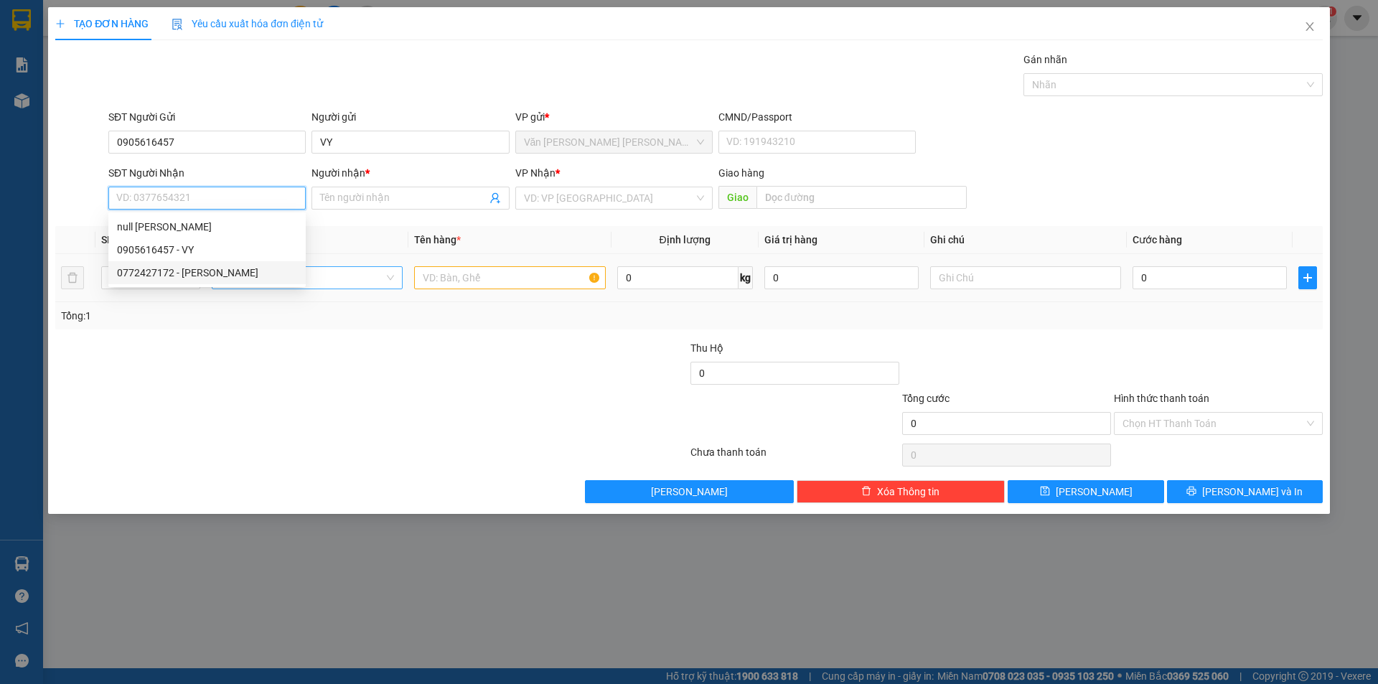
type input "0772427172"
type input "MỸ QUYÊN"
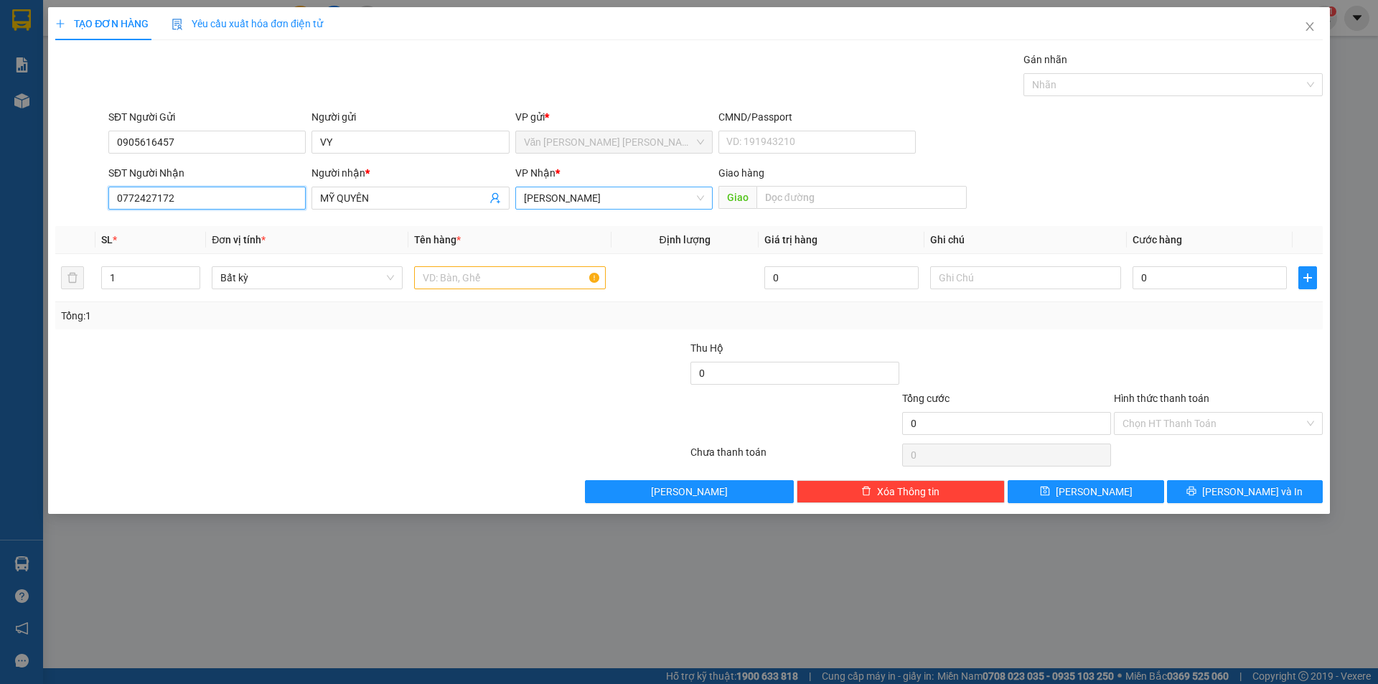
click at [609, 195] on span "[PERSON_NAME]" at bounding box center [614, 198] width 180 height 22
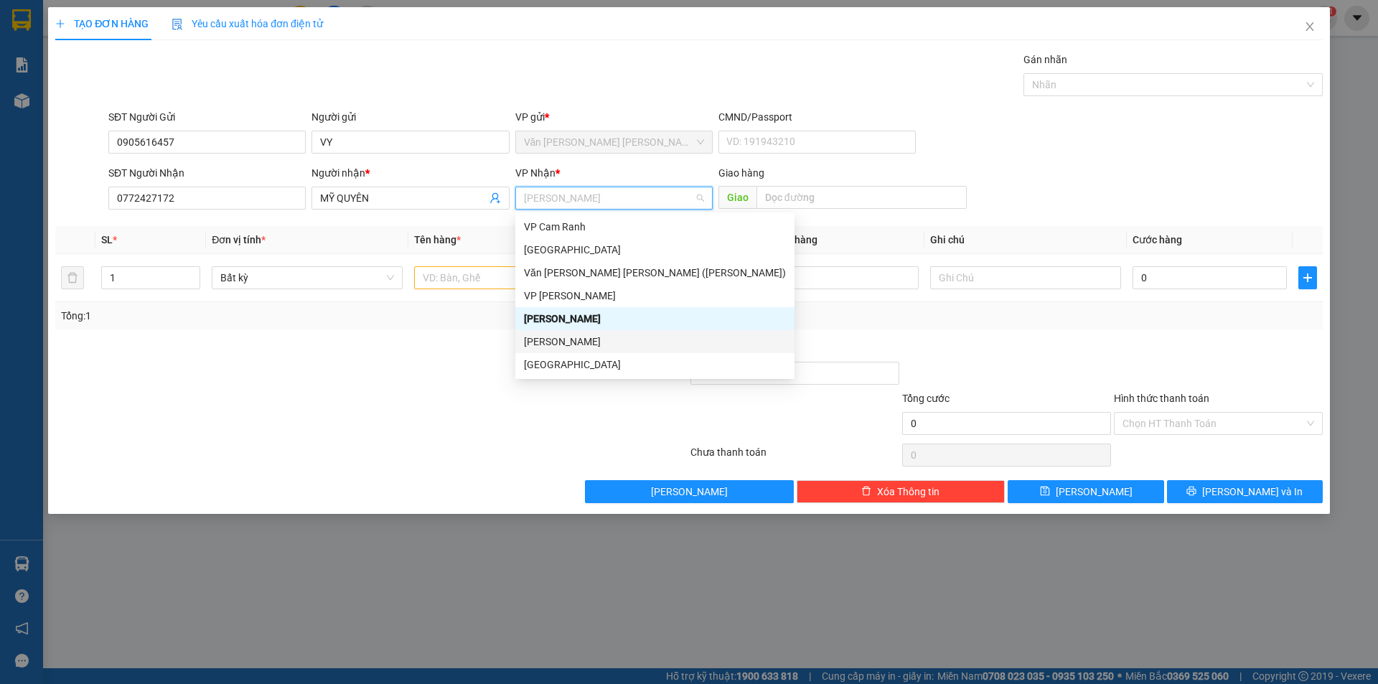
drag, startPoint x: 561, startPoint y: 340, endPoint x: 555, endPoint y: 319, distance: 22.5
click at [561, 339] on div "[PERSON_NAME]" at bounding box center [655, 342] width 262 height 16
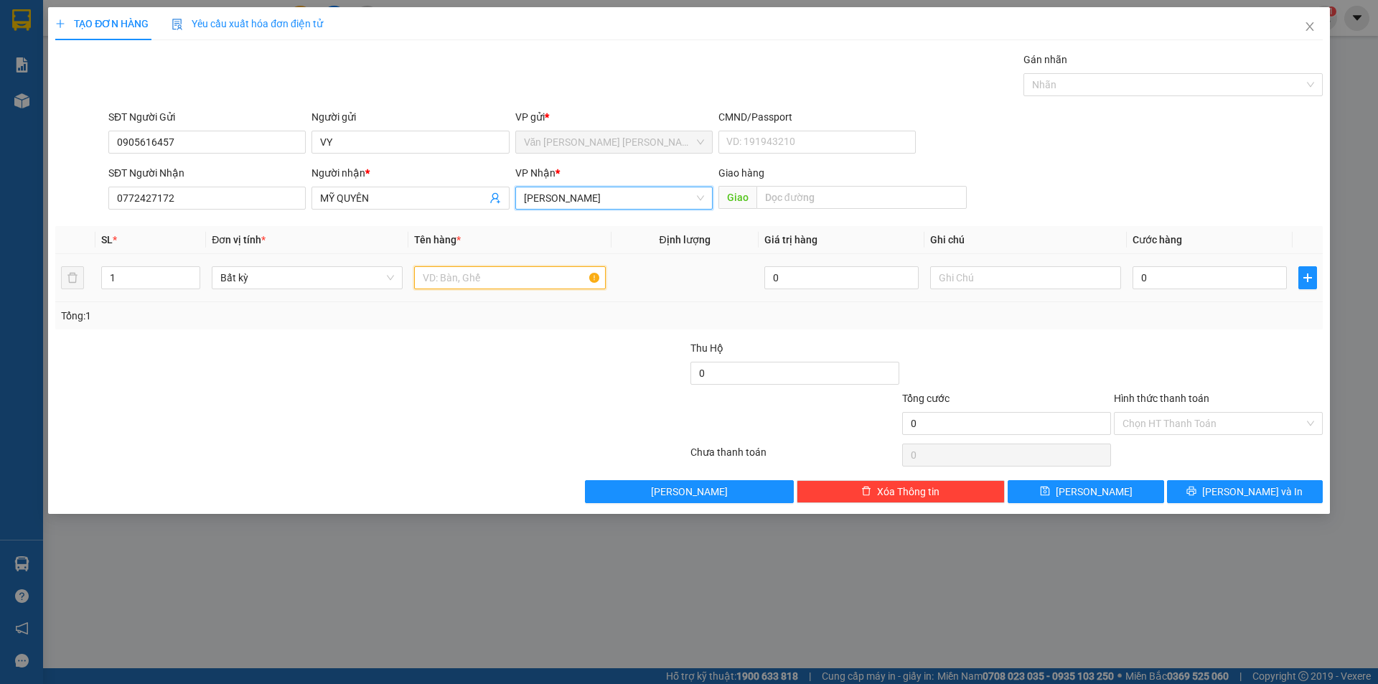
click at [477, 279] on input "text" at bounding box center [509, 277] width 191 height 23
type input "KIỆN"
click at [1168, 273] on input "0" at bounding box center [1210, 277] width 154 height 23
type input "3"
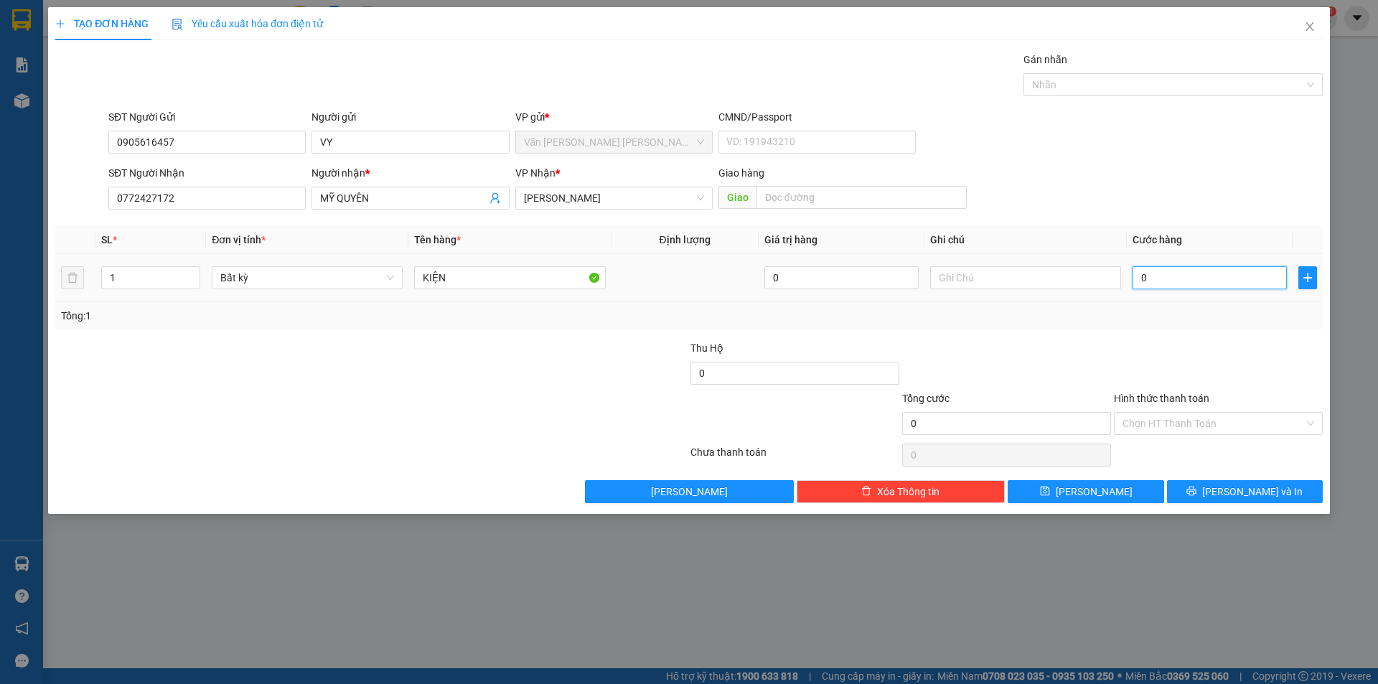
type input "3"
type input "30"
type input "30.000"
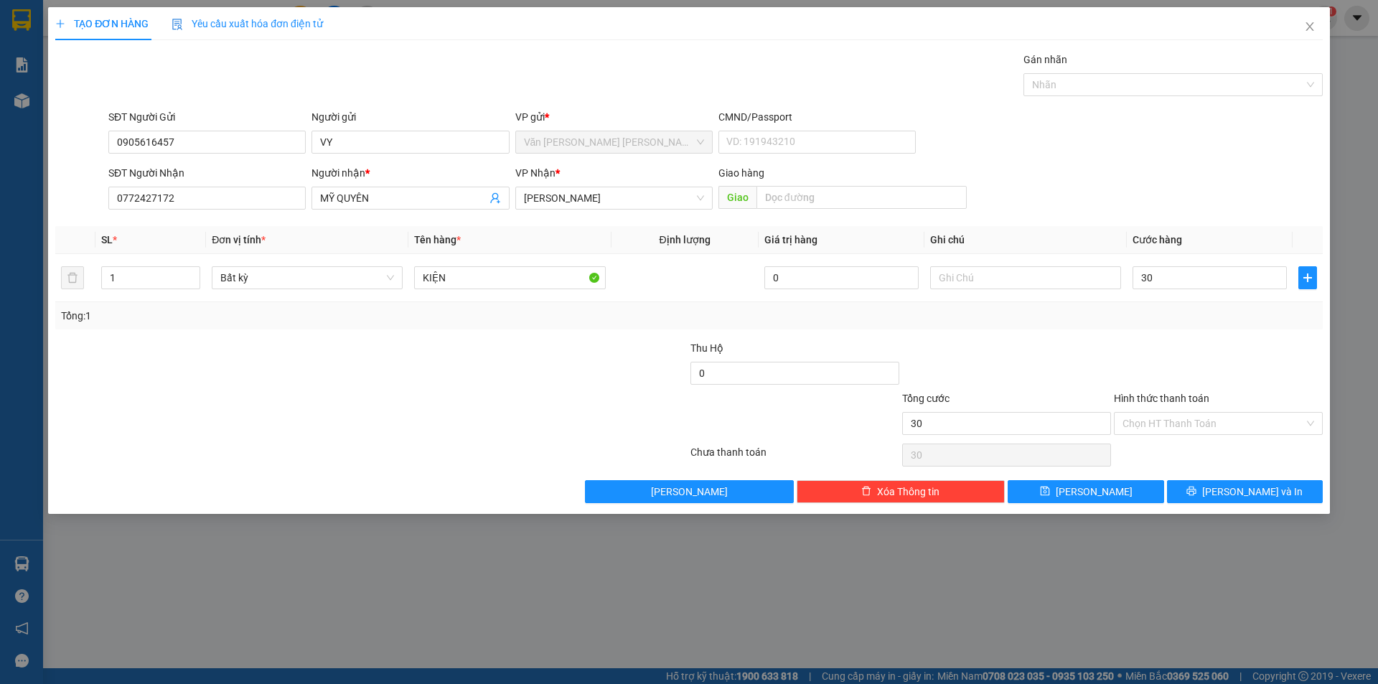
type input "30.000"
click at [1183, 332] on div "Transit Pickup Surcharge Ids Transit Deliver Surcharge Ids Transit Deliver Surc…" at bounding box center [689, 277] width 1268 height 451
click at [1231, 495] on button "[PERSON_NAME] và In" at bounding box center [1245, 491] width 156 height 23
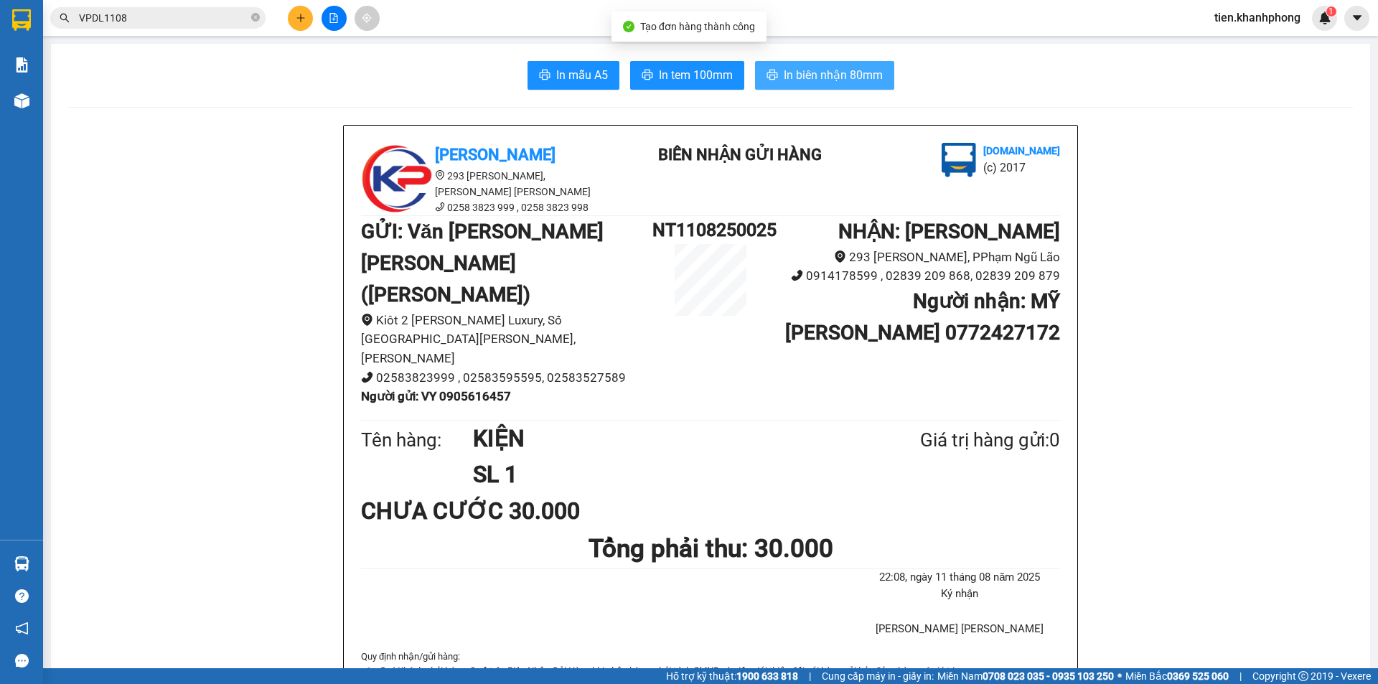
click at [815, 79] on span "In biên nhận 80mm" at bounding box center [833, 75] width 99 height 18
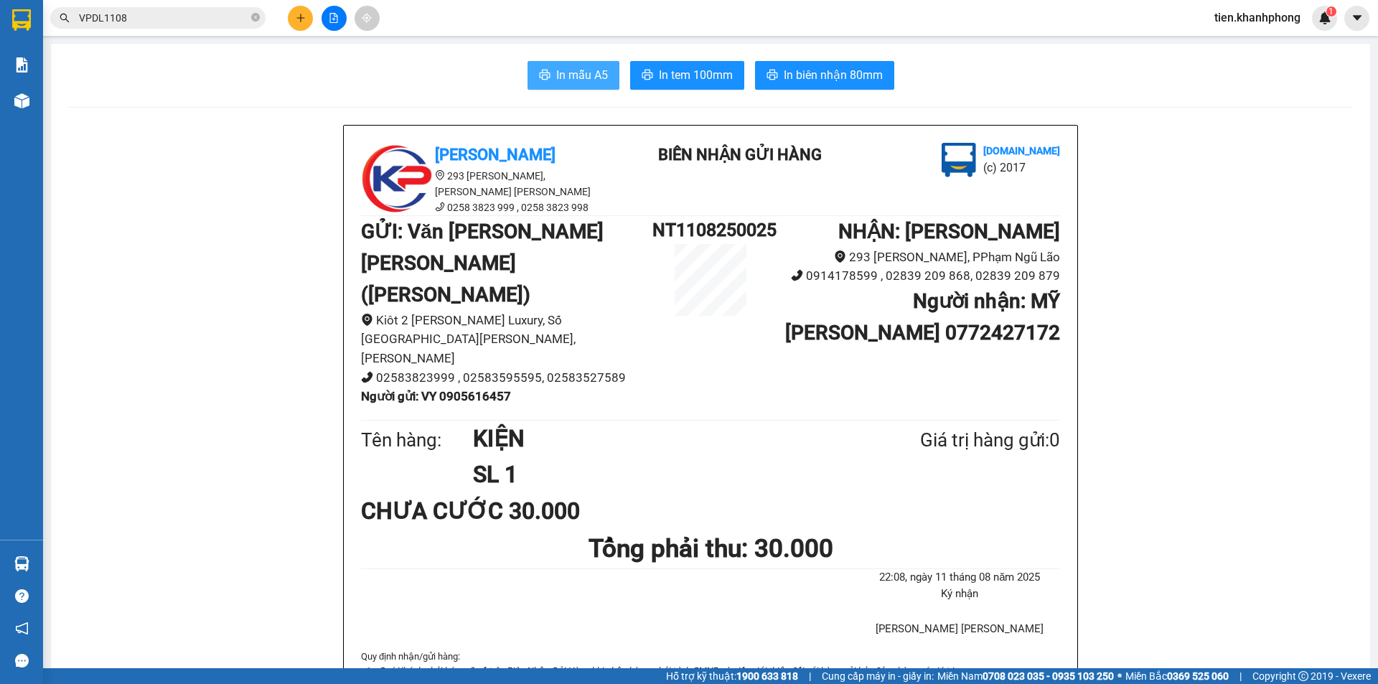
click at [574, 80] on span "In mẫu A5" at bounding box center [582, 75] width 52 height 18
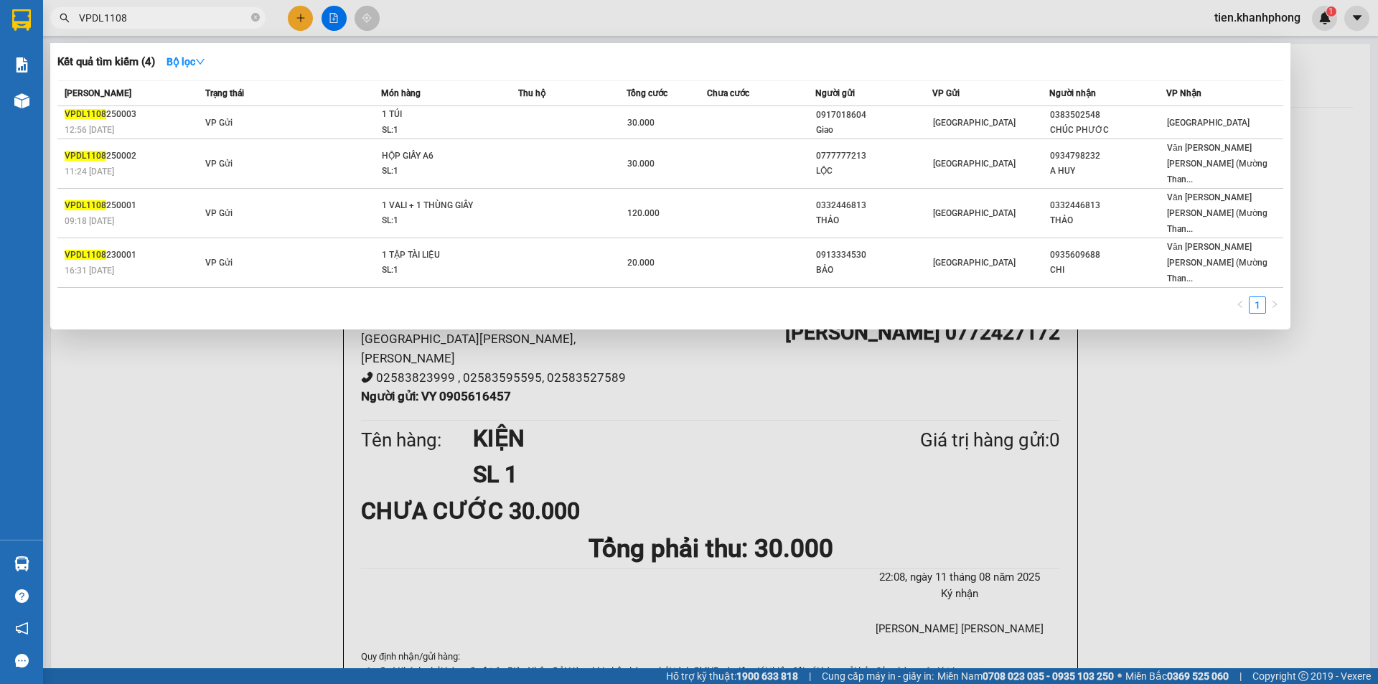
click at [140, 14] on input "VPDL1108" at bounding box center [163, 18] width 169 height 16
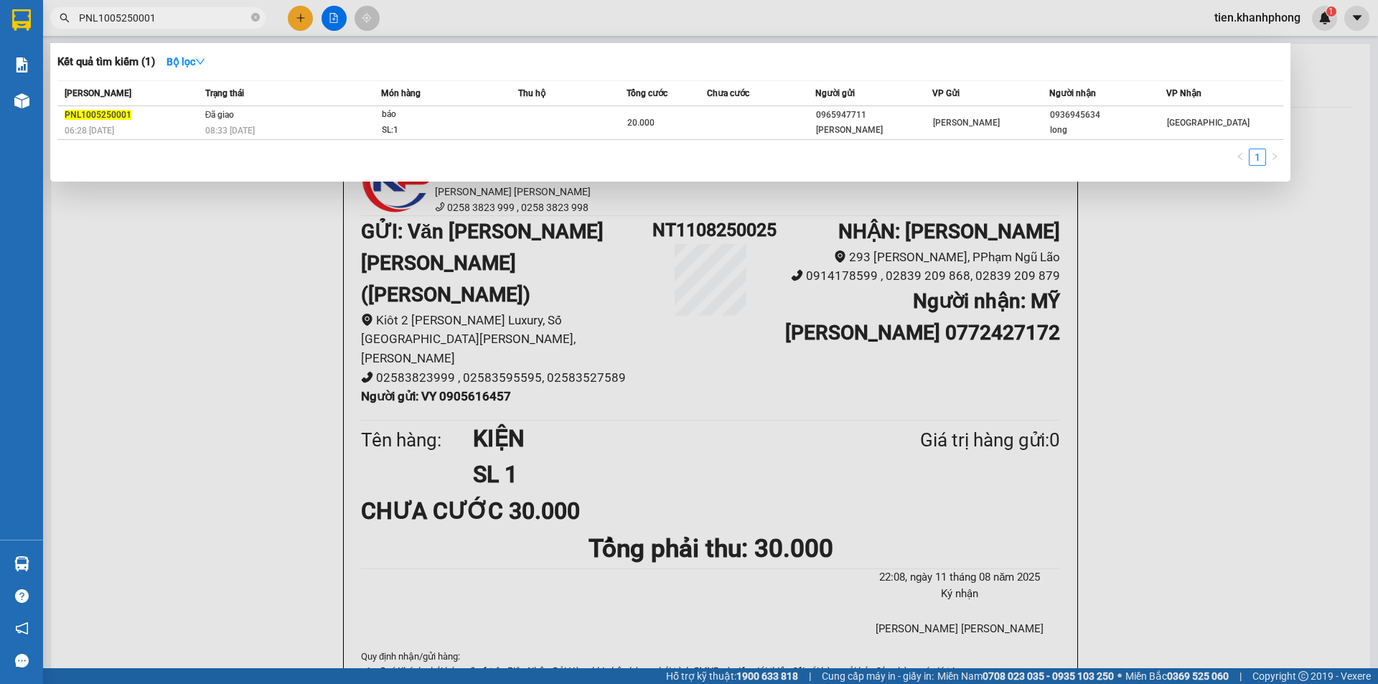
click at [106, 17] on input "PNL1005250001" at bounding box center [163, 18] width 169 height 16
click at [97, 14] on input "PNL1005250001" at bounding box center [163, 18] width 169 height 16
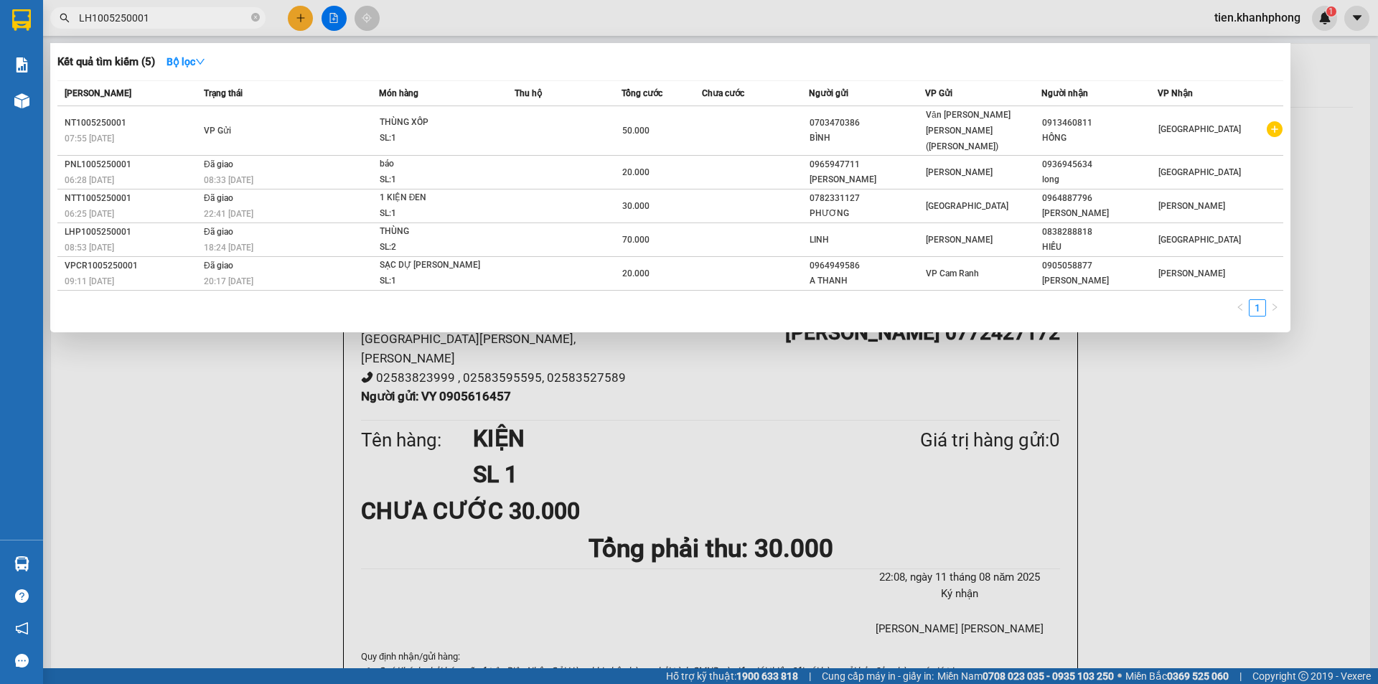
type input "LHP1005250001"
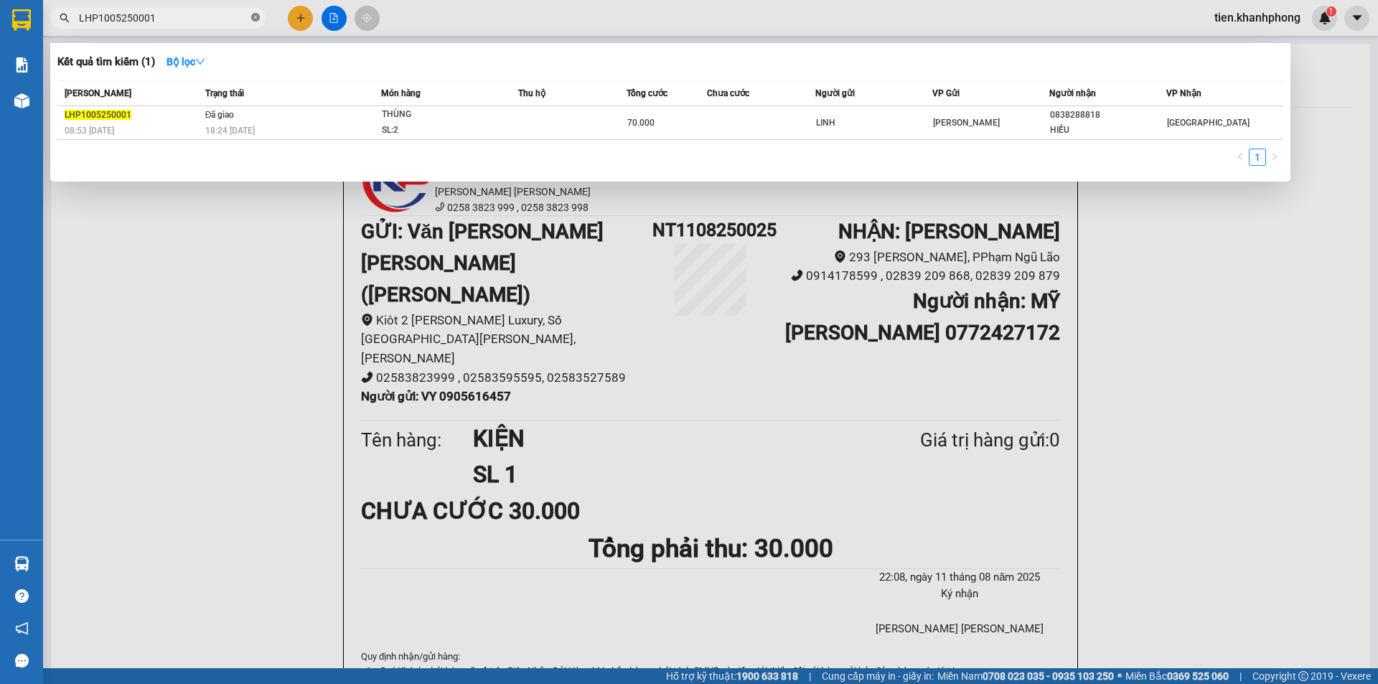
click at [254, 15] on icon "close-circle" at bounding box center [255, 17] width 9 height 9
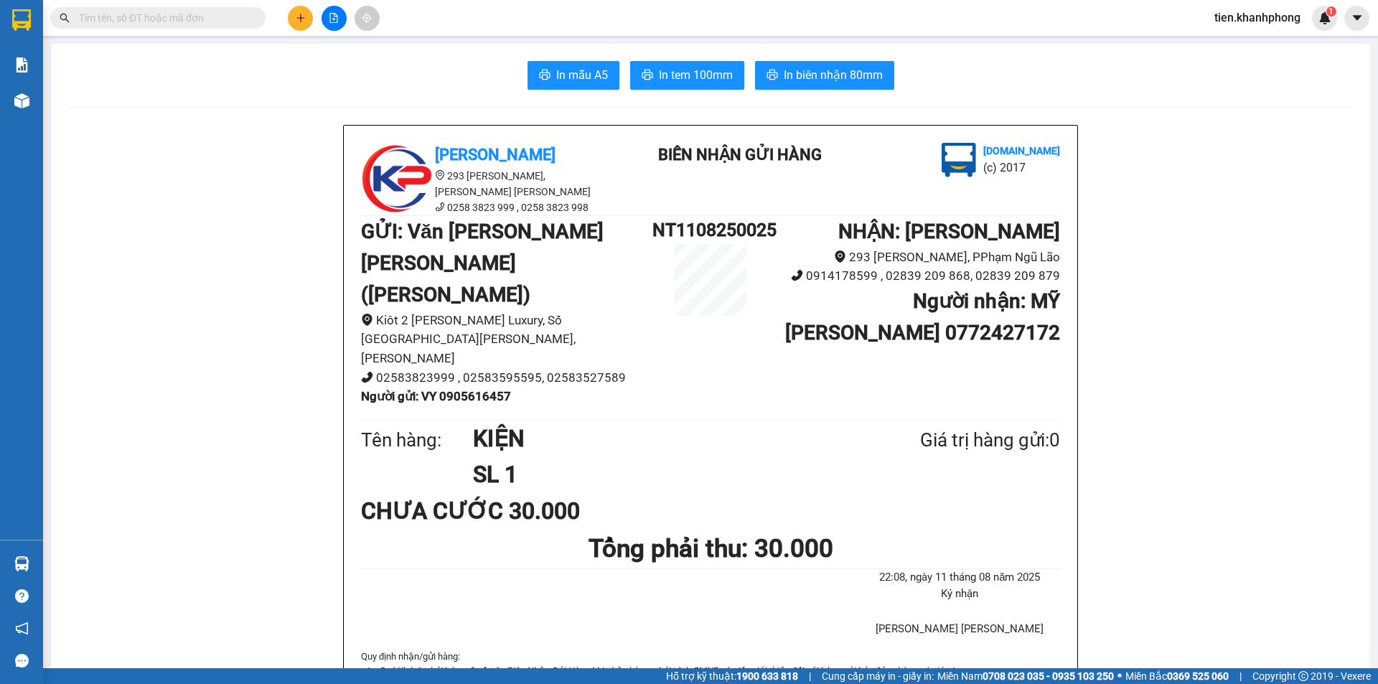
click at [165, 16] on input "text" at bounding box center [163, 18] width 169 height 16
click at [216, 17] on input "text" at bounding box center [163, 18] width 169 height 16
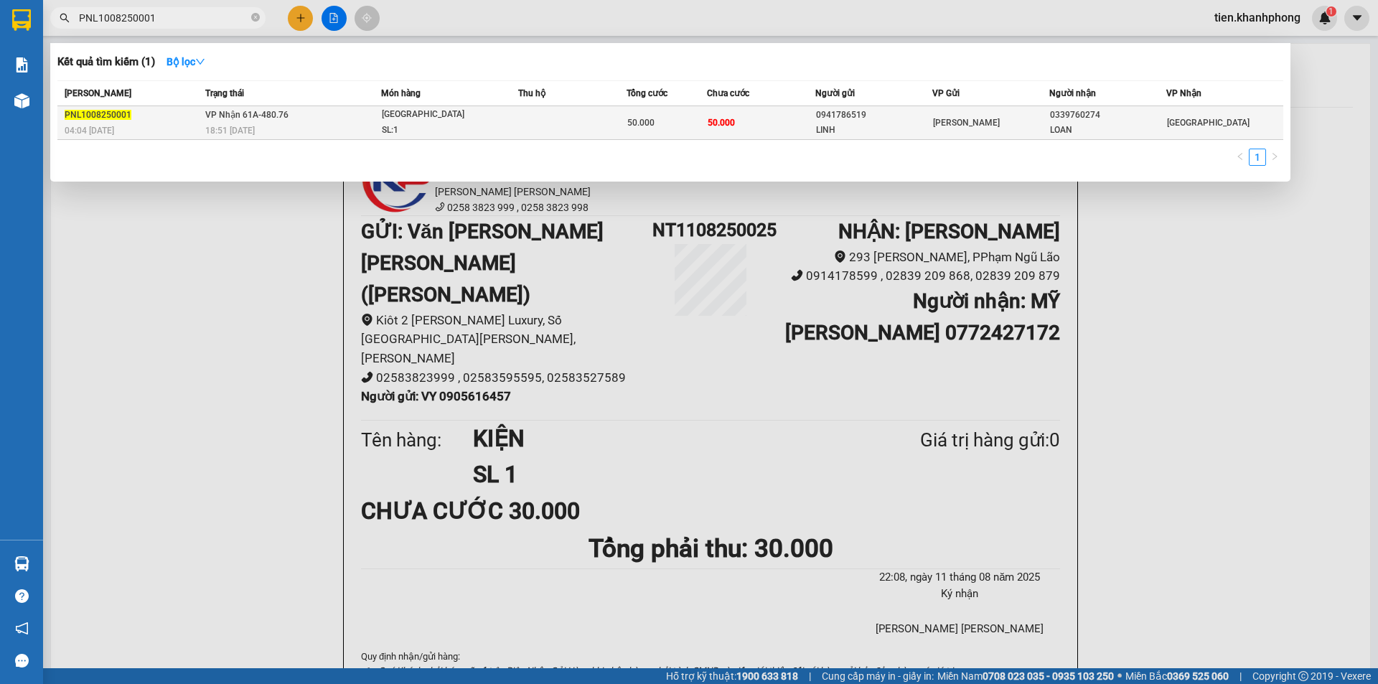
type input "PNL1008250001"
copy div "0339760274"
drag, startPoint x: 1052, startPoint y: 115, endPoint x: 1099, endPoint y: 116, distance: 46.7
click at [1099, 116] on div "0339760274" at bounding box center [1108, 115] width 116 height 15
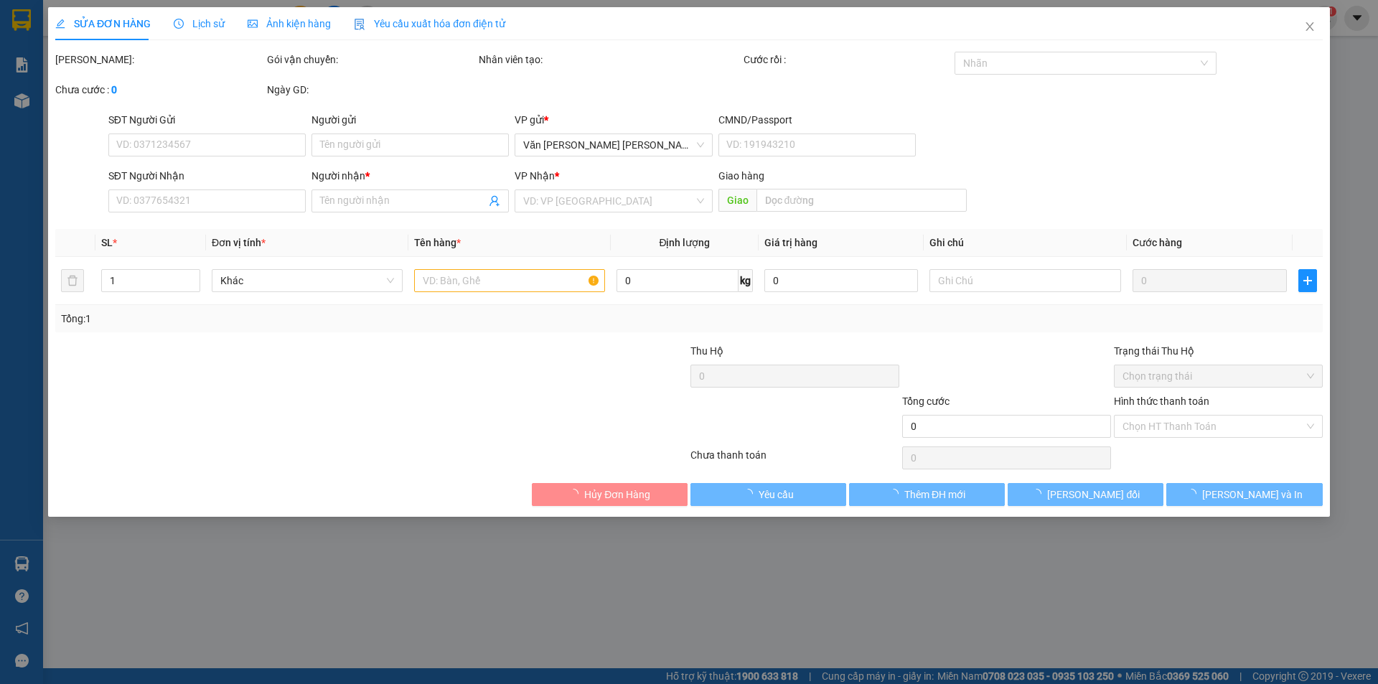
type input "0941786519"
type input "LINH"
type input "0339760274"
type input "LOAN"
type input "50.000"
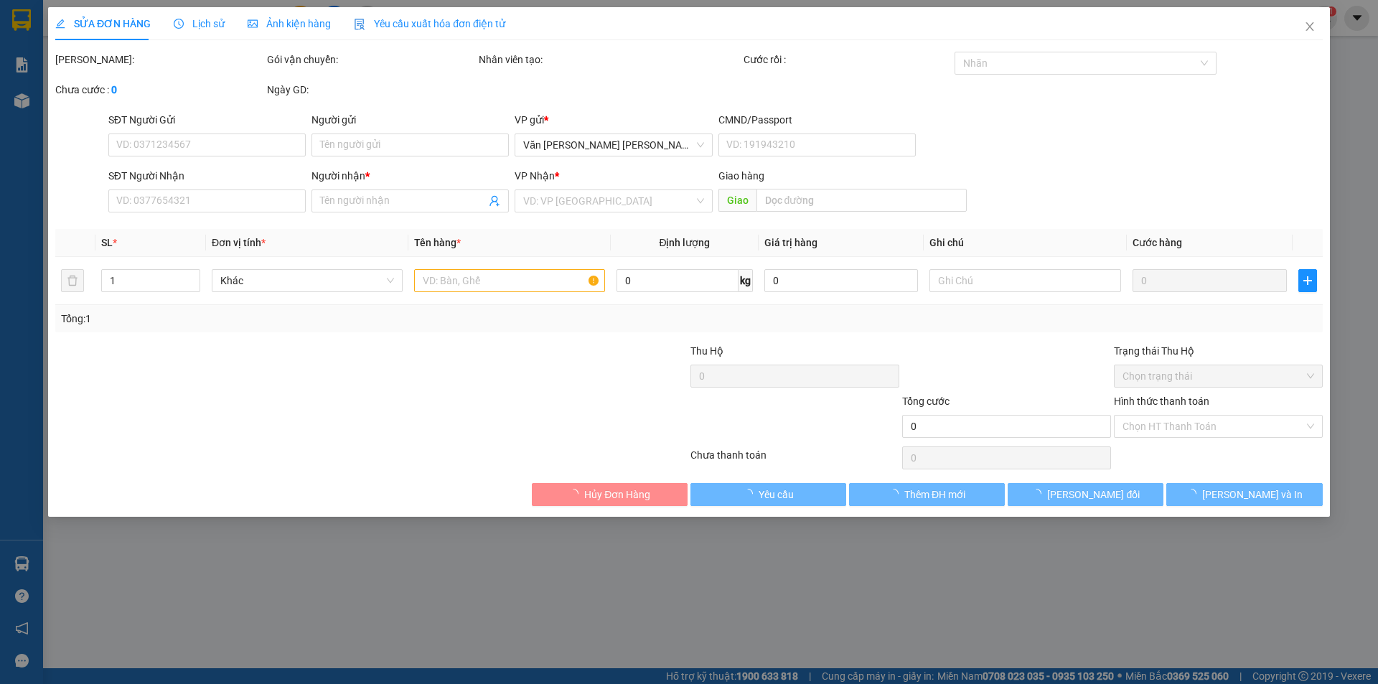
type input "50.000"
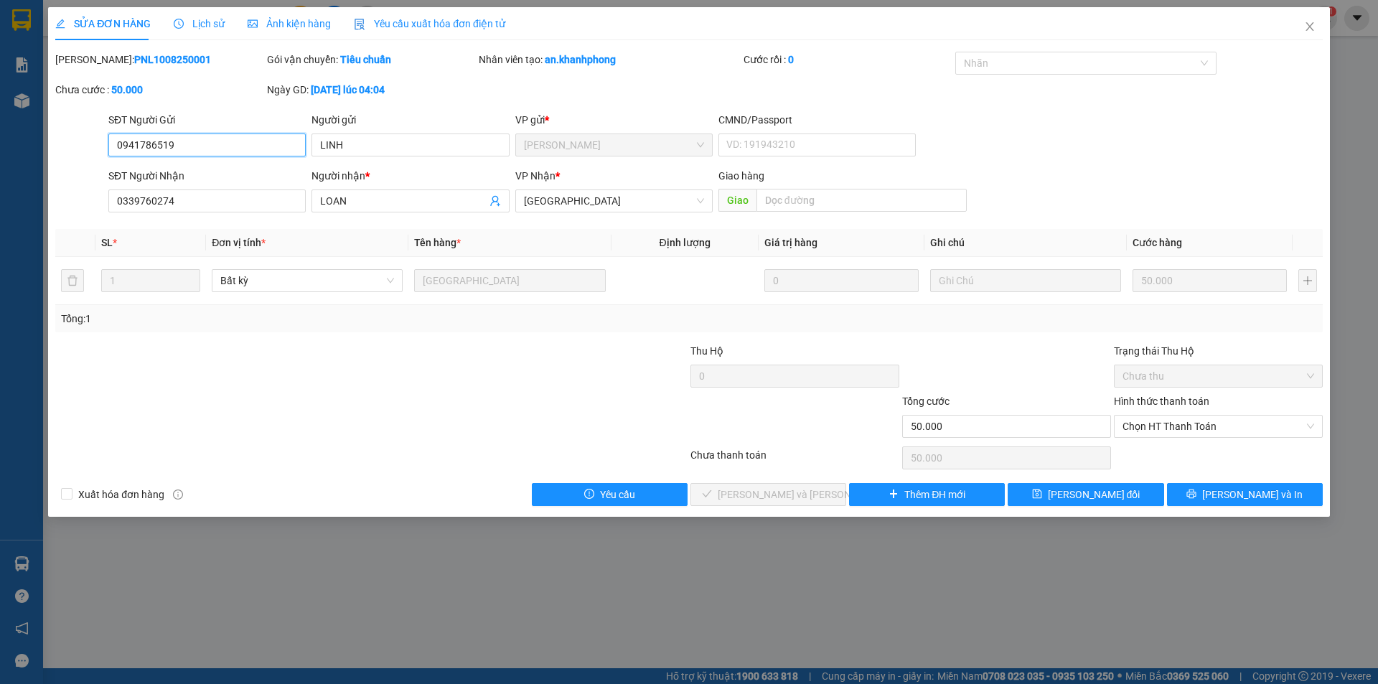
click at [162, 140] on input "0941786519" at bounding box center [206, 145] width 197 height 23
click at [1311, 27] on icon "close" at bounding box center [1310, 26] width 8 height 9
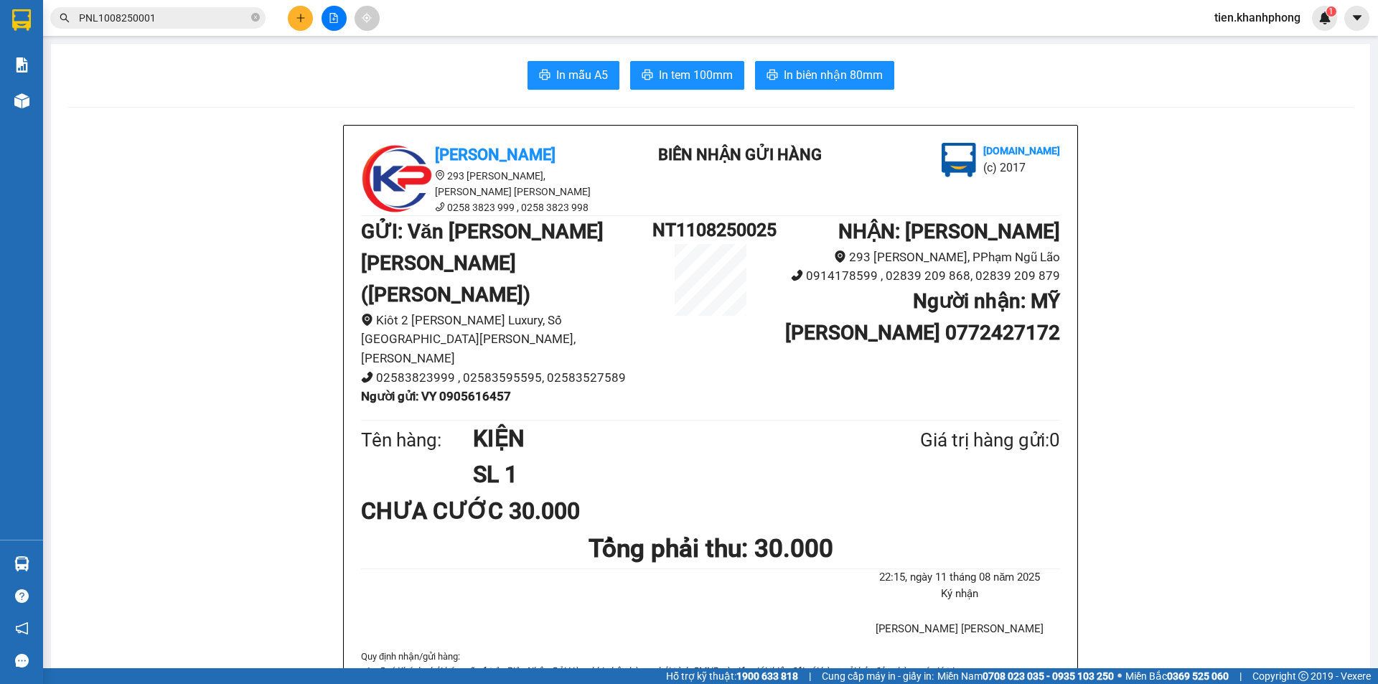
click at [178, 22] on input "PNL1008250001" at bounding box center [163, 18] width 169 height 16
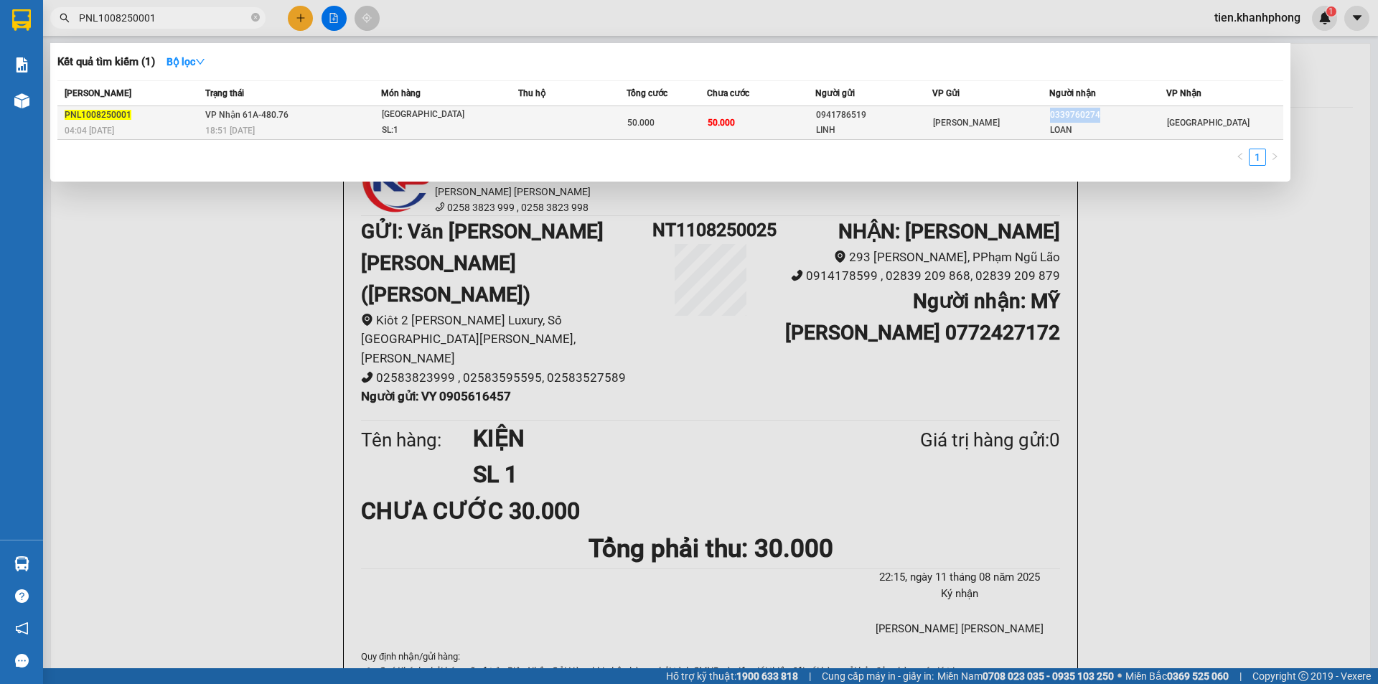
copy div "0339760274"
drag, startPoint x: 1052, startPoint y: 116, endPoint x: 1097, endPoint y: 116, distance: 45.2
click at [1097, 116] on div "0339760274" at bounding box center [1108, 115] width 116 height 15
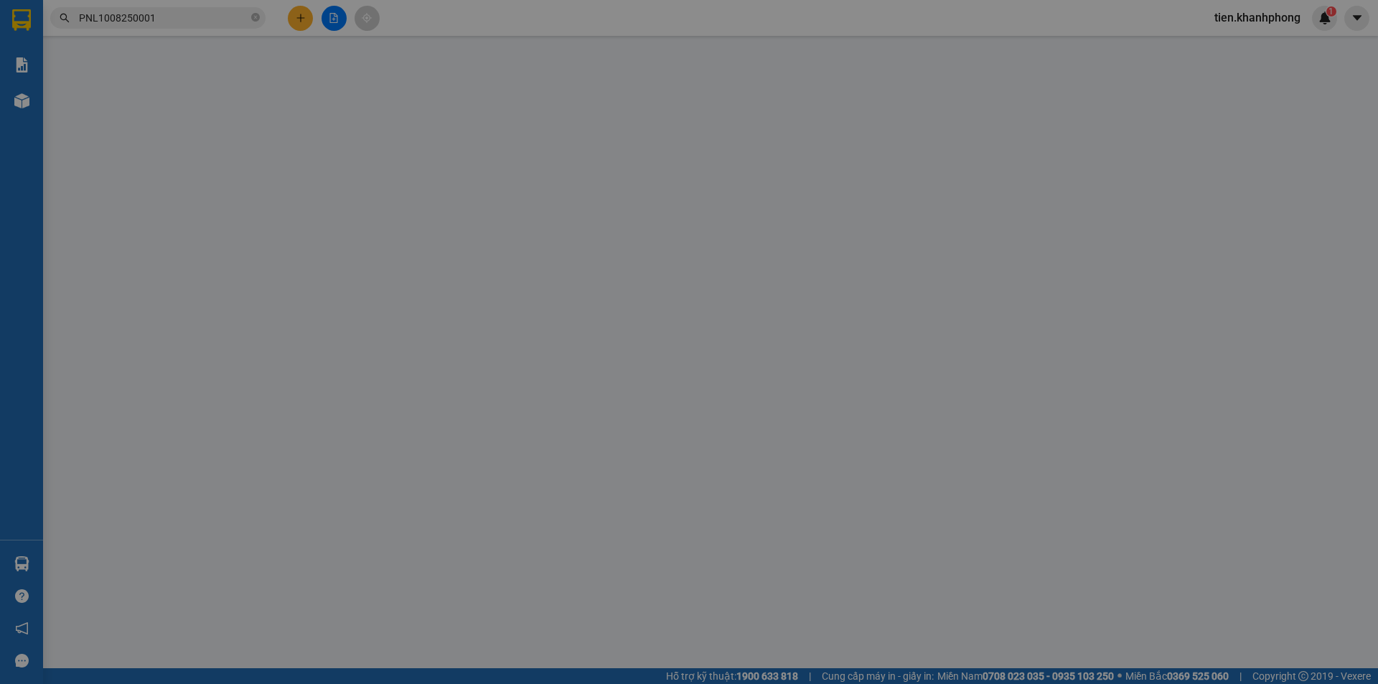
type input "0941786519"
type input "LINH"
type input "0339760274"
type input "LOAN"
type input "50.000"
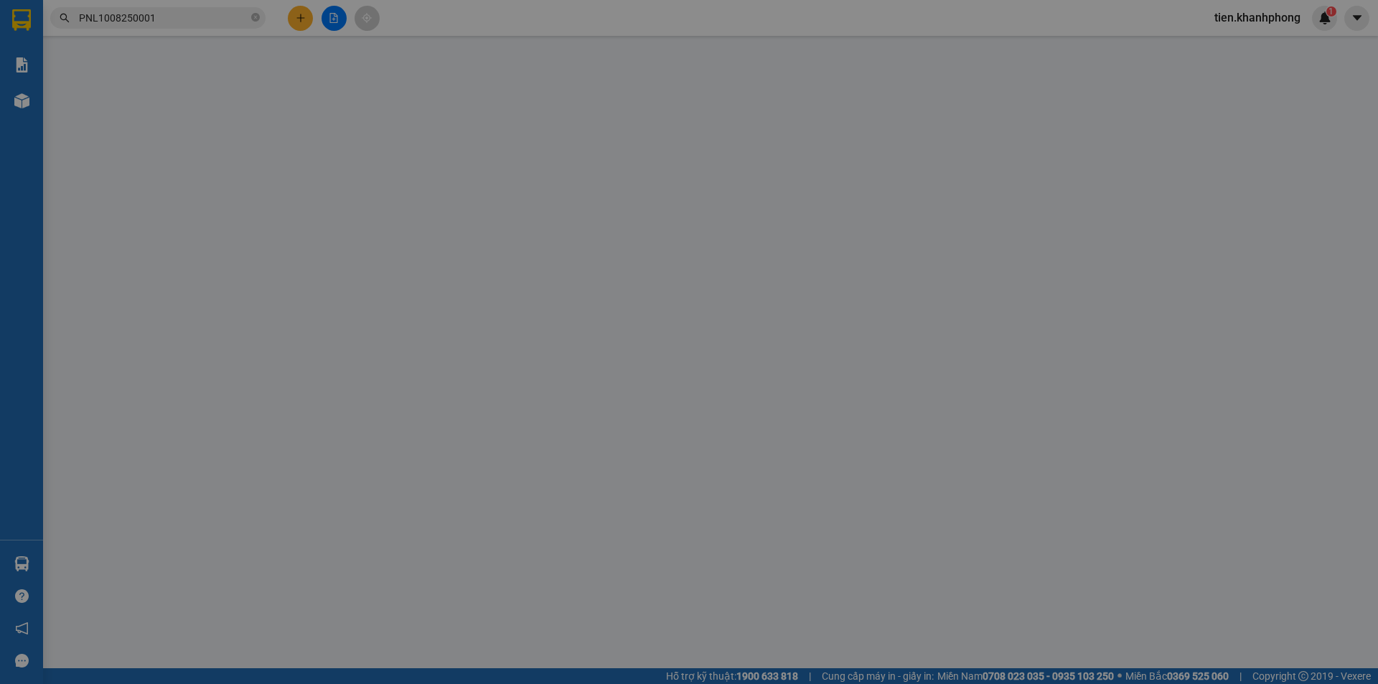
type input "50.000"
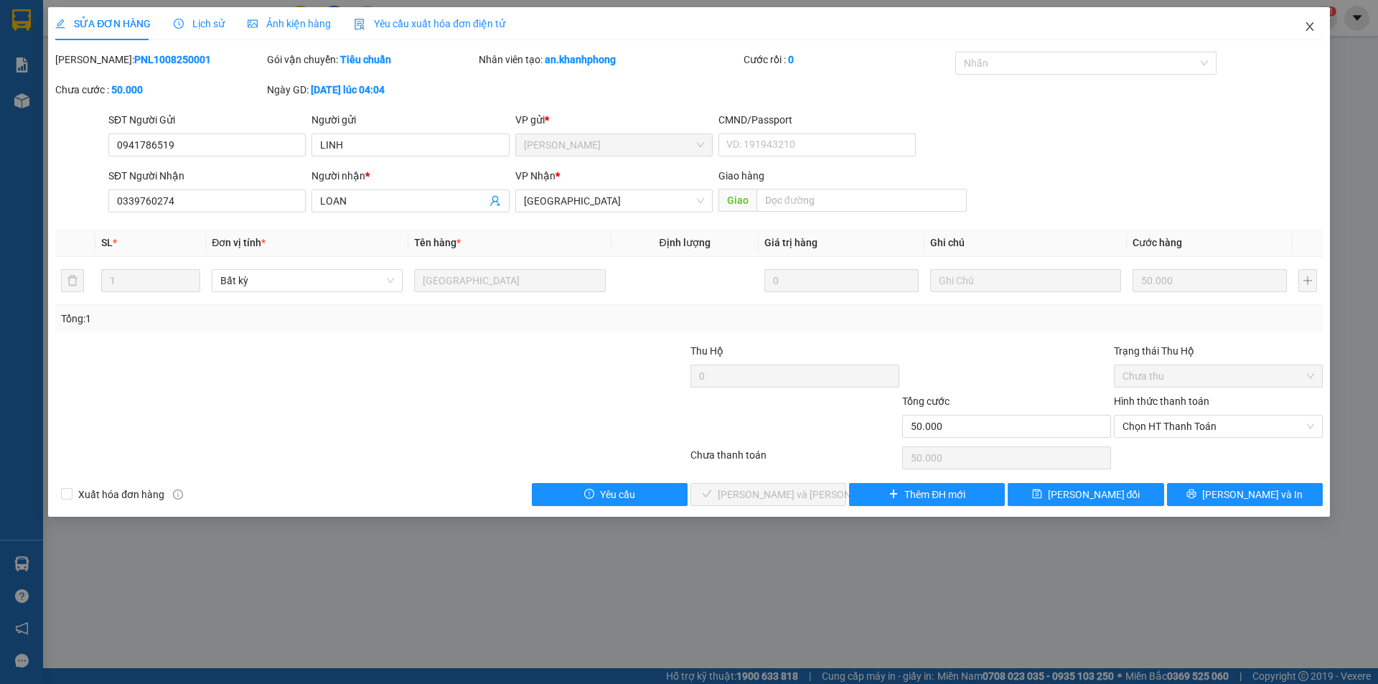
click at [1307, 27] on icon "close" at bounding box center [1309, 26] width 11 height 11
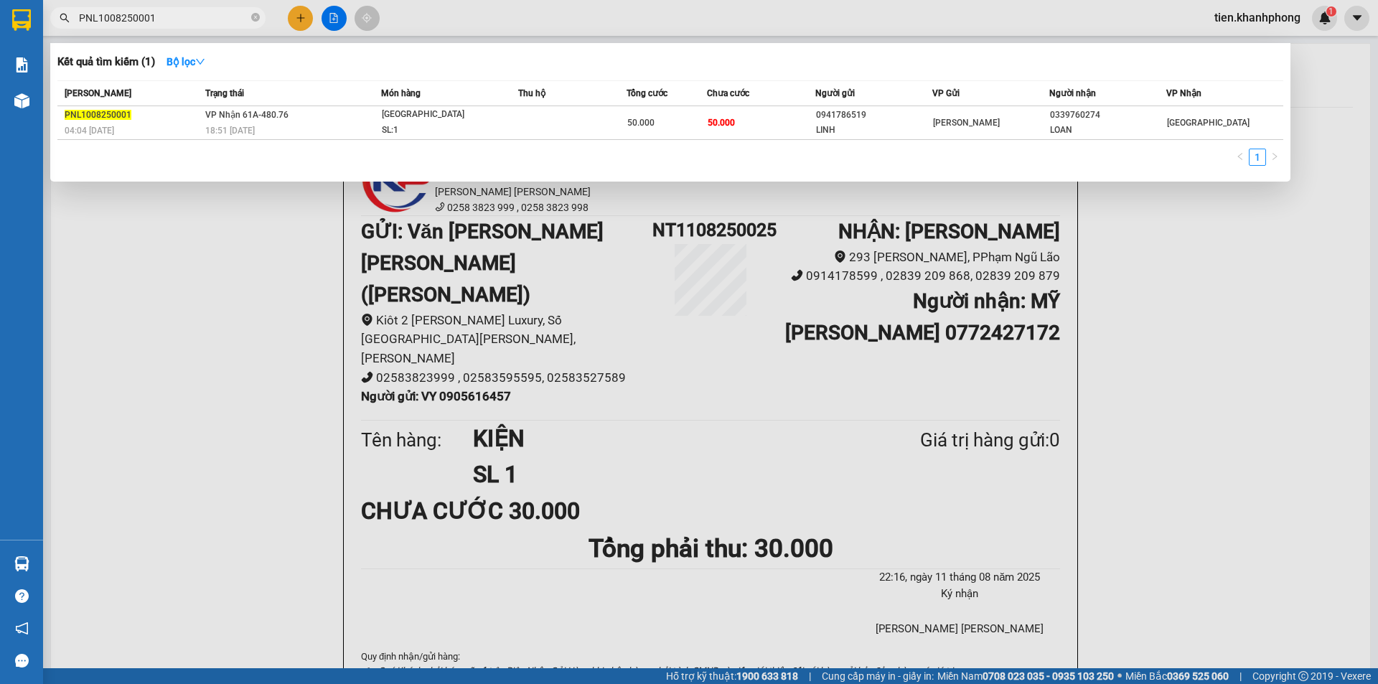
click at [189, 13] on input "PNL1008250001" at bounding box center [163, 18] width 169 height 16
paste input "0339760274"
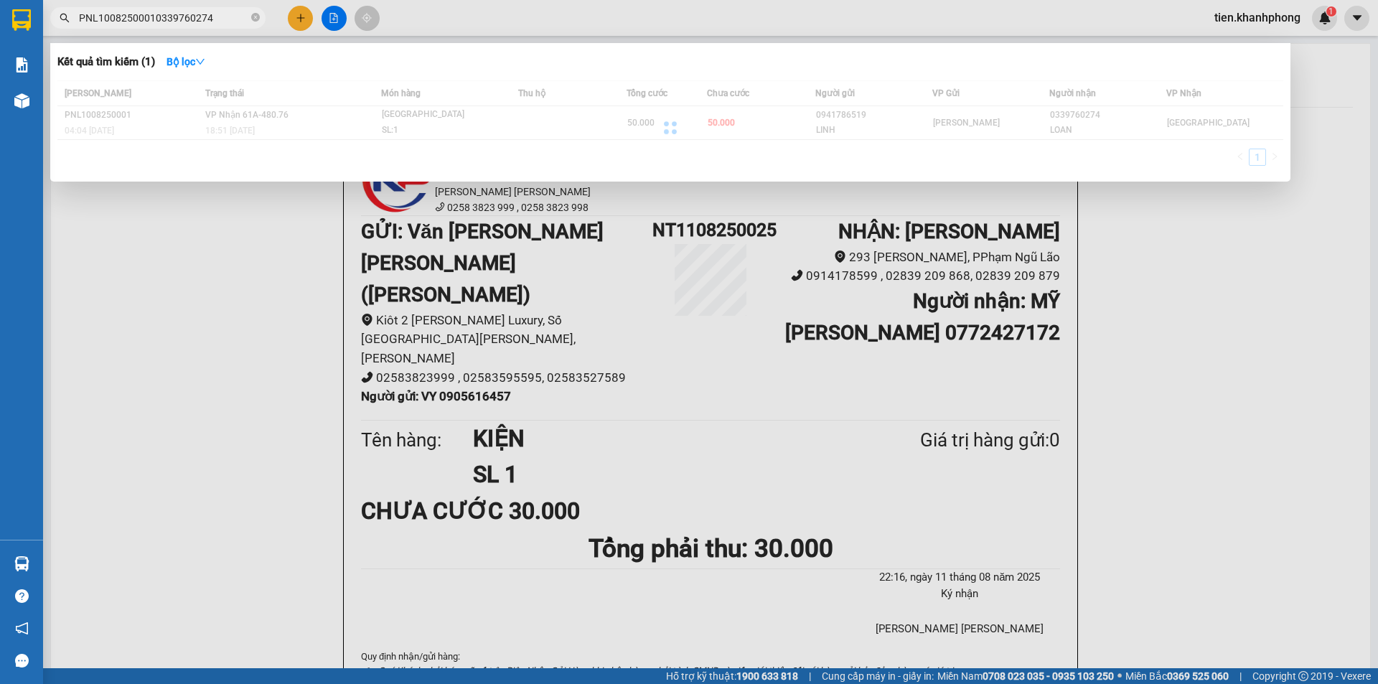
click at [220, 14] on input "PNL10082500010339760274" at bounding box center [163, 18] width 169 height 16
paste input "text"
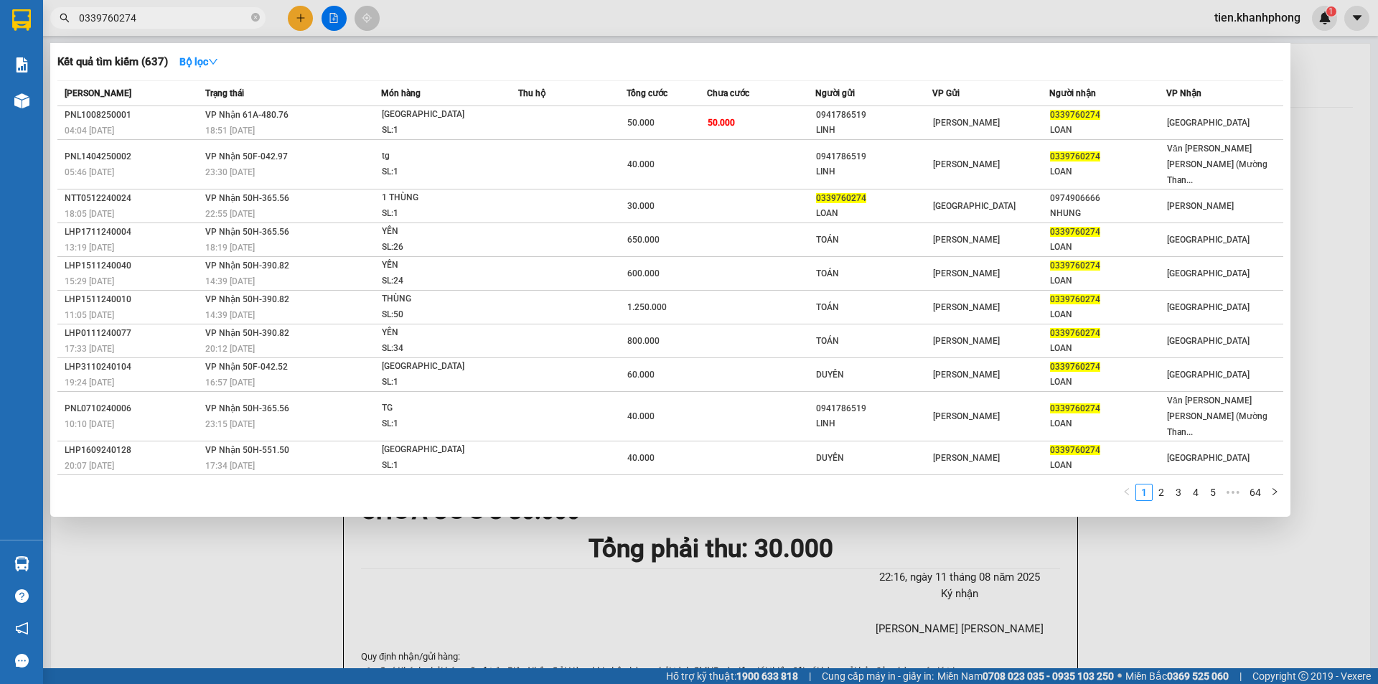
click at [138, 12] on input "0339760274" at bounding box center [163, 18] width 169 height 16
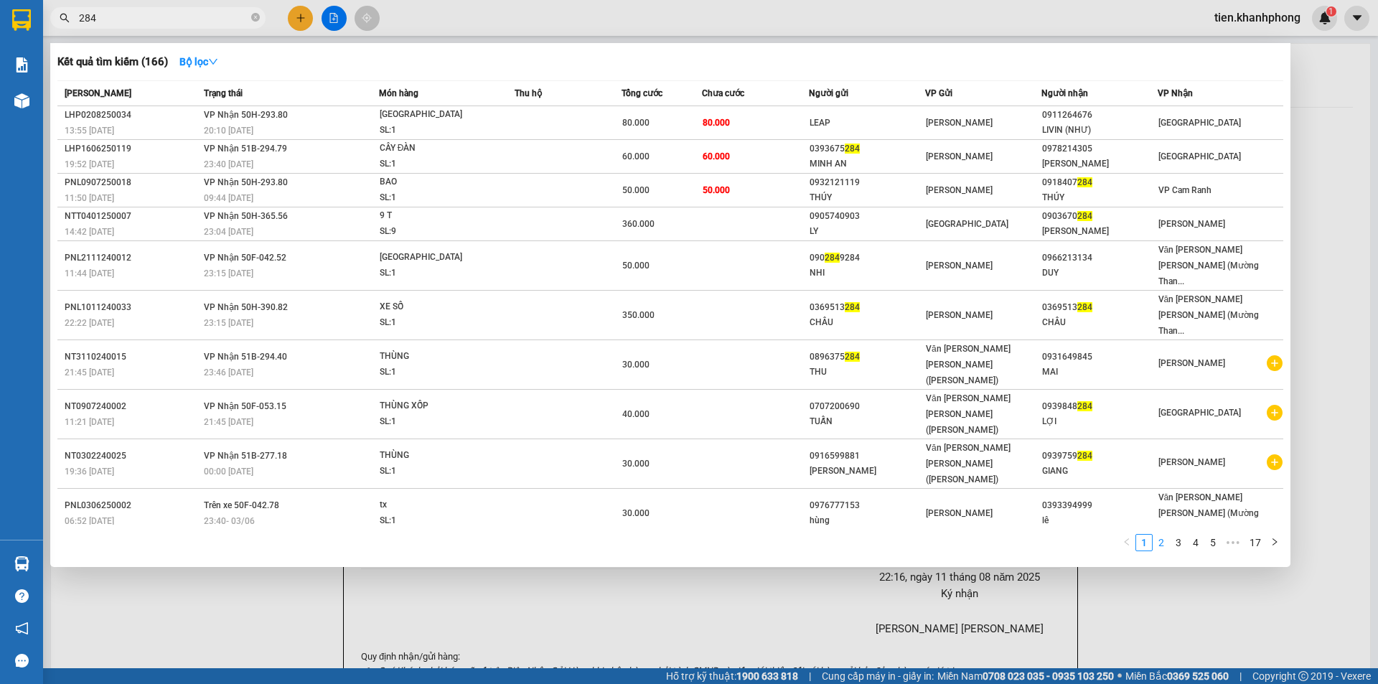
type input "284"
click at [1164, 535] on link "2" at bounding box center [1161, 543] width 16 height 16
click at [1180, 535] on link "3" at bounding box center [1179, 543] width 16 height 16
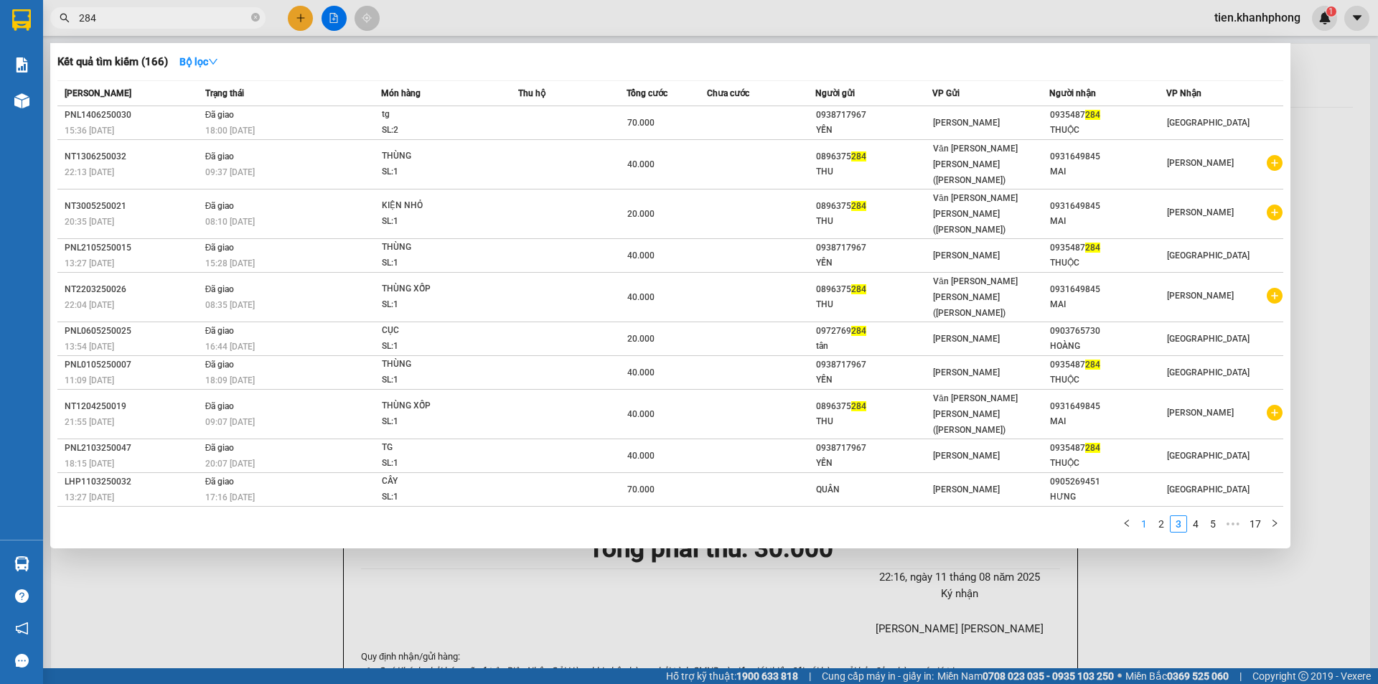
click at [1147, 516] on link "1" at bounding box center [1144, 524] width 16 height 16
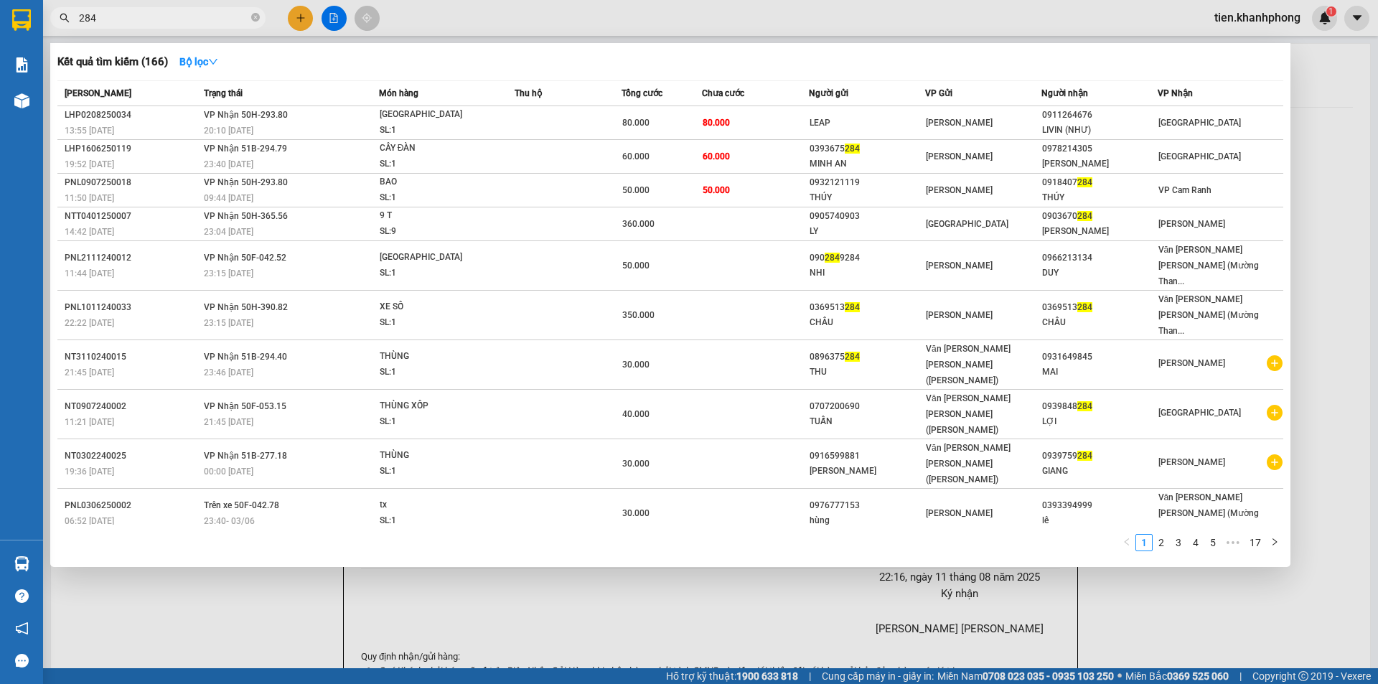
click at [1118, 547] on div at bounding box center [689, 342] width 1378 height 684
click at [253, 19] on icon "close-circle" at bounding box center [255, 17] width 9 height 9
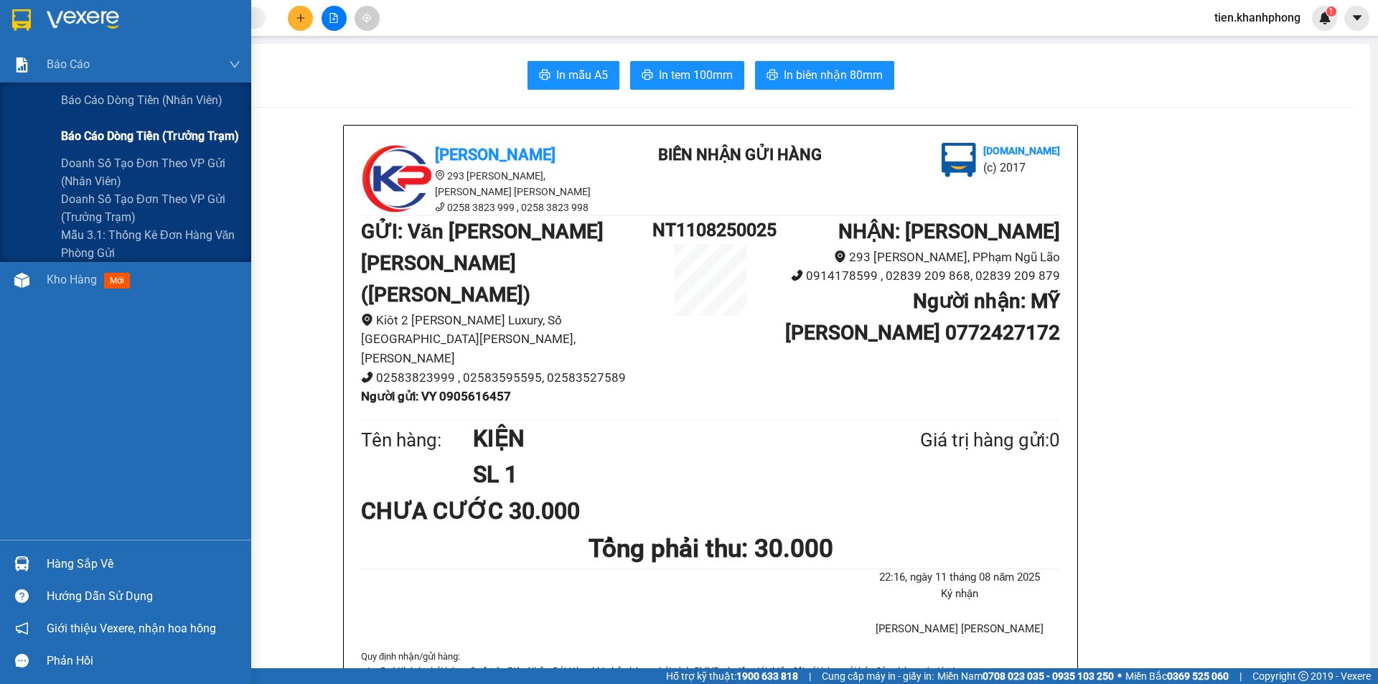
click at [144, 136] on span "Báo cáo dòng tiền (trưởng trạm)" at bounding box center [150, 136] width 178 height 18
